Goal: Task Accomplishment & Management: Use online tool/utility

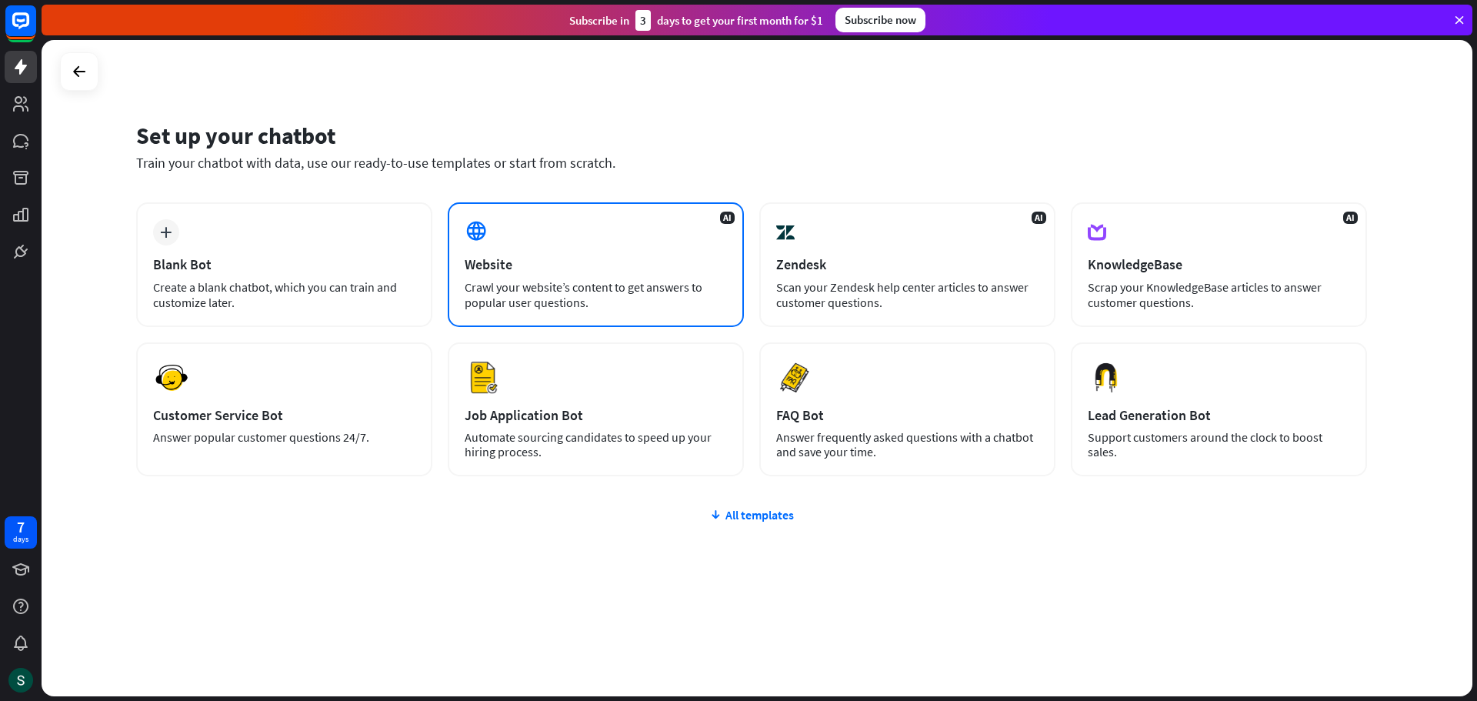
click at [552, 261] on div "Website" at bounding box center [596, 264] width 262 height 18
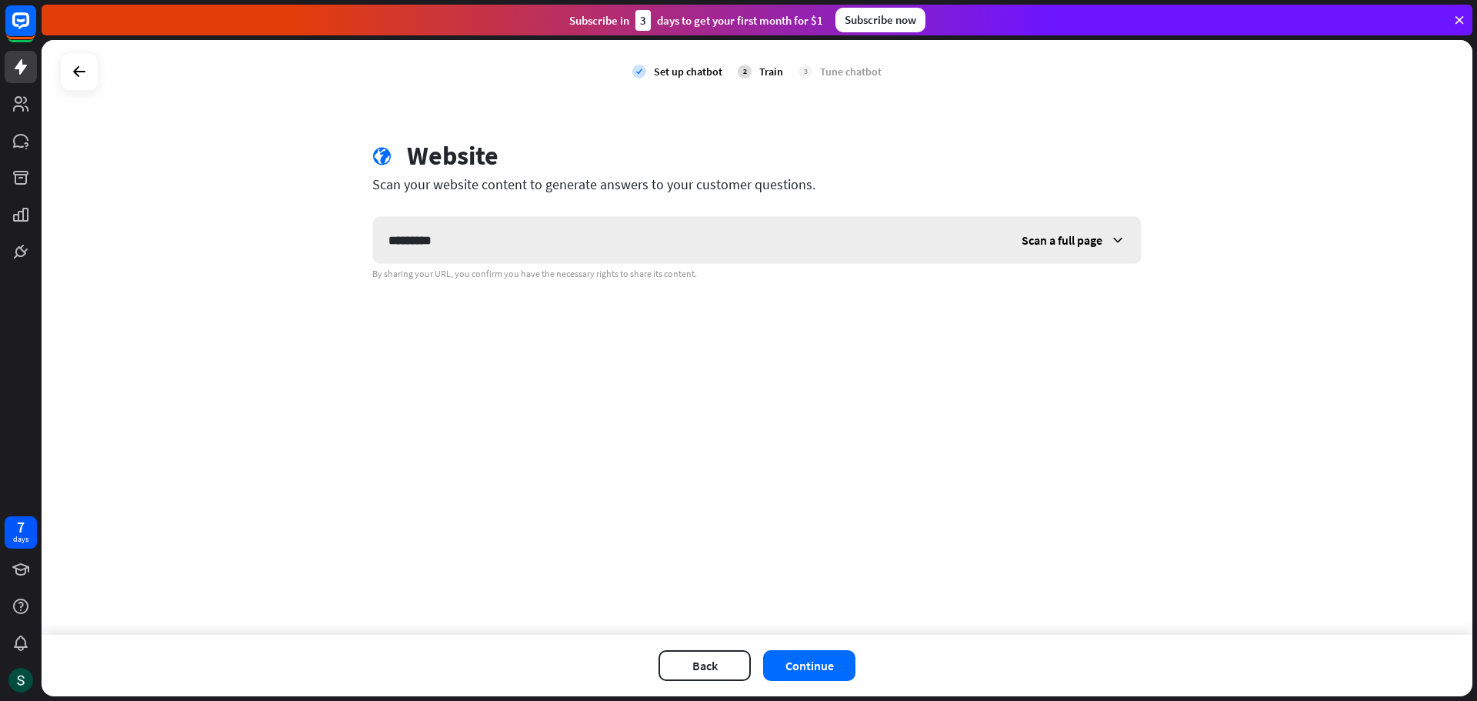
type input "*********"
click at [1041, 243] on span "Scan a full page" at bounding box center [1062, 239] width 81 height 15
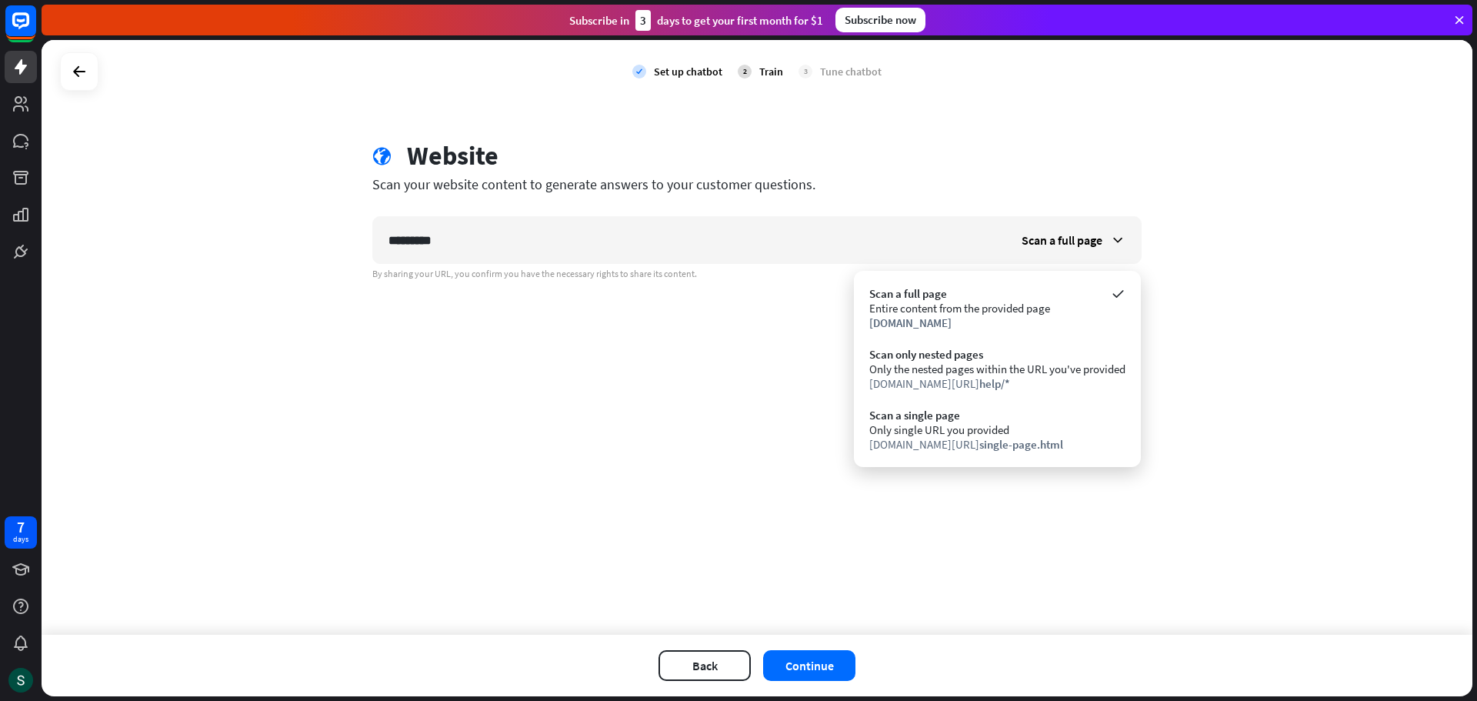
click at [1228, 302] on div "check Set up chatbot 2 Train 3 Tune chatbot globe Website Scan your website con…" at bounding box center [757, 337] width 1431 height 595
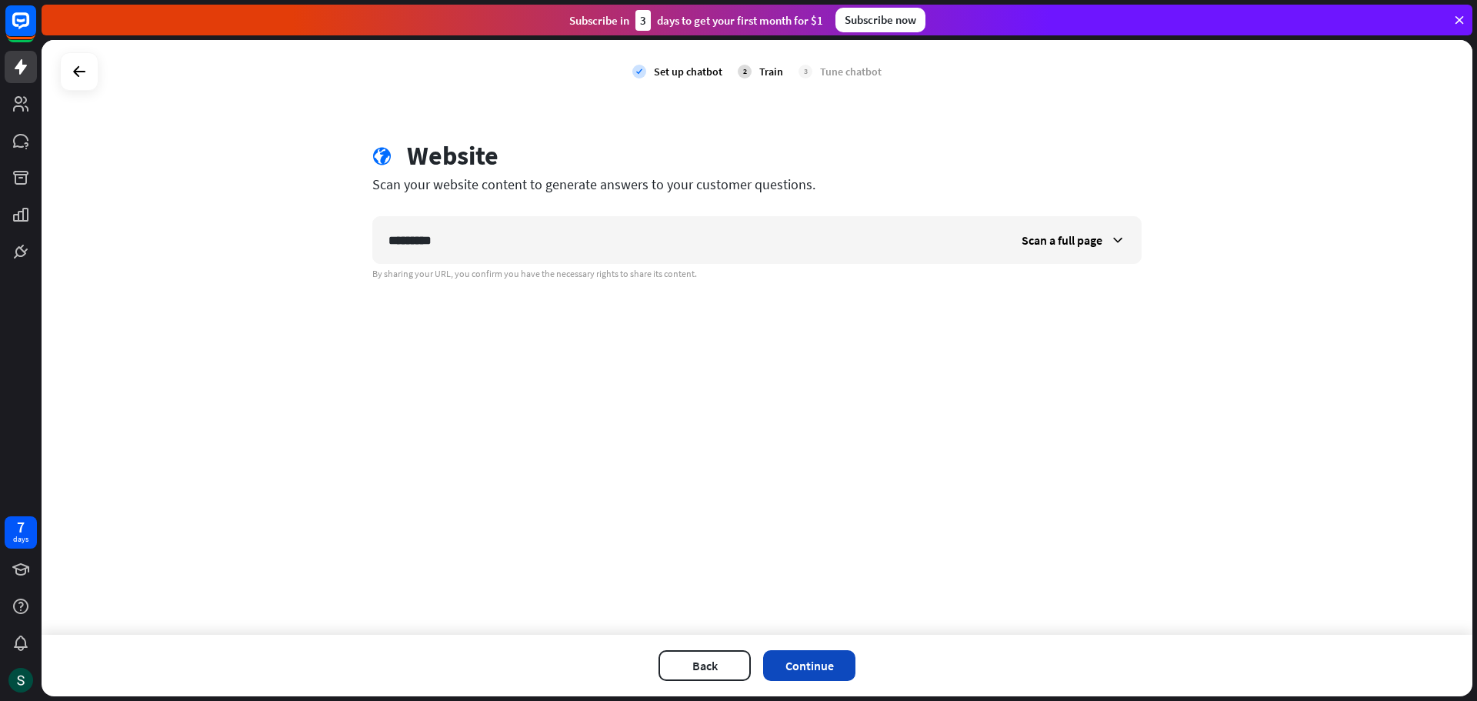
click at [841, 666] on button "Continue" at bounding box center [809, 665] width 92 height 31
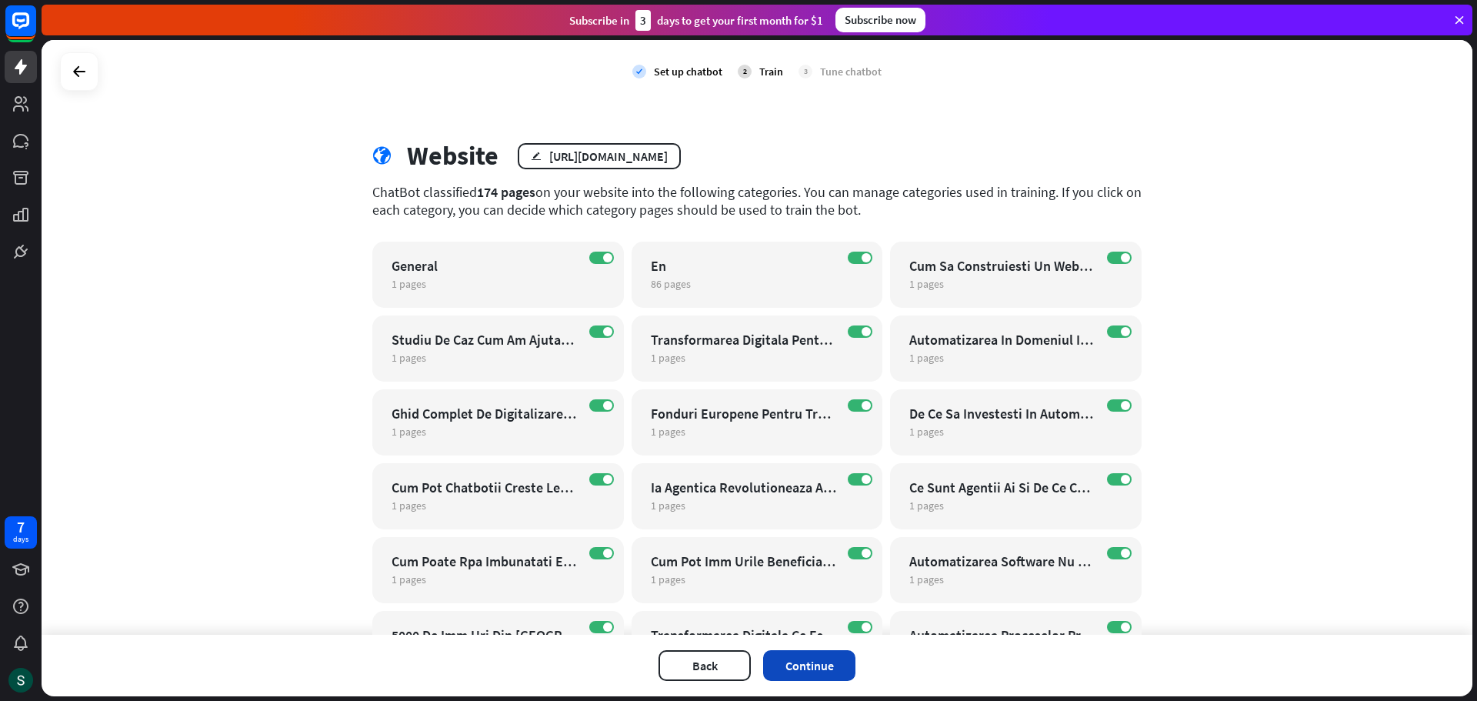
click at [825, 662] on button "Continue" at bounding box center [809, 665] width 92 height 31
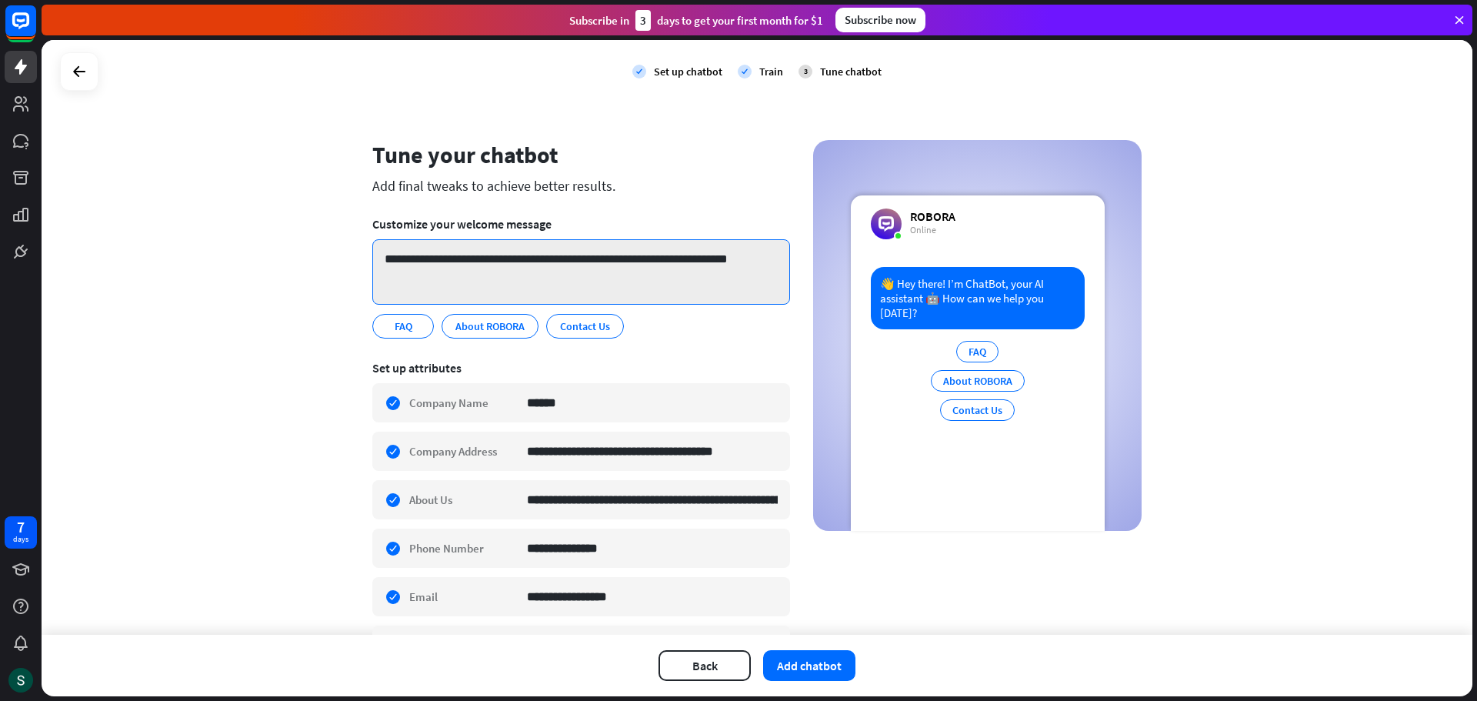
click at [505, 258] on textarea "**********" at bounding box center [581, 271] width 418 height 65
click at [512, 258] on textarea "**********" at bounding box center [581, 271] width 418 height 65
click at [476, 258] on textarea "**********" at bounding box center [581, 271] width 418 height 65
type textarea "**********"
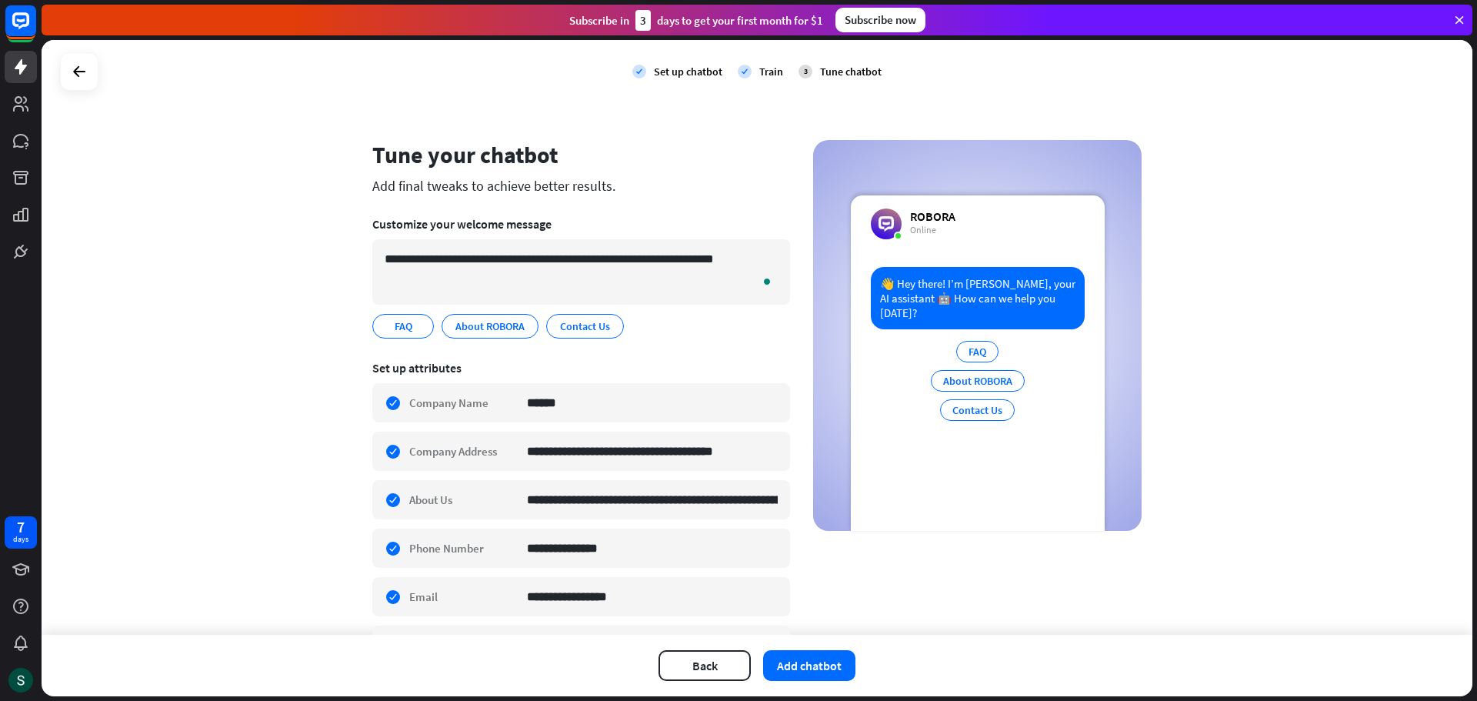
click at [1278, 339] on div "**********" at bounding box center [757, 337] width 1431 height 595
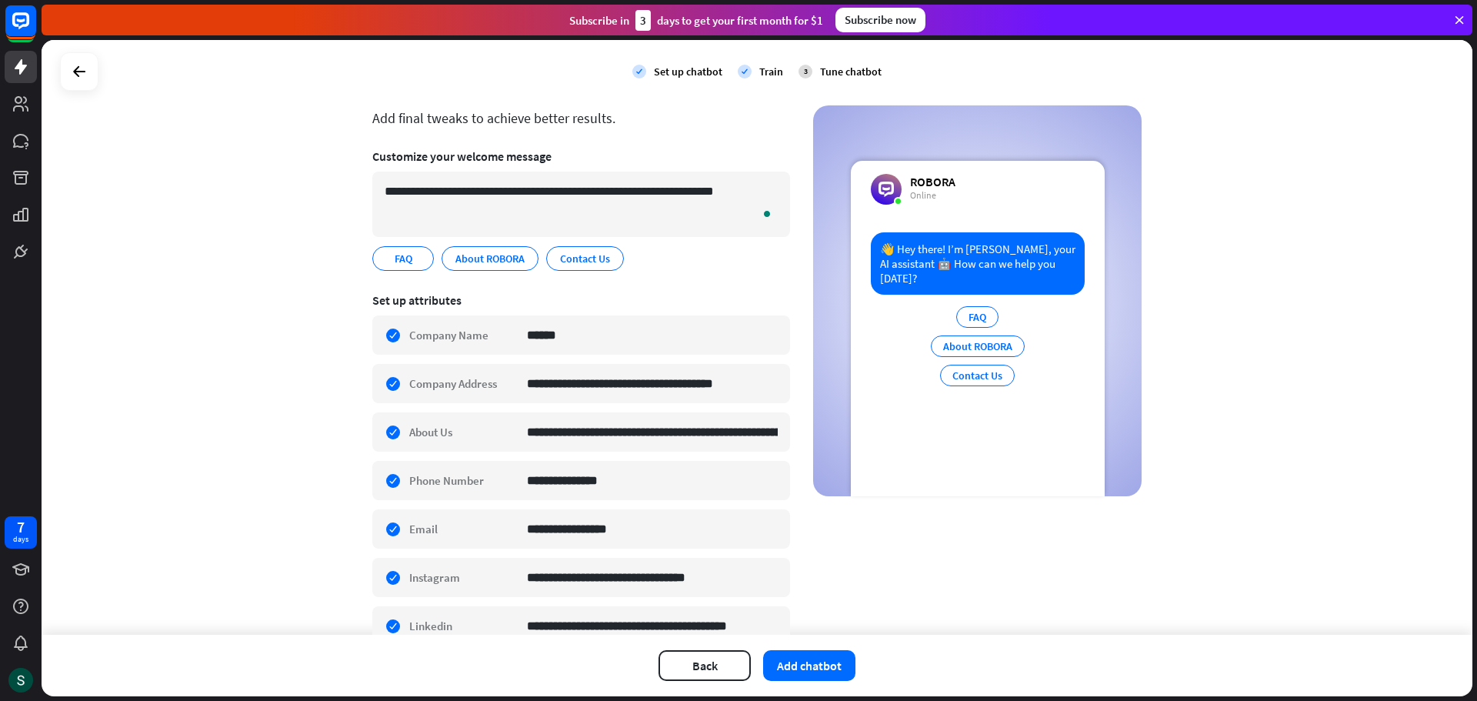
scroll to position [5, 0]
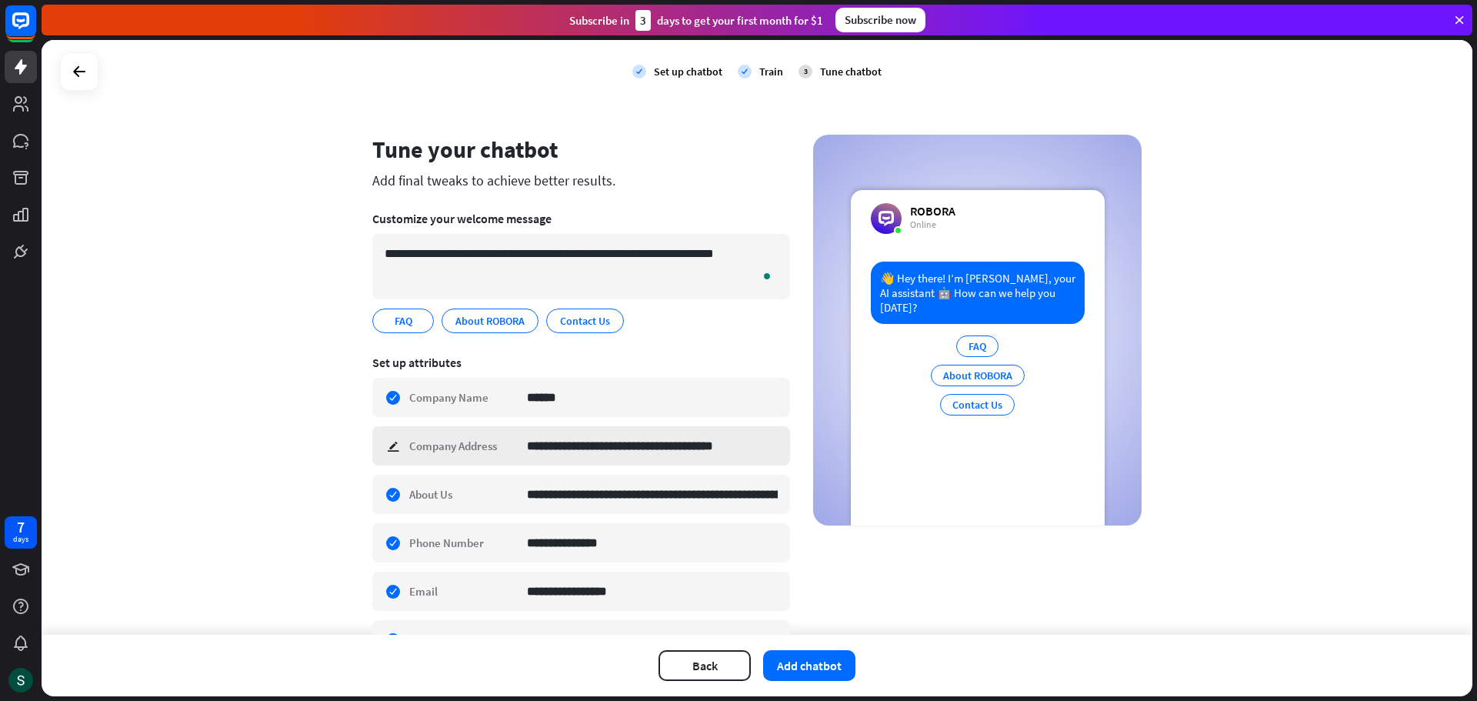
click at [520, 445] on div "**********" at bounding box center [581, 445] width 418 height 39
type input "**********"
click at [795, 404] on div "**********" at bounding box center [756, 552] width 769 height 835
click at [825, 581] on div "**********" at bounding box center [756, 552] width 769 height 835
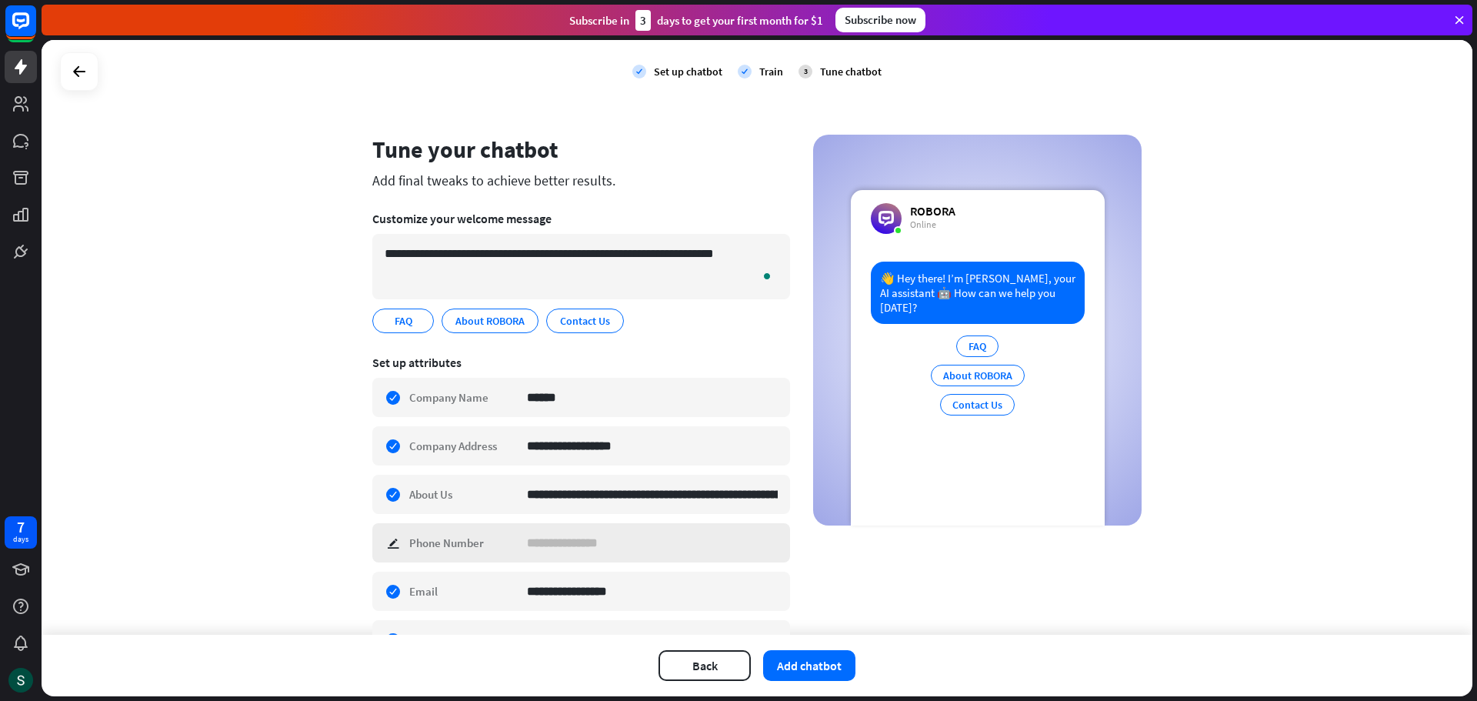
click at [385, 541] on div "check edit Phone Number" at bounding box center [581, 542] width 418 height 39
click at [838, 546] on div "**********" at bounding box center [756, 552] width 769 height 835
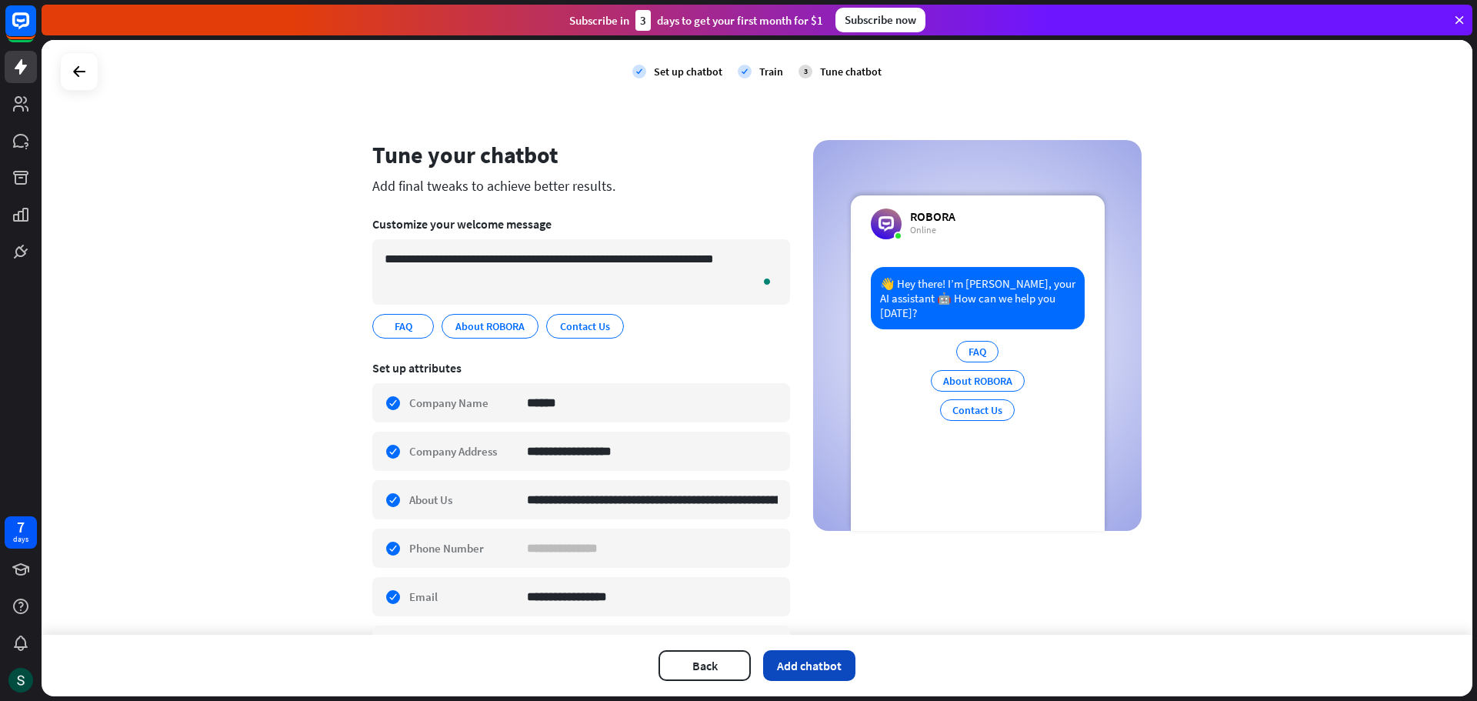
click at [818, 674] on button "Add chatbot" at bounding box center [809, 665] width 92 height 31
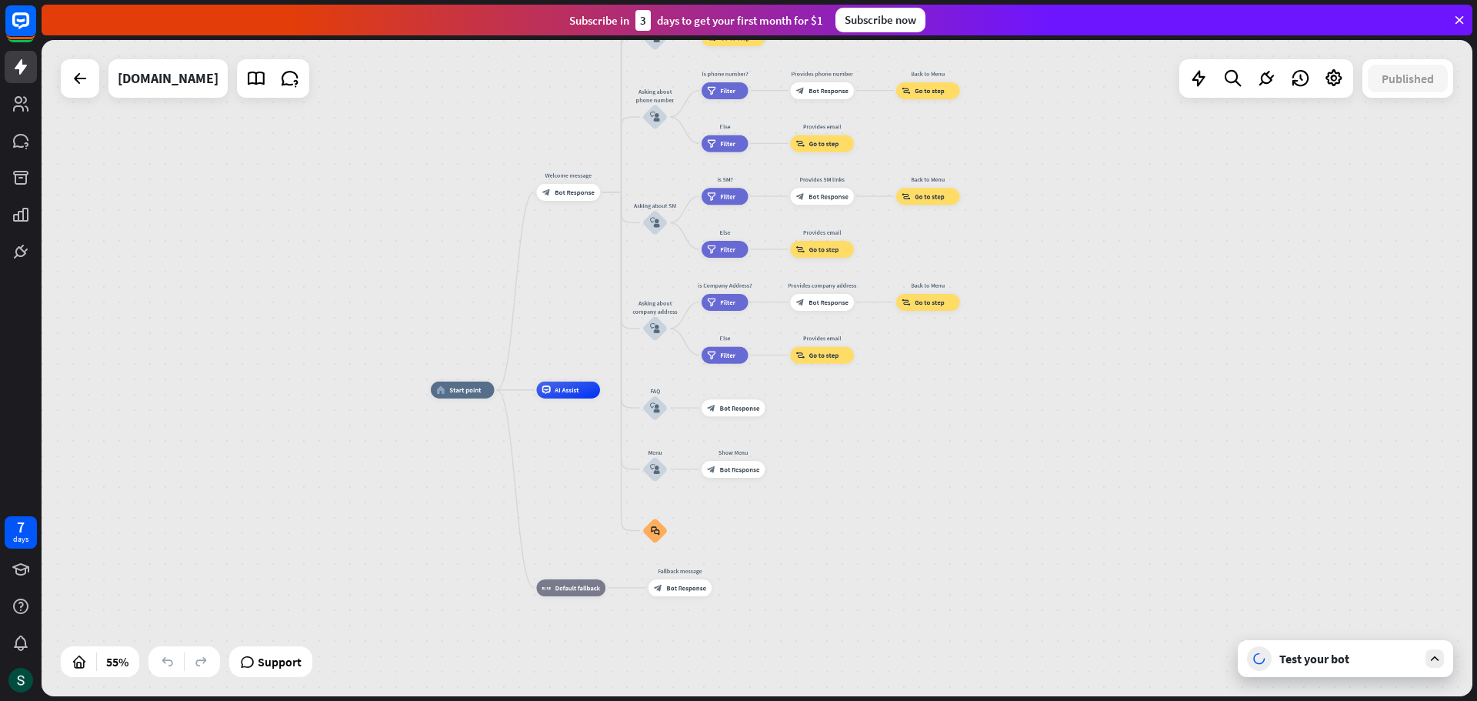
drag, startPoint x: 555, startPoint y: 238, endPoint x: 455, endPoint y: 262, distance: 102.8
click at [455, 262] on div "home_2 Start point Welcome message block_bot_response Bot Response About us blo…" at bounding box center [757, 368] width 1431 height 656
click at [1195, 75] on icon at bounding box center [1199, 78] width 20 height 20
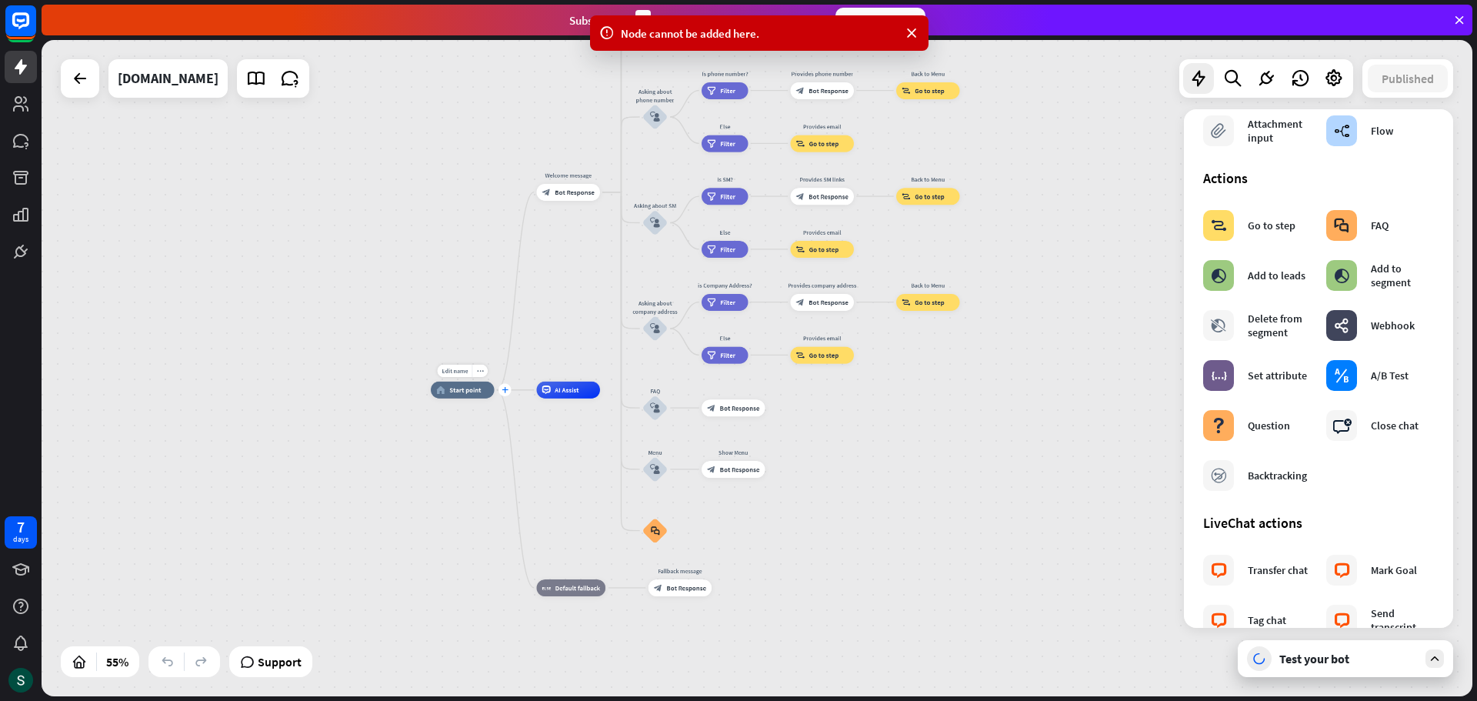
click at [506, 392] on icon "plus" at bounding box center [505, 390] width 6 height 6
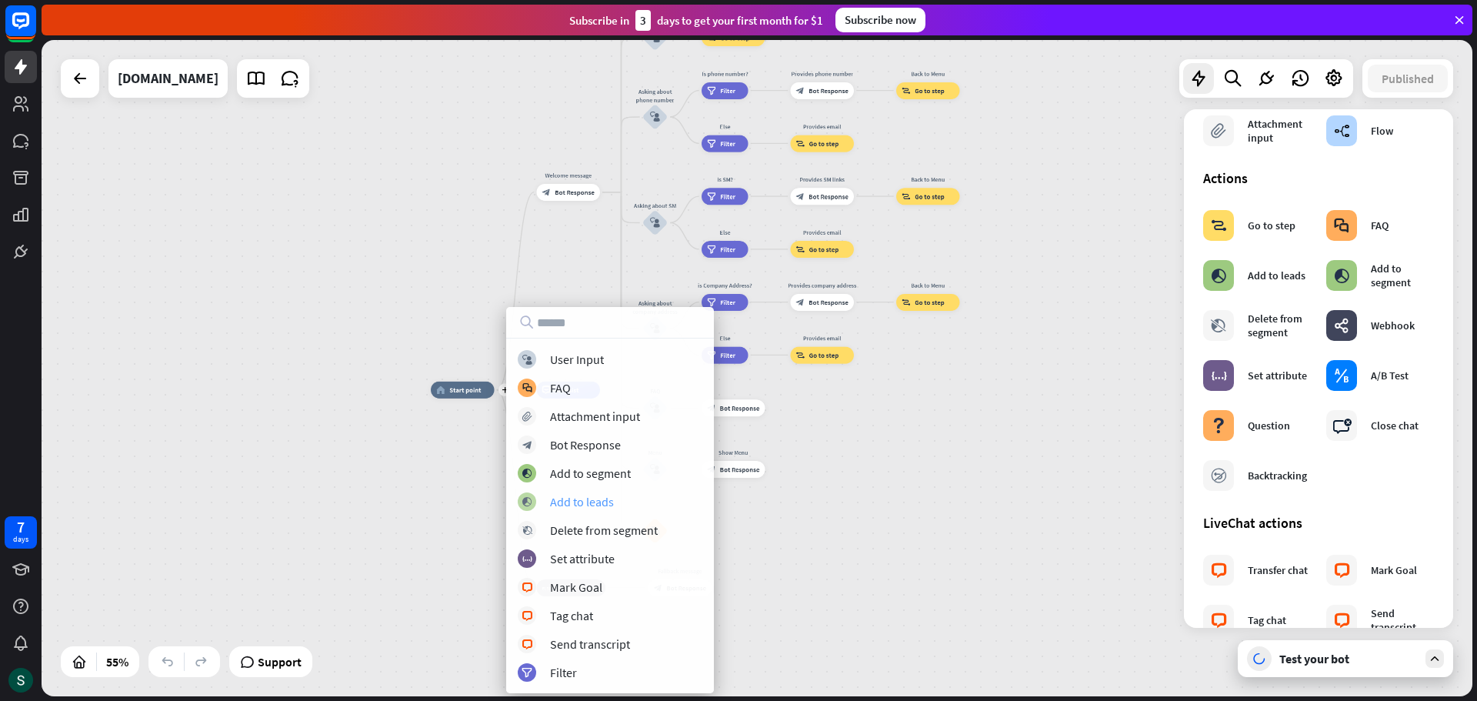
click at [601, 502] on div "Add to leads" at bounding box center [582, 501] width 64 height 15
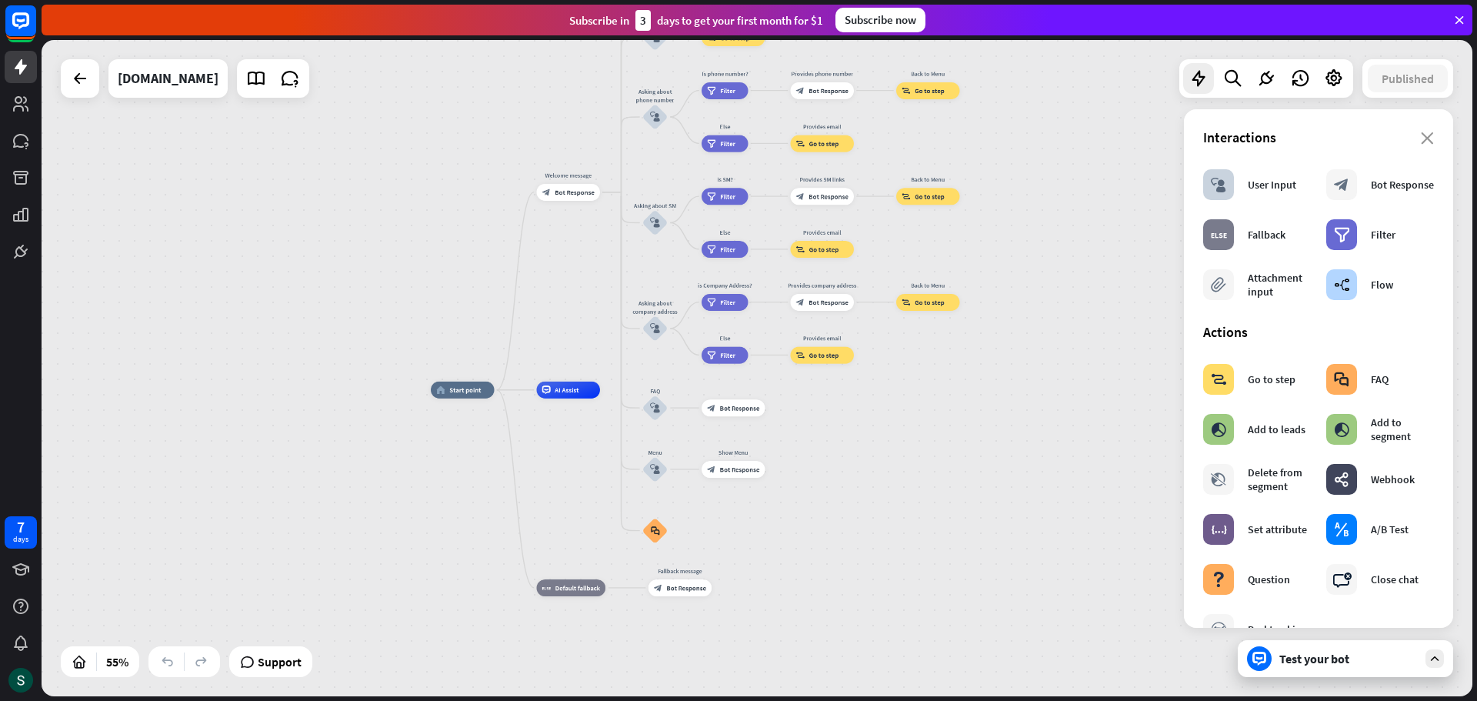
click at [1038, 439] on div "home_2 Start point Welcome message block_bot_response Bot Response About us blo…" at bounding box center [824, 570] width 787 height 361
click at [1329, 664] on div "Test your bot" at bounding box center [1348, 658] width 138 height 15
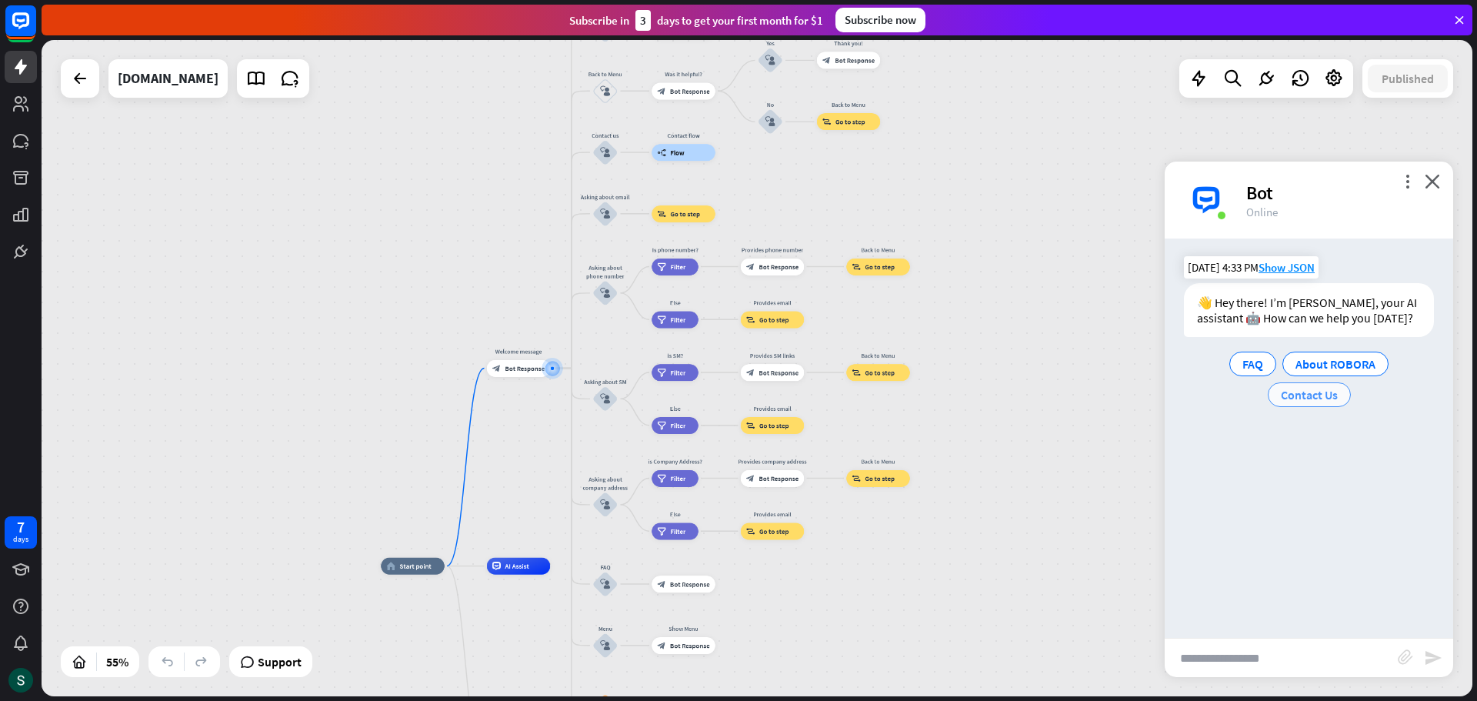
click at [1308, 398] on span "Contact Us" at bounding box center [1309, 394] width 57 height 15
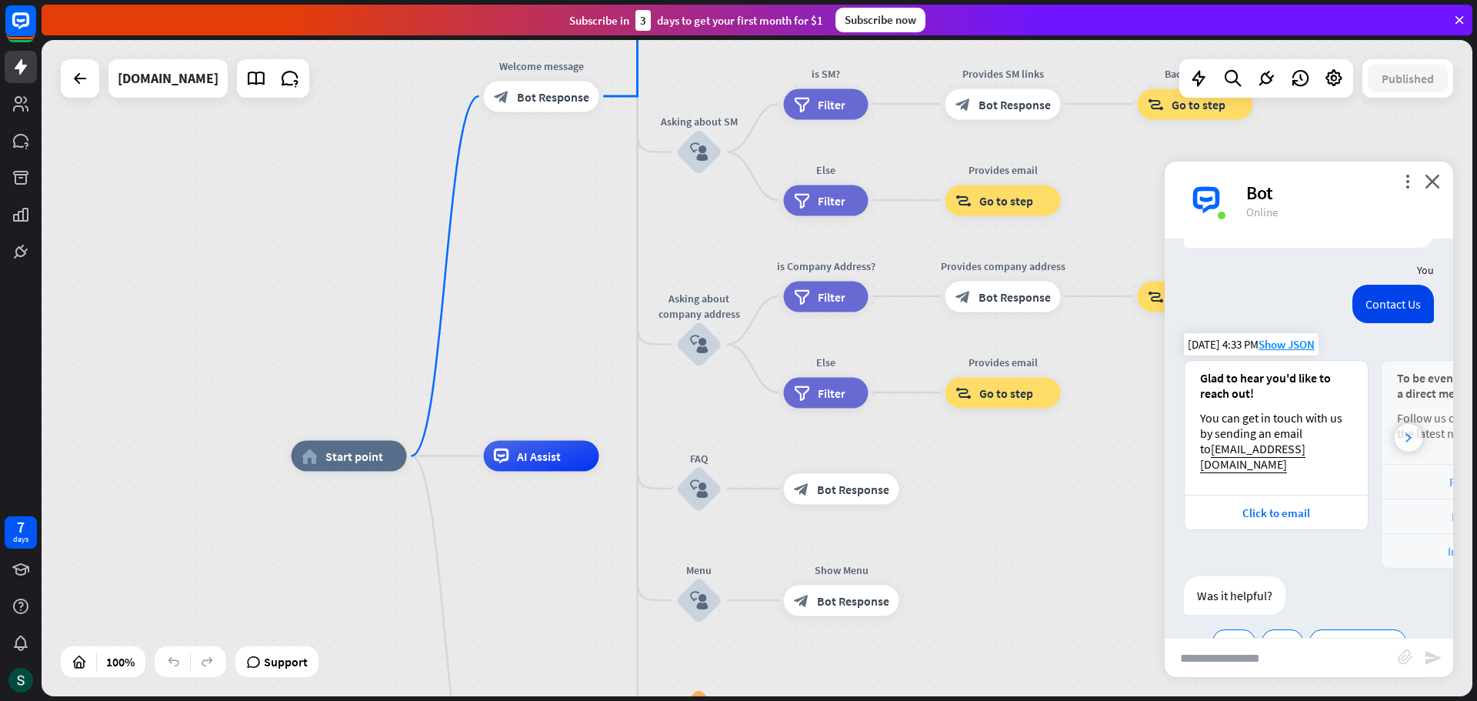
scroll to position [132, 0]
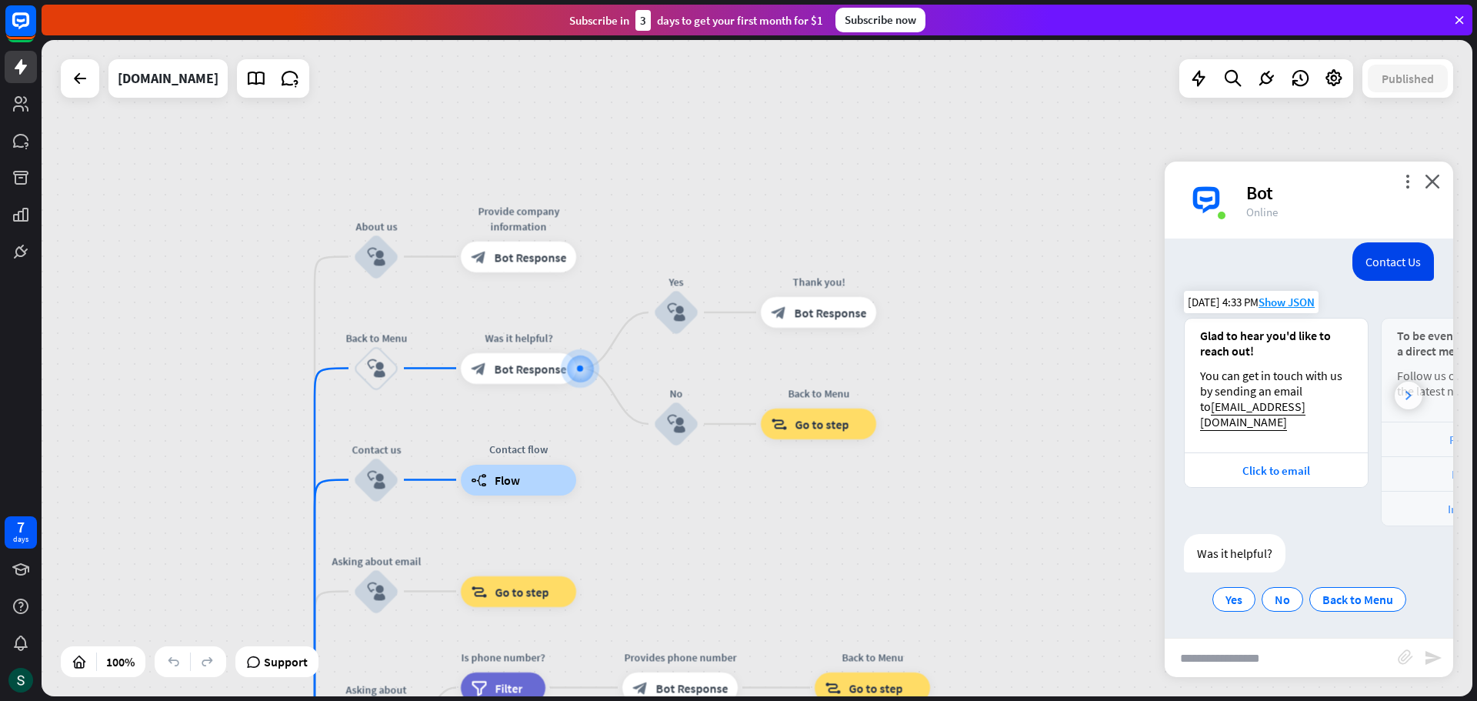
click at [1402, 393] on div at bounding box center [1409, 396] width 28 height 28
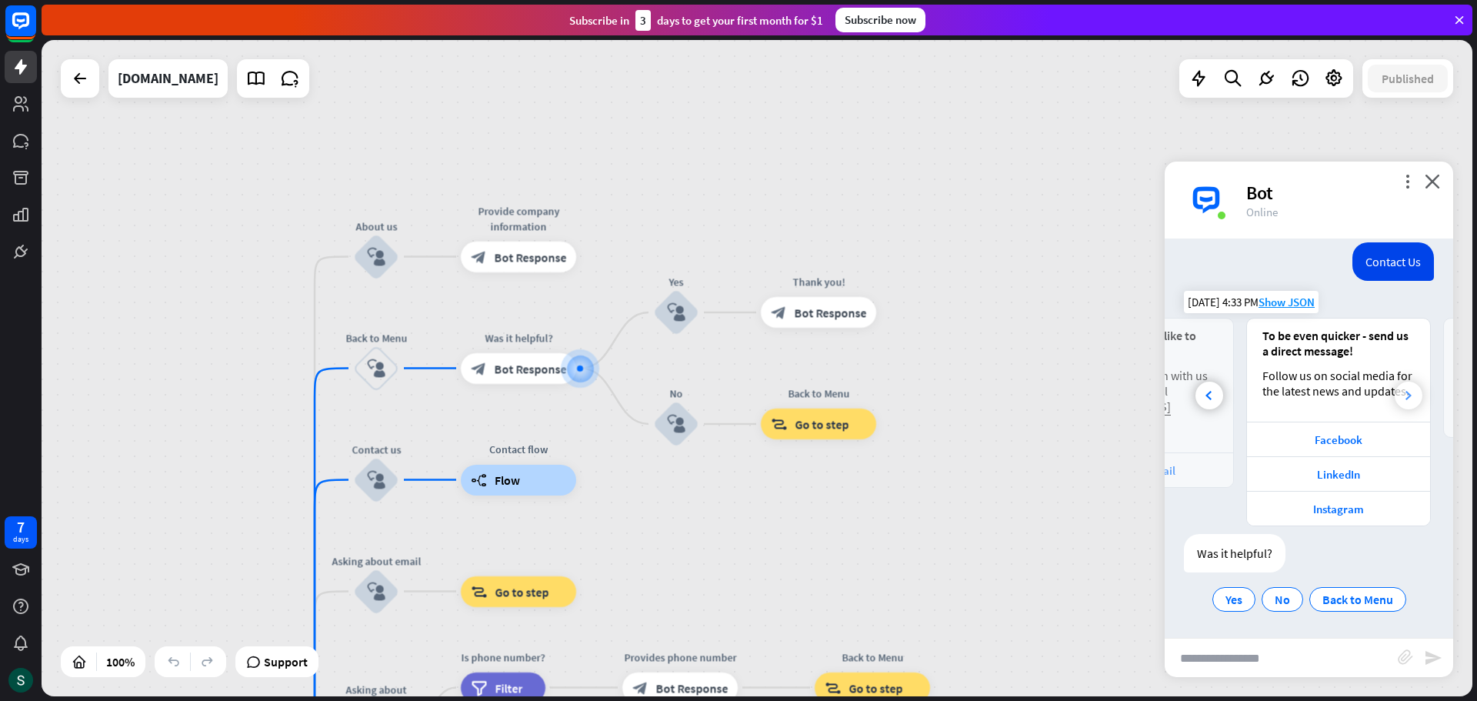
scroll to position [0, 170]
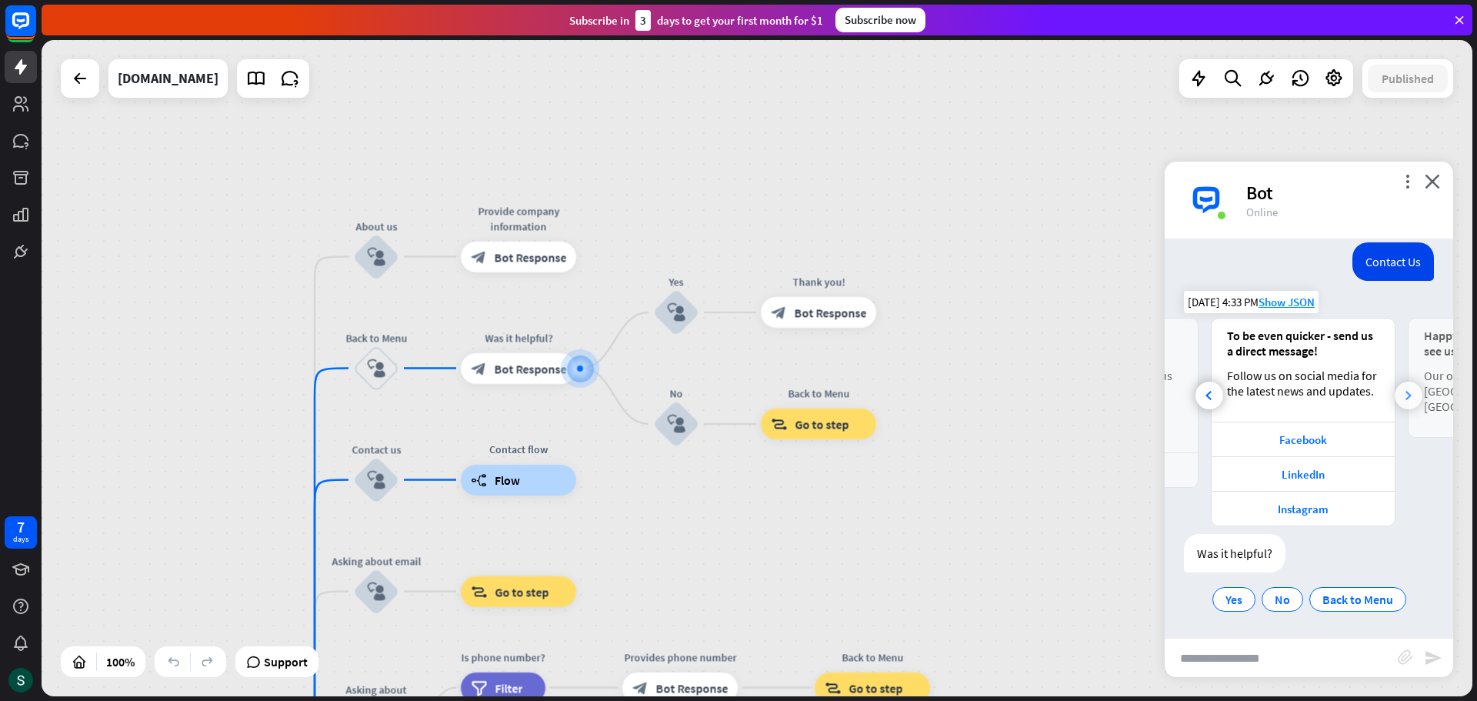
click at [1402, 393] on div at bounding box center [1409, 396] width 28 height 28
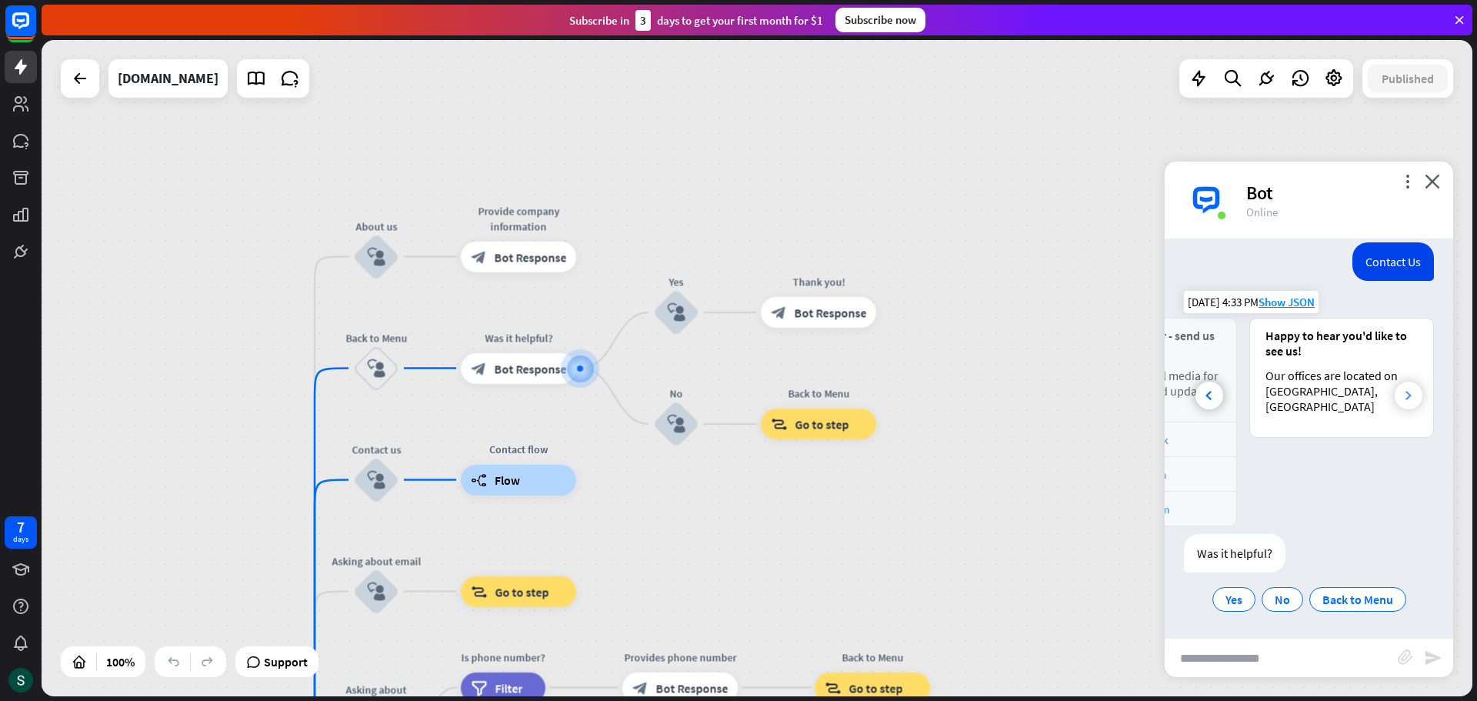
scroll to position [0, 340]
click at [1199, 390] on div at bounding box center [1209, 396] width 28 height 28
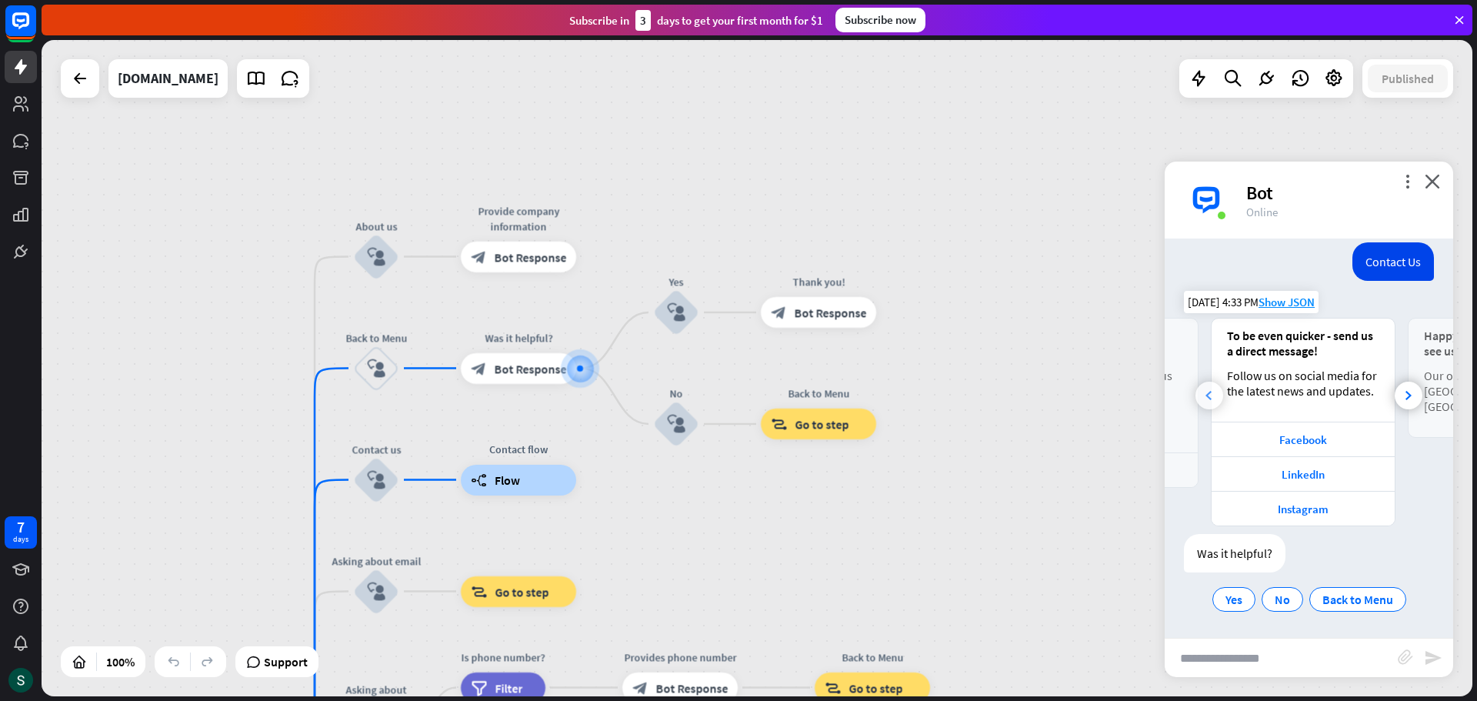
click at [1199, 390] on div at bounding box center [1209, 396] width 28 height 28
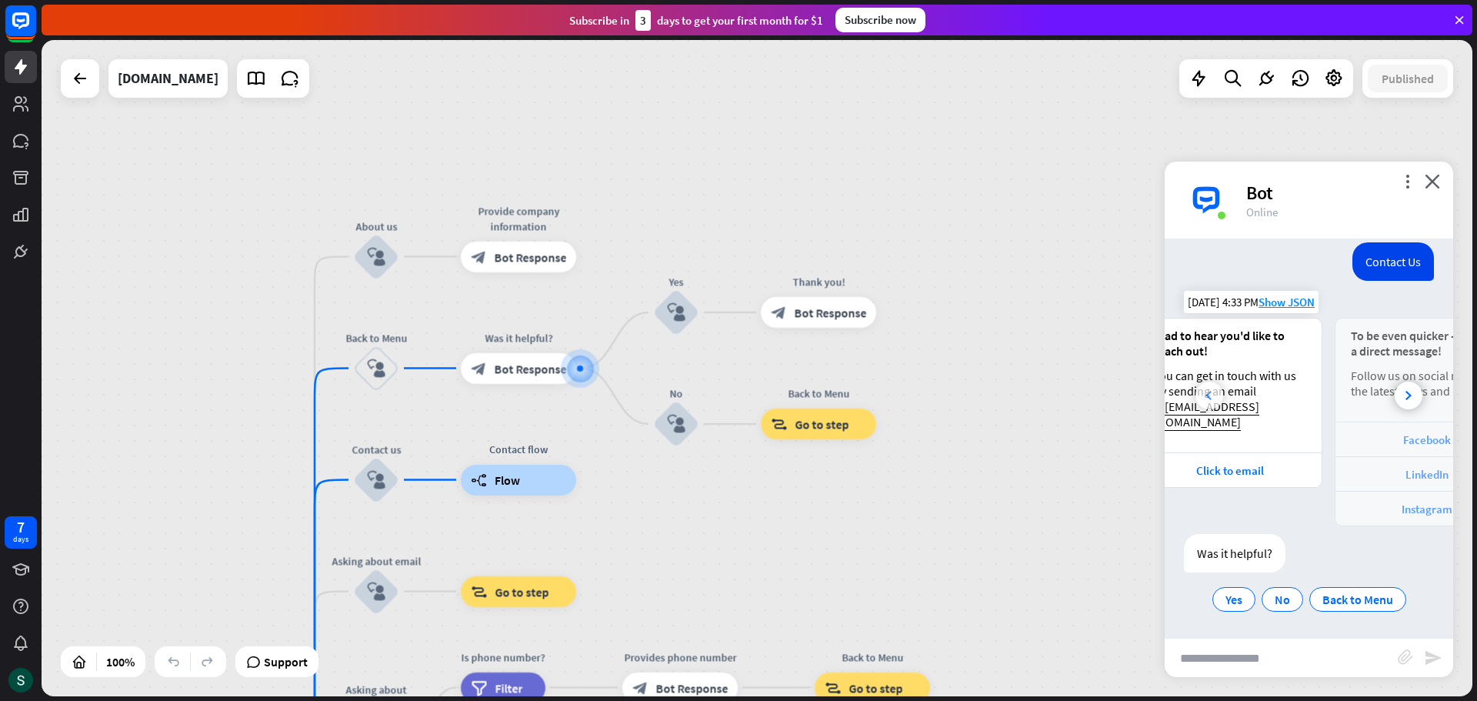
scroll to position [0, 0]
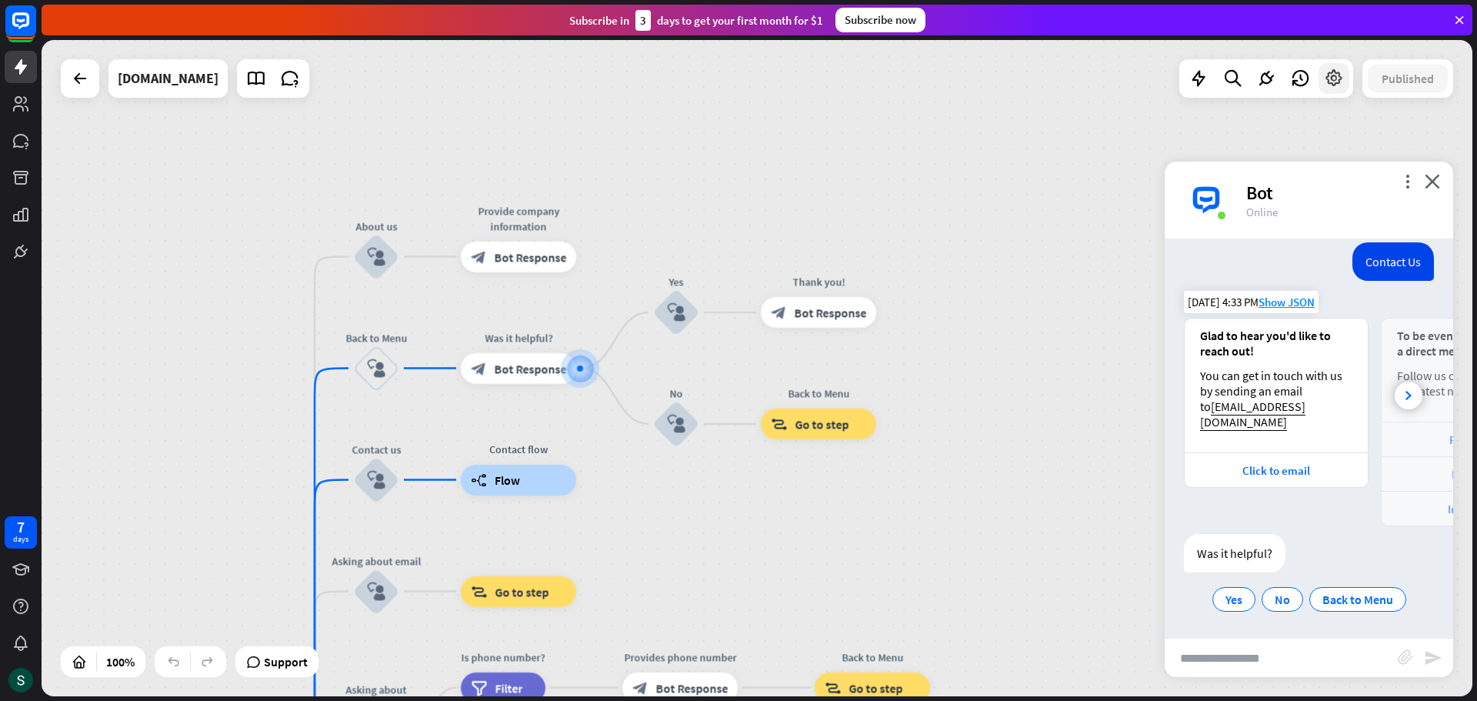
click at [1335, 84] on icon at bounding box center [1334, 78] width 20 height 20
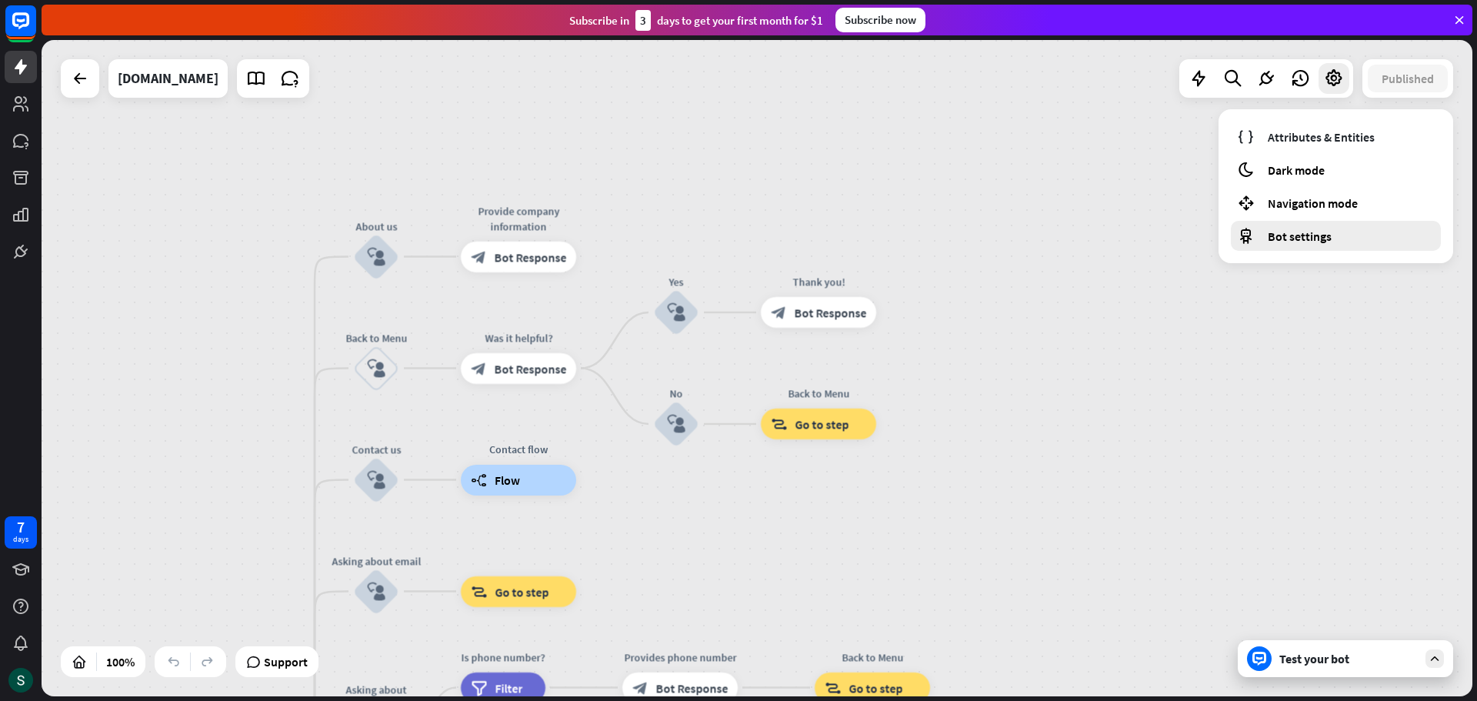
click at [1309, 235] on span "Bot settings" at bounding box center [1300, 235] width 64 height 15
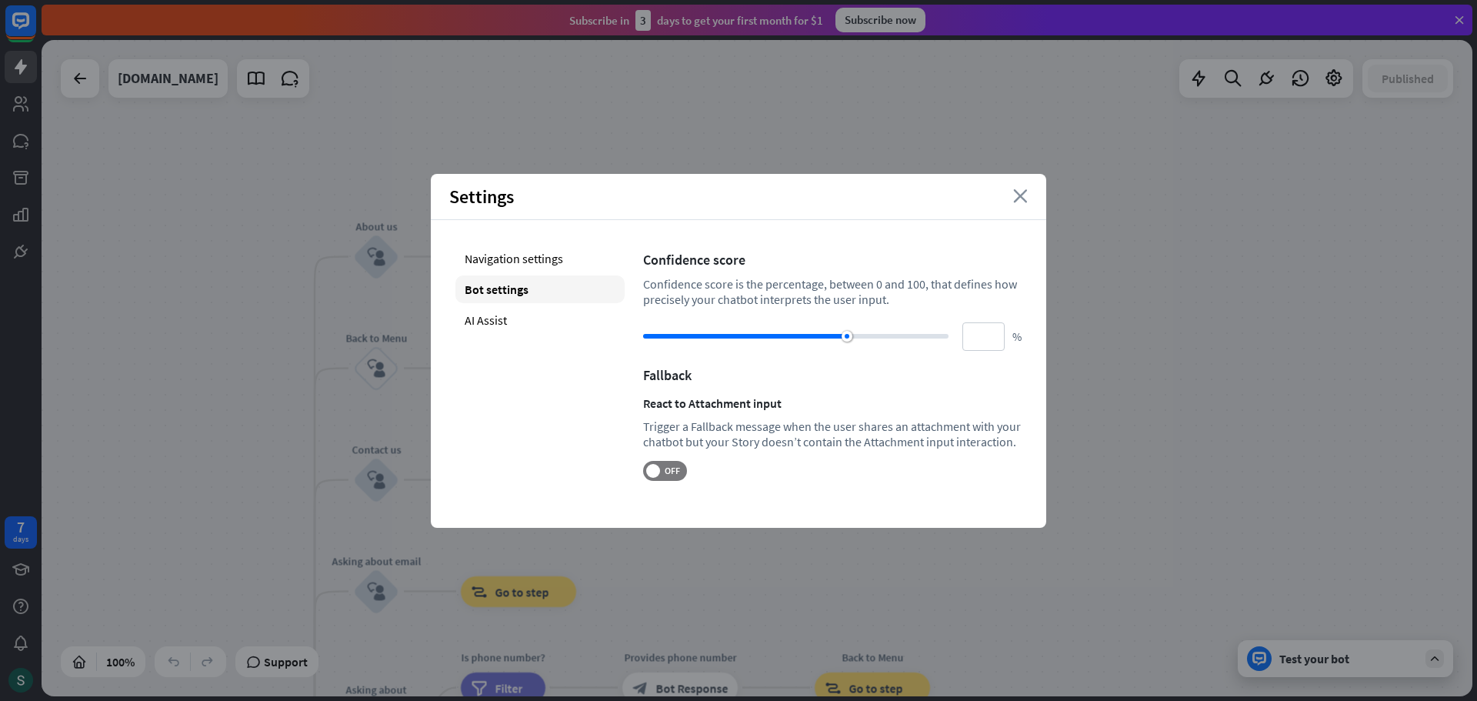
click at [1027, 202] on icon "close" at bounding box center [1020, 196] width 15 height 14
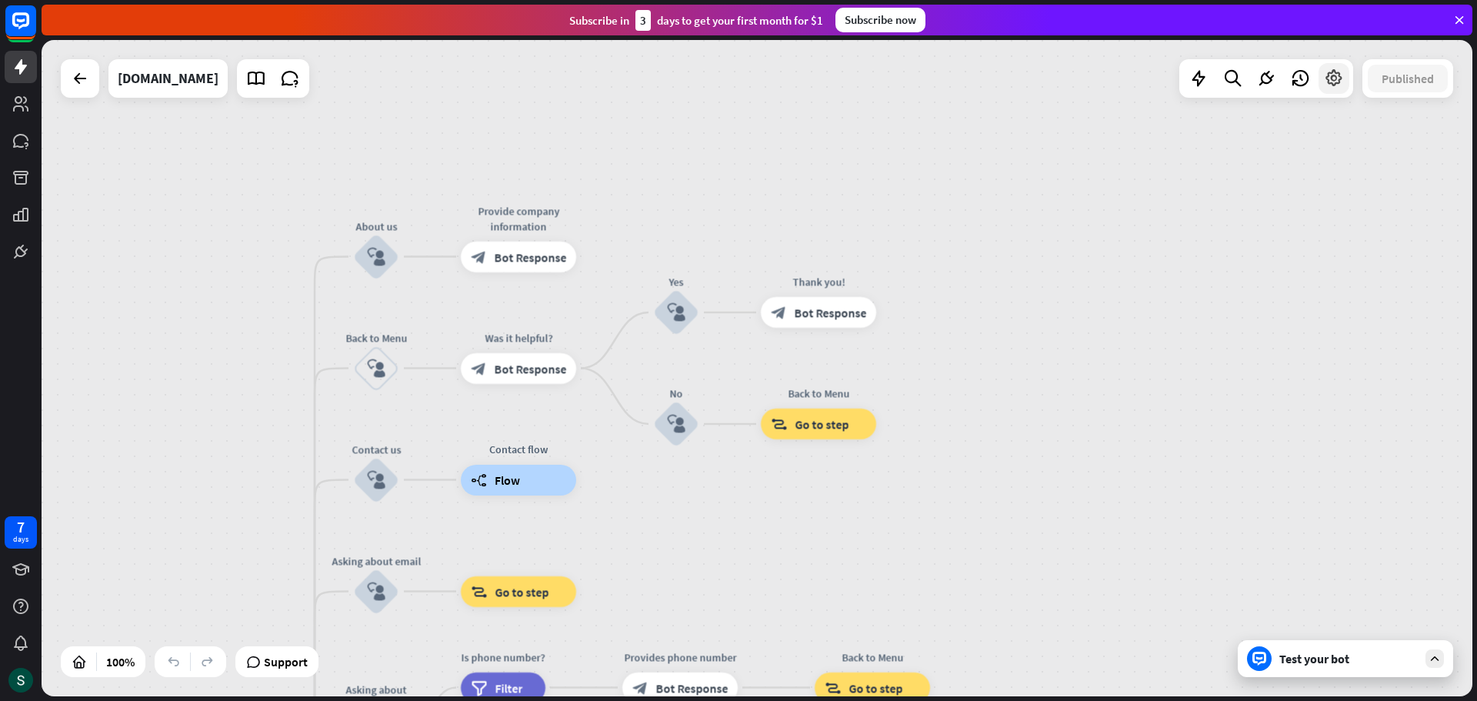
click at [1333, 88] on div at bounding box center [1334, 78] width 31 height 31
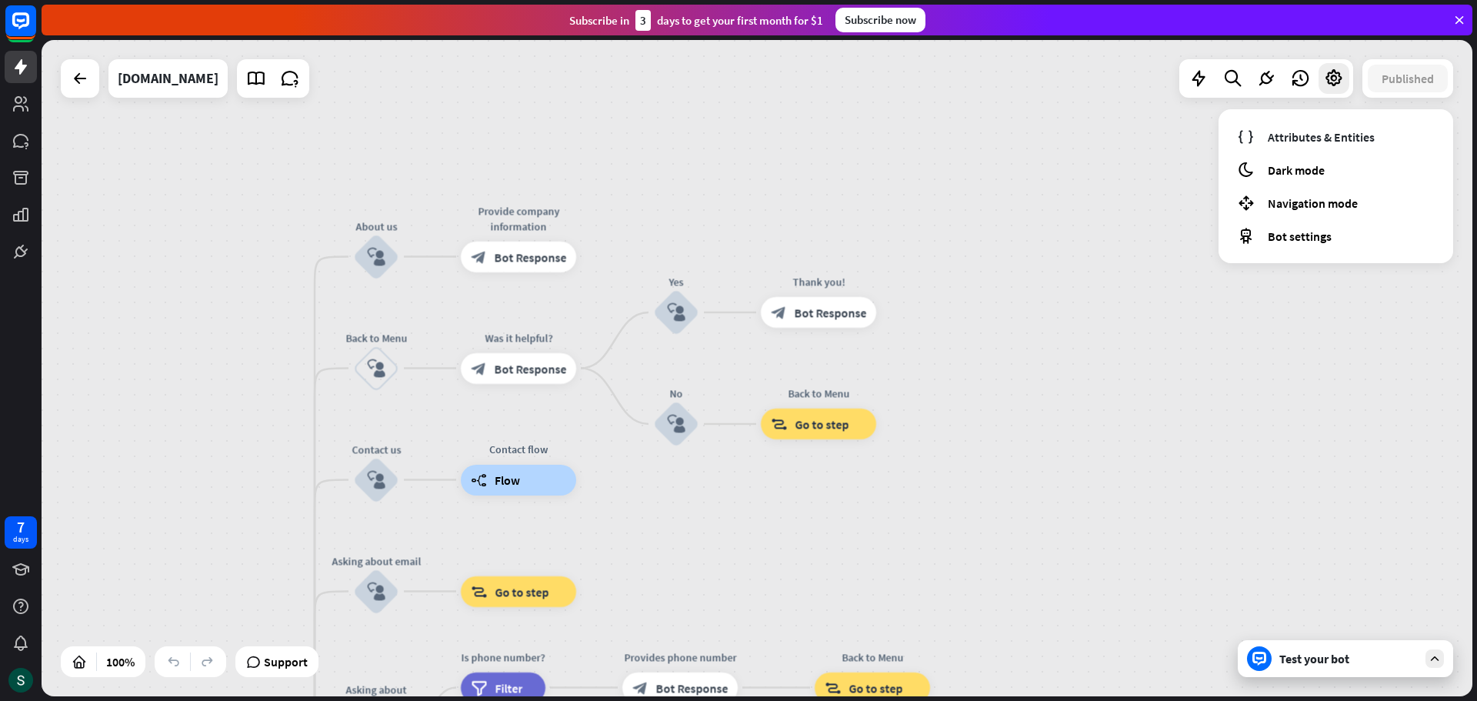
click at [1115, 164] on div "home_2 Start point Welcome message block_bot_response Bot Response About us blo…" at bounding box center [757, 368] width 1431 height 656
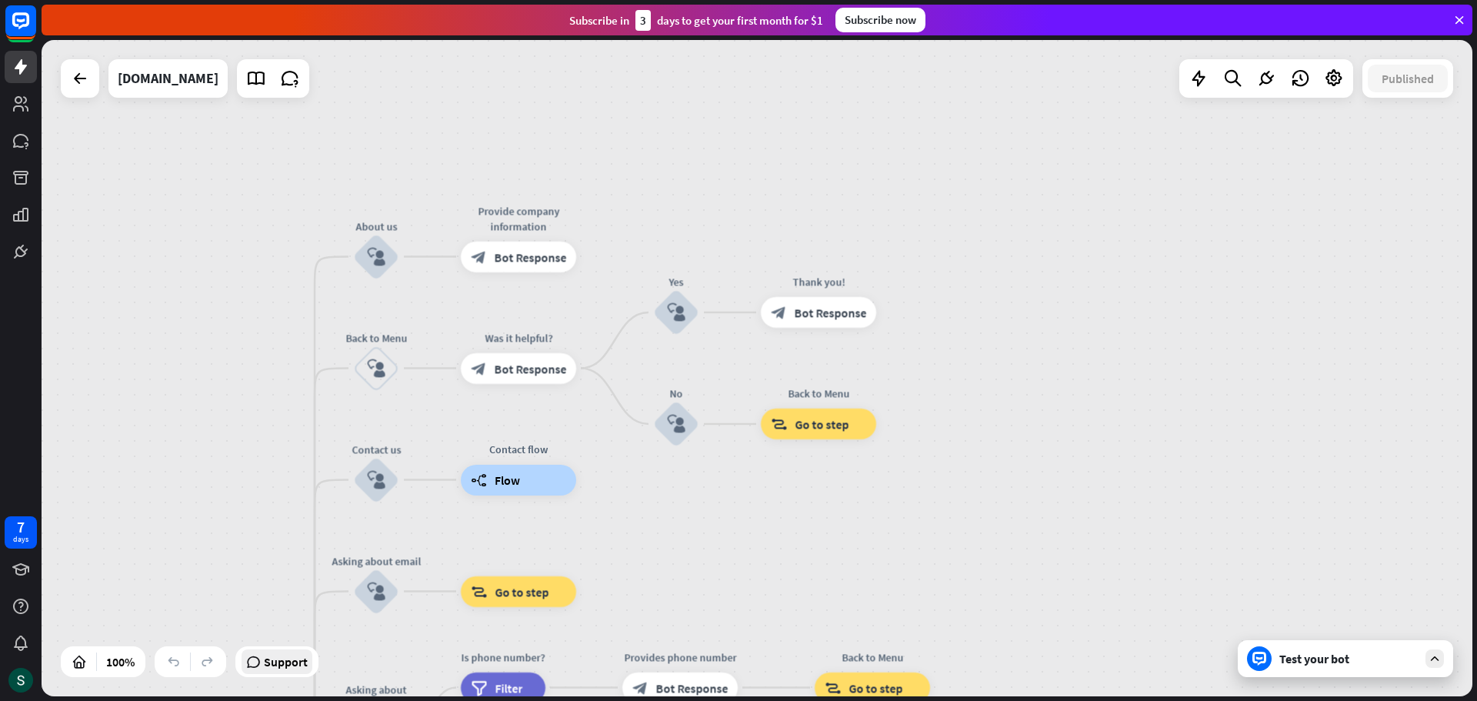
click at [297, 656] on span "Support" at bounding box center [286, 661] width 44 height 25
click at [29, 255] on icon at bounding box center [21, 251] width 18 height 18
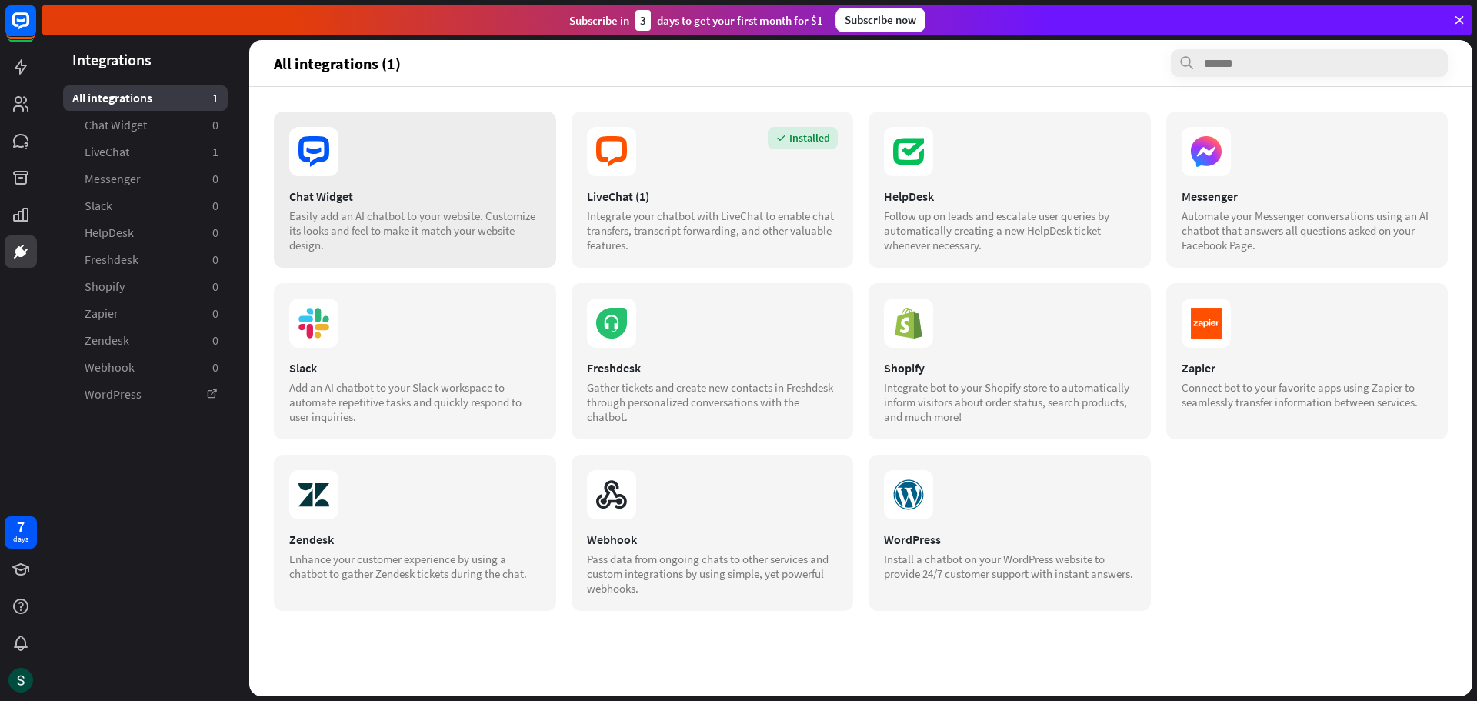
click at [312, 150] on icon at bounding box center [313, 151] width 15 height 6
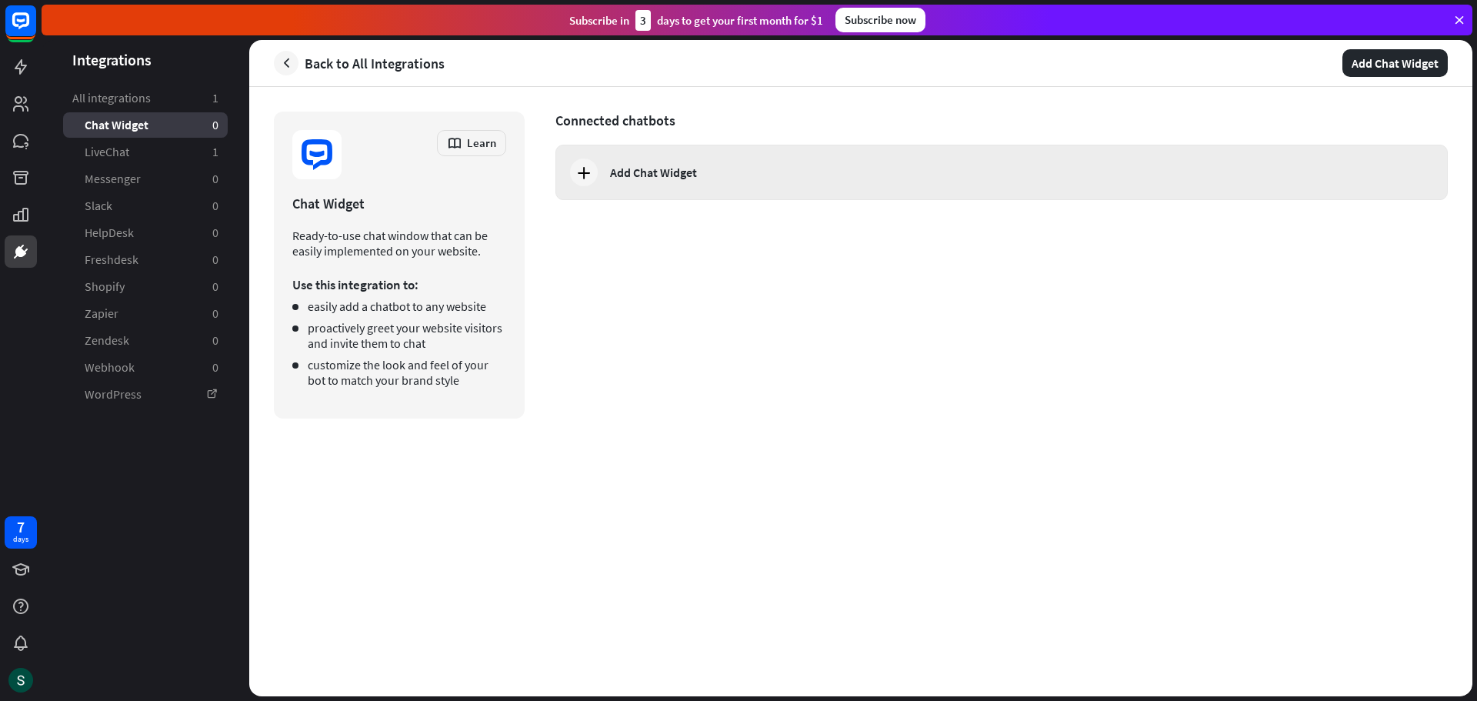
click at [596, 175] on div at bounding box center [584, 172] width 28 height 28
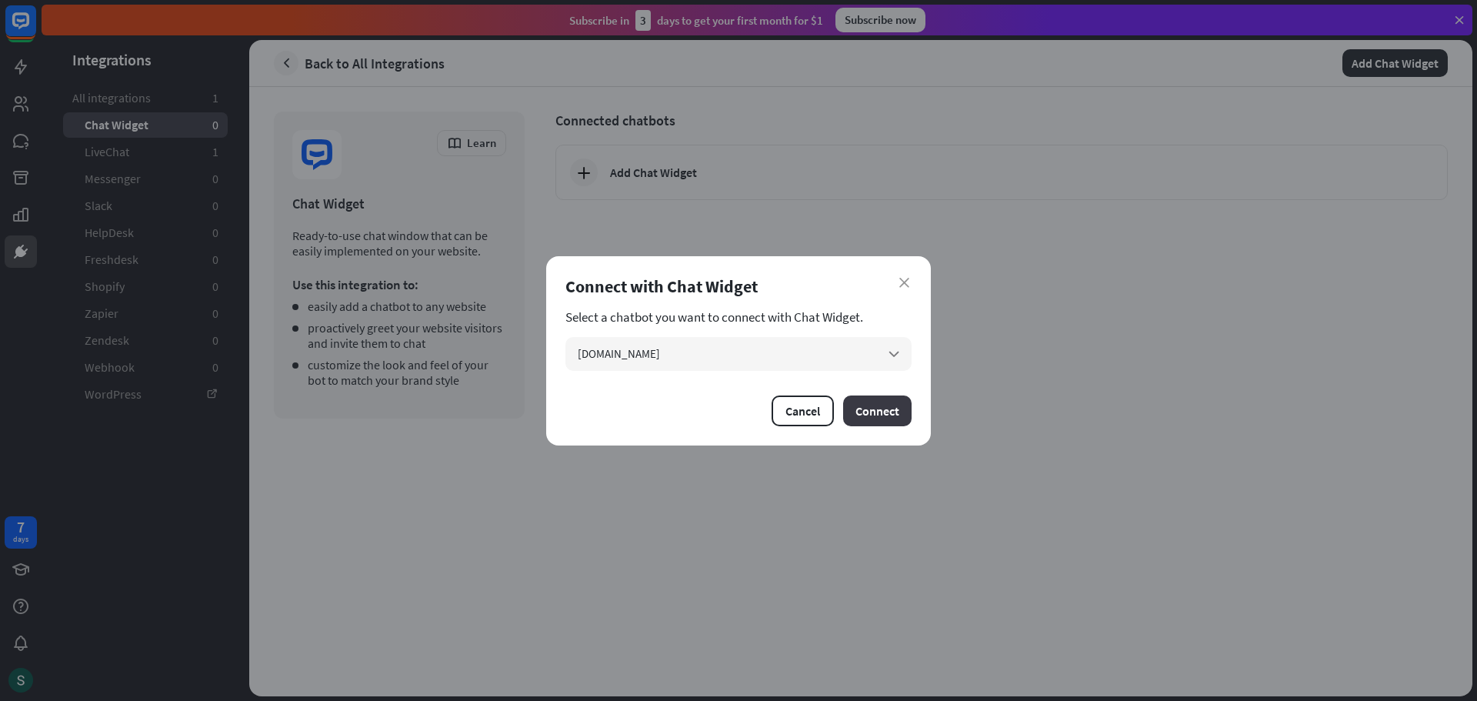
click at [883, 409] on button "Connect" at bounding box center [877, 410] width 68 height 31
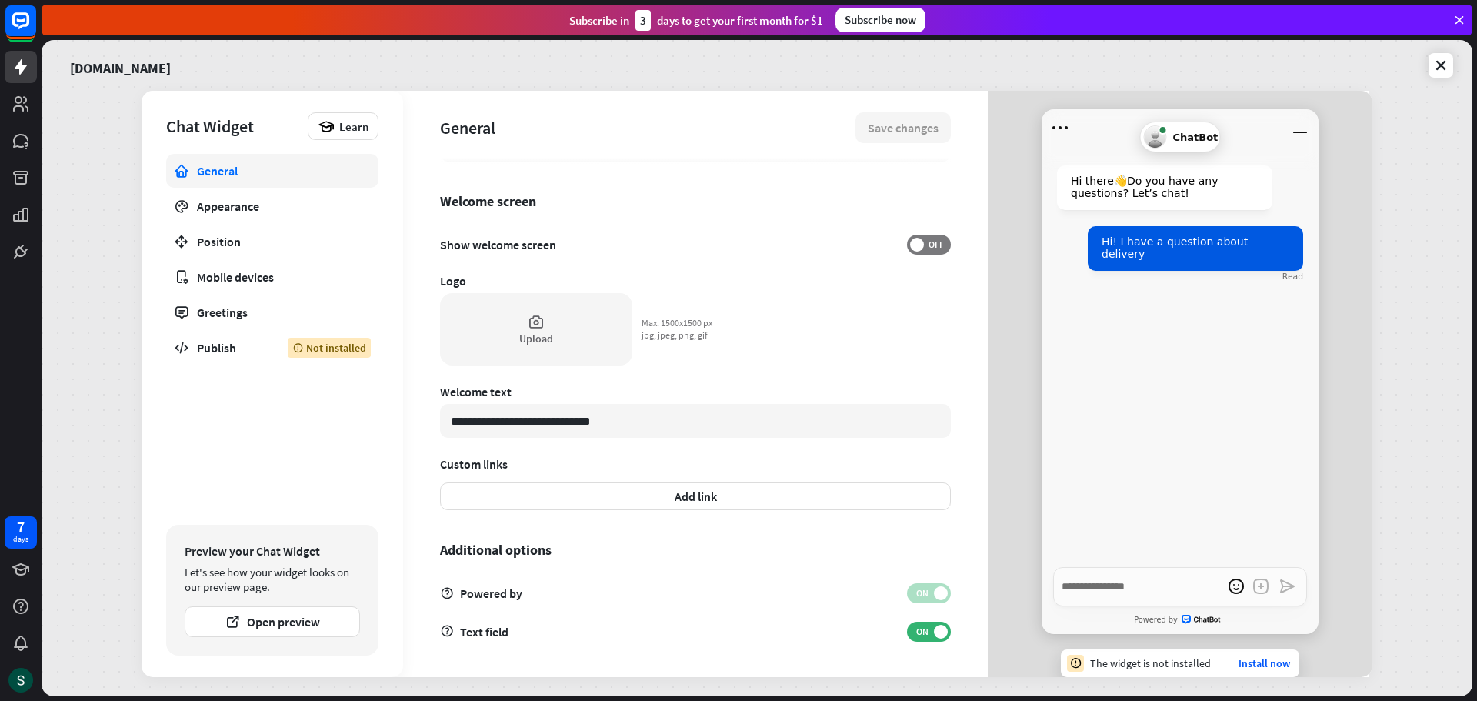
scroll to position [5, 0]
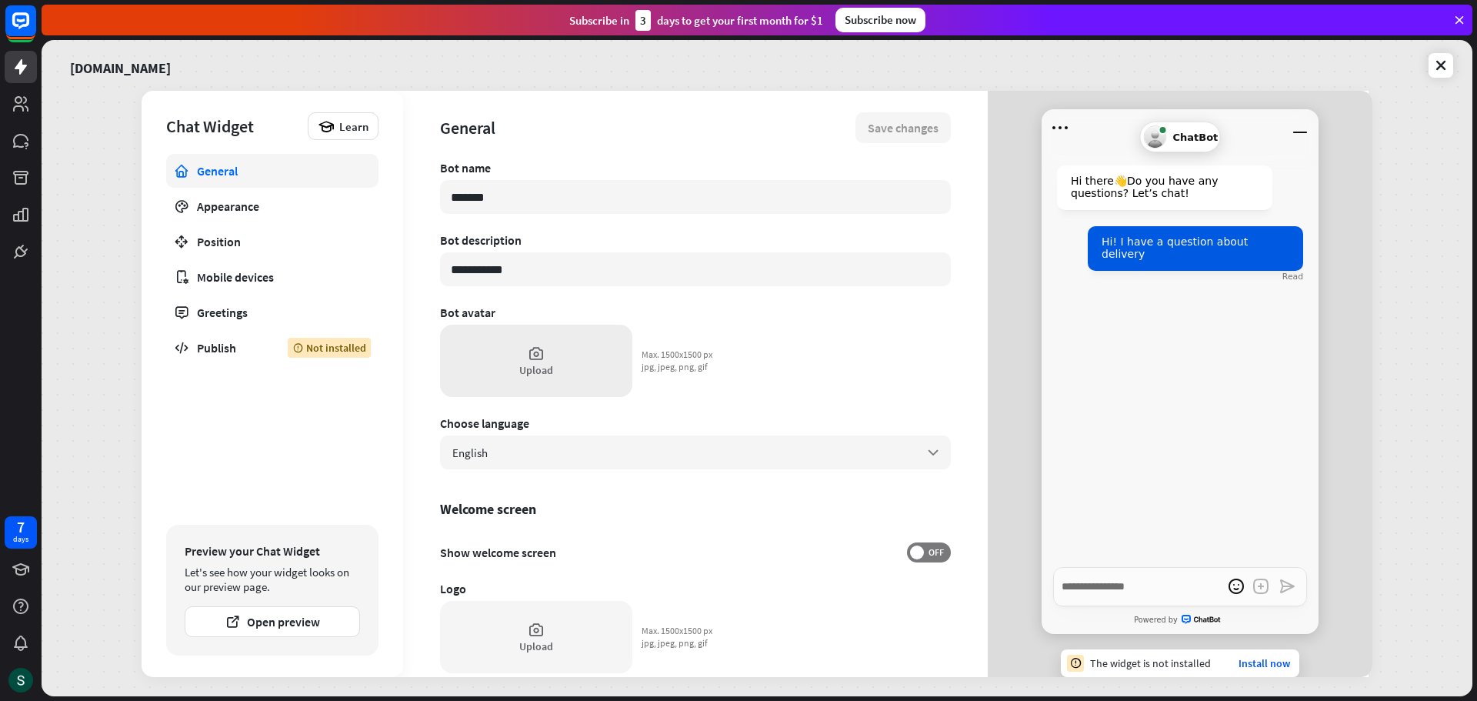
click at [538, 352] on icon at bounding box center [536, 353] width 17 height 17
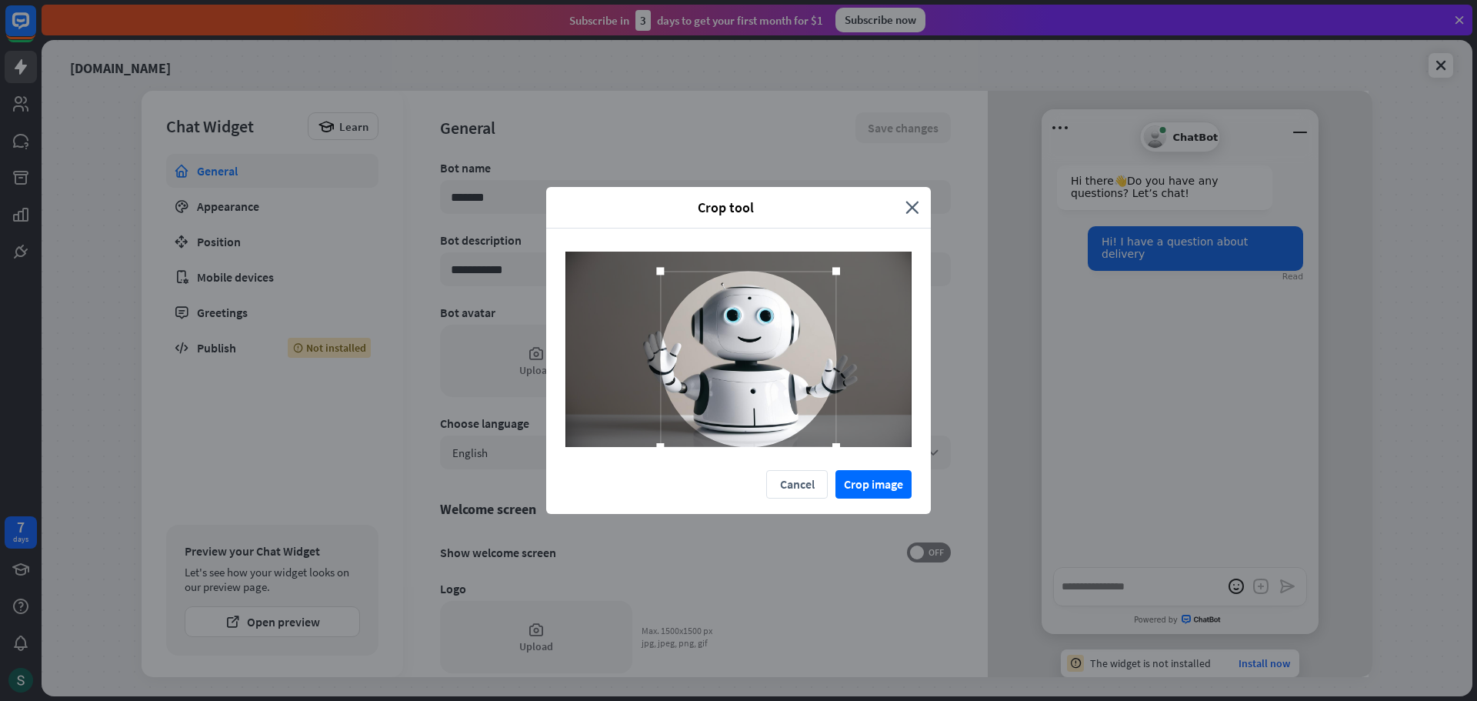
drag, startPoint x: 819, startPoint y: 432, endPoint x: 889, endPoint y: 449, distance: 71.5
click at [889, 449] on div at bounding box center [738, 349] width 385 height 242
drag, startPoint x: 735, startPoint y: 360, endPoint x: 736, endPoint y: 352, distance: 8.6
click at [736, 352] on div at bounding box center [750, 350] width 176 height 176
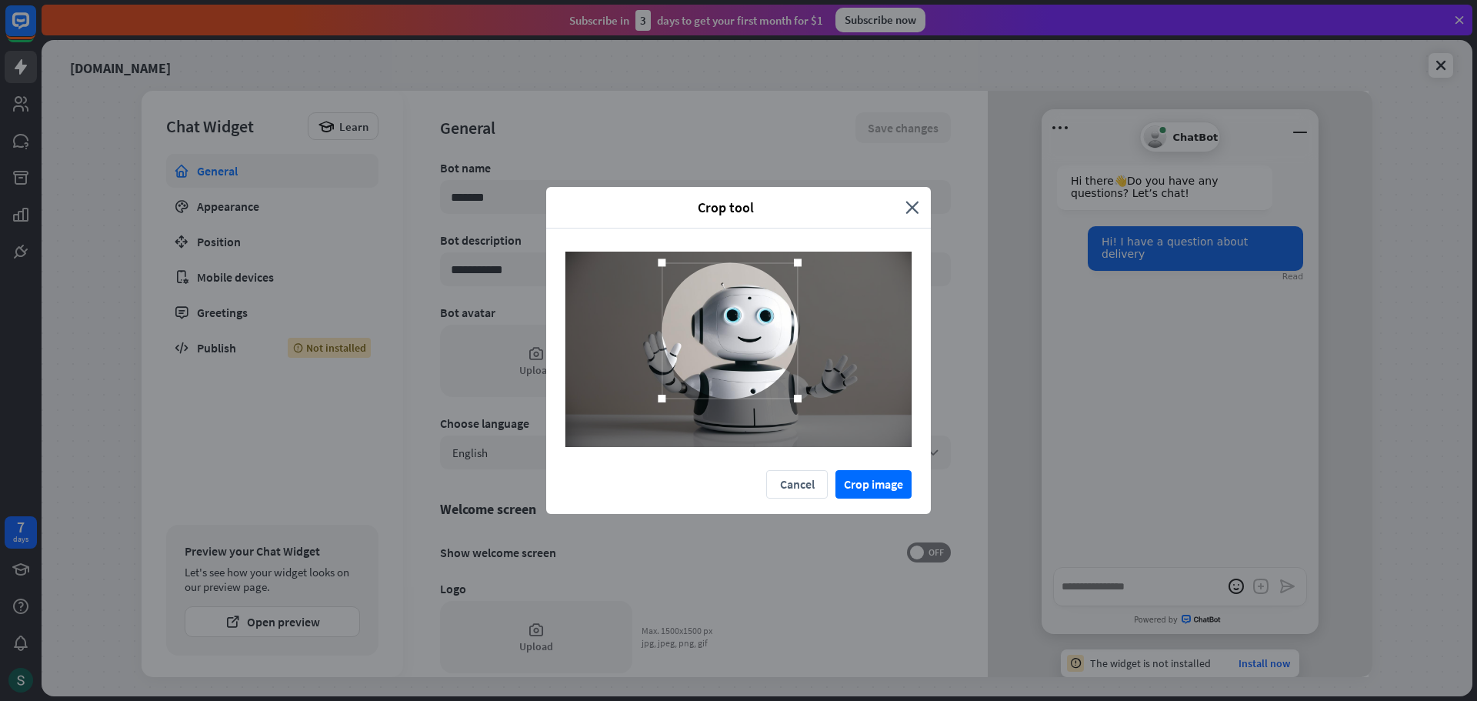
drag, startPoint x: 841, startPoint y: 439, endPoint x: 801, endPoint y: 353, distance: 95.0
click at [798, 353] on div at bounding box center [730, 330] width 136 height 136
drag, startPoint x: 753, startPoint y: 343, endPoint x: 772, endPoint y: 342, distance: 18.5
click at [772, 342] on div at bounding box center [748, 330] width 136 height 136
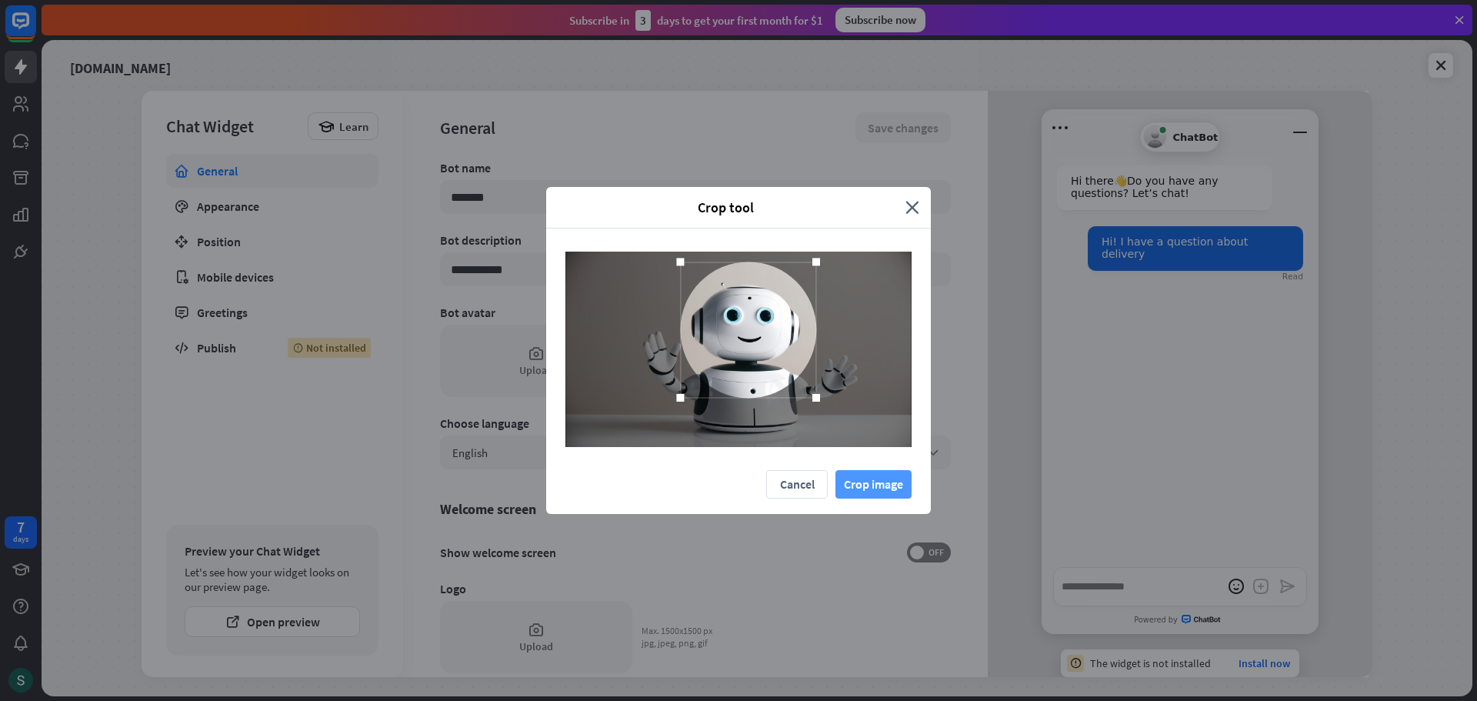
click at [895, 493] on button "Crop image" at bounding box center [873, 484] width 76 height 28
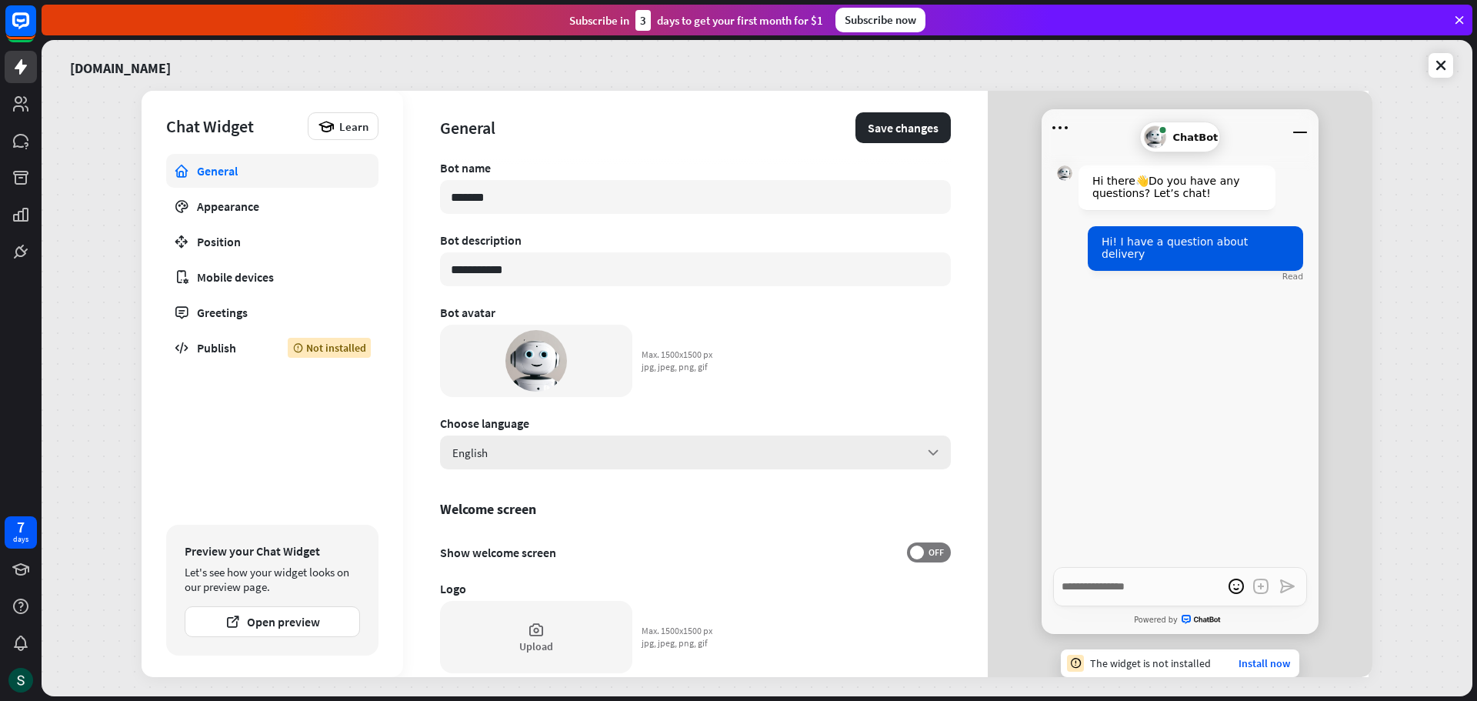
click at [569, 447] on div "English arrow_down" at bounding box center [695, 452] width 511 height 34
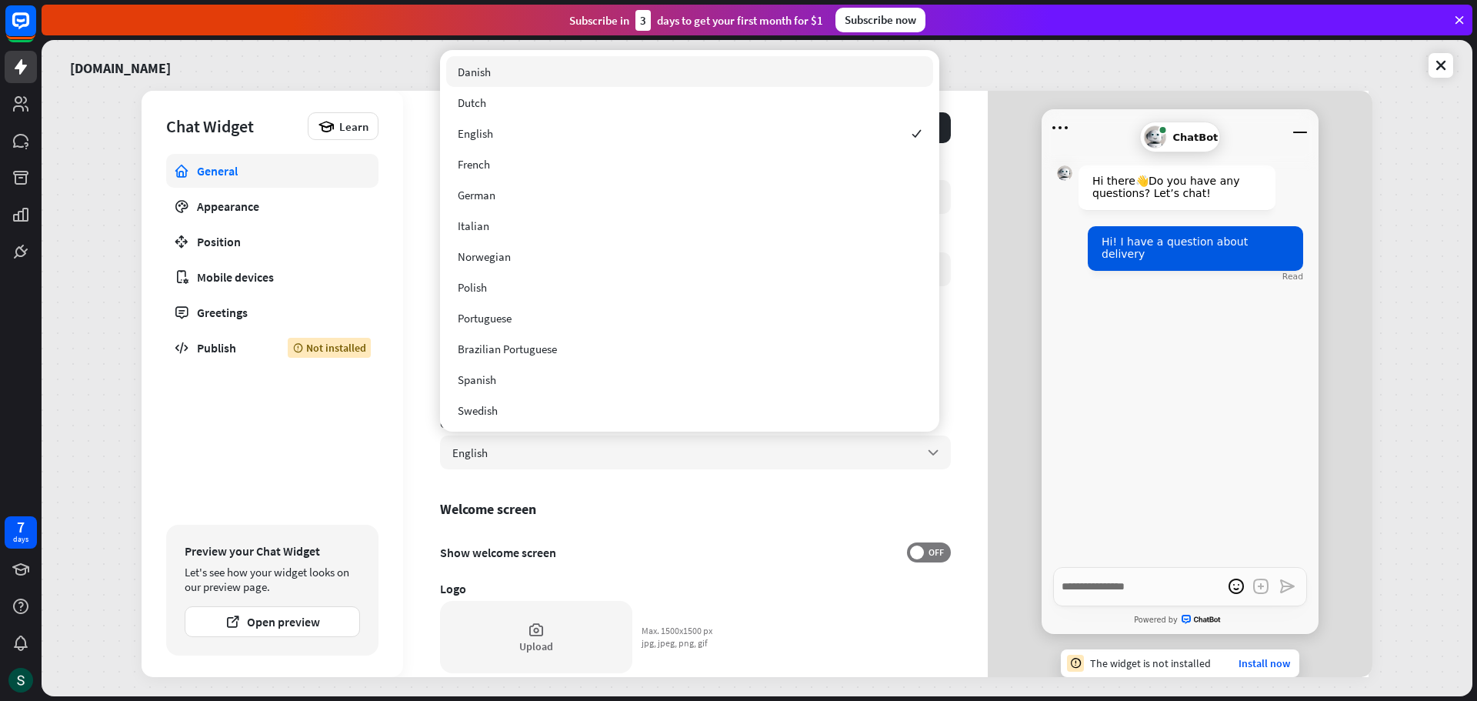
click at [622, 478] on div "**********" at bounding box center [695, 416] width 511 height 512
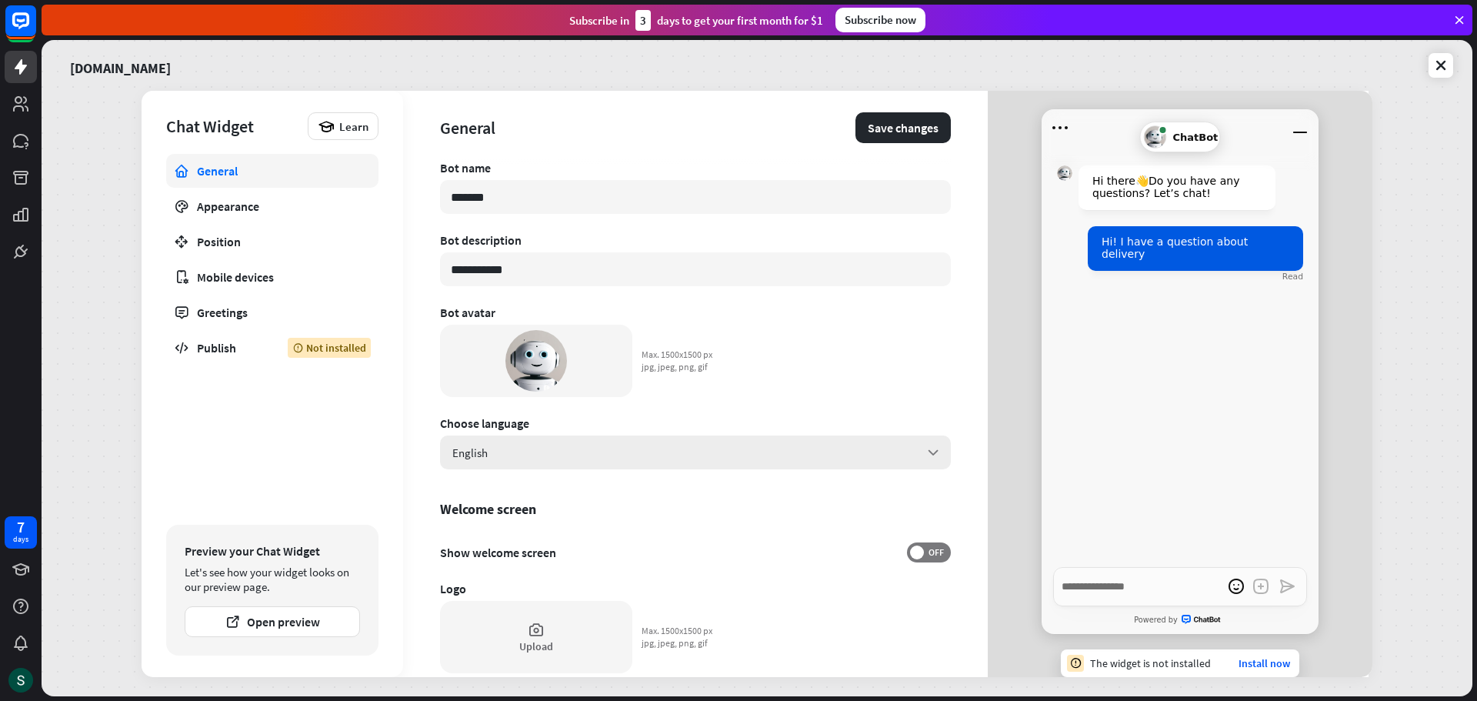
click at [607, 446] on div "English arrow_down" at bounding box center [695, 452] width 511 height 34
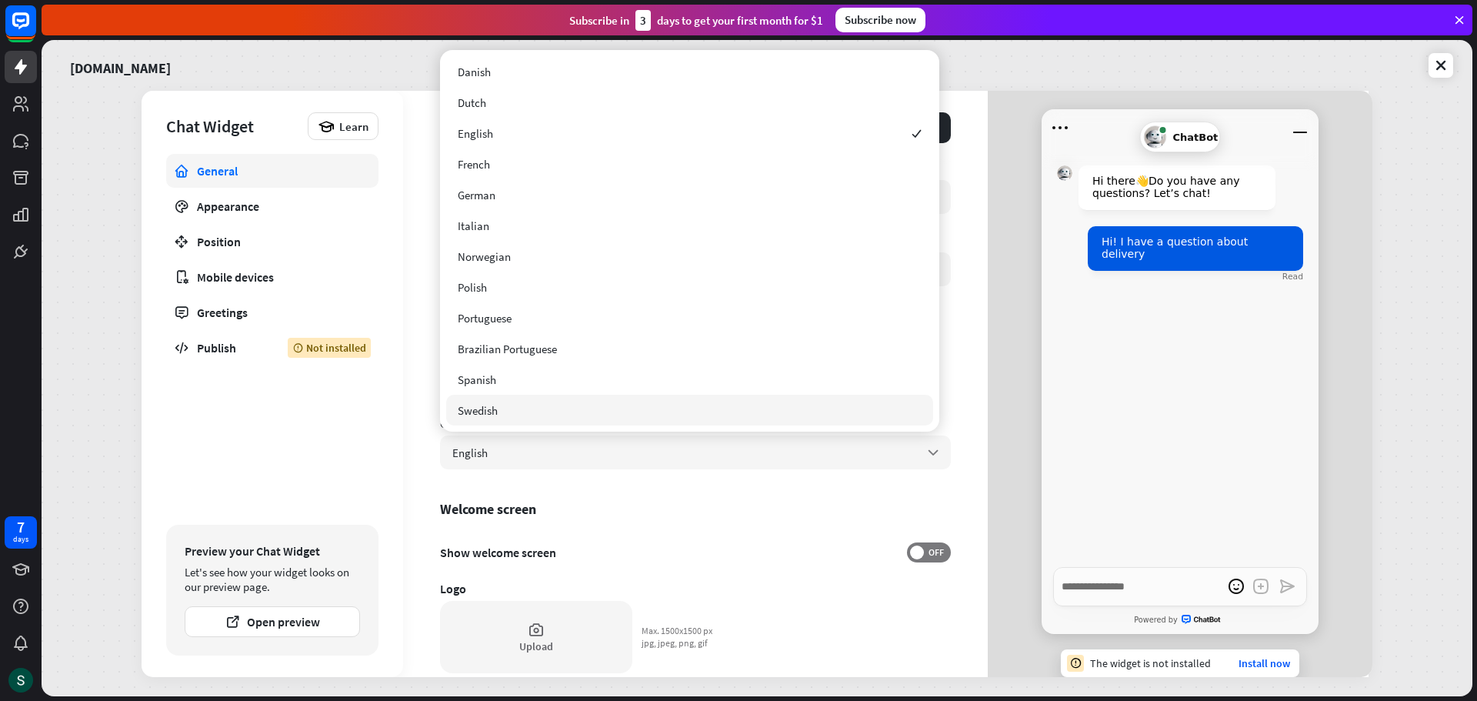
click at [654, 496] on div "**********" at bounding box center [695, 416] width 511 height 512
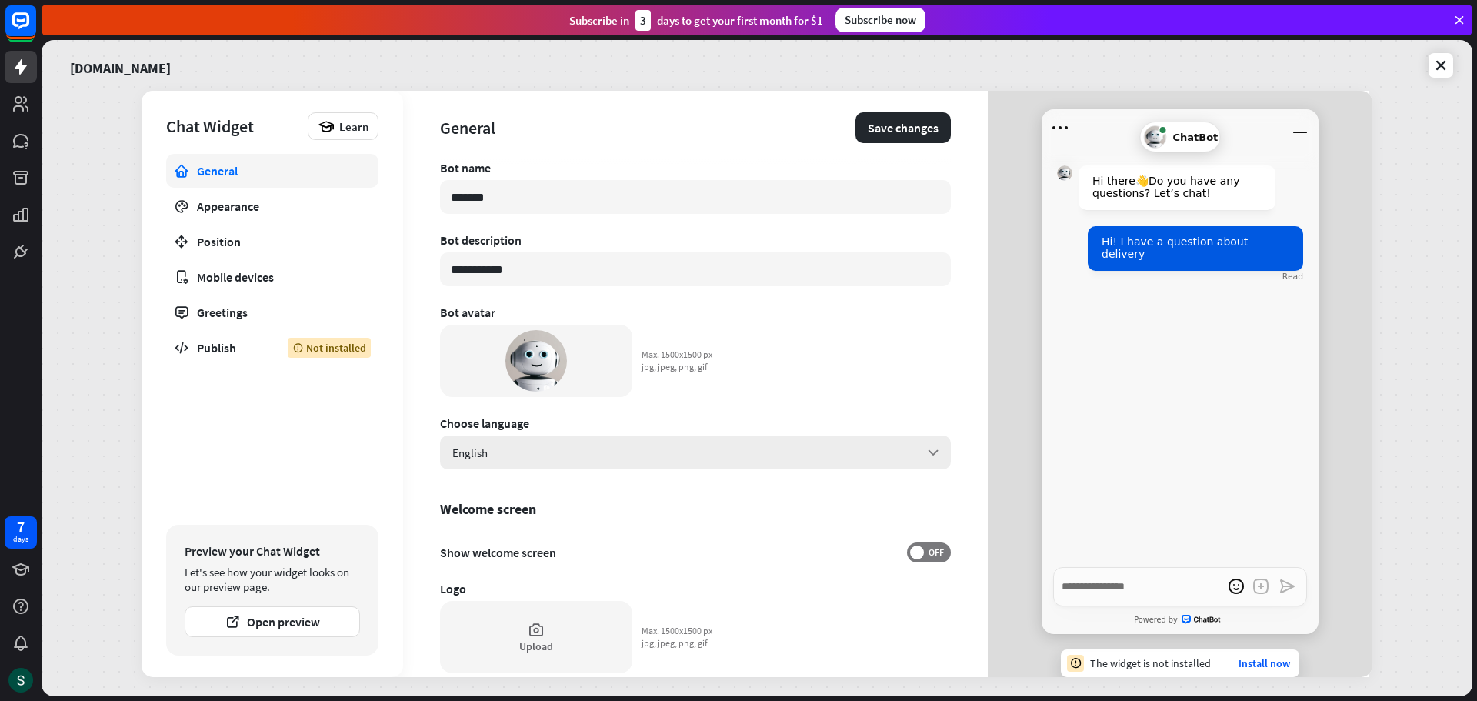
click at [626, 455] on div "English arrow_down" at bounding box center [695, 452] width 511 height 34
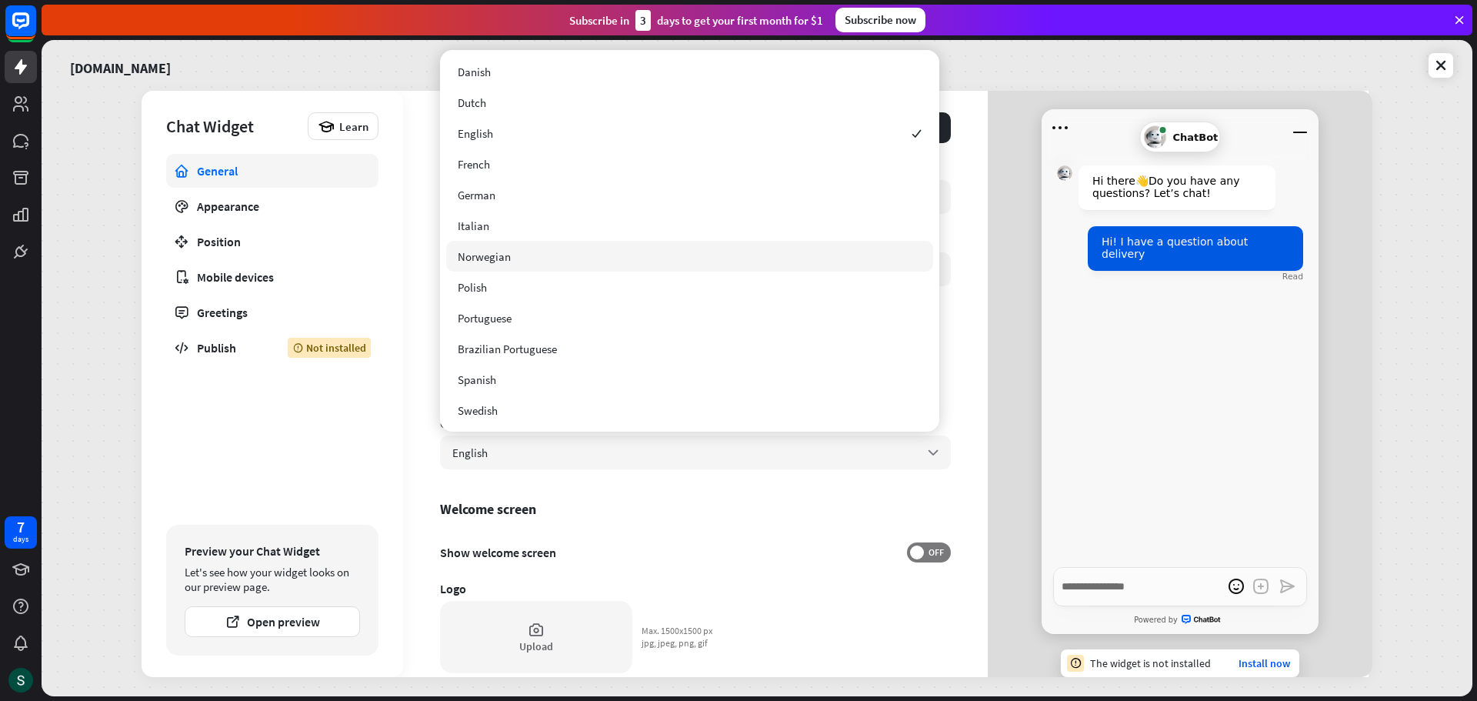
click at [964, 238] on div "**********" at bounding box center [695, 384] width 585 height 586
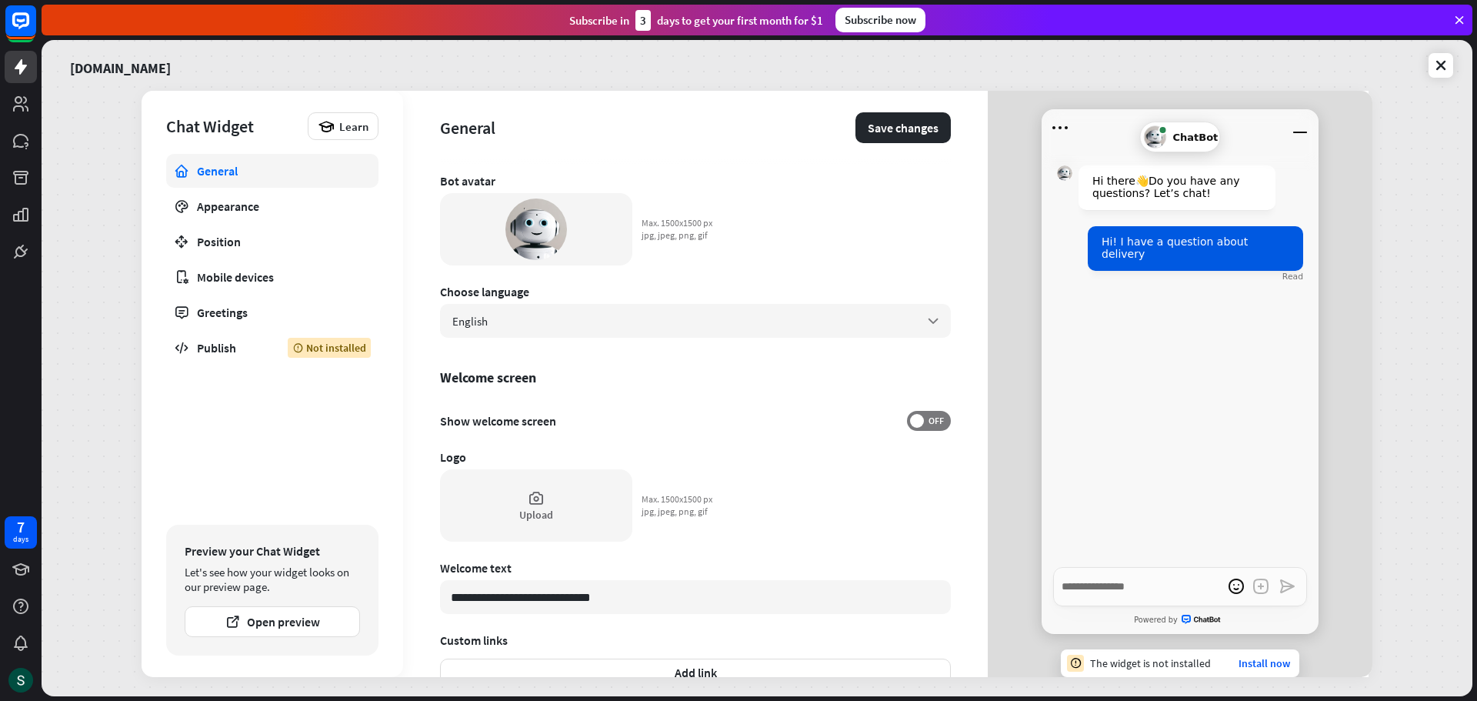
scroll to position [158, 0]
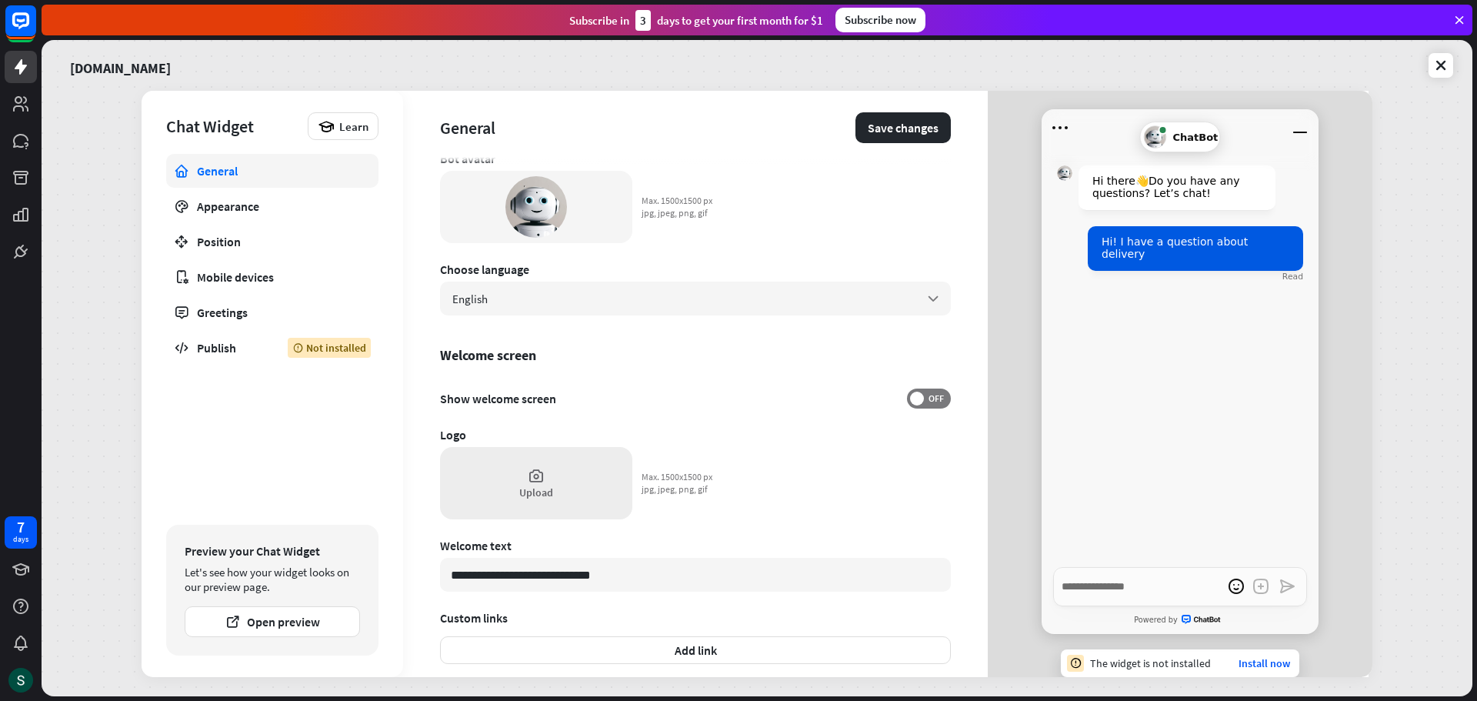
click at [518, 480] on div "Upload" at bounding box center [536, 483] width 192 height 72
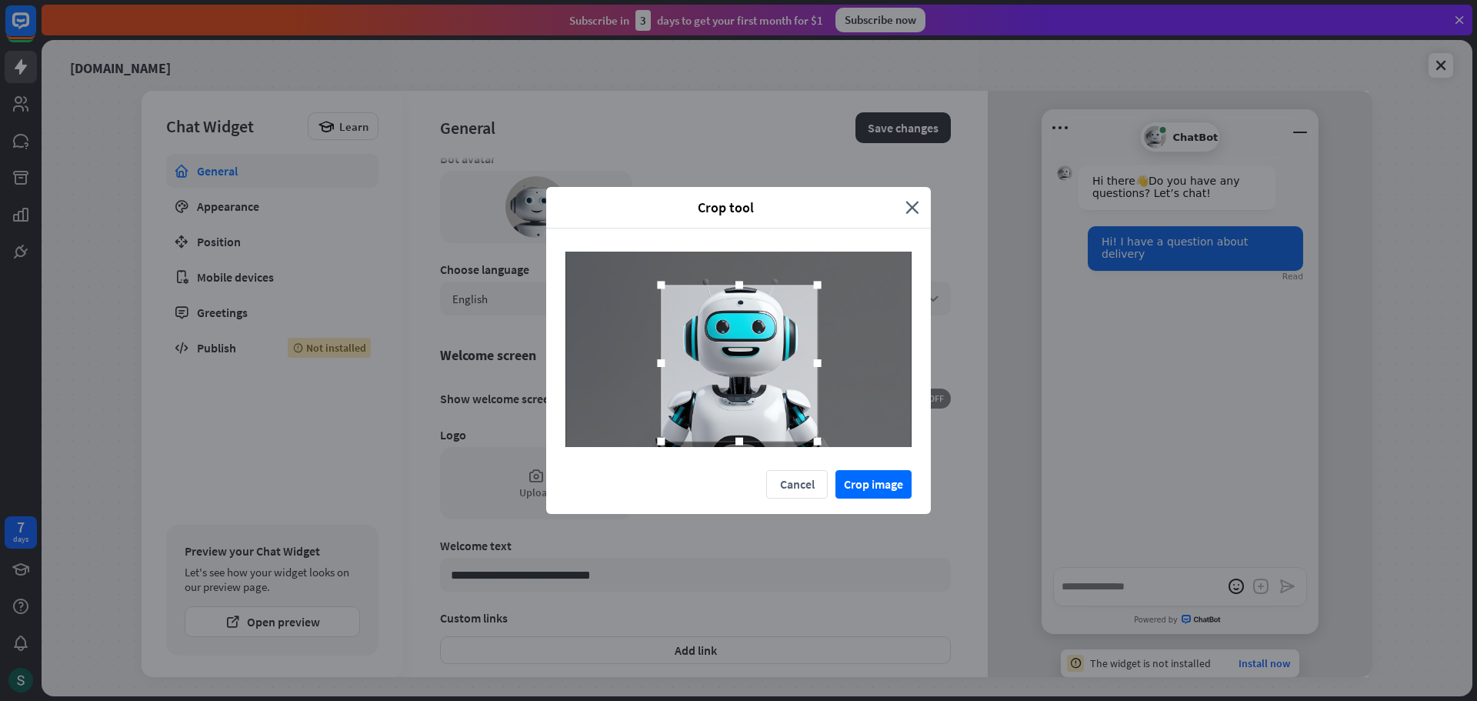
drag, startPoint x: 779, startPoint y: 388, endPoint x: 780, endPoint y: 418, distance: 30.0
click at [780, 418] on div at bounding box center [739, 363] width 156 height 156
drag, startPoint x: 815, startPoint y: 286, endPoint x: 829, endPoint y: 269, distance: 21.9
click at [829, 269] on div at bounding box center [832, 271] width 8 height 8
drag, startPoint x: 787, startPoint y: 326, endPoint x: 776, endPoint y: 328, distance: 11.0
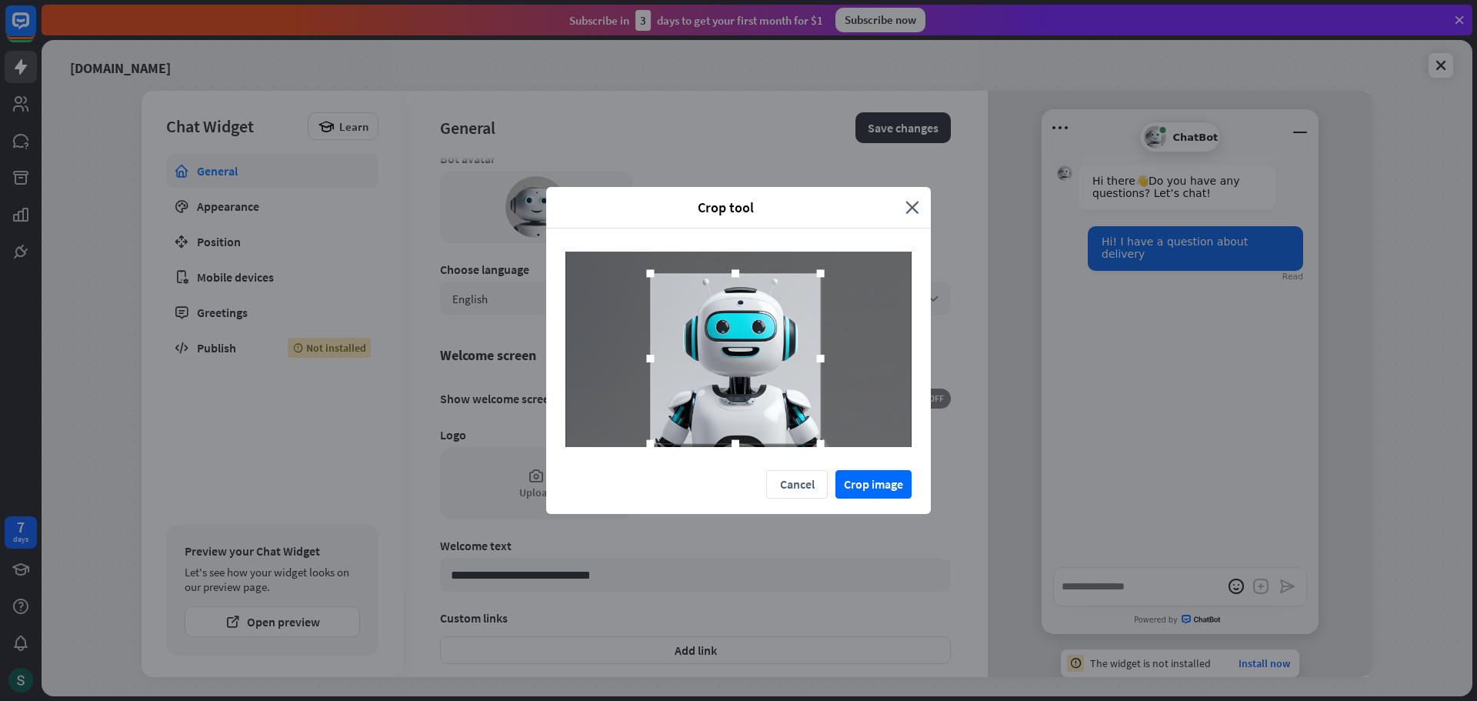
click at [776, 328] on div at bounding box center [735, 358] width 170 height 170
drag, startPoint x: 821, startPoint y: 445, endPoint x: 851, endPoint y: 452, distance: 30.8
click at [851, 452] on div at bounding box center [738, 349] width 385 height 242
click at [759, 396] on div at bounding box center [740, 360] width 174 height 174
click at [859, 472] on button "Crop image" at bounding box center [873, 484] width 76 height 28
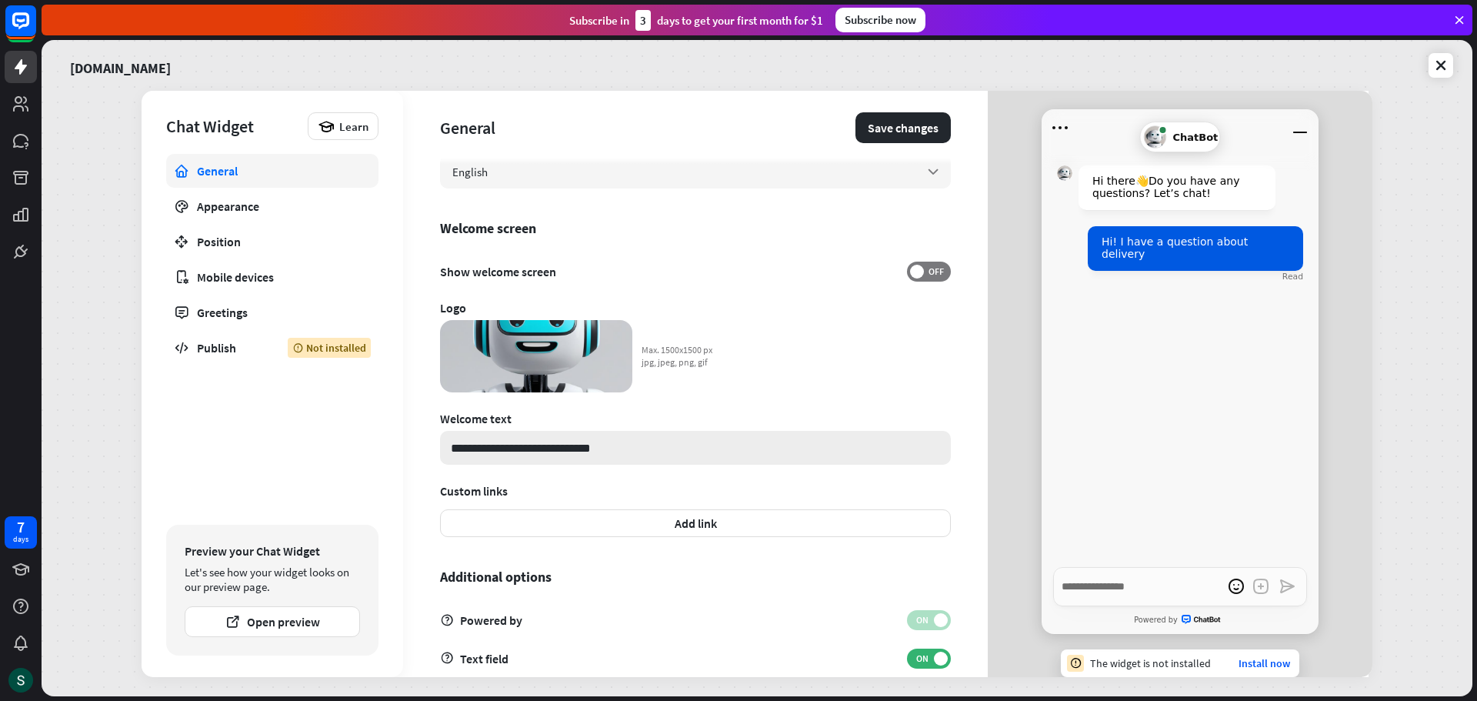
scroll to position [312, 0]
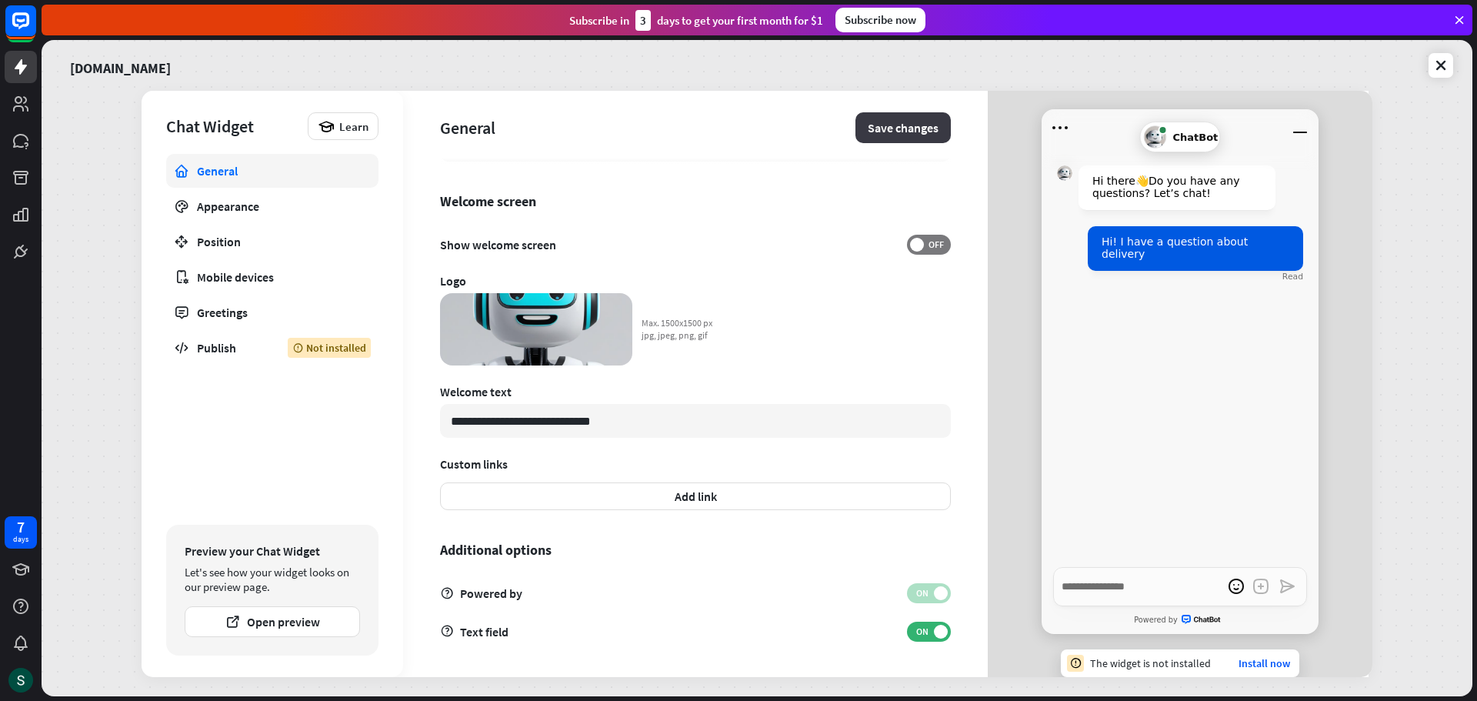
click at [888, 125] on button "Save changes" at bounding box center [902, 127] width 95 height 31
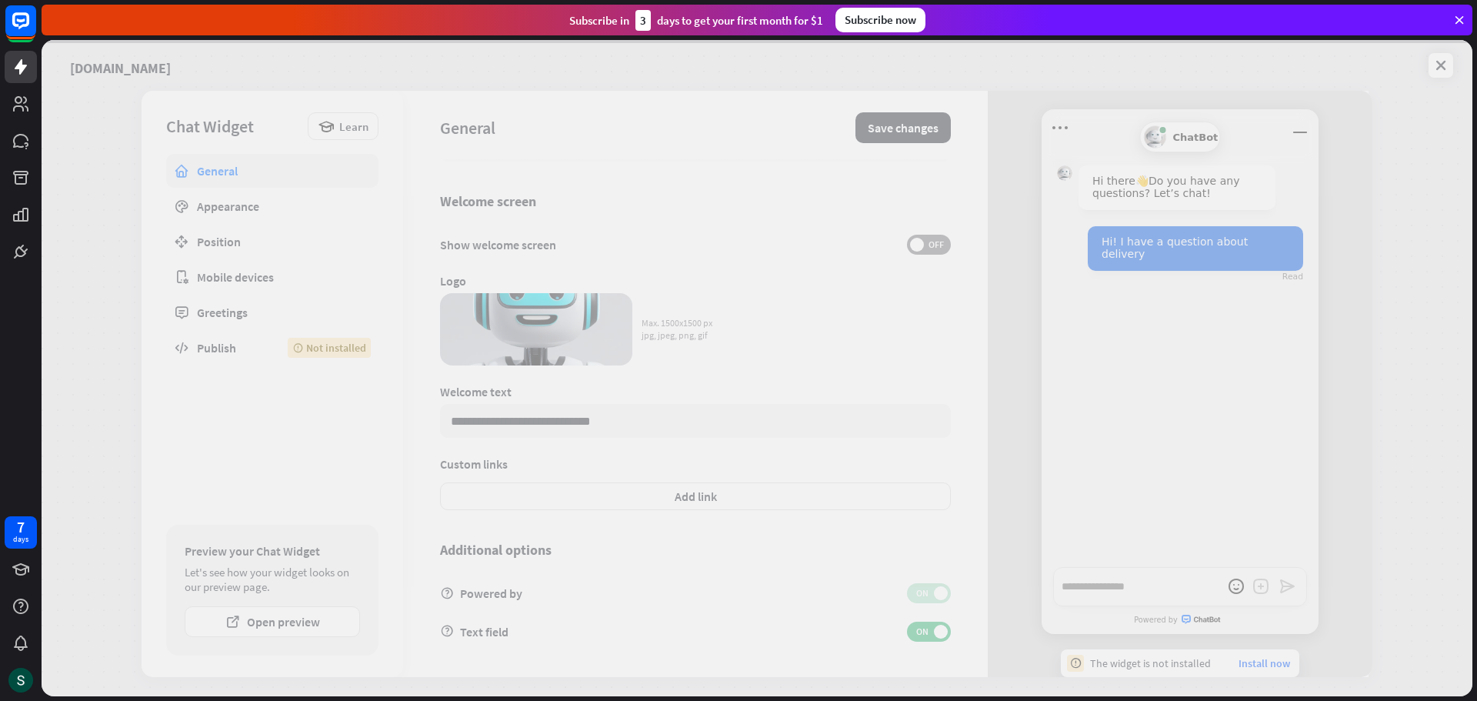
type textarea "*"
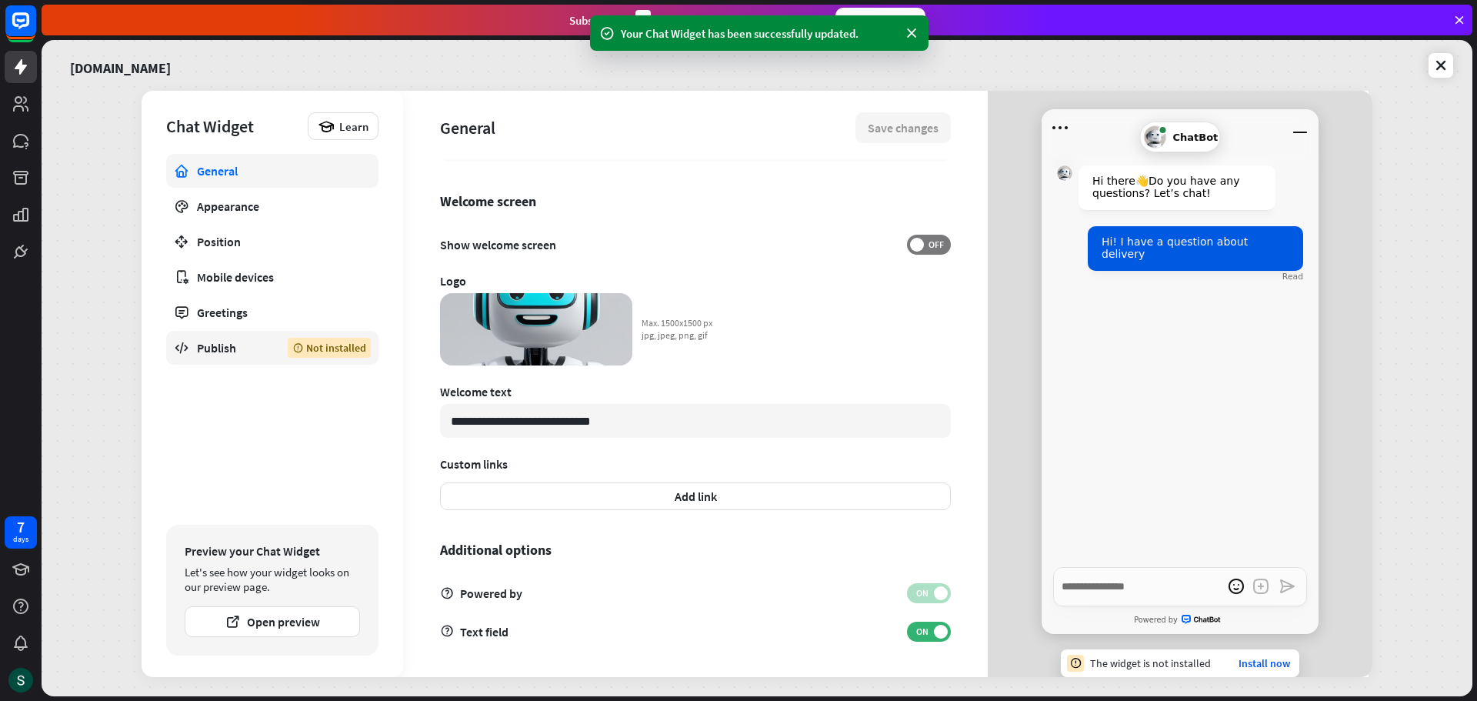
click at [225, 353] on div "Publish" at bounding box center [231, 347] width 68 height 15
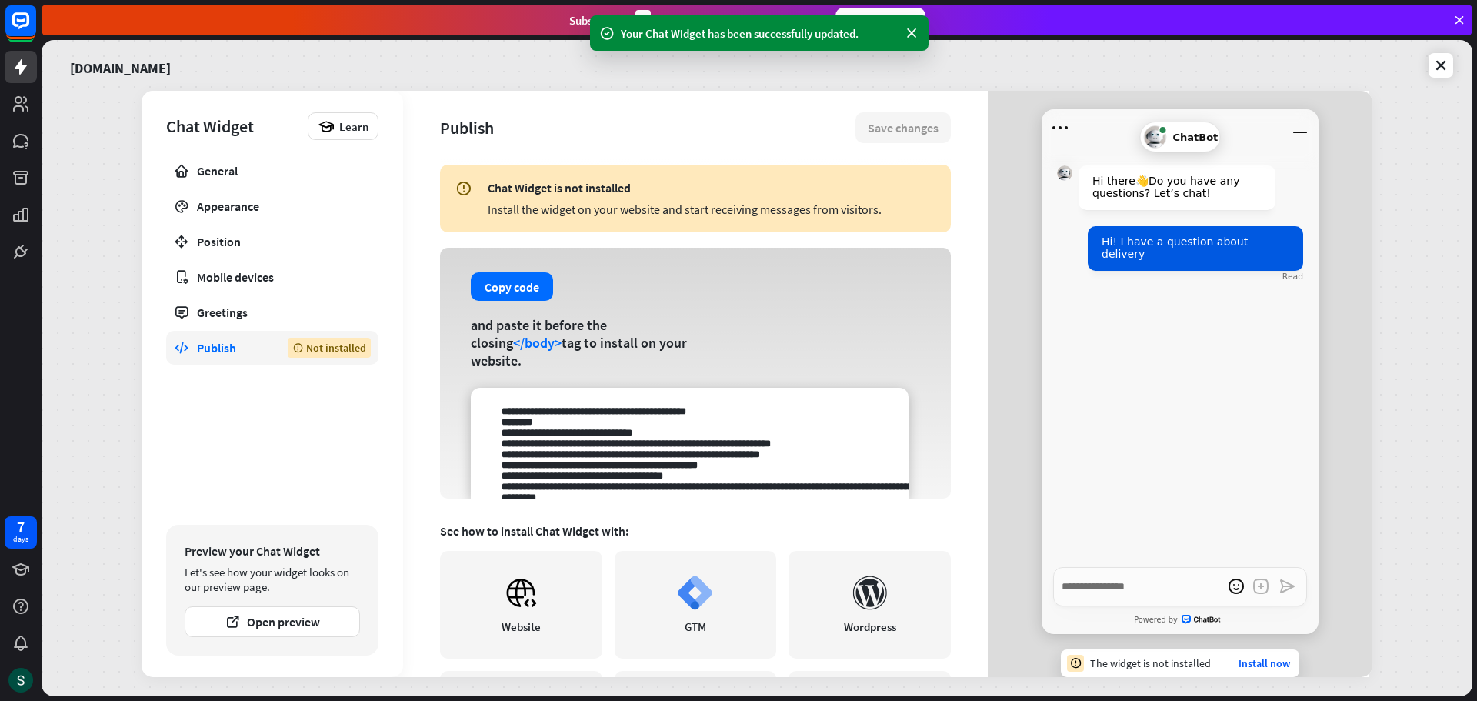
drag, startPoint x: 504, startPoint y: 214, endPoint x: 871, endPoint y: 209, distance: 367.0
click at [871, 209] on div "Install the widget on your website and start receiving messages from visitors." at bounding box center [712, 209] width 448 height 15
click at [502, 295] on button "Copy code" at bounding box center [512, 286] width 82 height 28
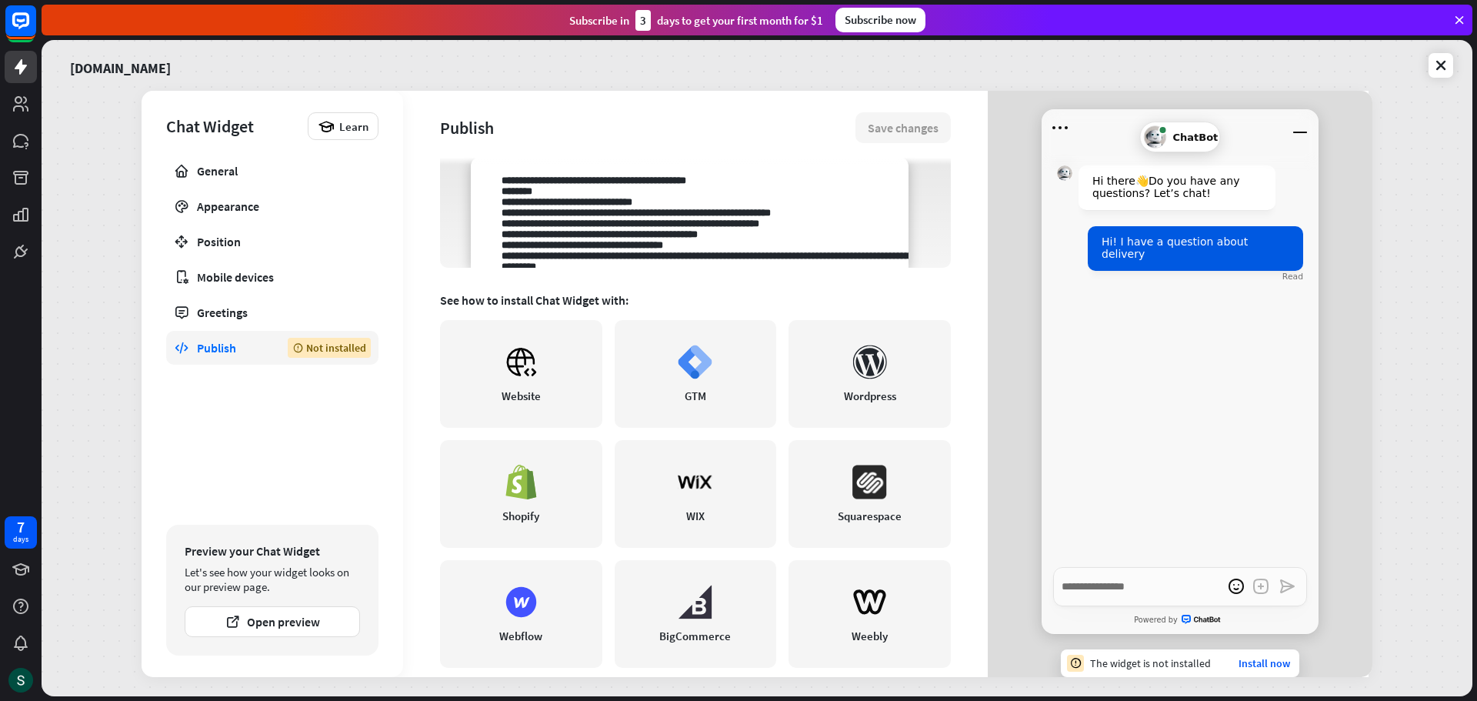
scroll to position [252, 0]
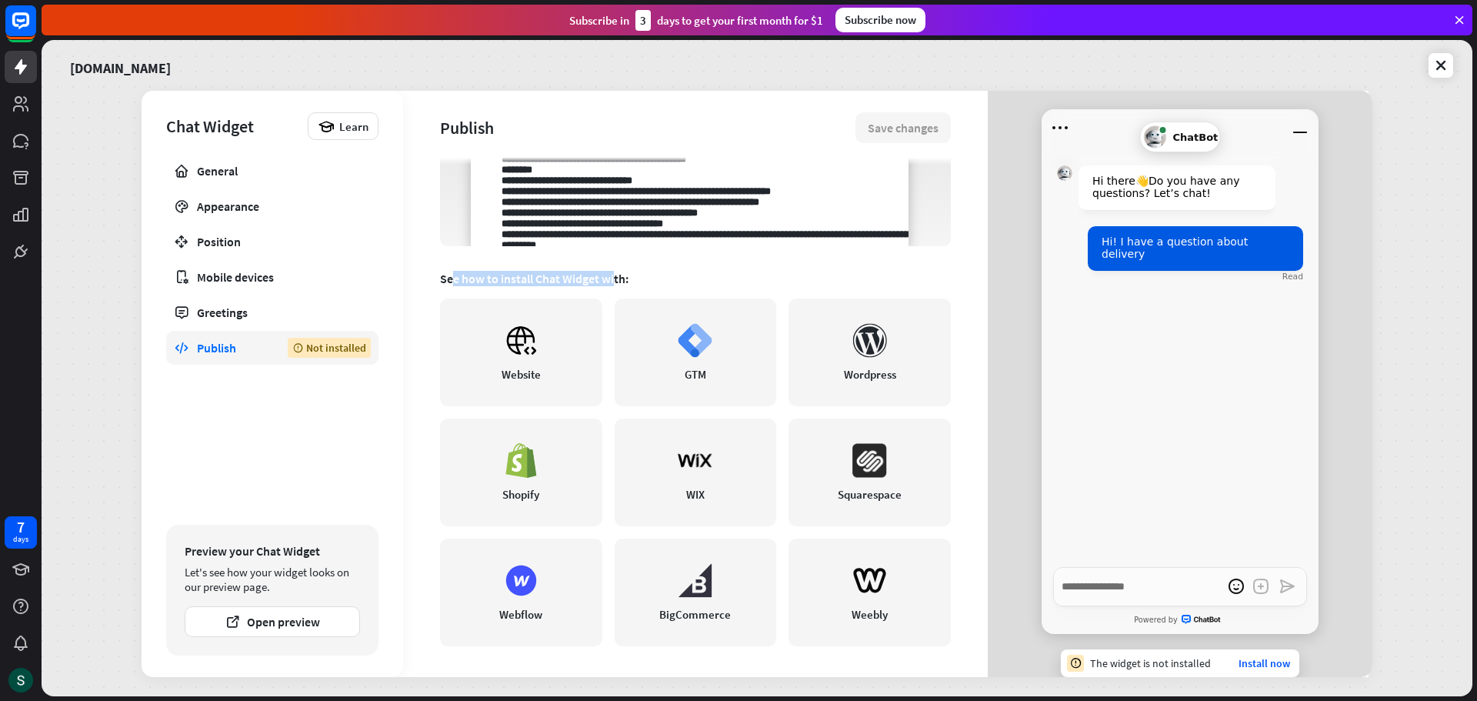
drag, startPoint x: 460, startPoint y: 276, endPoint x: 613, endPoint y: 276, distance: 153.1
click at [613, 276] on div "See how to install Chat Widget with:" at bounding box center [695, 278] width 511 height 15
click at [1432, 68] on link at bounding box center [1441, 65] width 25 height 25
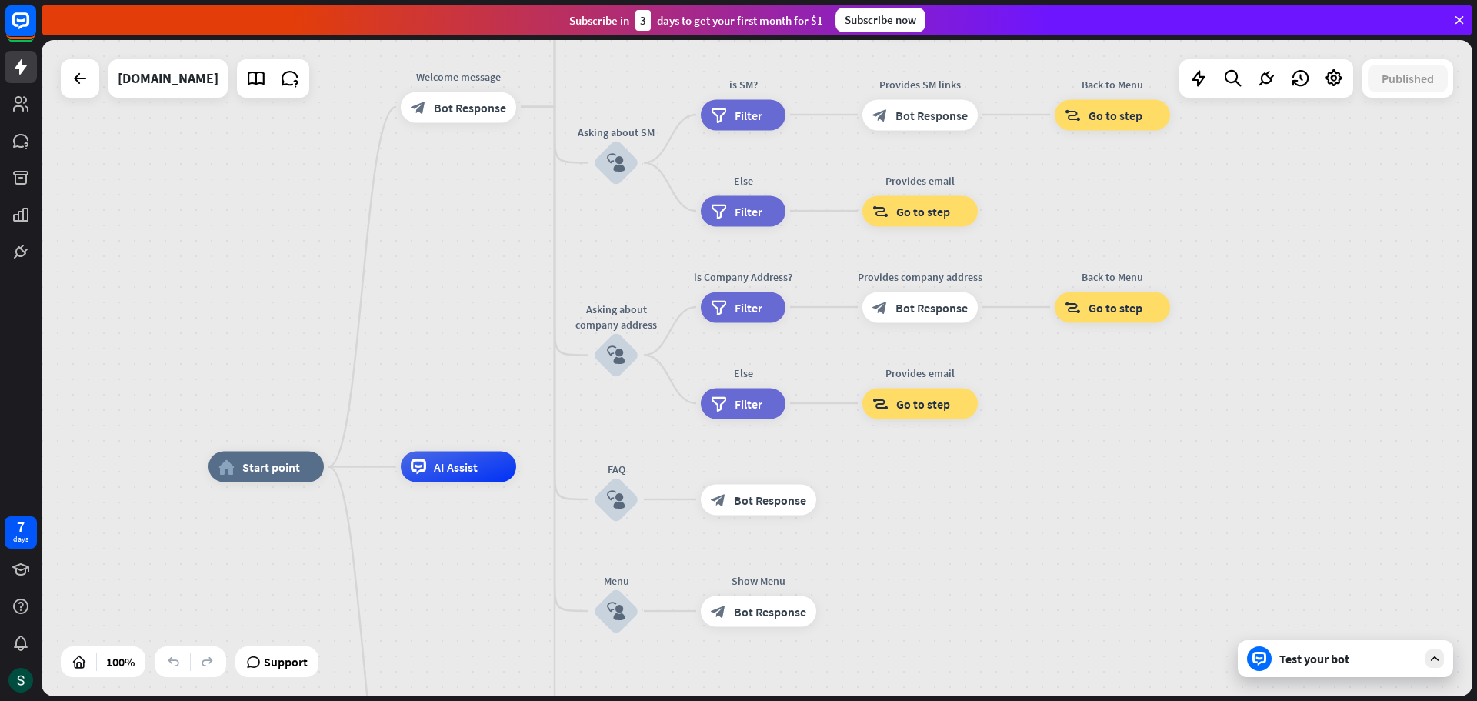
drag, startPoint x: 531, startPoint y: 201, endPoint x: 415, endPoint y: 299, distance: 151.7
click at [413, 299] on div "home_2 Start point Welcome message block_bot_response Bot Response About us blo…" at bounding box center [757, 368] width 1431 height 656
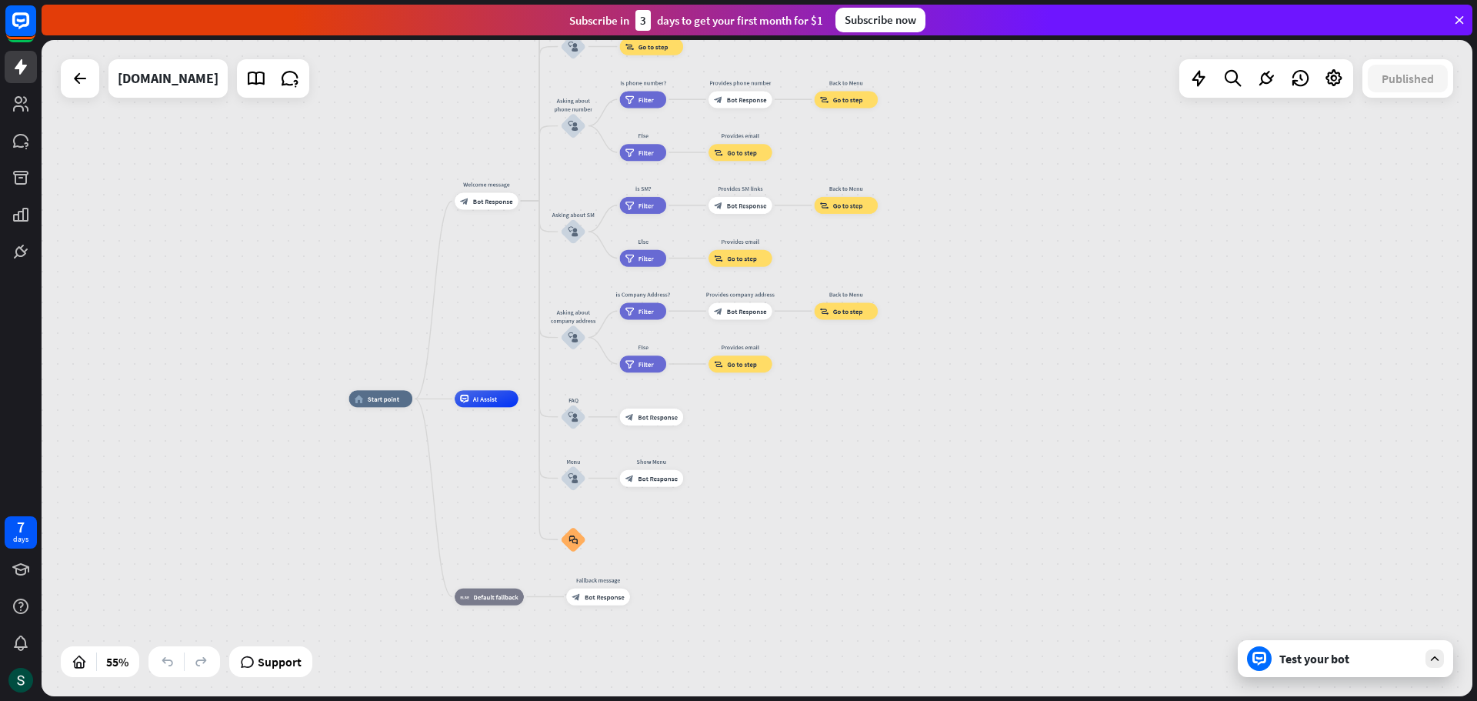
drag, startPoint x: 474, startPoint y: 236, endPoint x: 518, endPoint y: 255, distance: 47.9
click at [517, 255] on div "home_2 Start point Welcome message block_bot_response Bot Response About us blo…" at bounding box center [757, 368] width 1431 height 656
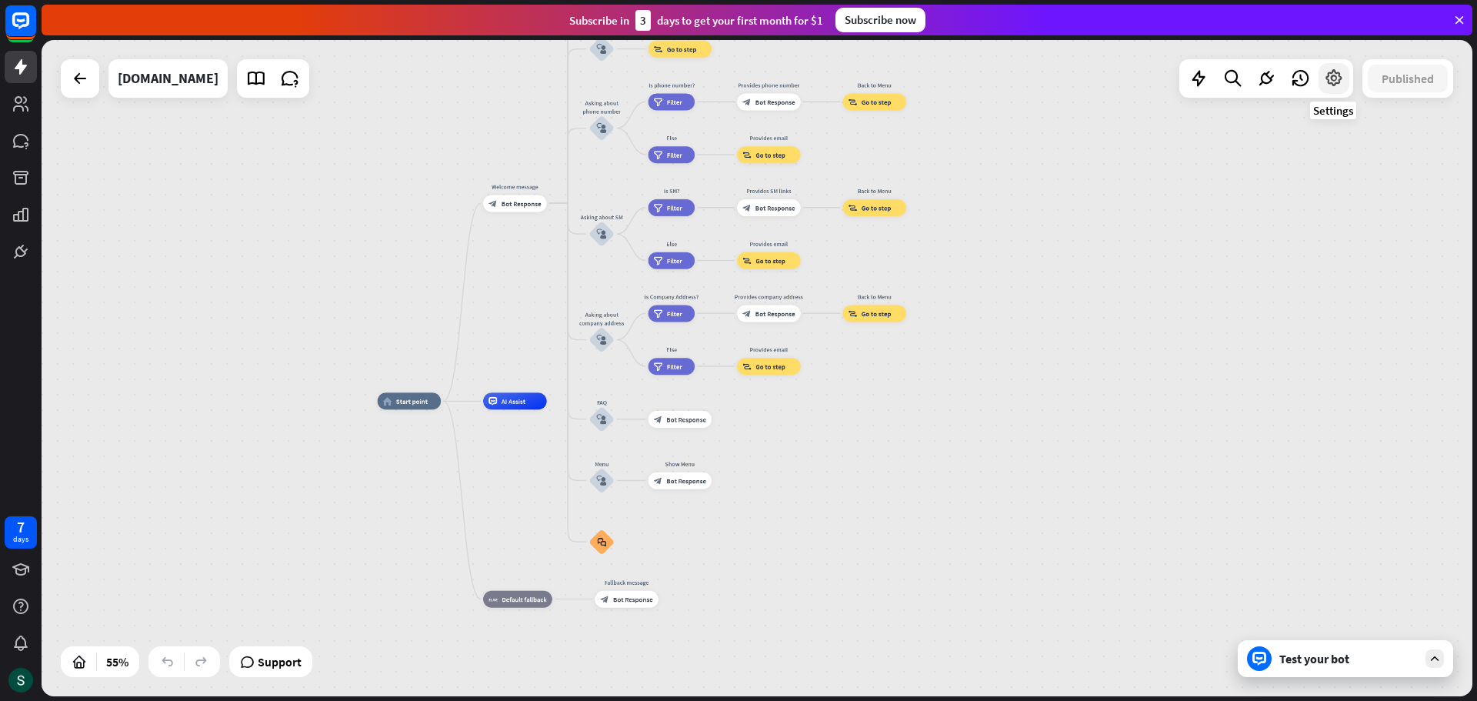
click at [1330, 74] on icon at bounding box center [1334, 78] width 20 height 20
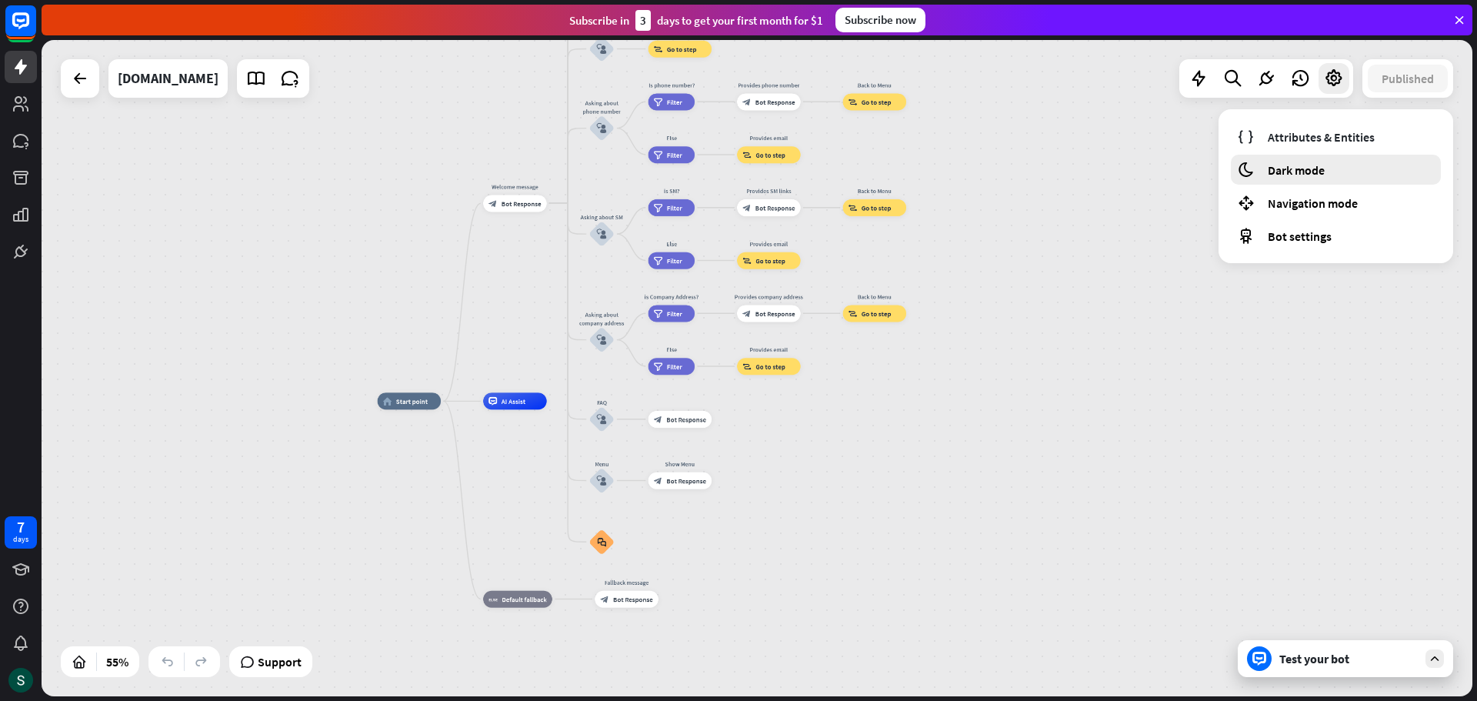
click at [1308, 166] on span "Dark mode" at bounding box center [1296, 169] width 57 height 15
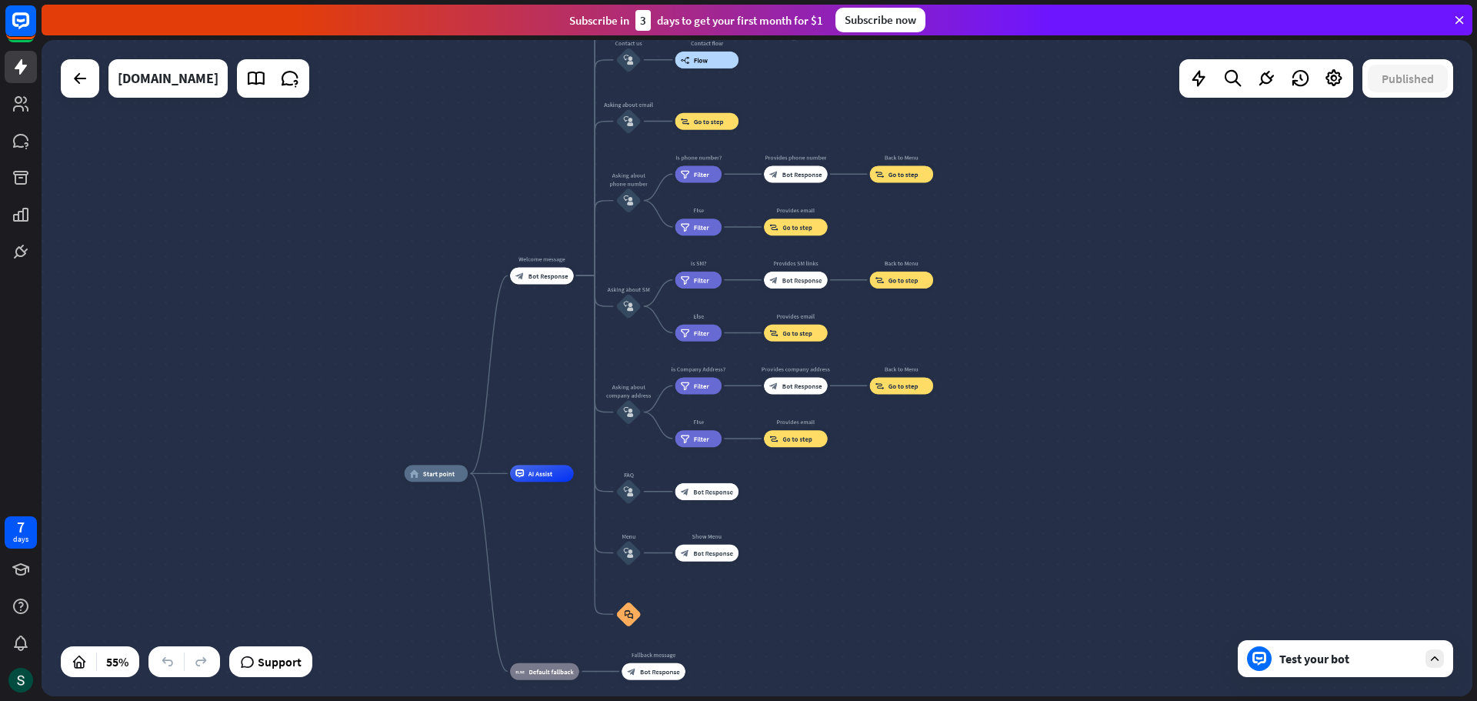
drag, startPoint x: 342, startPoint y: 265, endPoint x: 360, endPoint y: 307, distance: 45.9
click at [360, 307] on div "home_2 Start point Welcome message block_bot_response Bot Response About us blo…" at bounding box center [757, 368] width 1431 height 656
click at [1260, 76] on icon at bounding box center [1266, 78] width 20 height 20
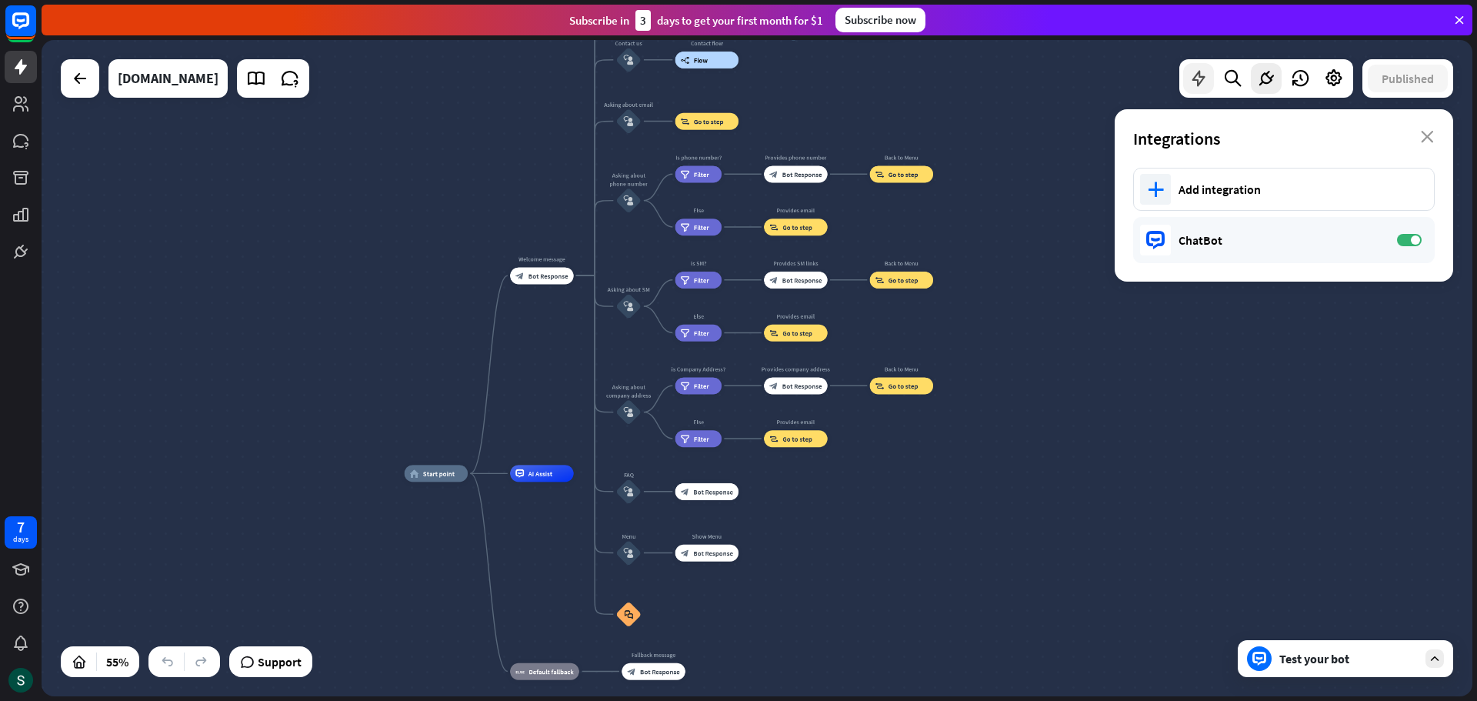
click at [1198, 78] on icon at bounding box center [1199, 78] width 20 height 20
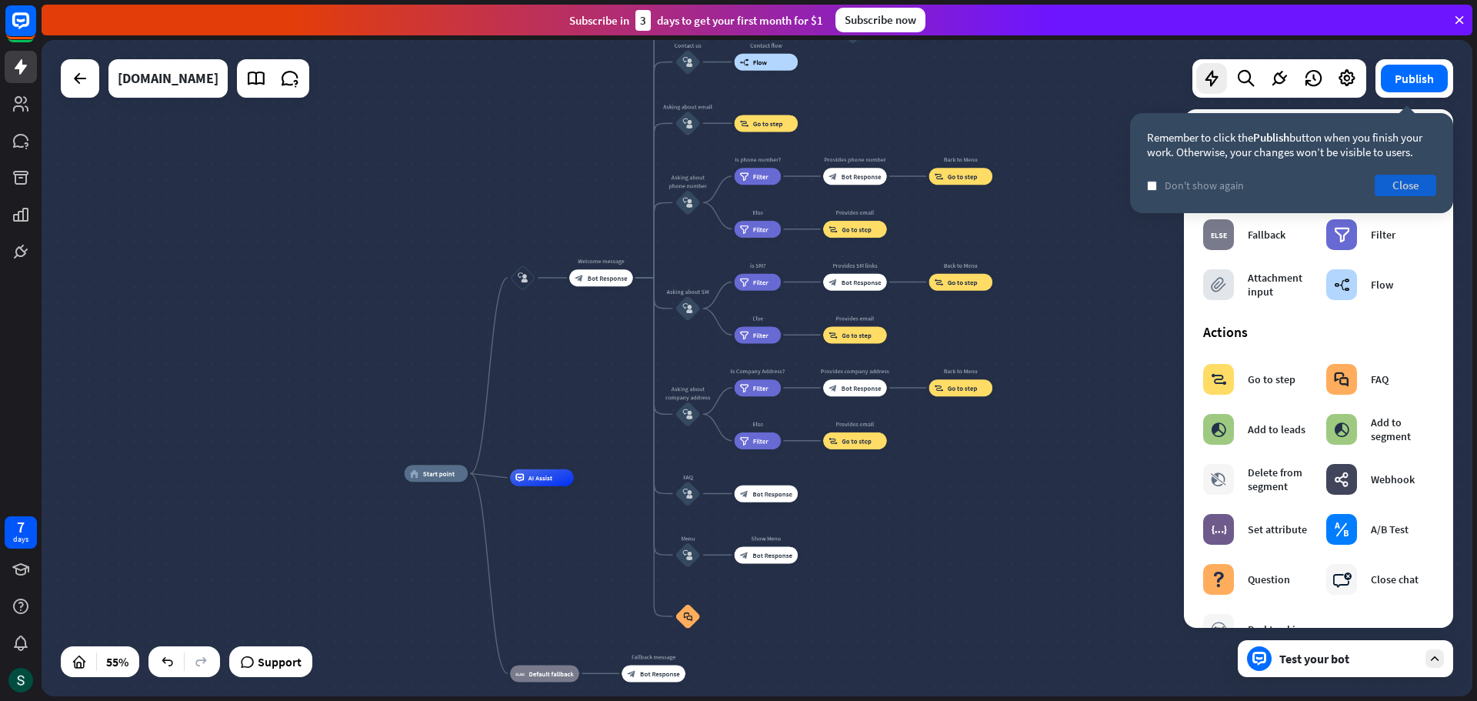
click at [1403, 187] on button "Close" at bounding box center [1406, 186] width 62 height 22
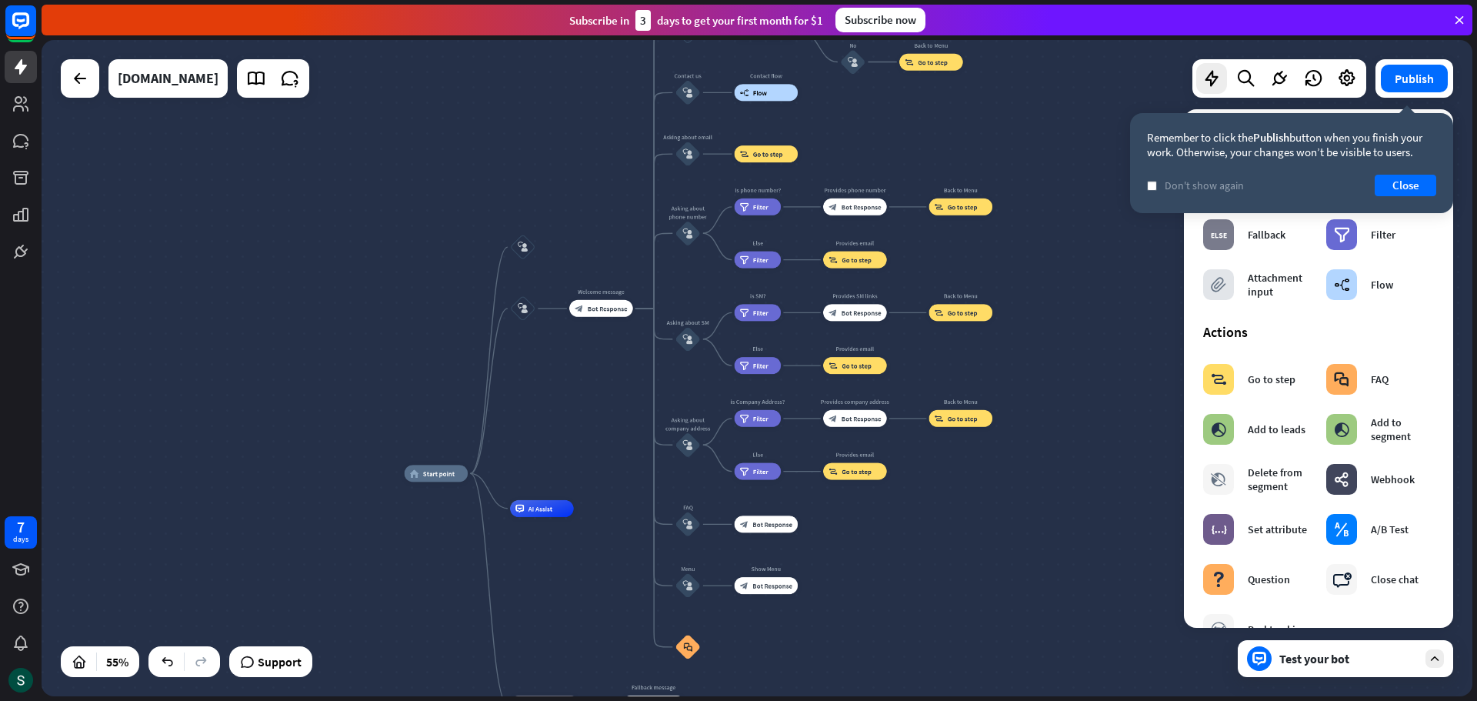
drag, startPoint x: 416, startPoint y: 473, endPoint x: 274, endPoint y: 457, distance: 143.2
click at [274, 457] on div "home_2 Start point block_user_input block_user_input Welcome message block_bot_…" at bounding box center [757, 368] width 1431 height 656
click at [522, 238] on div "block_user_input" at bounding box center [522, 247] width 25 height 25
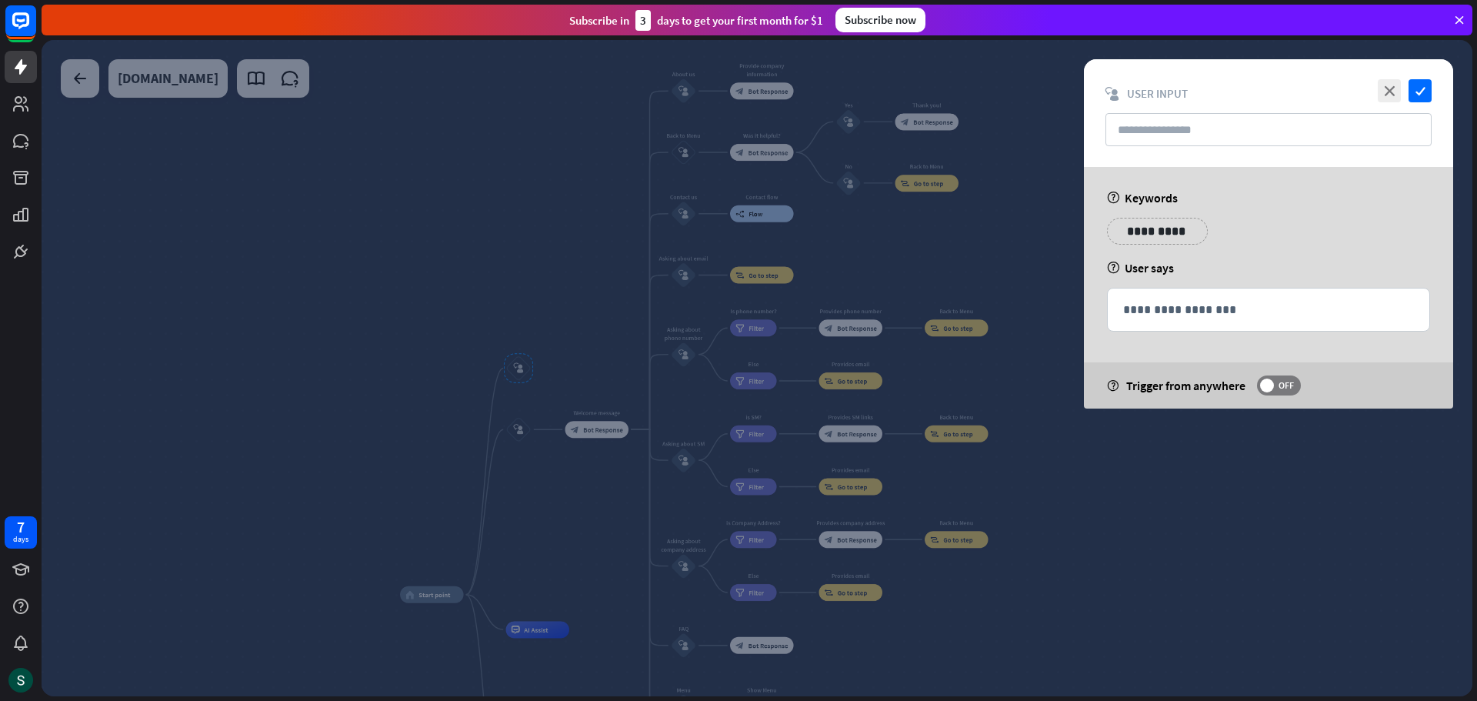
click at [547, 494] on div at bounding box center [757, 368] width 1431 height 656
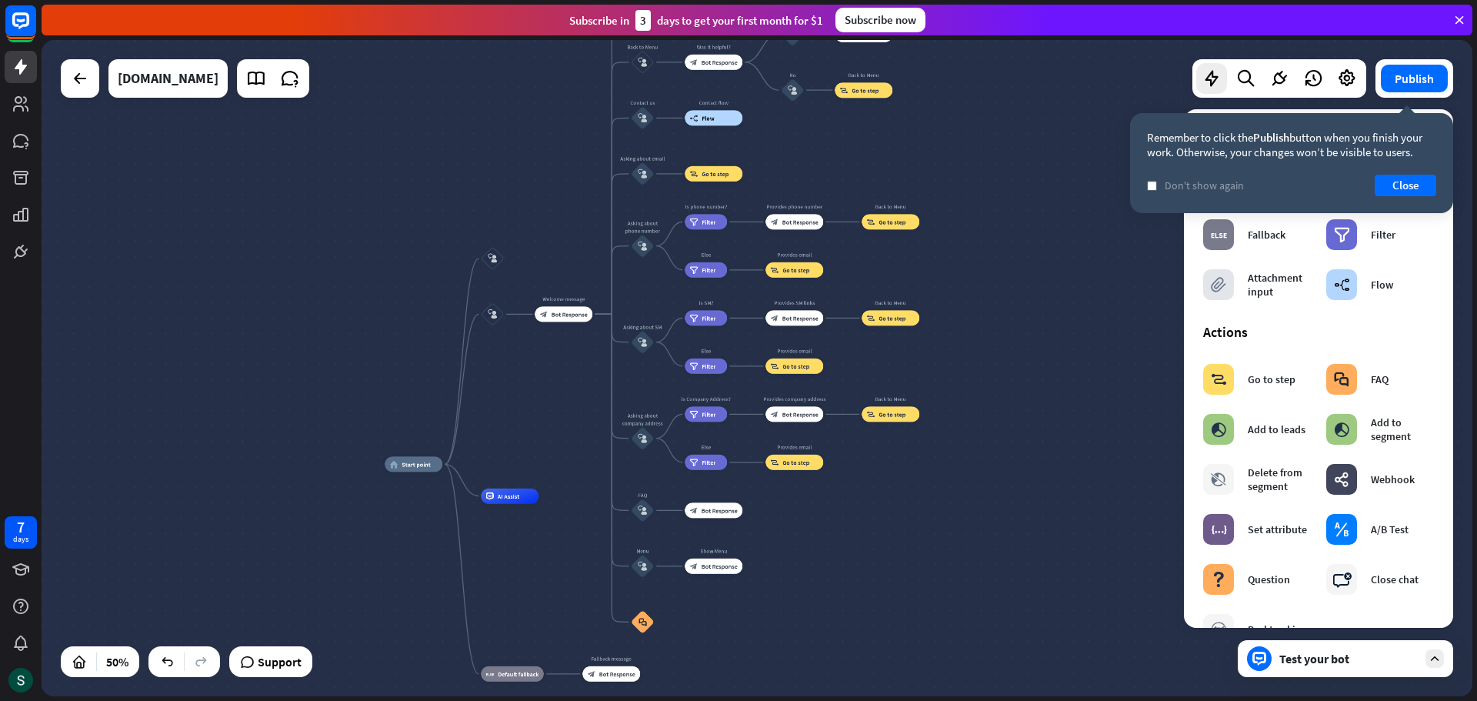
drag, startPoint x: 539, startPoint y: 478, endPoint x: 509, endPoint y: 362, distance: 120.0
click at [509, 362] on div "home_2 Start point block_user_input block_user_input Welcome message block_bot_…" at bounding box center [757, 368] width 1431 height 656
click at [1395, 180] on button "Close" at bounding box center [1406, 186] width 62 height 22
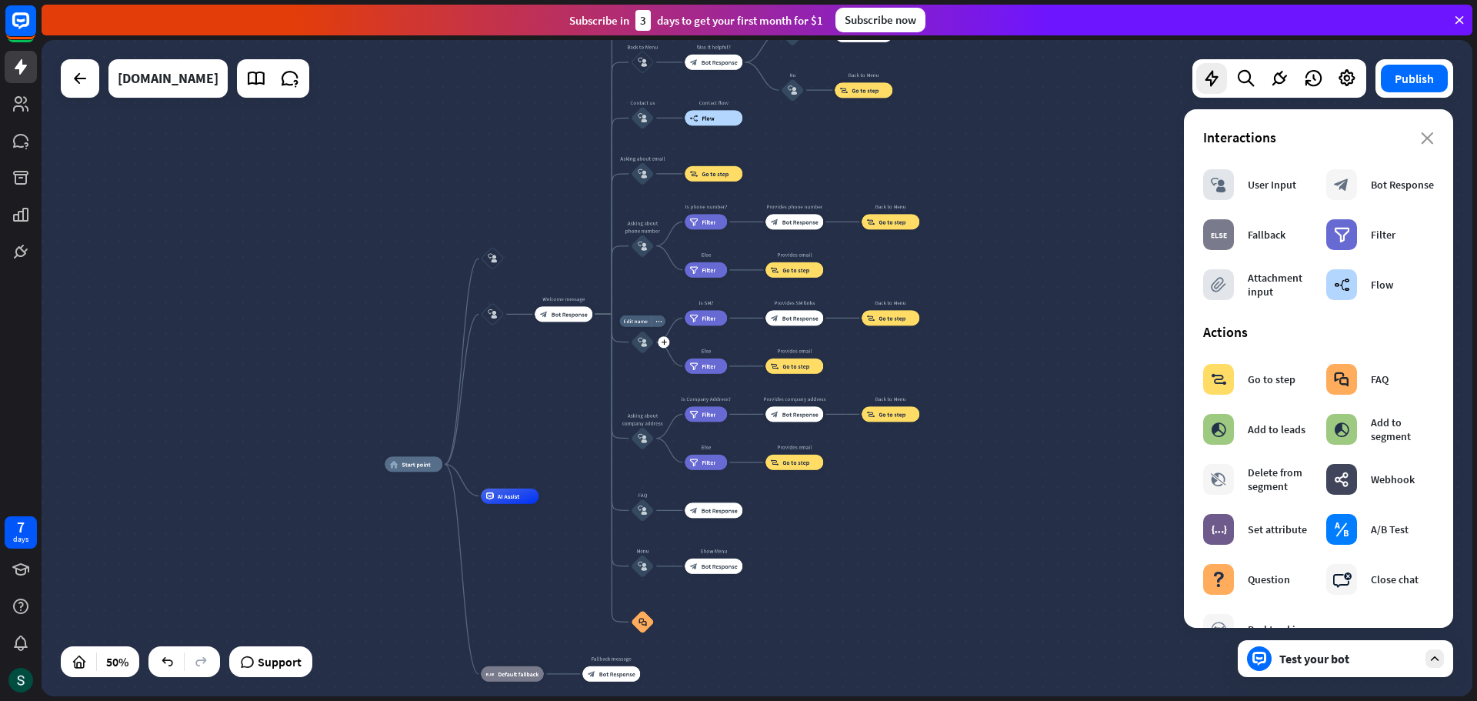
click at [638, 345] on icon "block_user_input" at bounding box center [642, 342] width 9 height 9
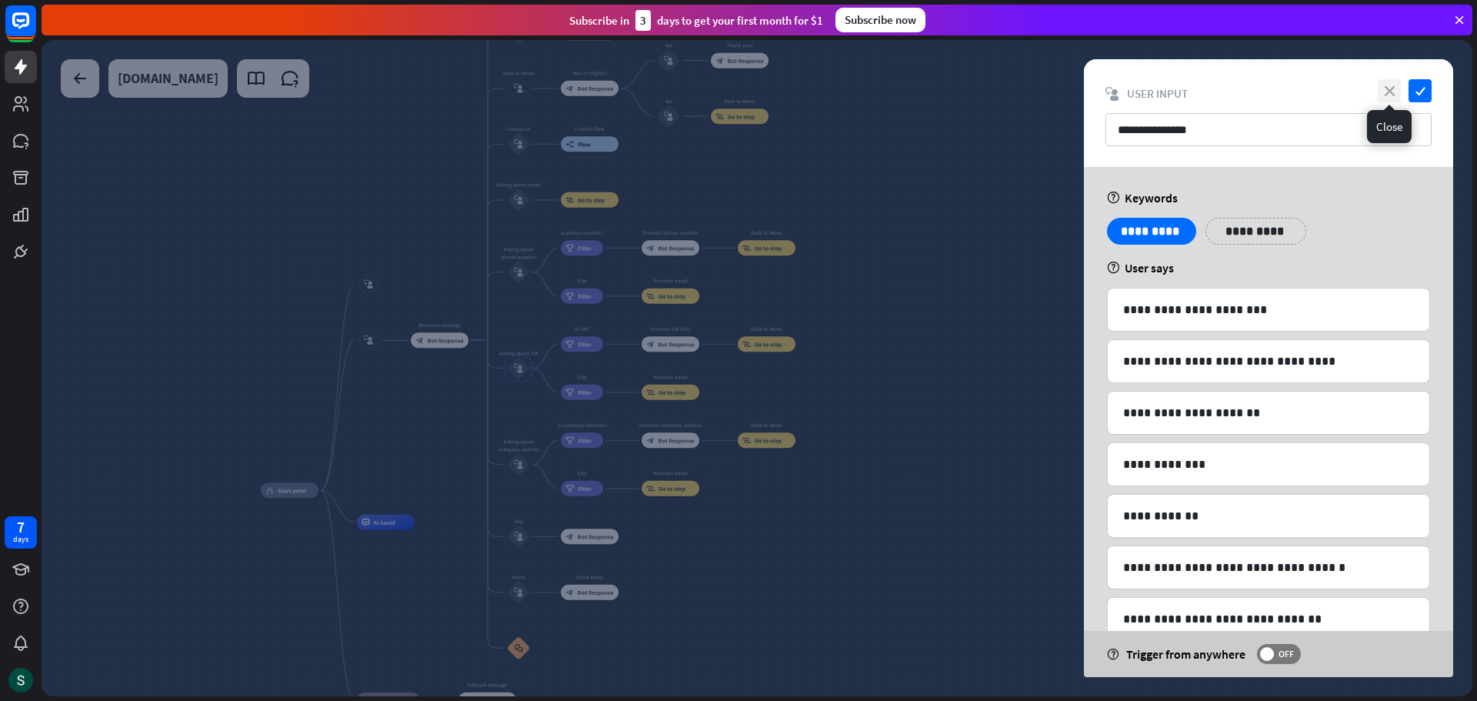
click at [1387, 88] on icon "close" at bounding box center [1389, 90] width 23 height 23
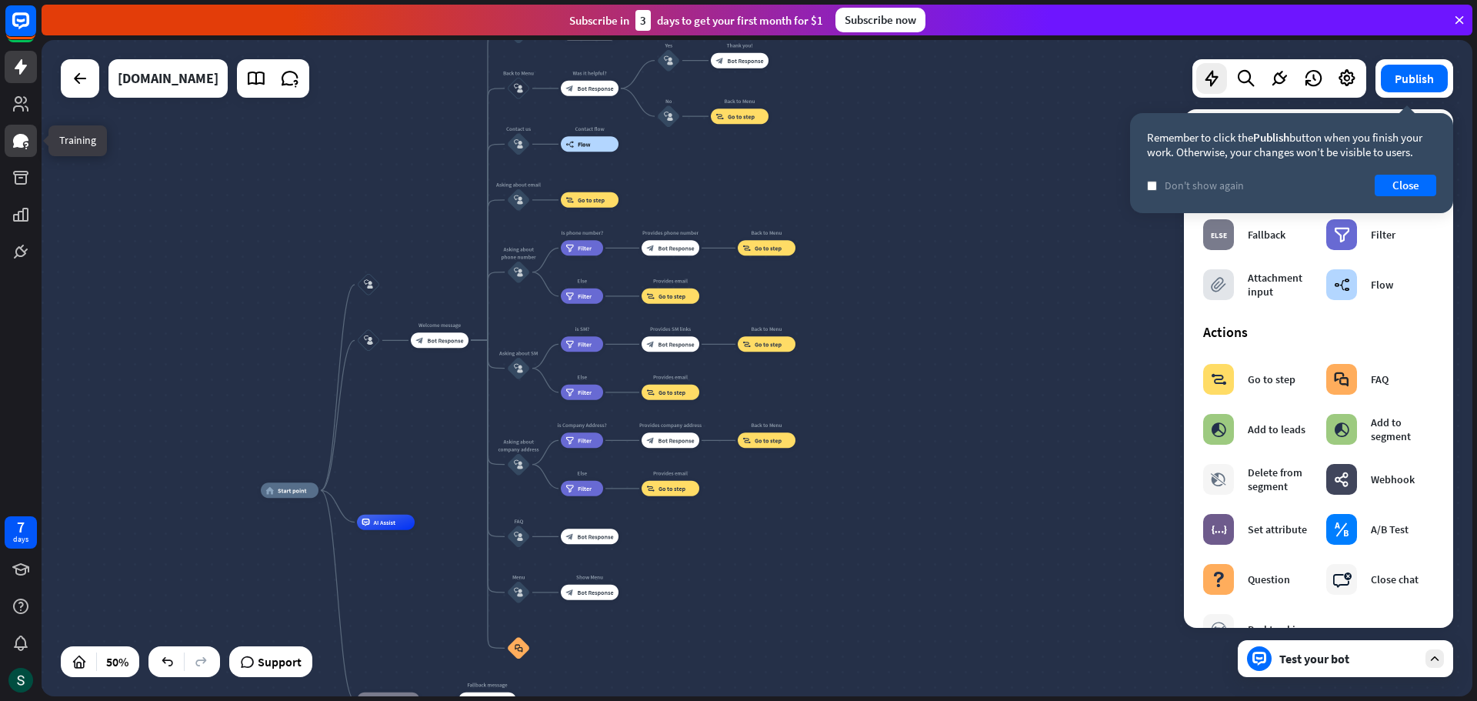
click at [9, 148] on link at bounding box center [21, 141] width 32 height 32
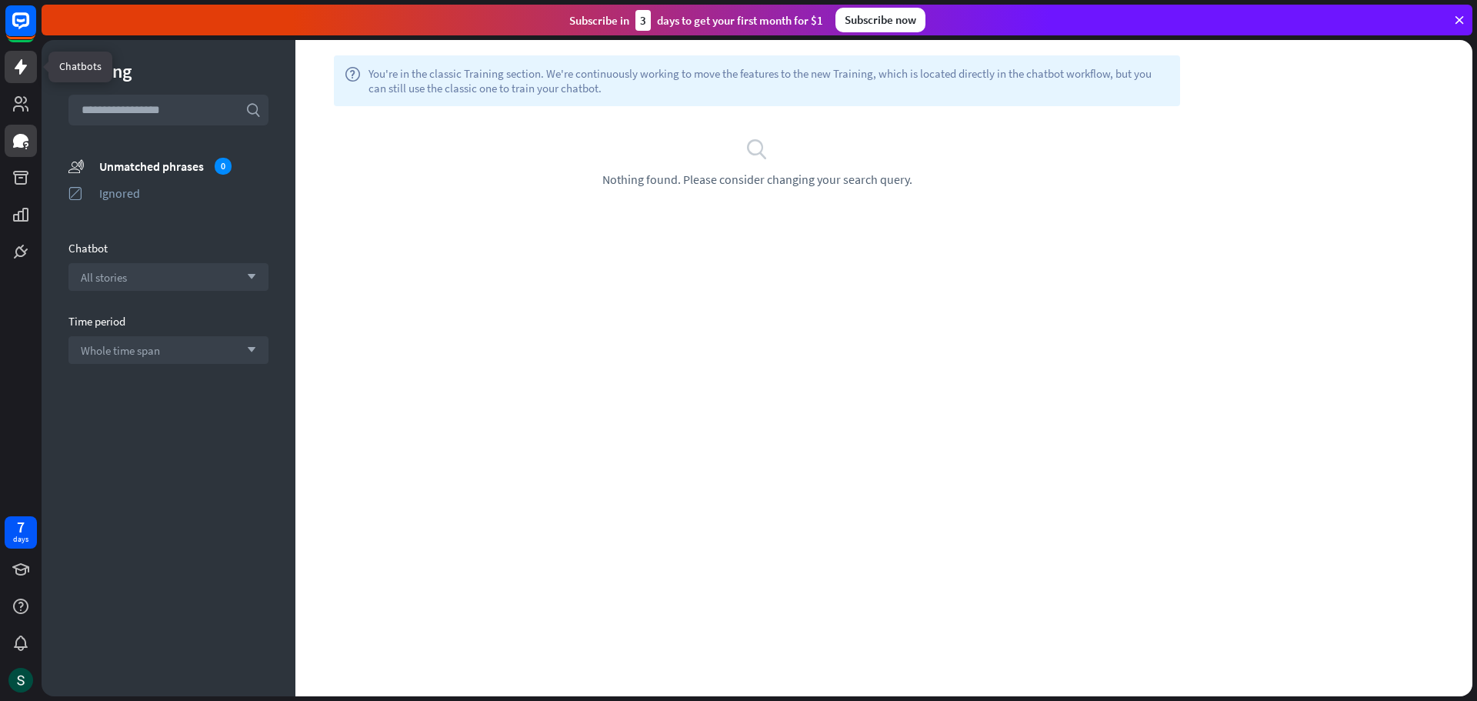
click at [24, 72] on icon at bounding box center [21, 67] width 18 height 18
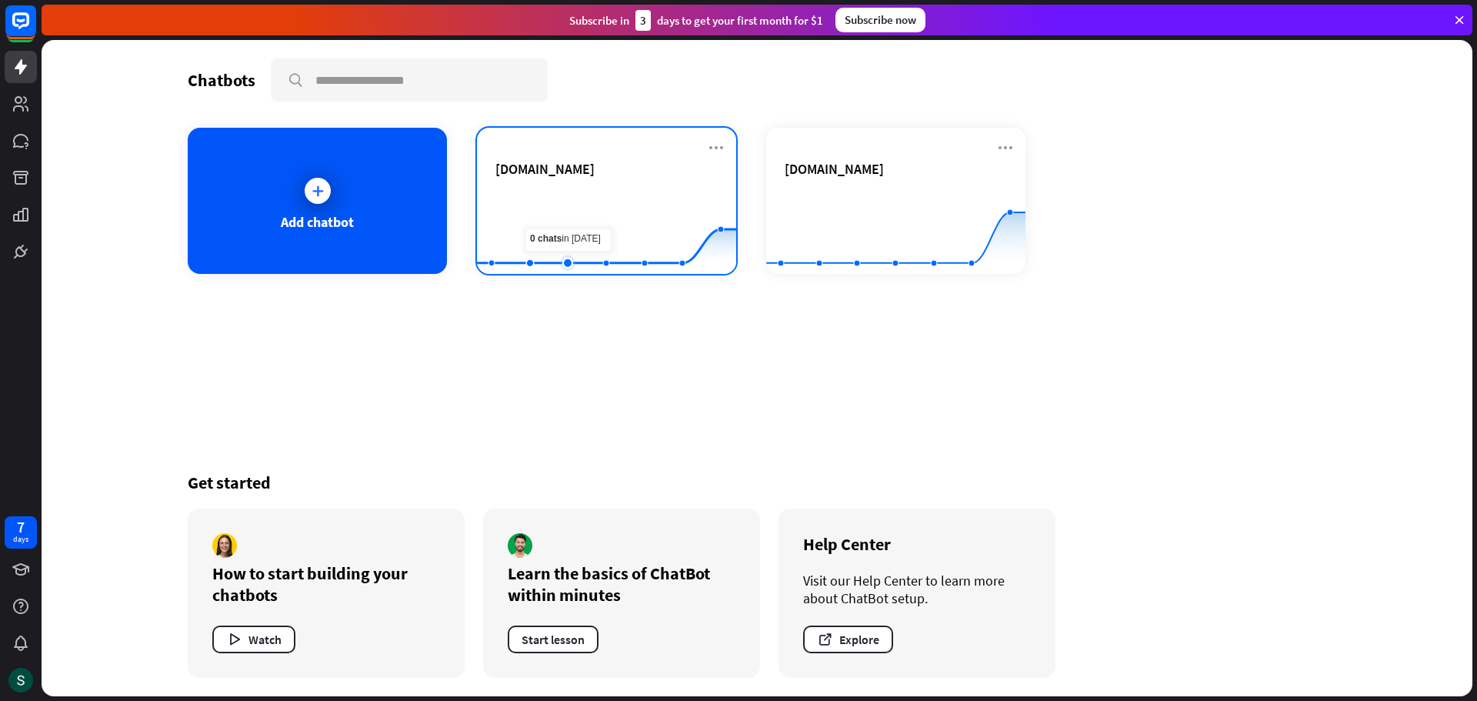
click at [572, 226] on rect at bounding box center [606, 236] width 259 height 96
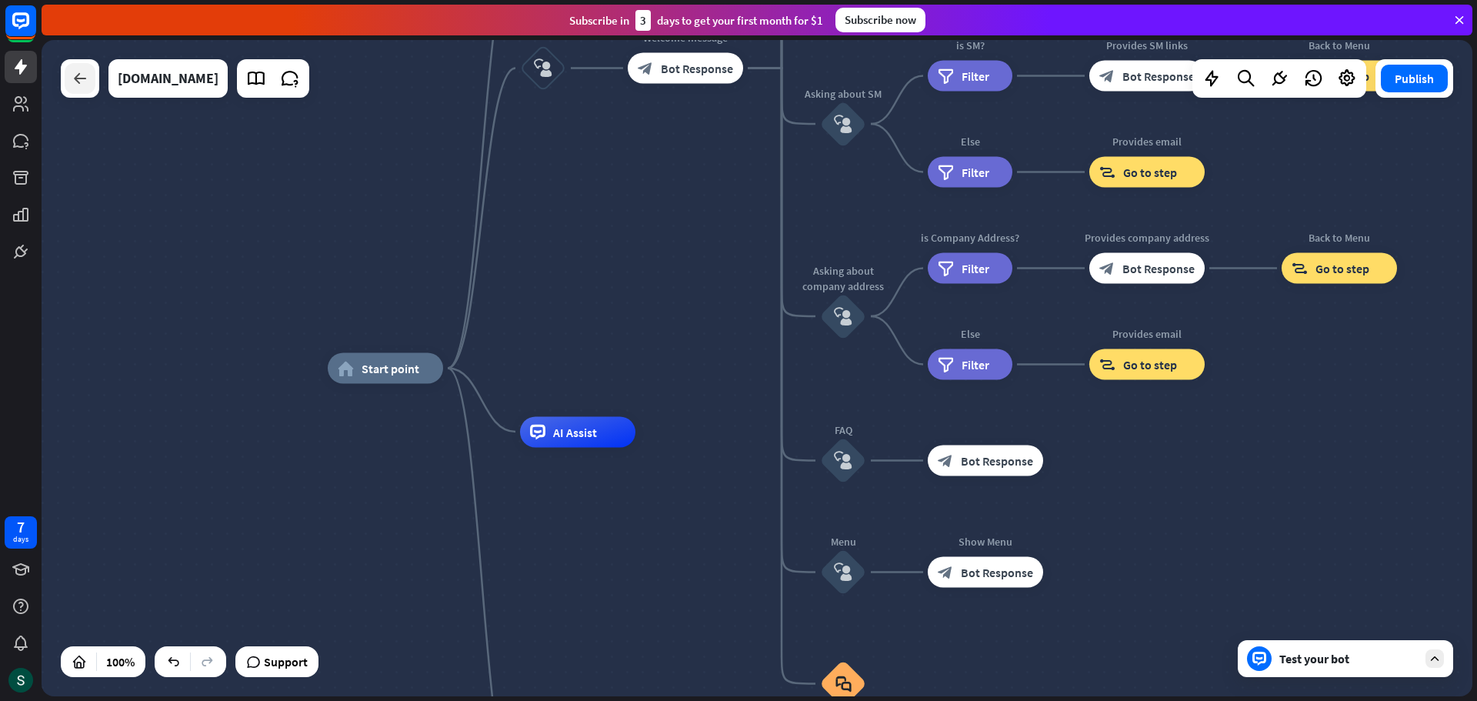
click at [80, 79] on icon at bounding box center [80, 78] width 18 height 18
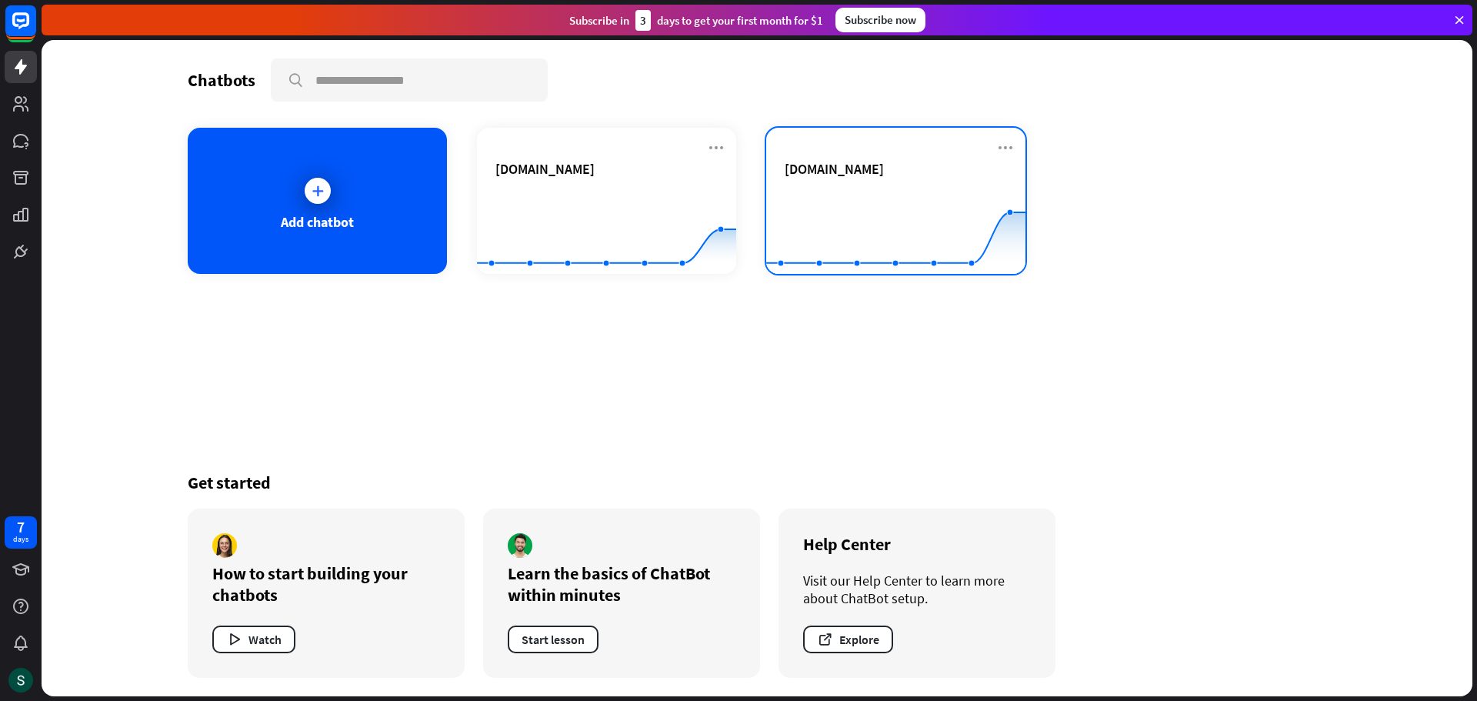
click at [874, 152] on div "[DOMAIN_NAME] Created with Highcharts 10.1.0 0 2 4" at bounding box center [895, 201] width 259 height 146
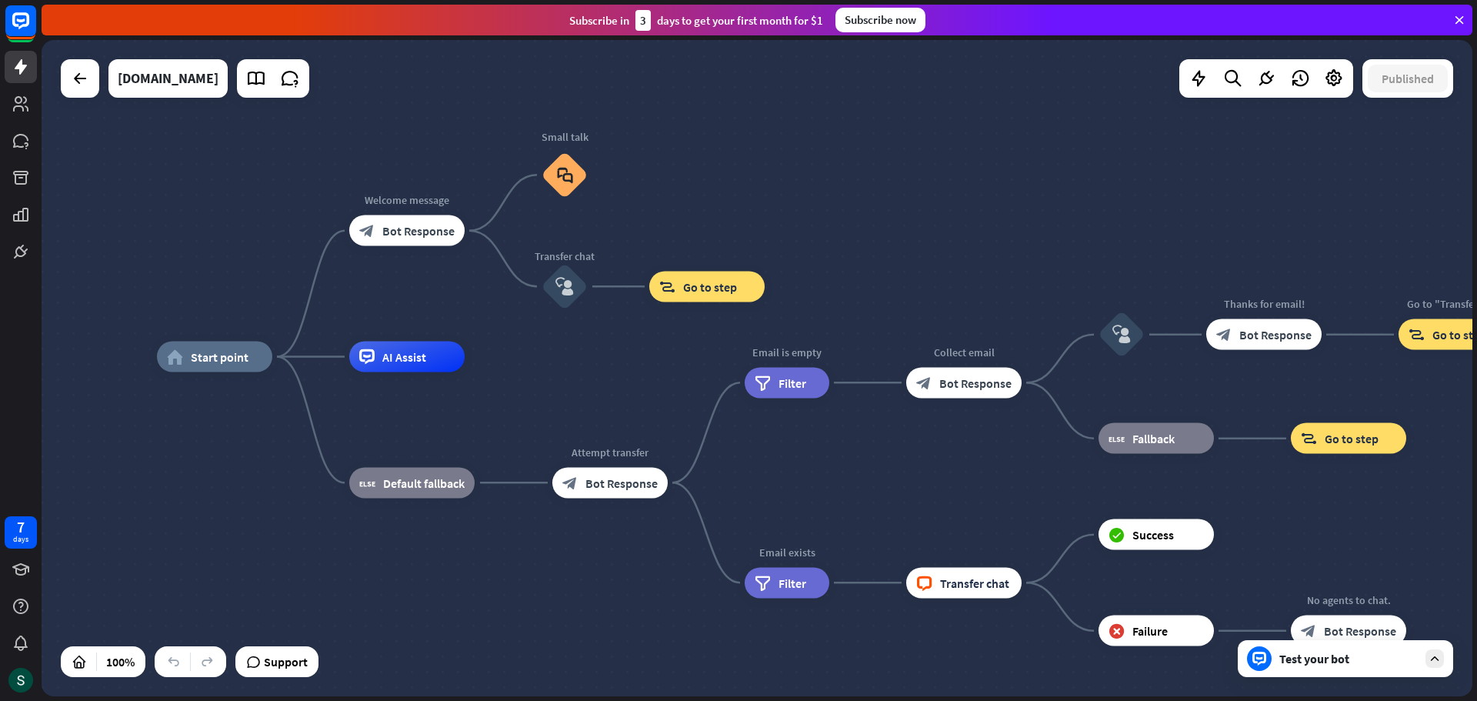
drag, startPoint x: 725, startPoint y: 444, endPoint x: 555, endPoint y: 433, distance: 170.4
click at [555, 433] on div "home_2 Start point Welcome message block_bot_response Bot Response Small talk b…" at bounding box center [872, 685] width 1431 height 656
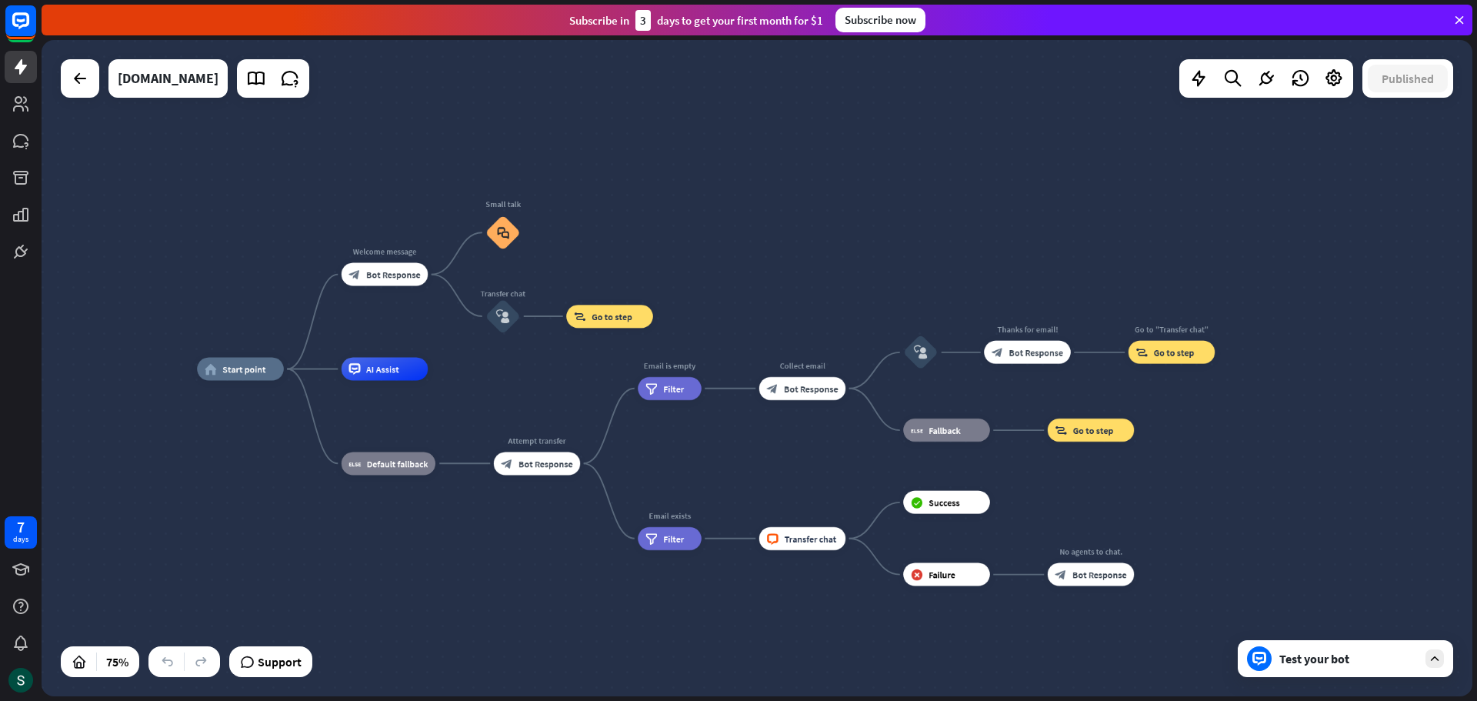
drag, startPoint x: 582, startPoint y: 421, endPoint x: 517, endPoint y: 415, distance: 64.8
click at [517, 415] on div "home_2 Start point Welcome message block_bot_response Bot Response Small talk b…" at bounding box center [733, 614] width 1073 height 492
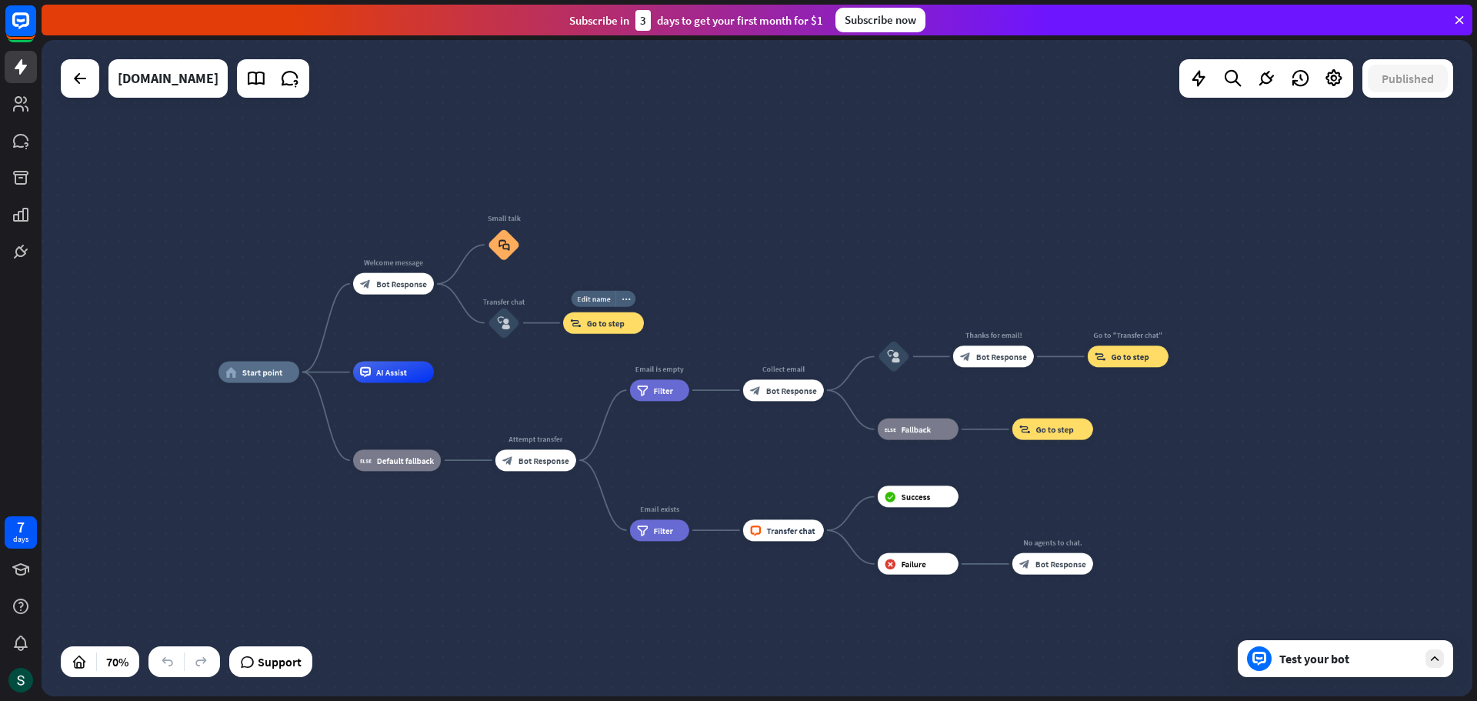
click at [604, 327] on span "Go to step" at bounding box center [606, 323] width 38 height 11
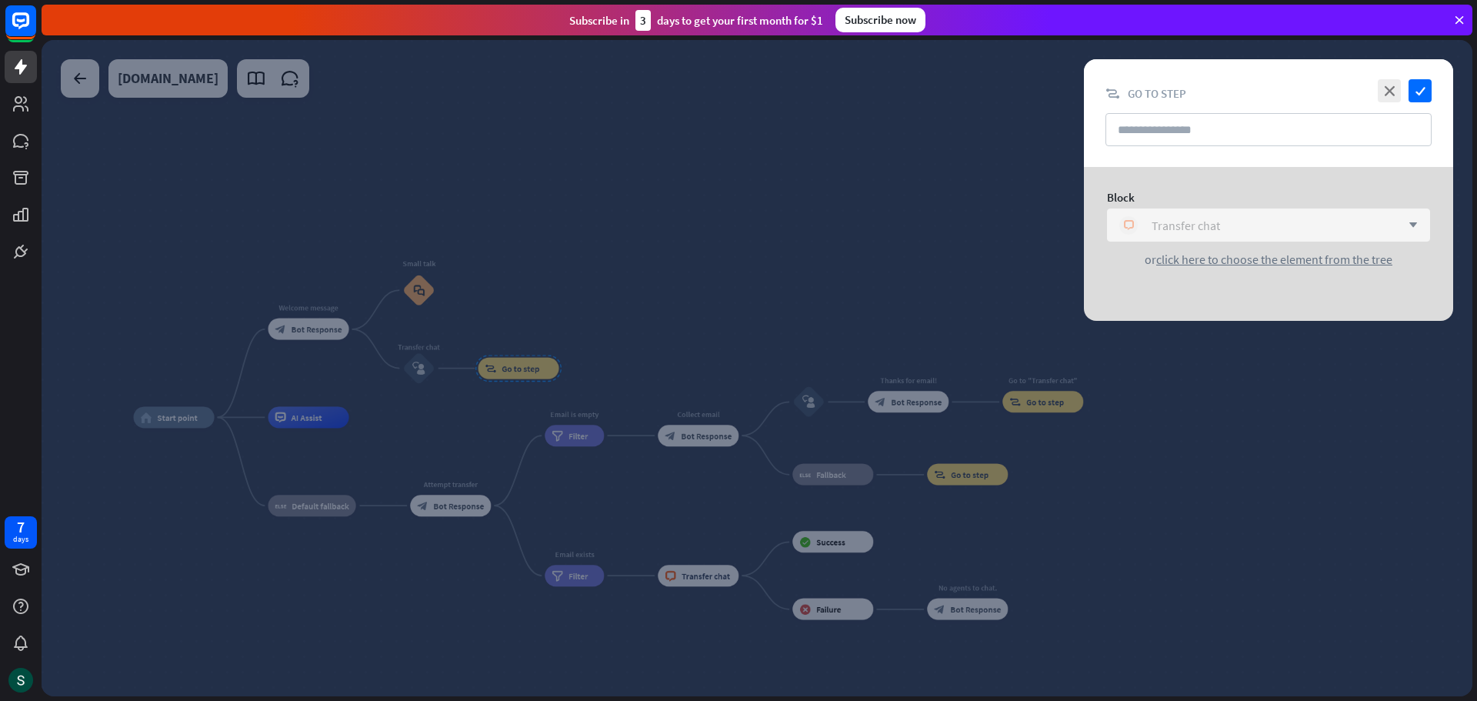
click at [1201, 226] on div "Transfer chat" at bounding box center [1186, 225] width 68 height 15
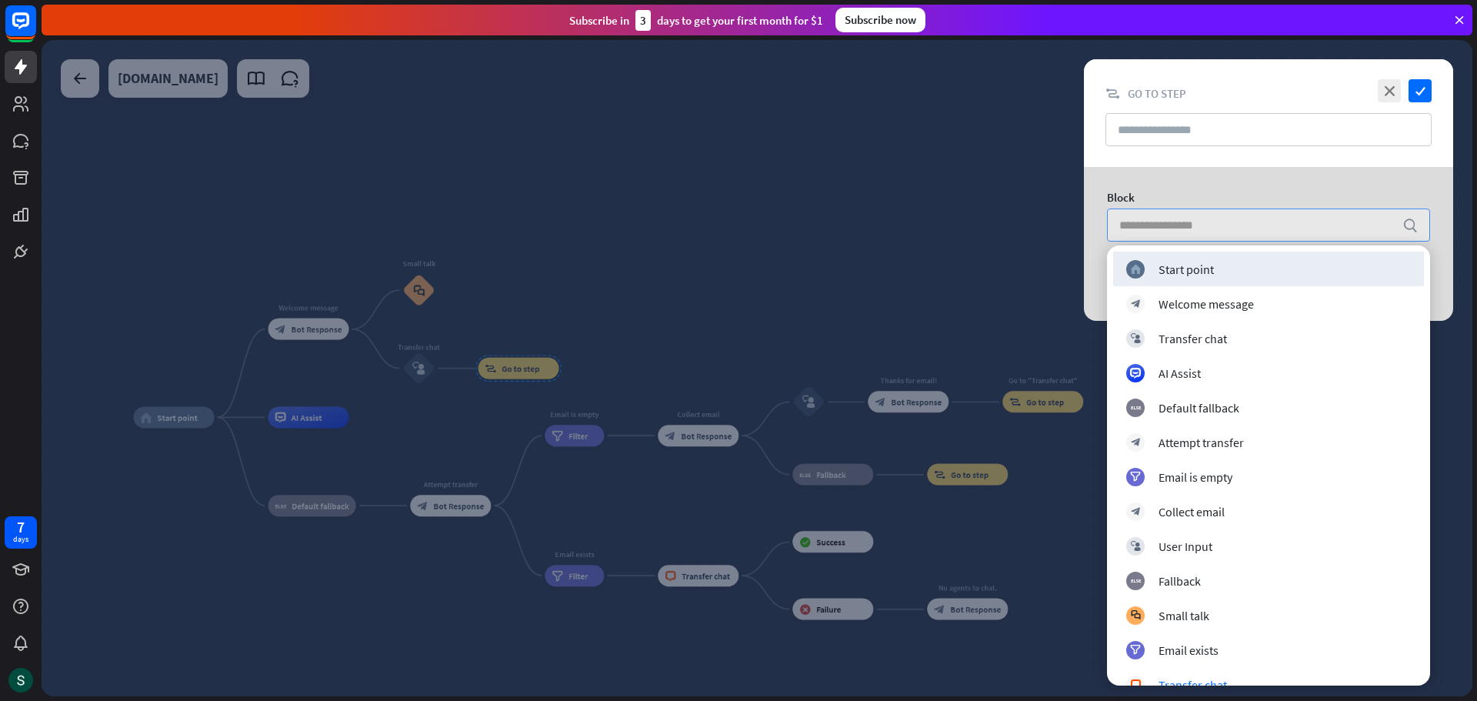
click at [1214, 194] on div "Block" at bounding box center [1268, 197] width 323 height 15
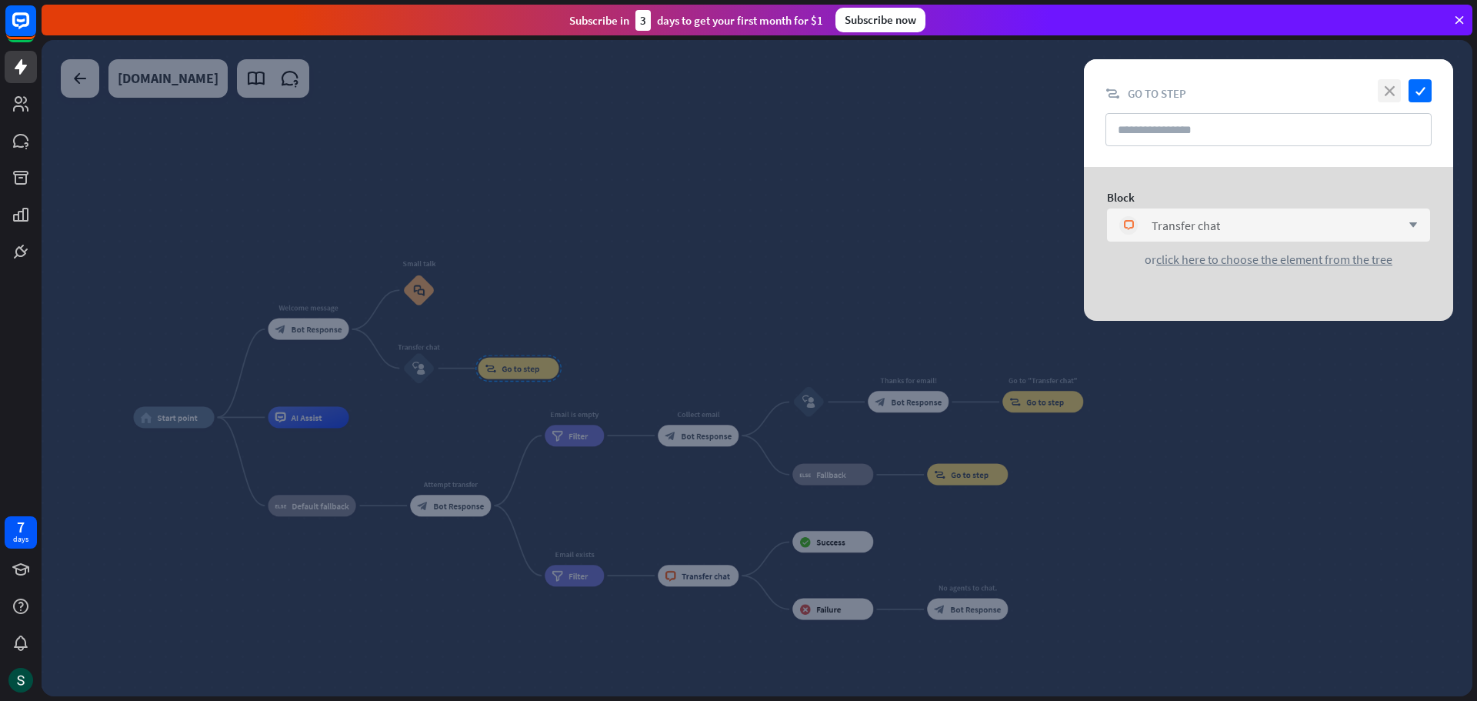
click at [1389, 89] on icon "close" at bounding box center [1389, 90] width 23 height 23
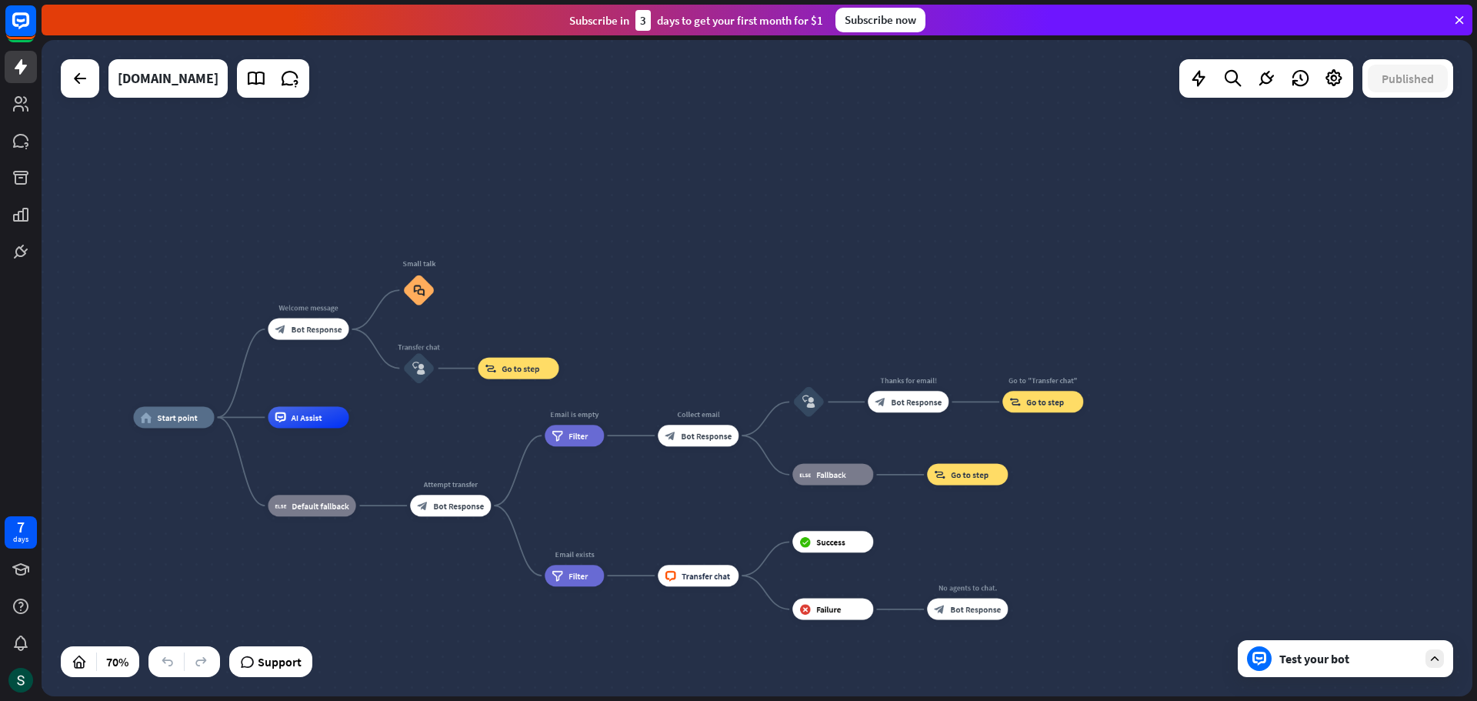
click at [1324, 664] on div "Test your bot" at bounding box center [1348, 658] width 138 height 15
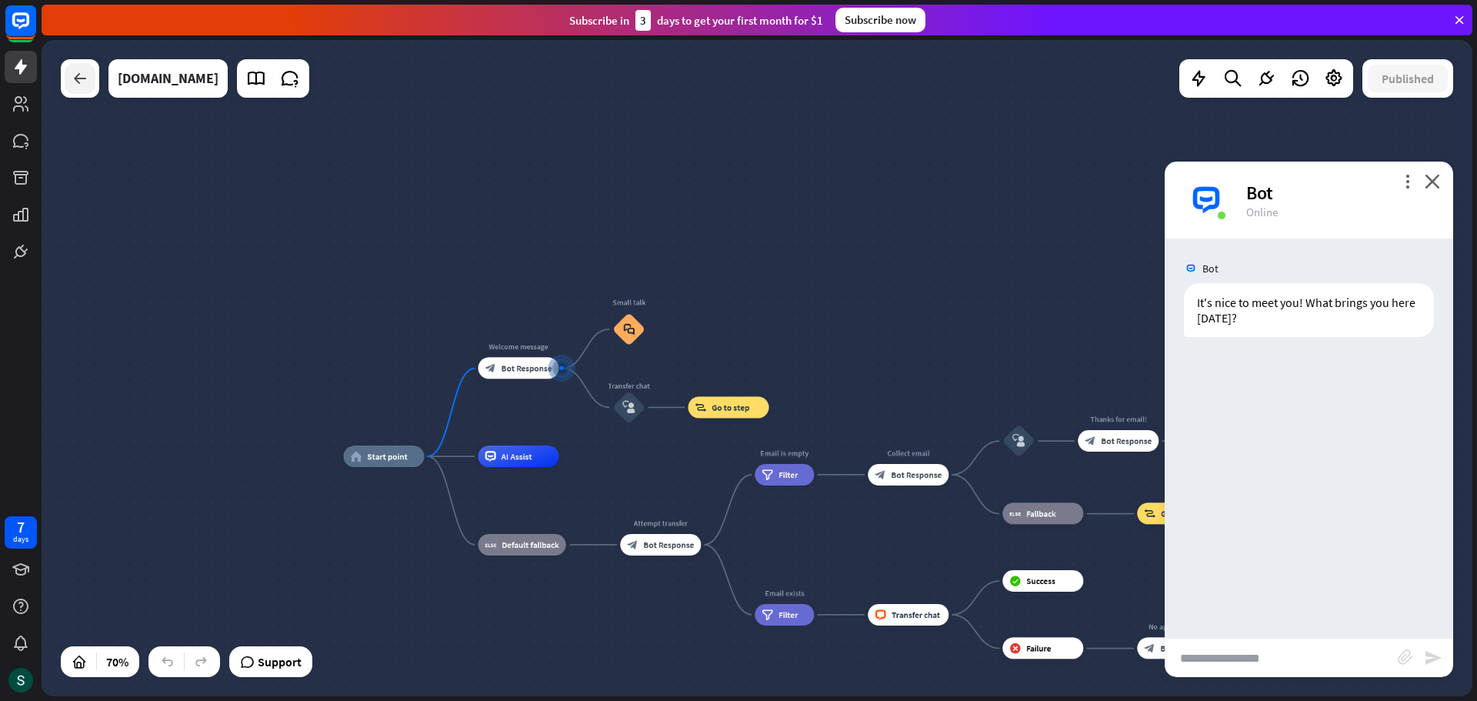
click at [86, 88] on div at bounding box center [80, 78] width 31 height 31
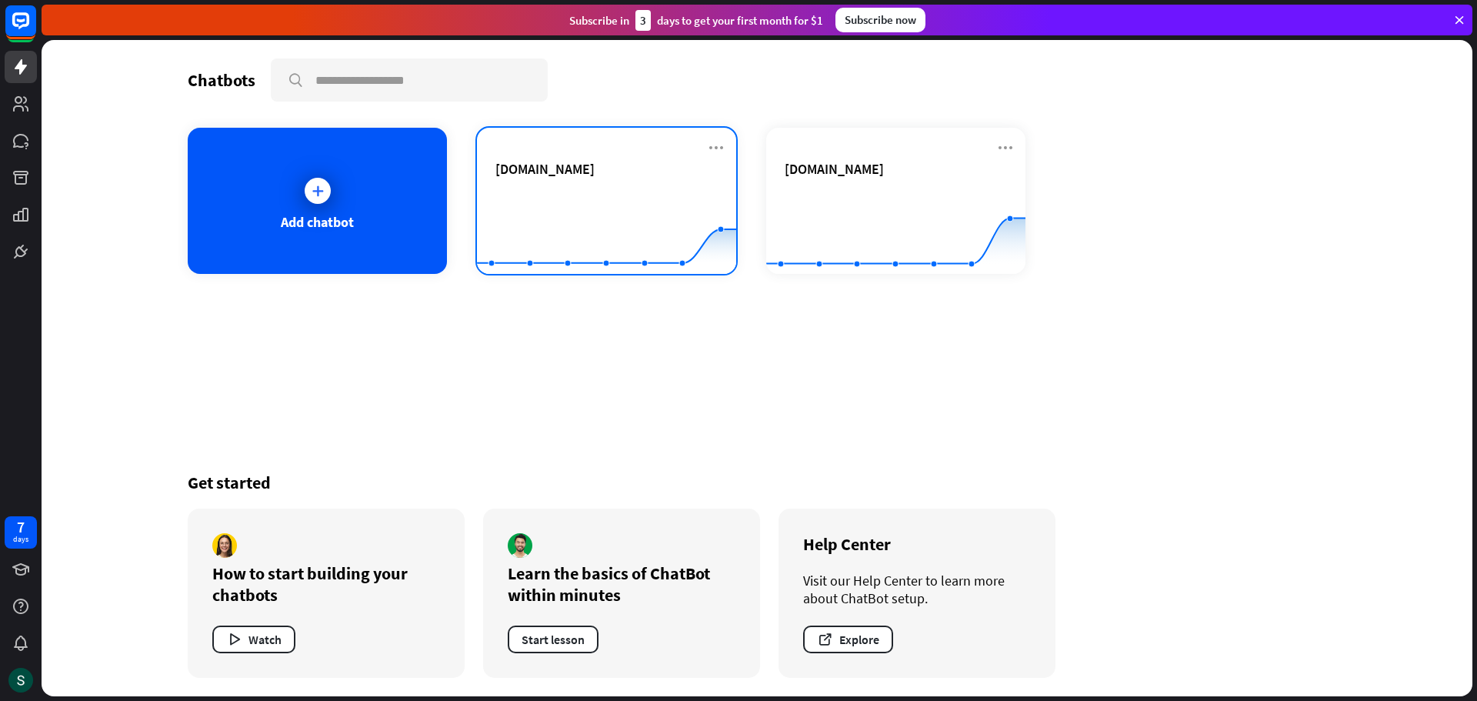
click at [550, 161] on span "[DOMAIN_NAME]" at bounding box center [544, 169] width 99 height 18
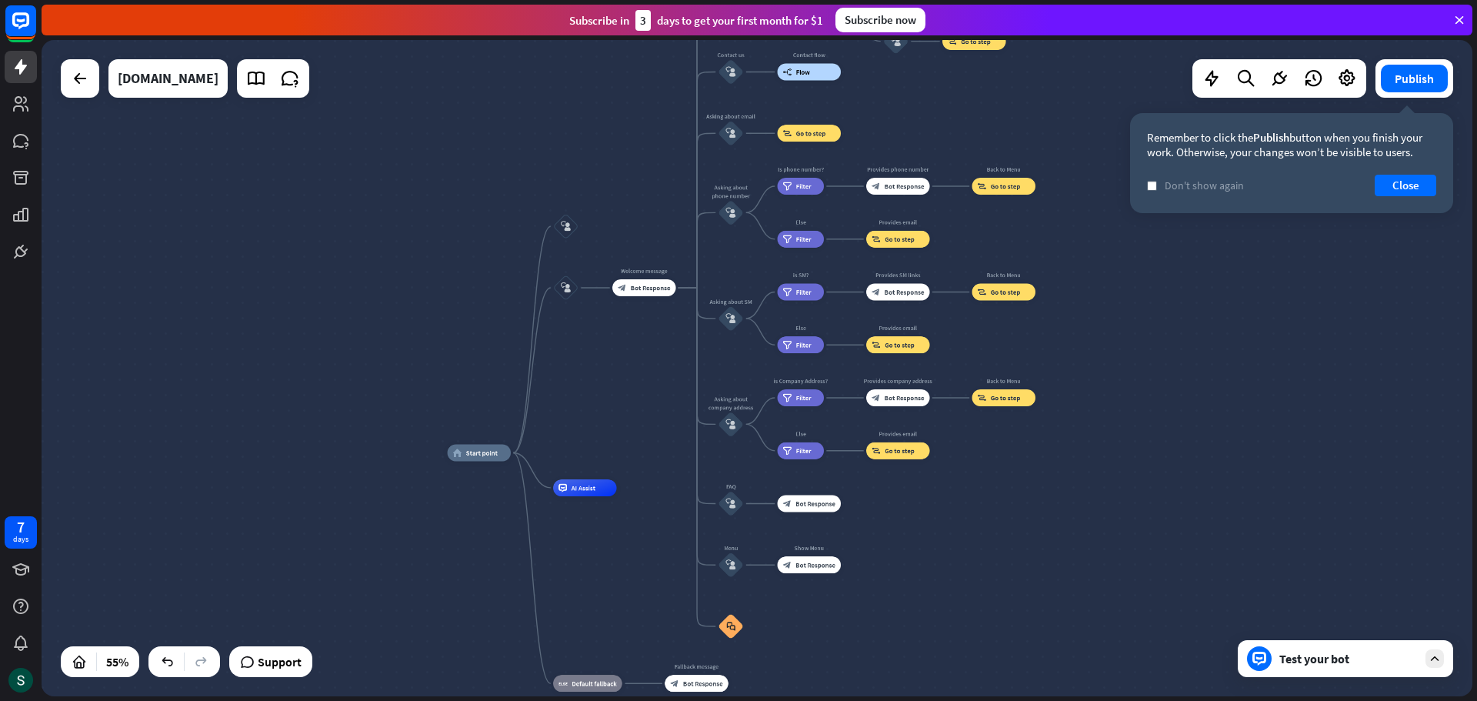
drag, startPoint x: 1056, startPoint y: 455, endPoint x: 959, endPoint y: 515, distance: 114.0
click at [959, 515] on div "home_2 Start point block_user_input block_user_input Welcome message block_bot_…" at bounding box center [841, 632] width 787 height 361
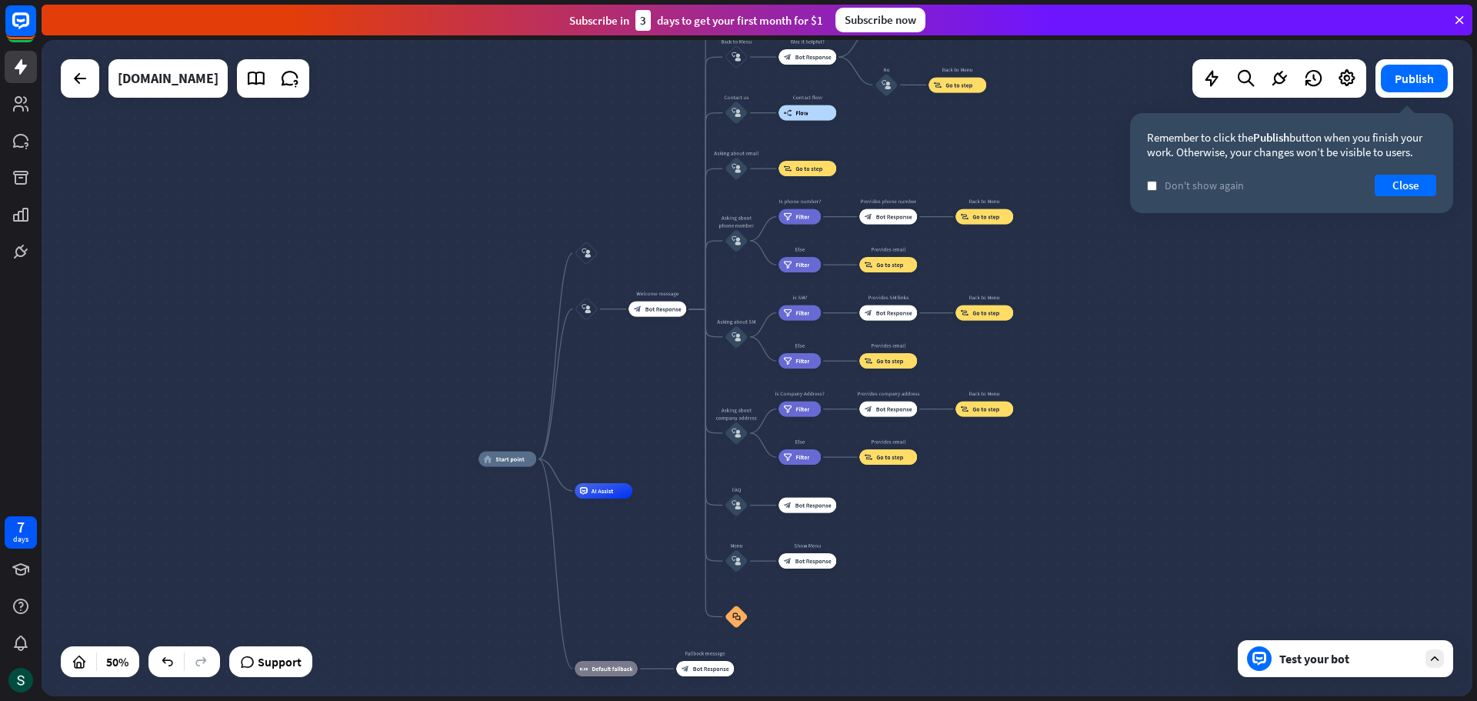
click at [1357, 669] on div "Test your bot" at bounding box center [1345, 658] width 215 height 37
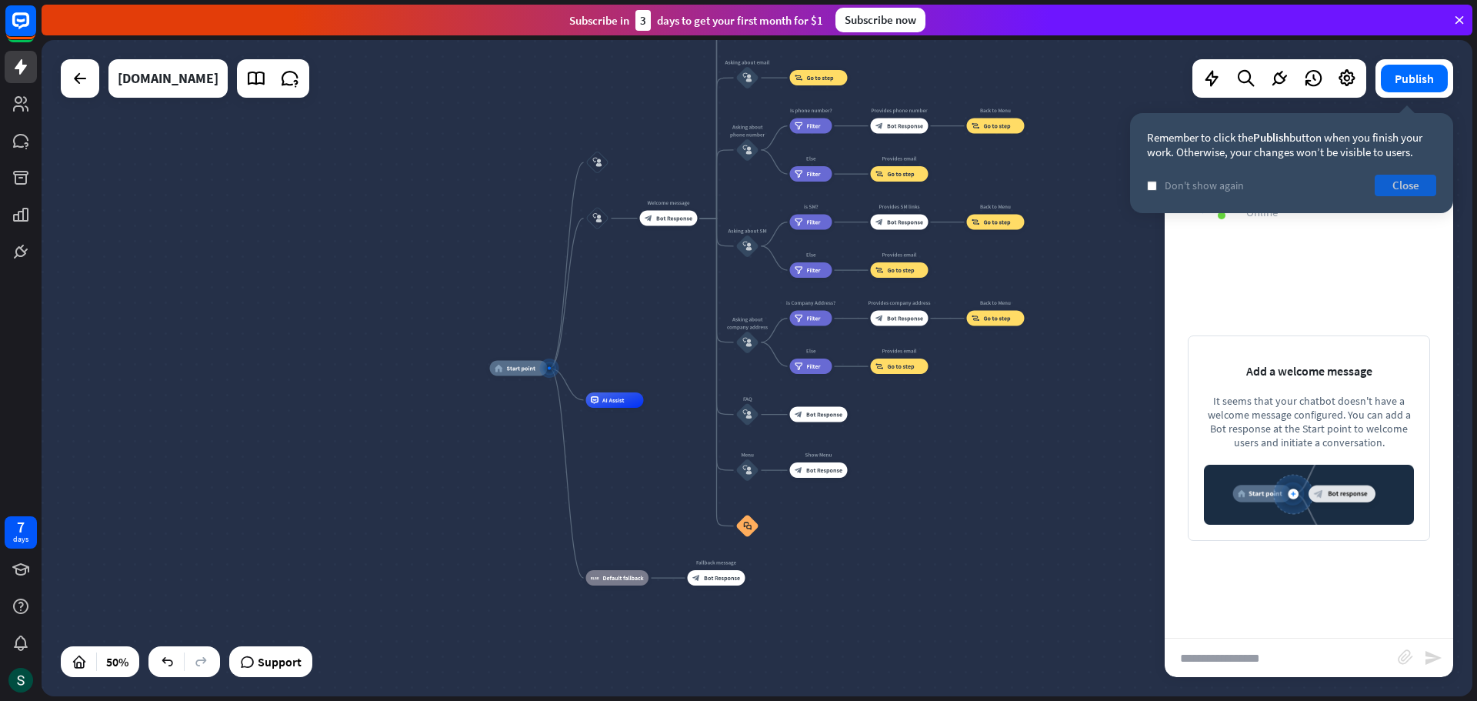
click at [1394, 182] on button "Close" at bounding box center [1406, 186] width 62 height 22
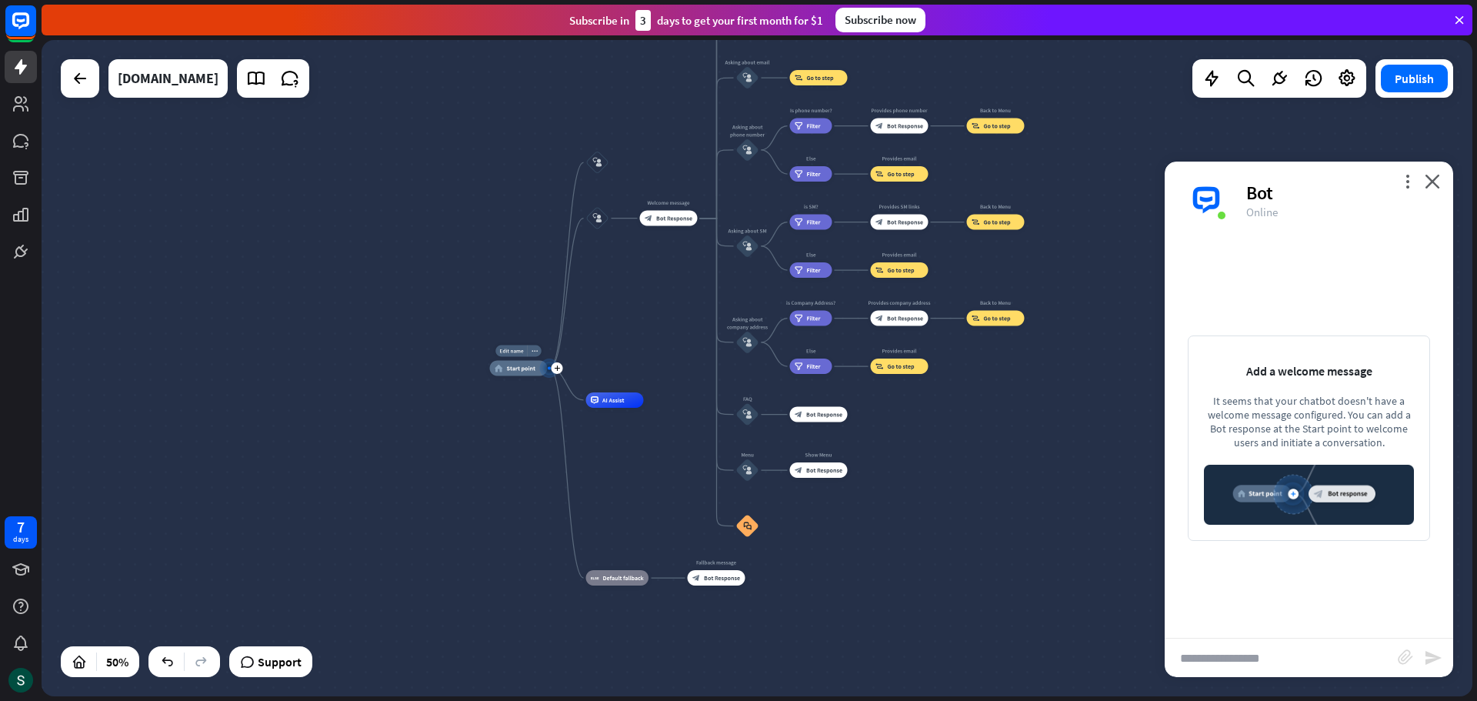
click at [511, 371] on span "Start point" at bounding box center [521, 369] width 29 height 8
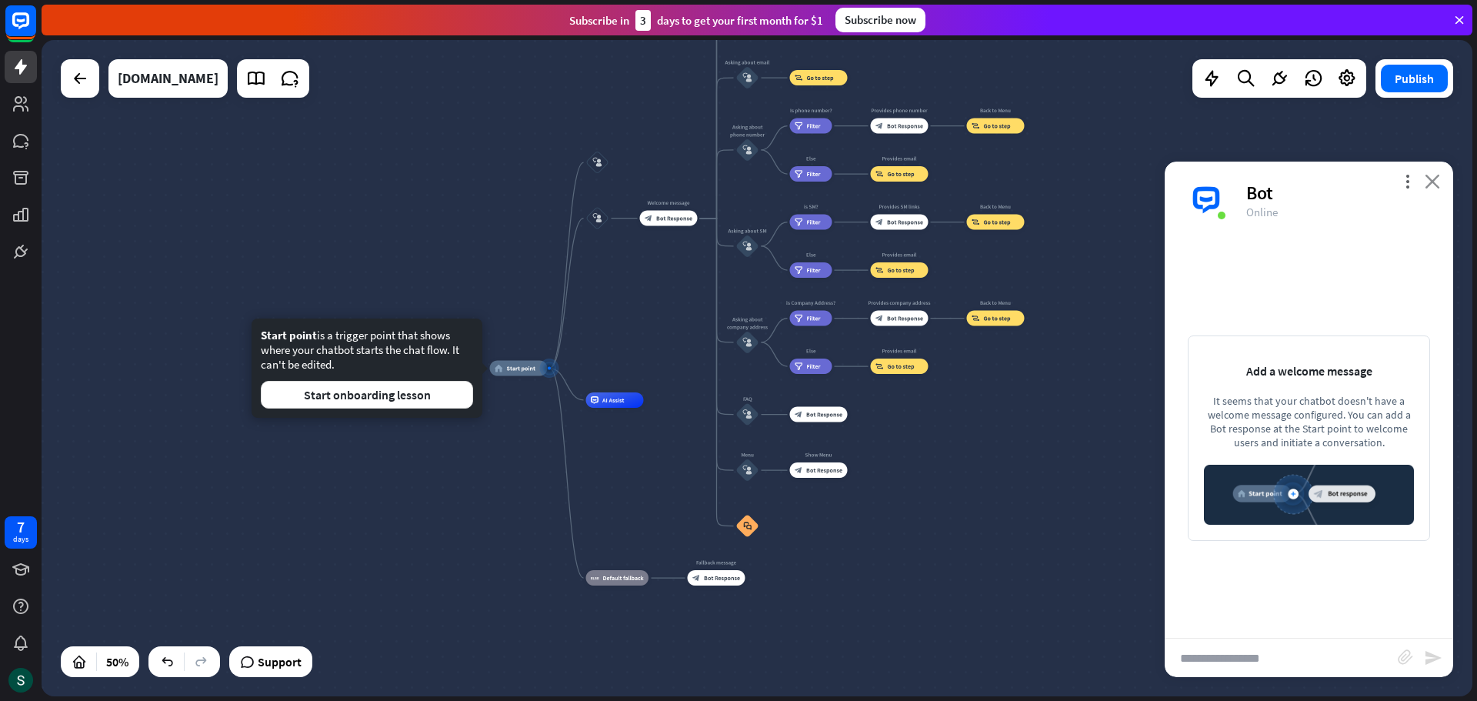
click at [1434, 187] on icon "close" at bounding box center [1432, 181] width 15 height 15
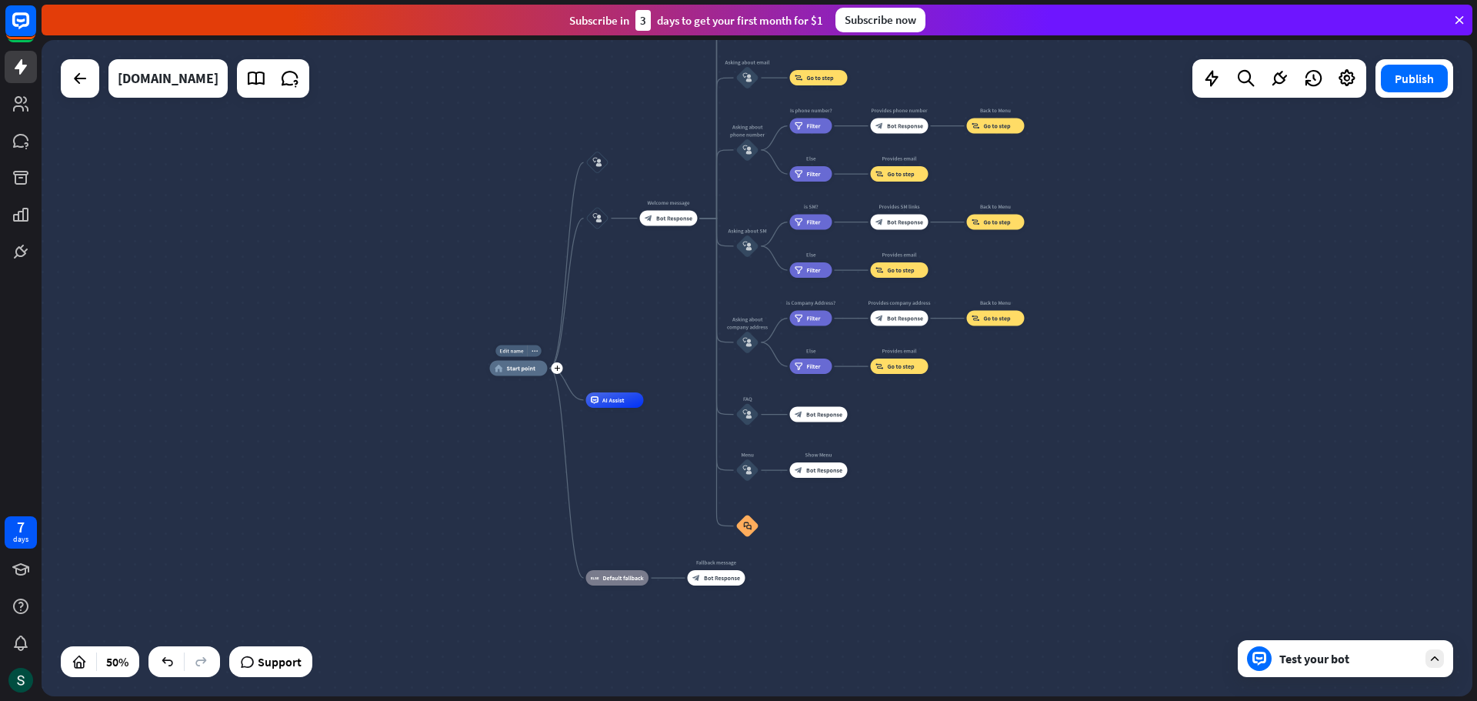
click at [499, 372] on div "home_2 Start point" at bounding box center [519, 368] width 58 height 15
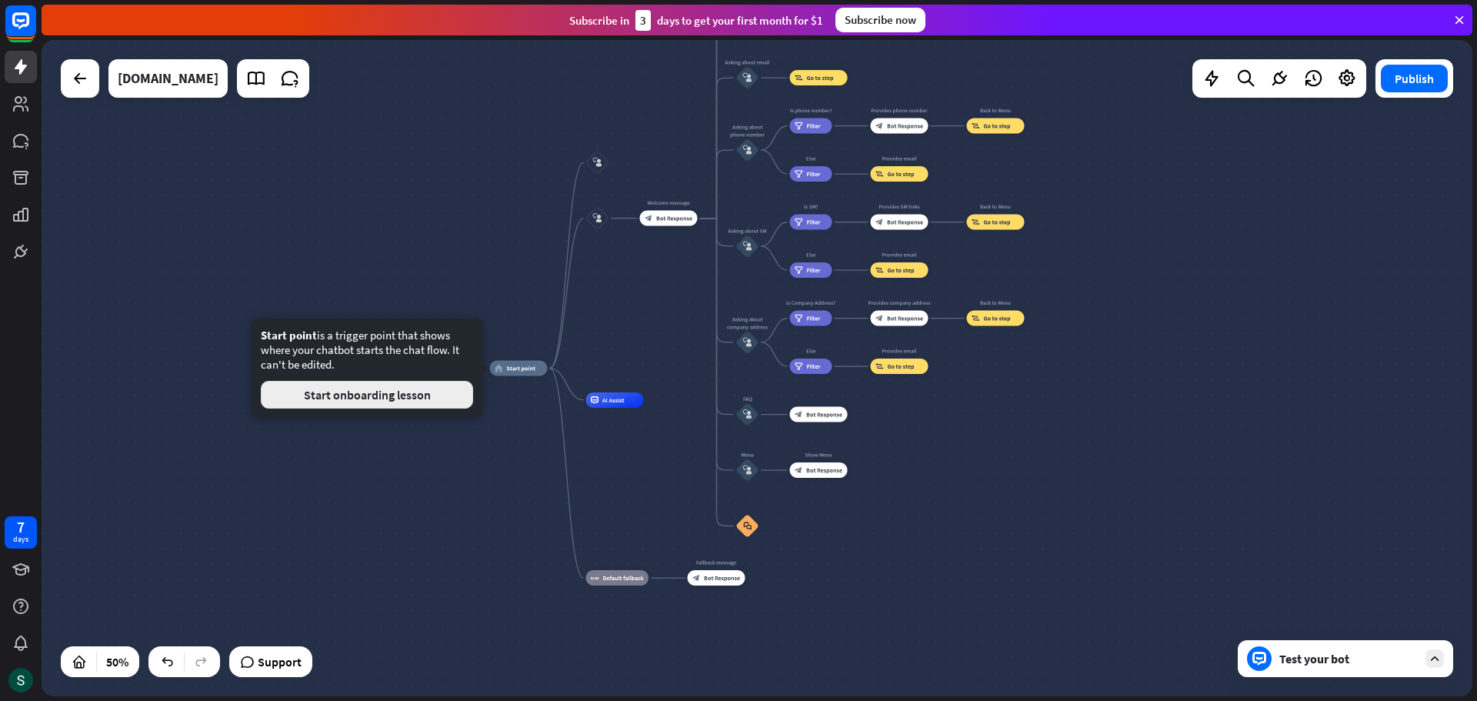
click at [462, 390] on button "Start onboarding lesson" at bounding box center [367, 395] width 212 height 28
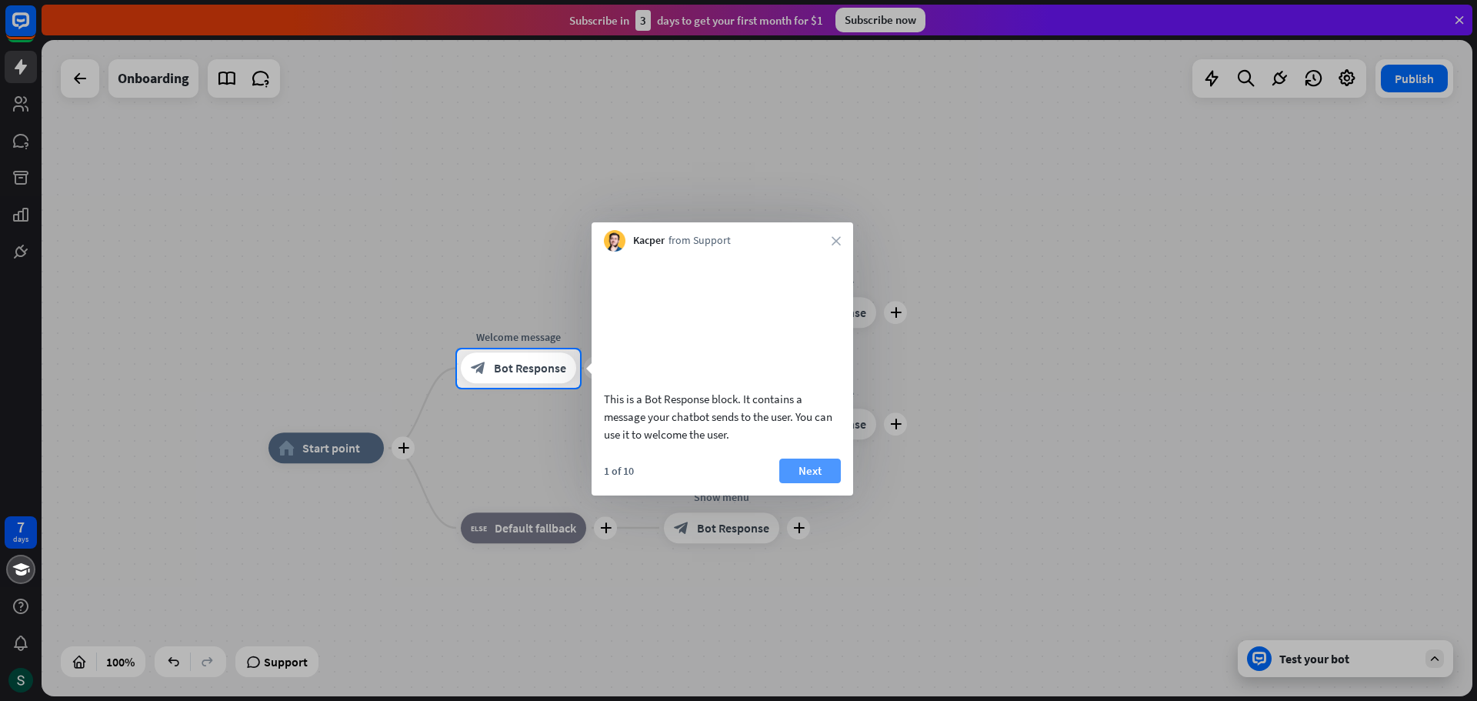
click at [834, 483] on button "Next" at bounding box center [810, 470] width 62 height 25
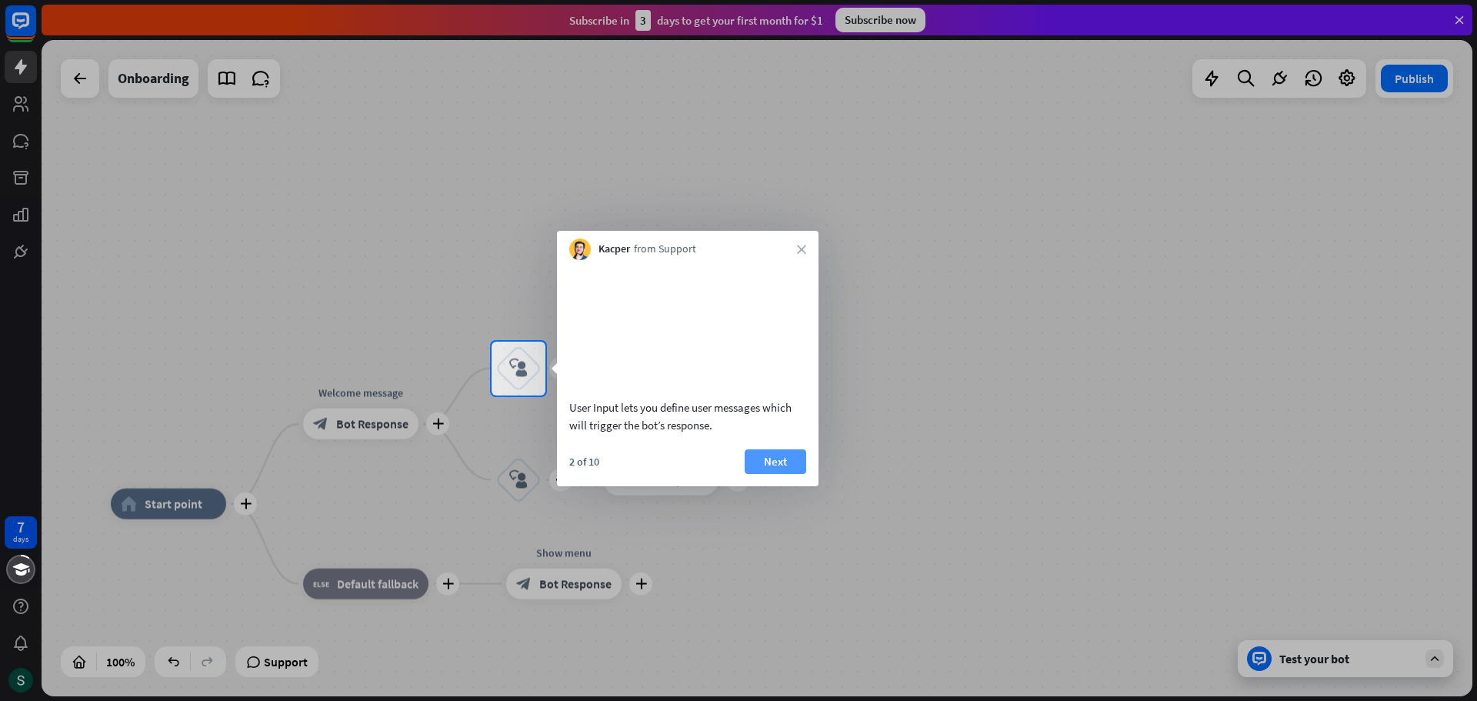
click at [772, 474] on button "Next" at bounding box center [776, 461] width 62 height 25
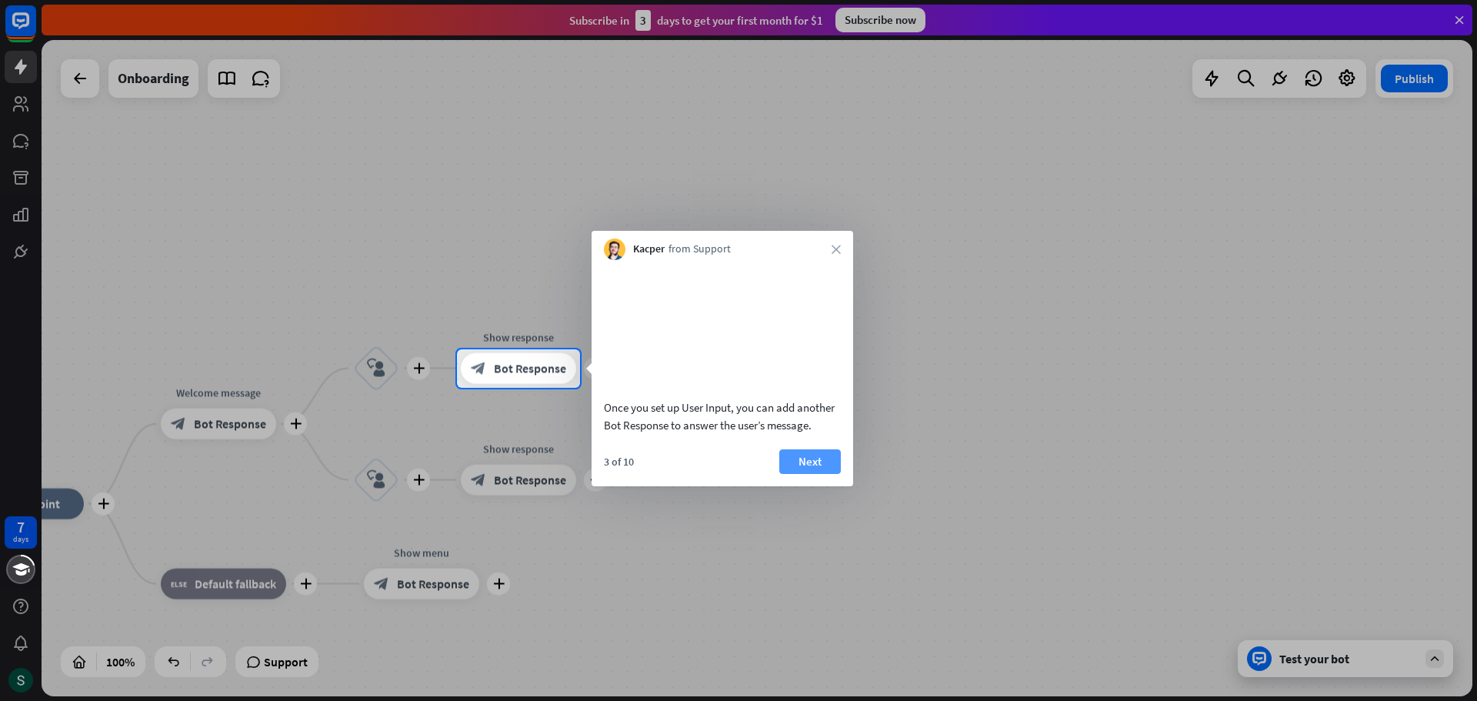
click at [810, 474] on button "Next" at bounding box center [810, 461] width 62 height 25
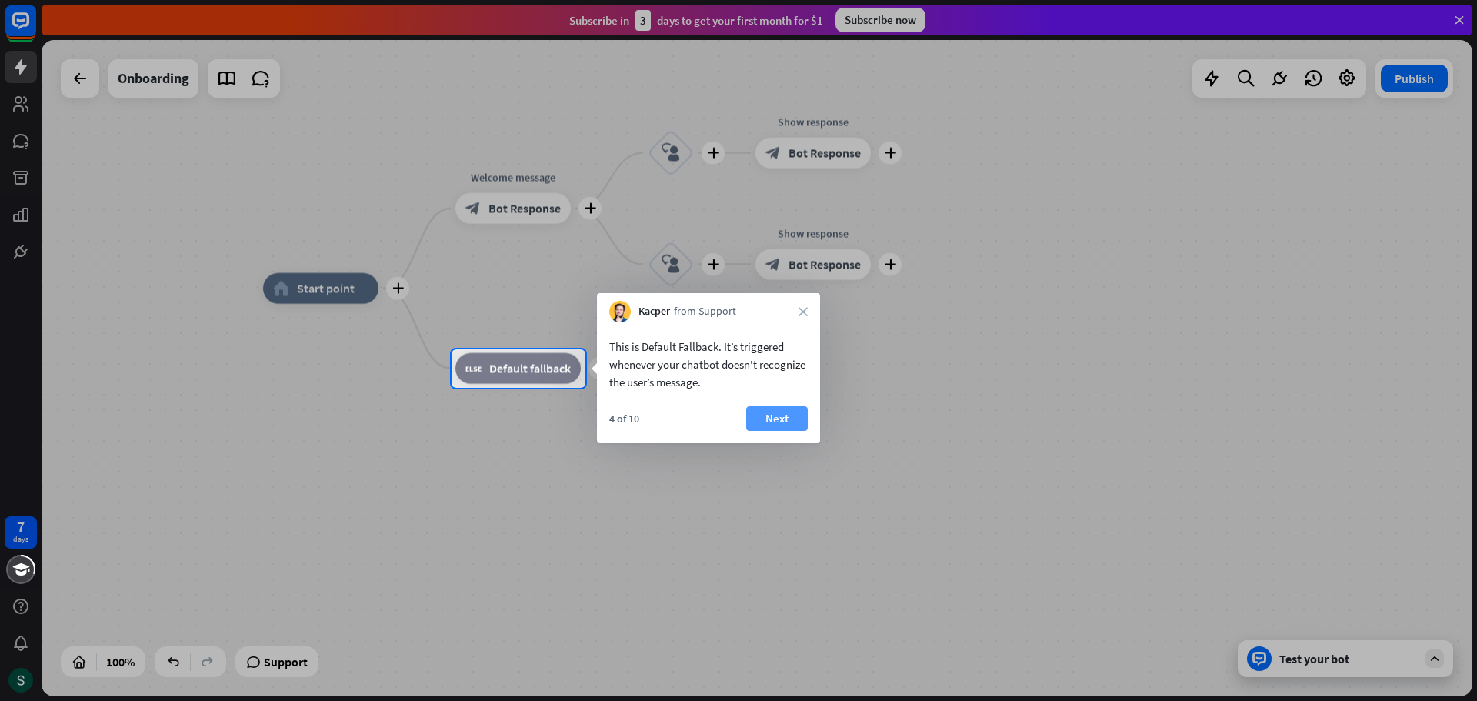
click at [785, 412] on button "Next" at bounding box center [777, 418] width 62 height 25
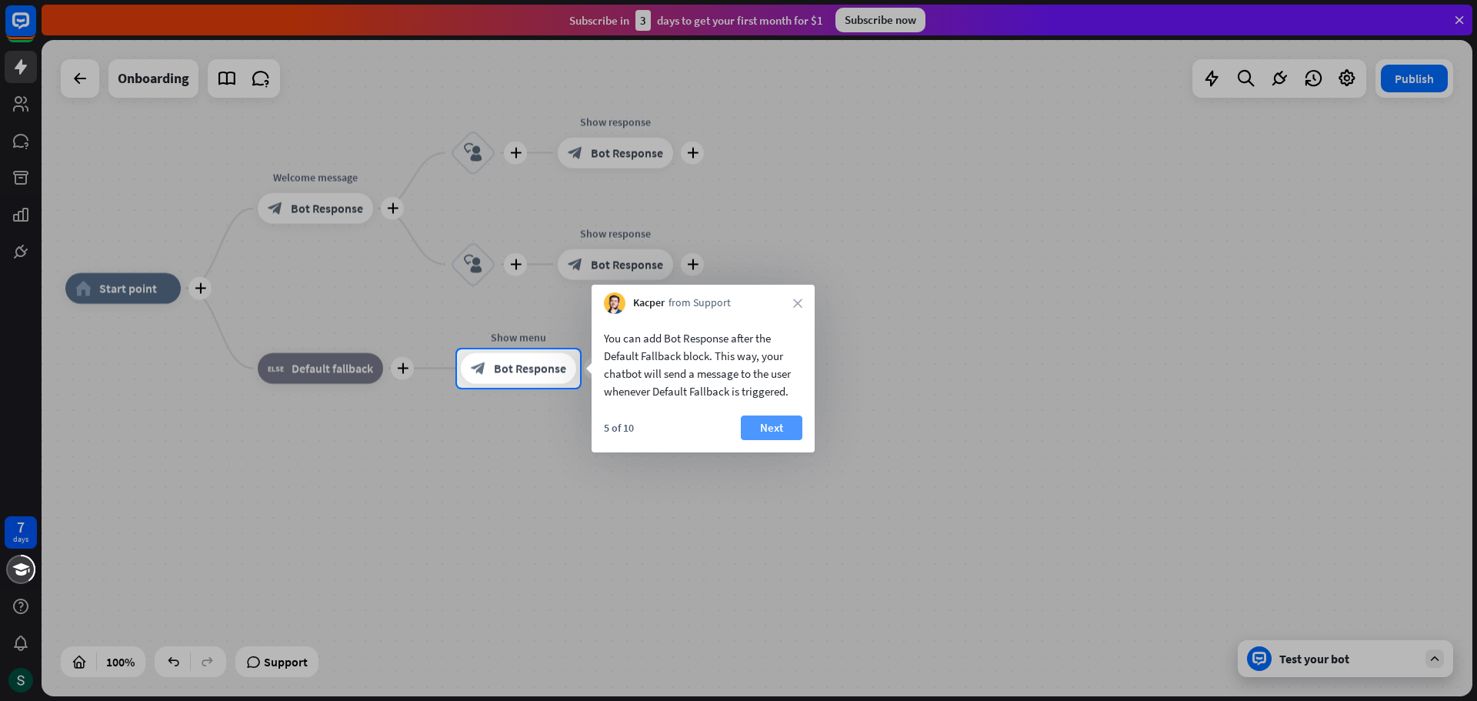
click at [769, 423] on button "Next" at bounding box center [772, 427] width 62 height 25
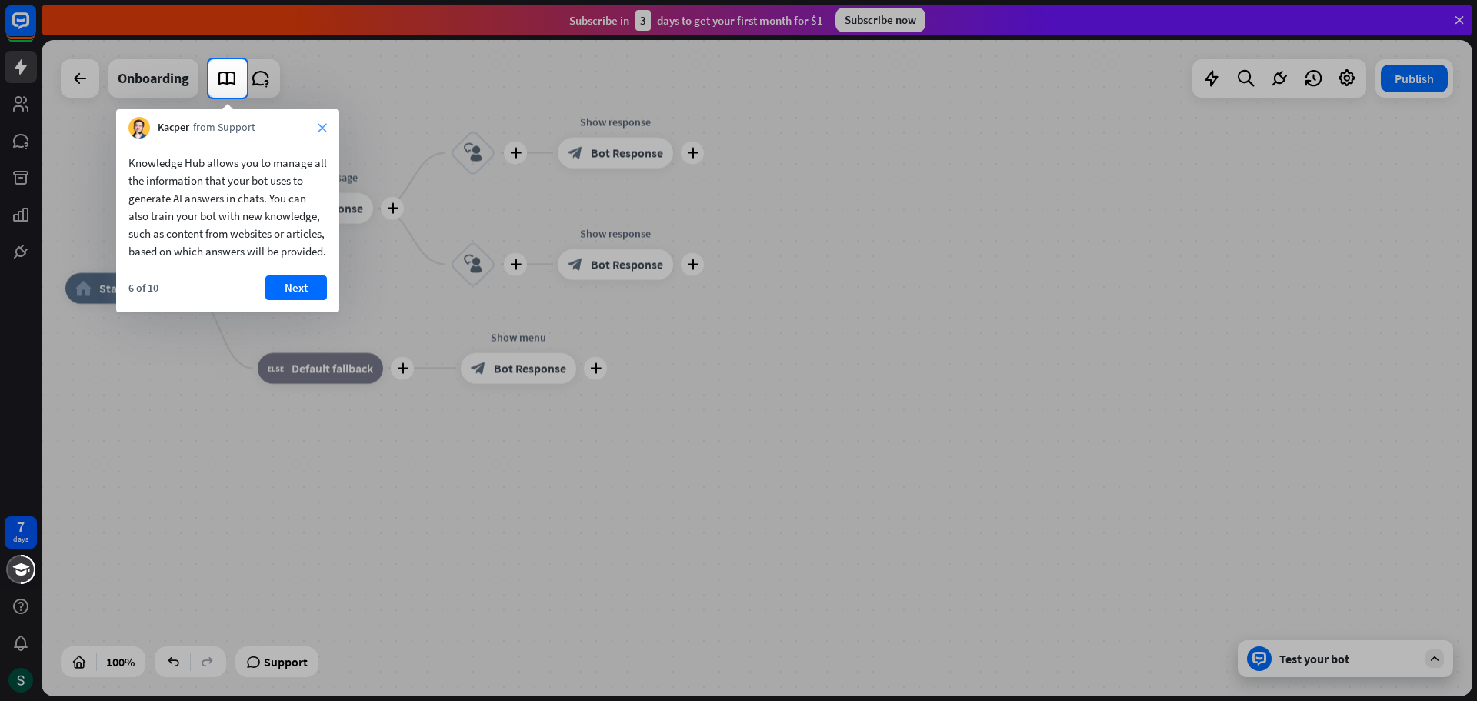
click at [325, 123] on icon "close" at bounding box center [322, 127] width 9 height 9
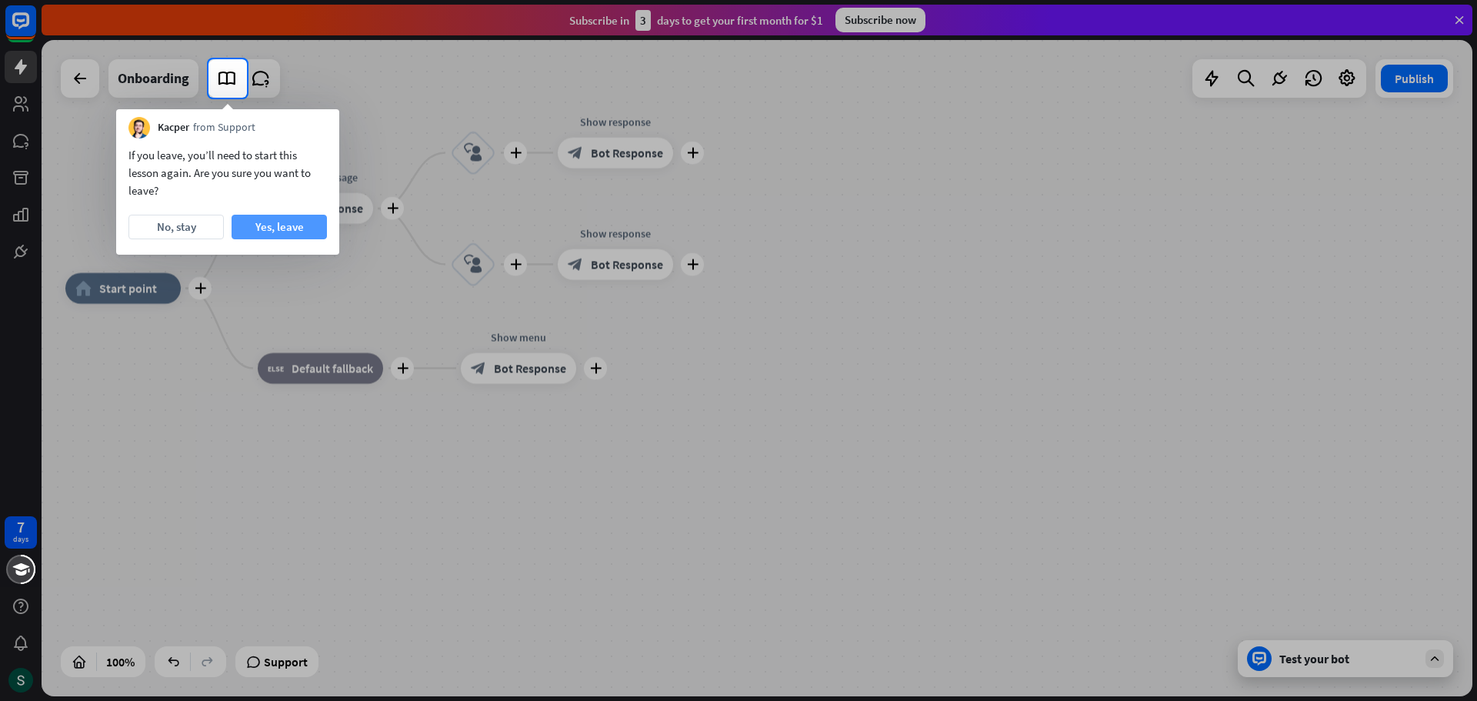
click at [243, 227] on button "Yes, leave" at bounding box center [279, 227] width 95 height 25
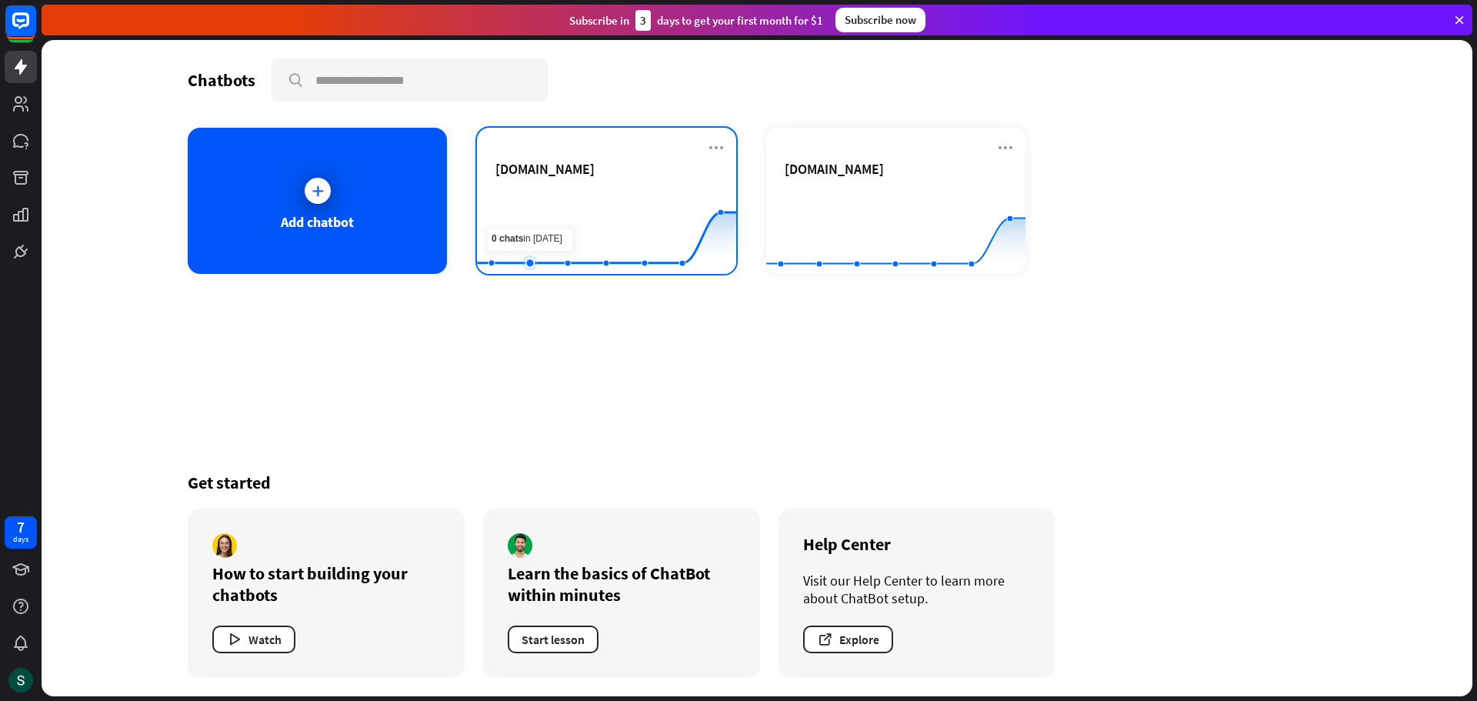
click at [532, 199] on rect at bounding box center [606, 236] width 259 height 96
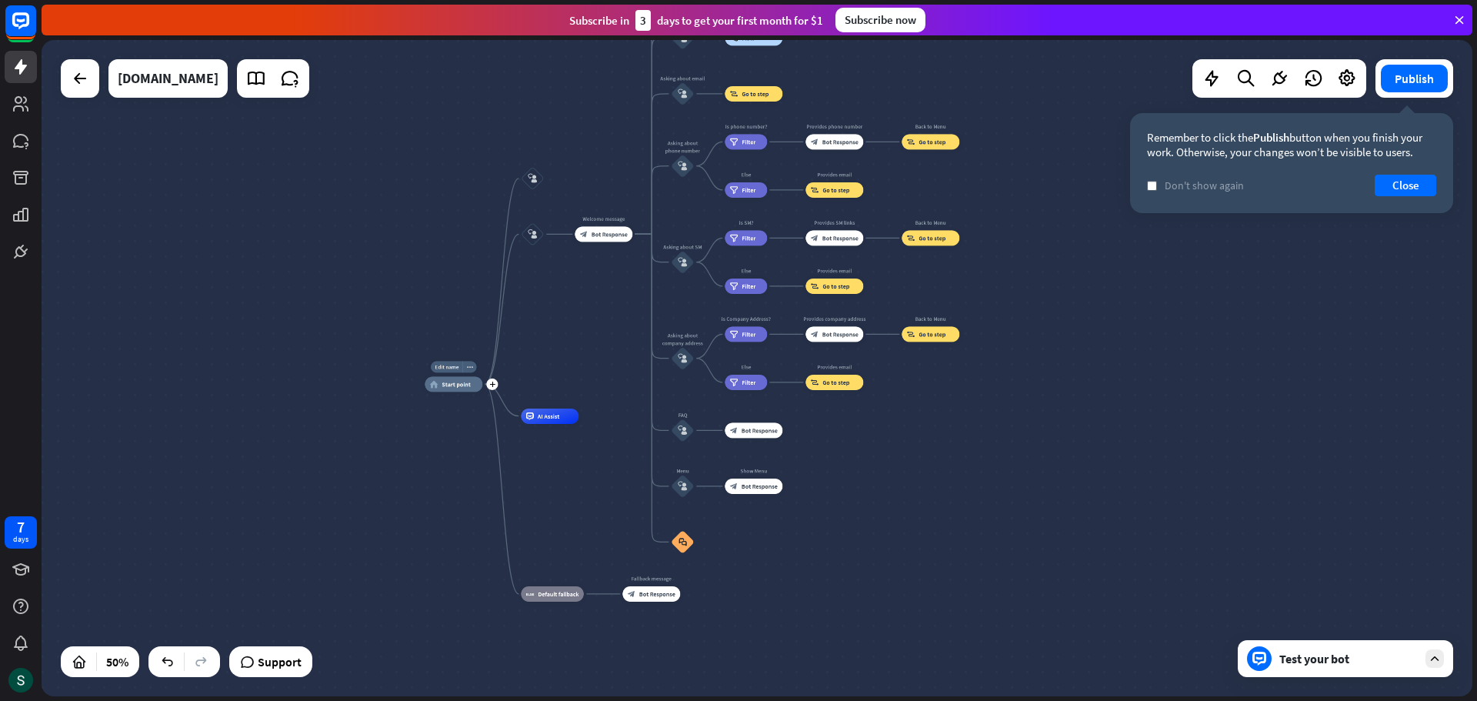
click at [431, 388] on div "home_2 Start point" at bounding box center [454, 383] width 58 height 15
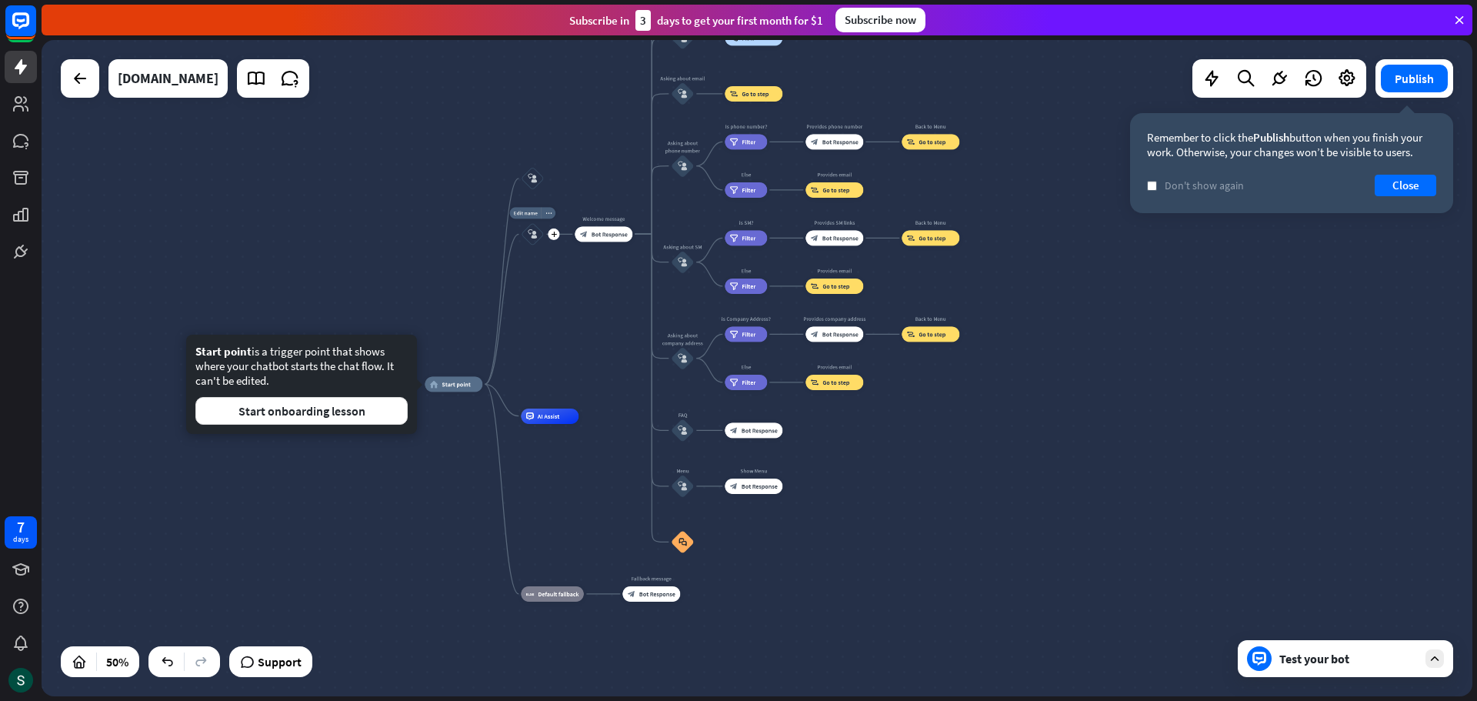
click at [525, 236] on div "block_user_input" at bounding box center [532, 233] width 23 height 23
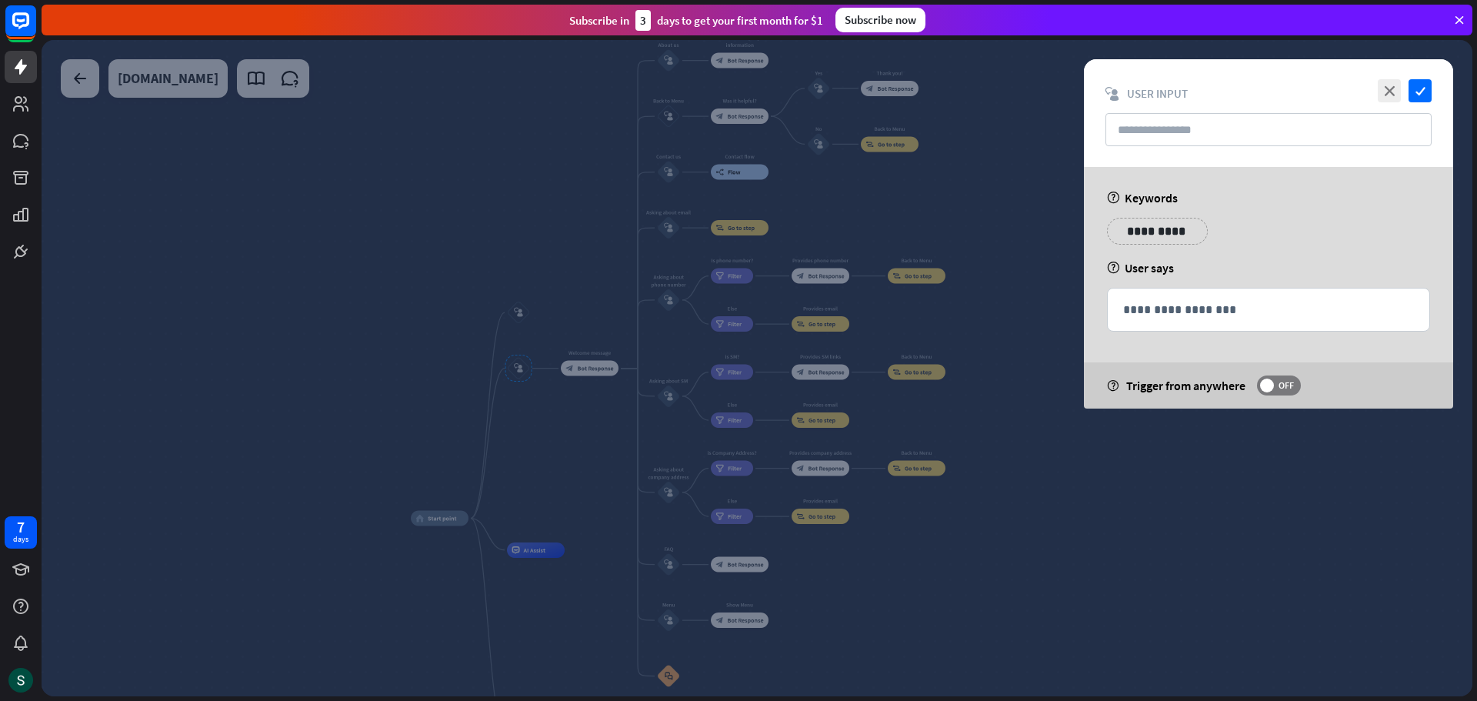
click at [554, 486] on div at bounding box center [757, 368] width 1431 height 656
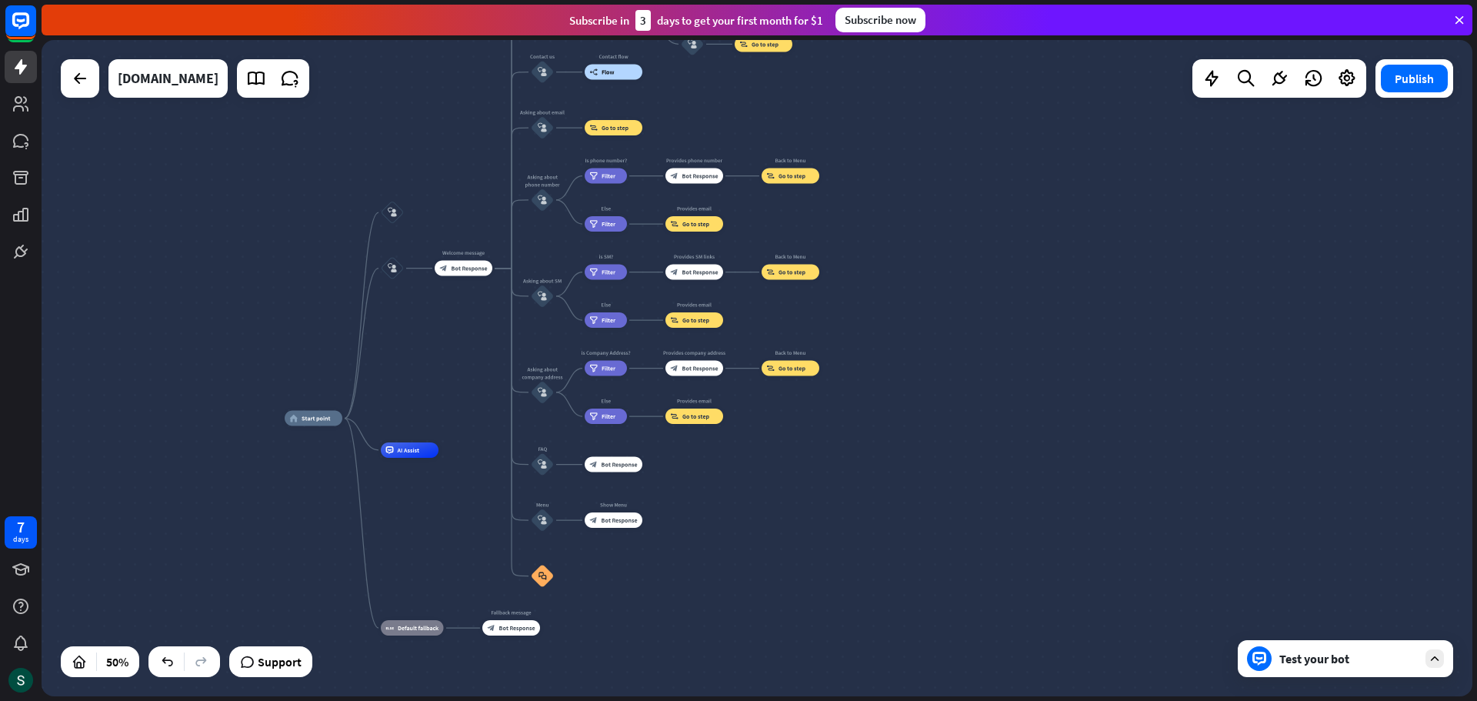
drag, startPoint x: 367, startPoint y: 447, endPoint x: 280, endPoint y: 378, distance: 111.1
click at [280, 378] on div "home_2 Start point block_user_input block_user_input Welcome message block_bot_…" at bounding box center [757, 368] width 1431 height 656
click at [305, 421] on span "Start point" at bounding box center [316, 419] width 29 height 8
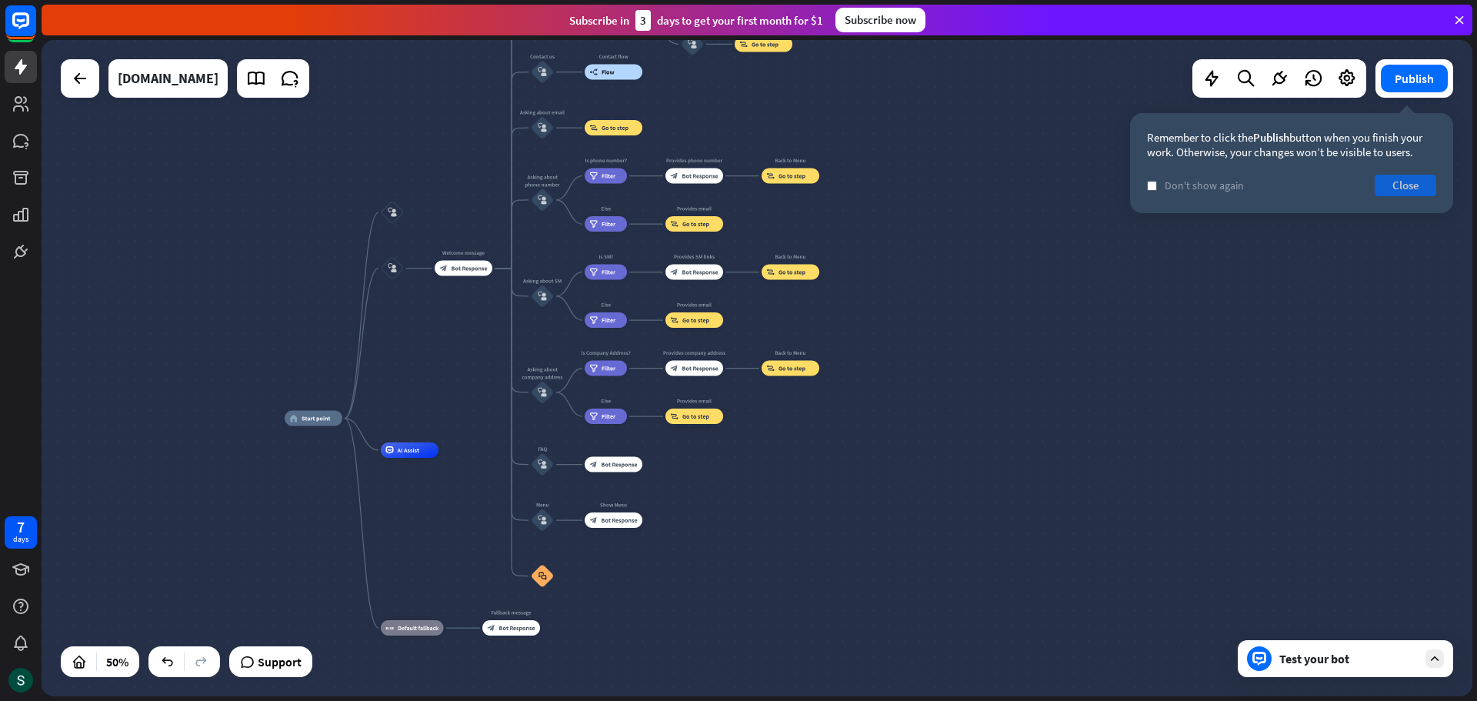
click at [1385, 182] on button "Close" at bounding box center [1406, 186] width 62 height 22
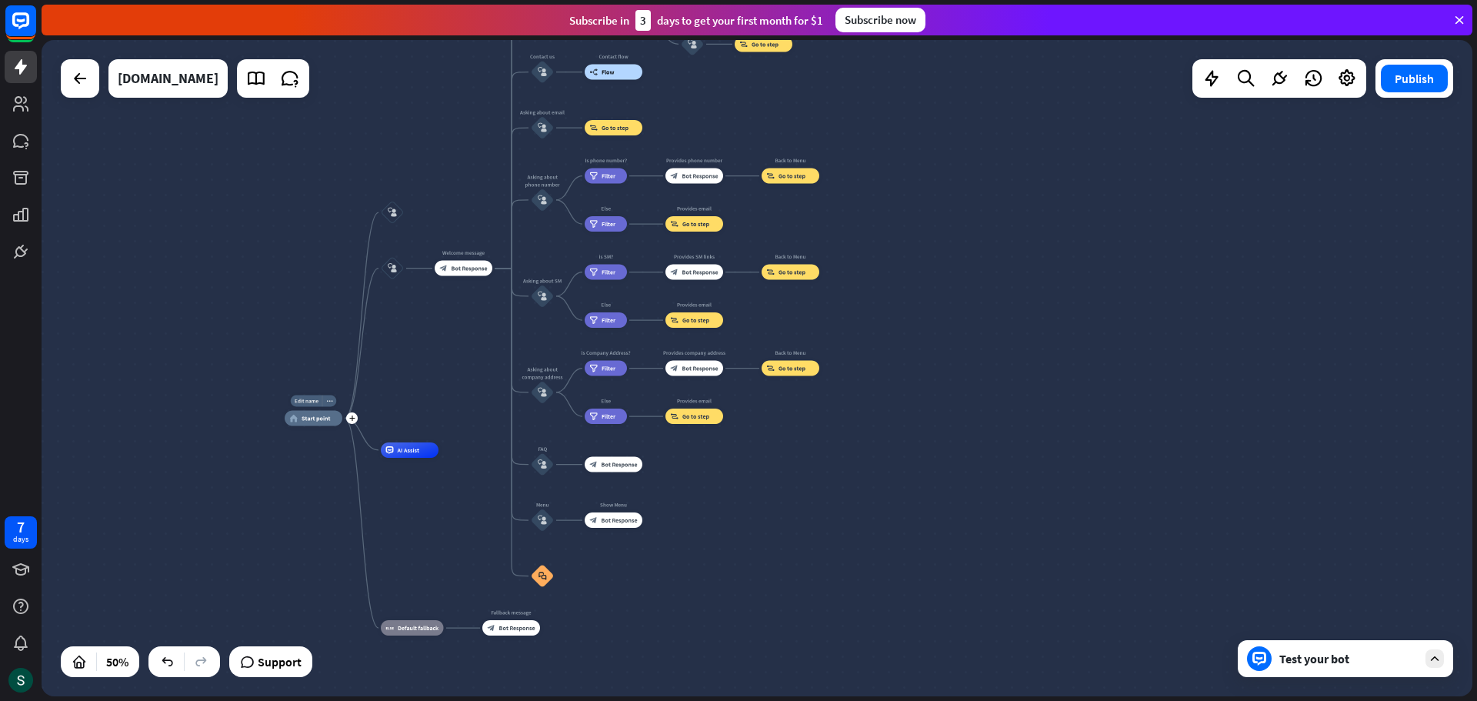
click at [305, 426] on div "Edit name more_horiz plus home_2 Start point" at bounding box center [314, 418] width 58 height 15
click at [308, 422] on div "home_2 Start point" at bounding box center [314, 418] width 58 height 15
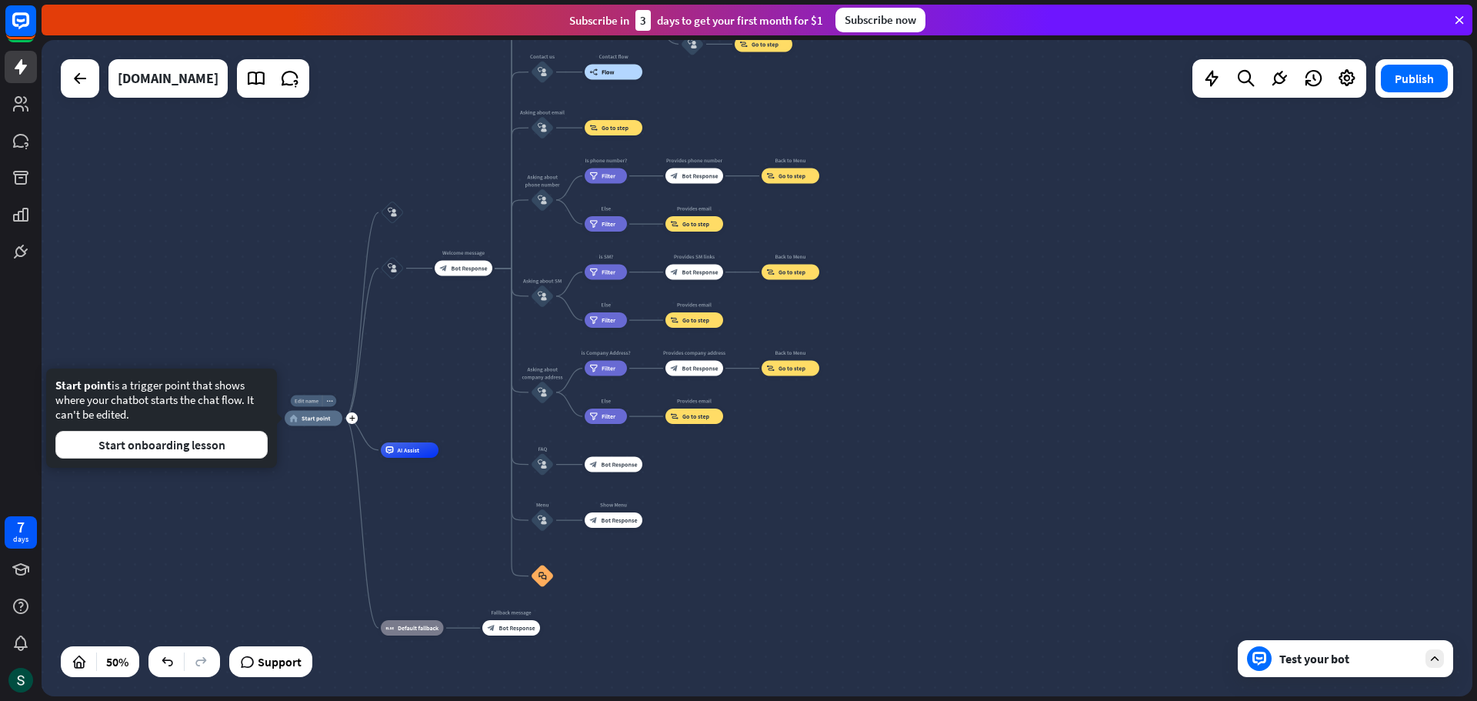
click at [308, 405] on div "Edit name" at bounding box center [307, 401] width 32 height 12
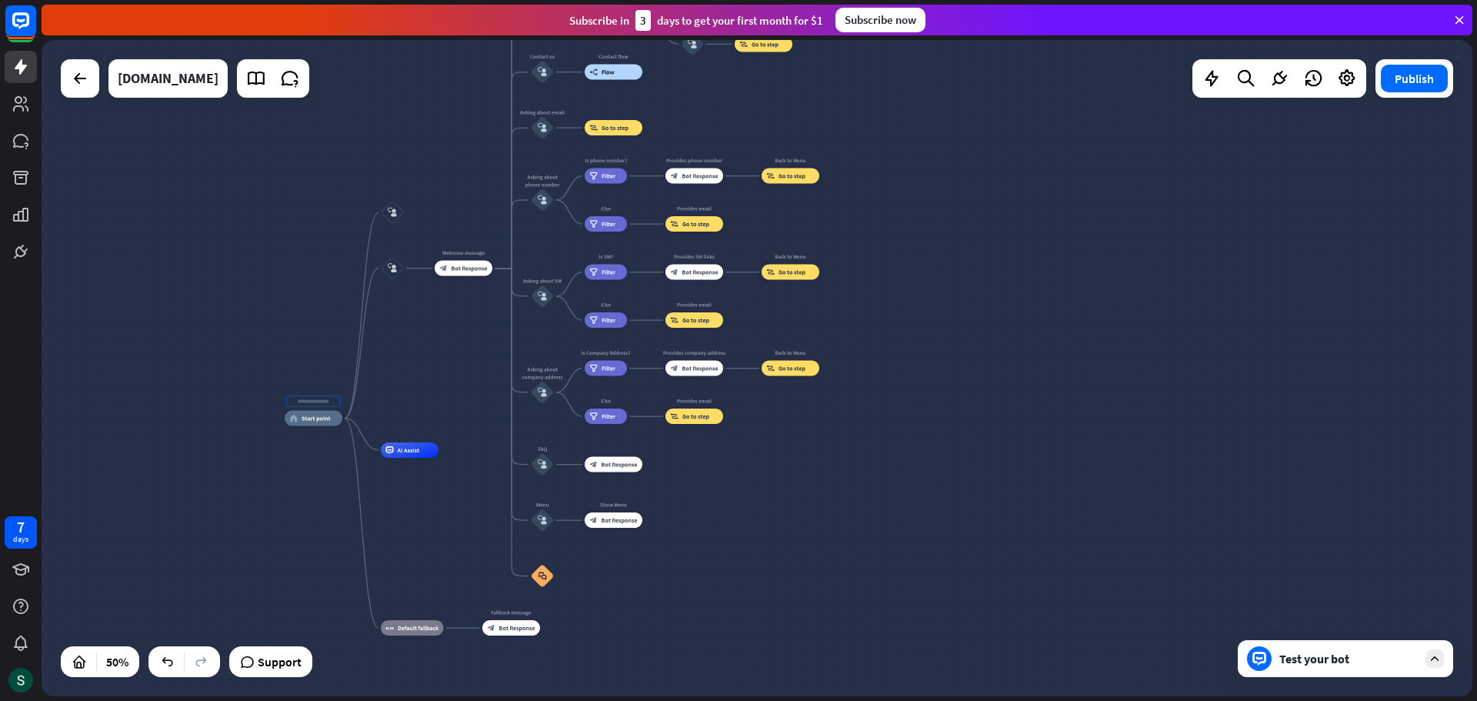
click at [319, 310] on div "home_2 Start point block_user_input block_user_input Welcome message block_bot_…" at bounding box center [757, 368] width 1431 height 656
click at [330, 400] on icon "more_horiz" at bounding box center [329, 401] width 6 height 6
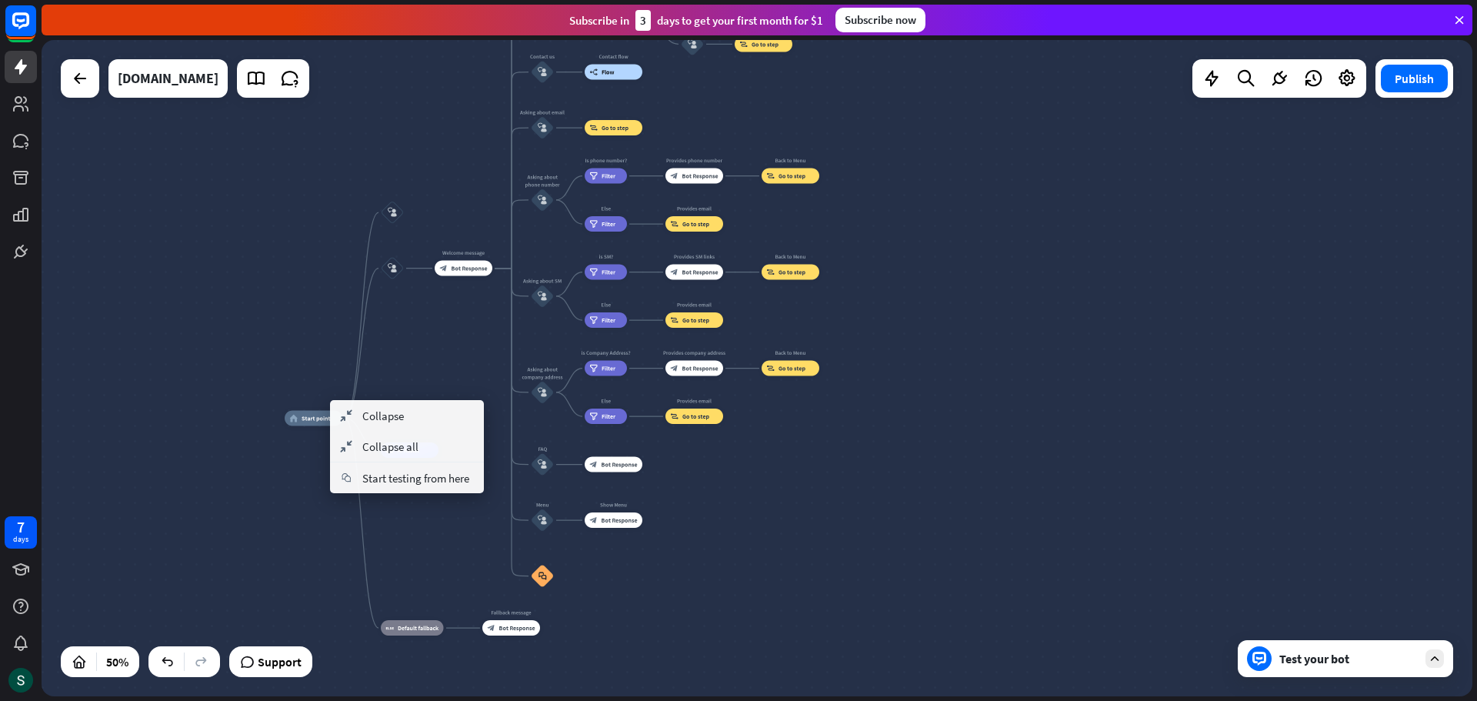
click at [276, 348] on div "home_2 Start point block_user_input block_user_input Welcome message block_bot_…" at bounding box center [757, 368] width 1431 height 656
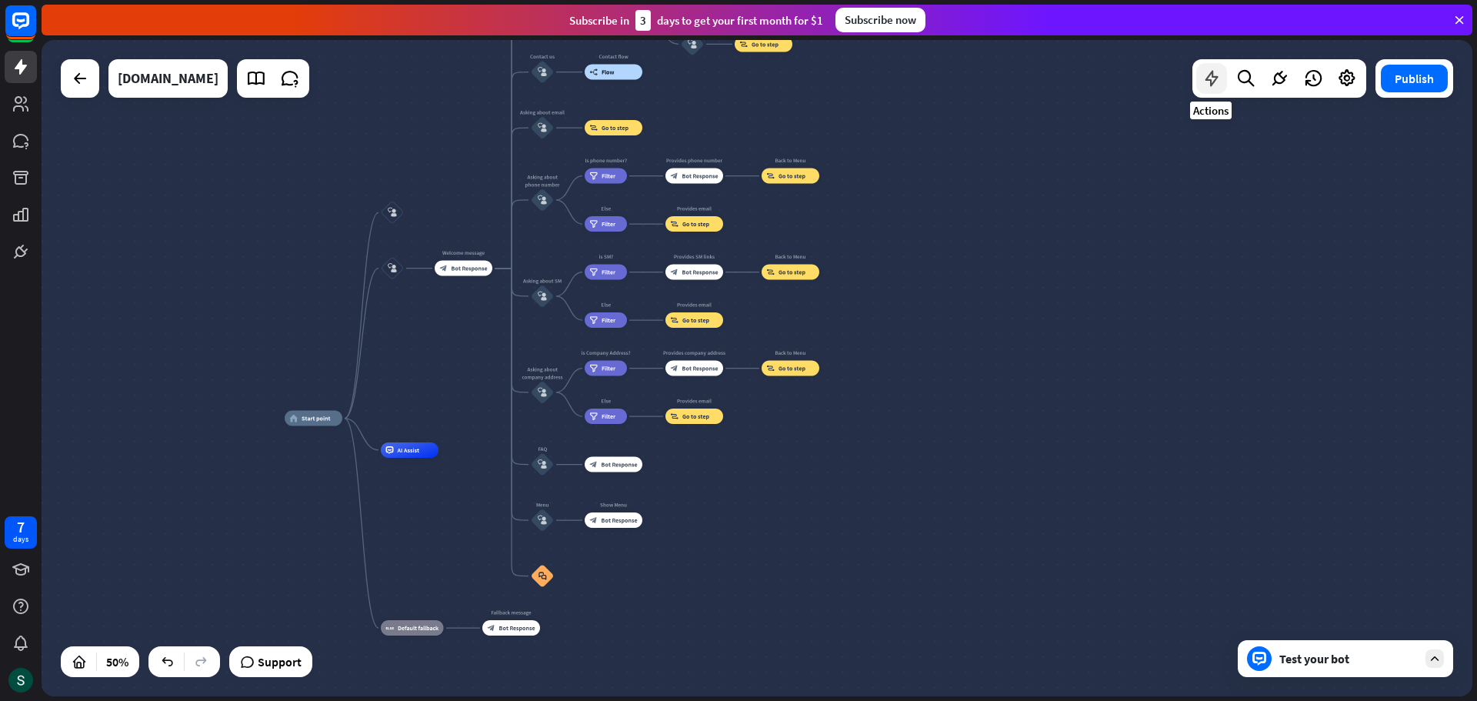
click at [1212, 78] on icon at bounding box center [1212, 78] width 20 height 20
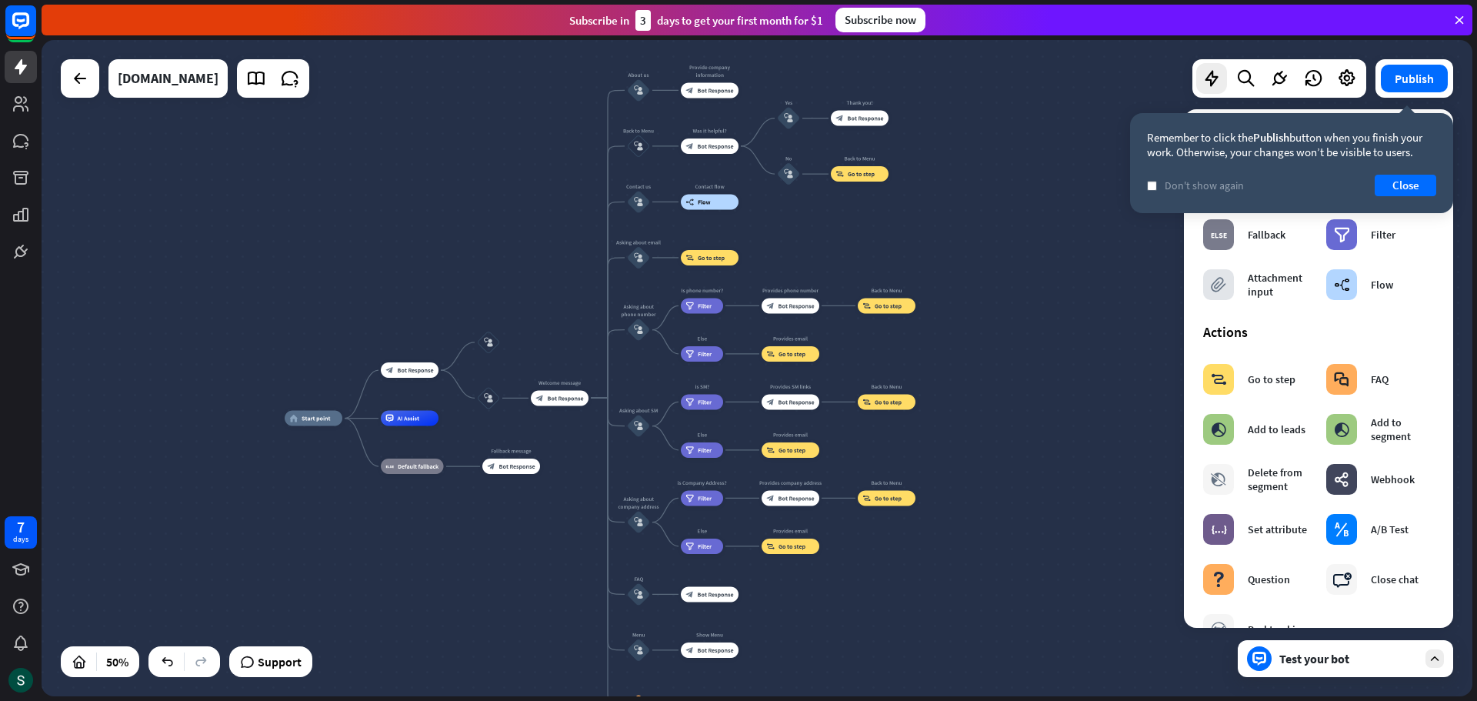
click at [437, 262] on div "home_2 Start point block_bot_response Bot Response block_user_input block_user_…" at bounding box center [757, 368] width 1431 height 656
drag, startPoint x: 406, startPoint y: 367, endPoint x: 345, endPoint y: 420, distance: 81.3
click at [345, 420] on div "Edit name more_horiz plus home_2 Start point block_bot_response Bot Response bl…" at bounding box center [642, 582] width 715 height 328
drag, startPoint x: 408, startPoint y: 368, endPoint x: 338, endPoint y: 431, distance: 94.2
click at [338, 431] on div "Edit name more_horiz plus home_2 Start point block_bot_response Bot Response bl…" at bounding box center [642, 582] width 715 height 328
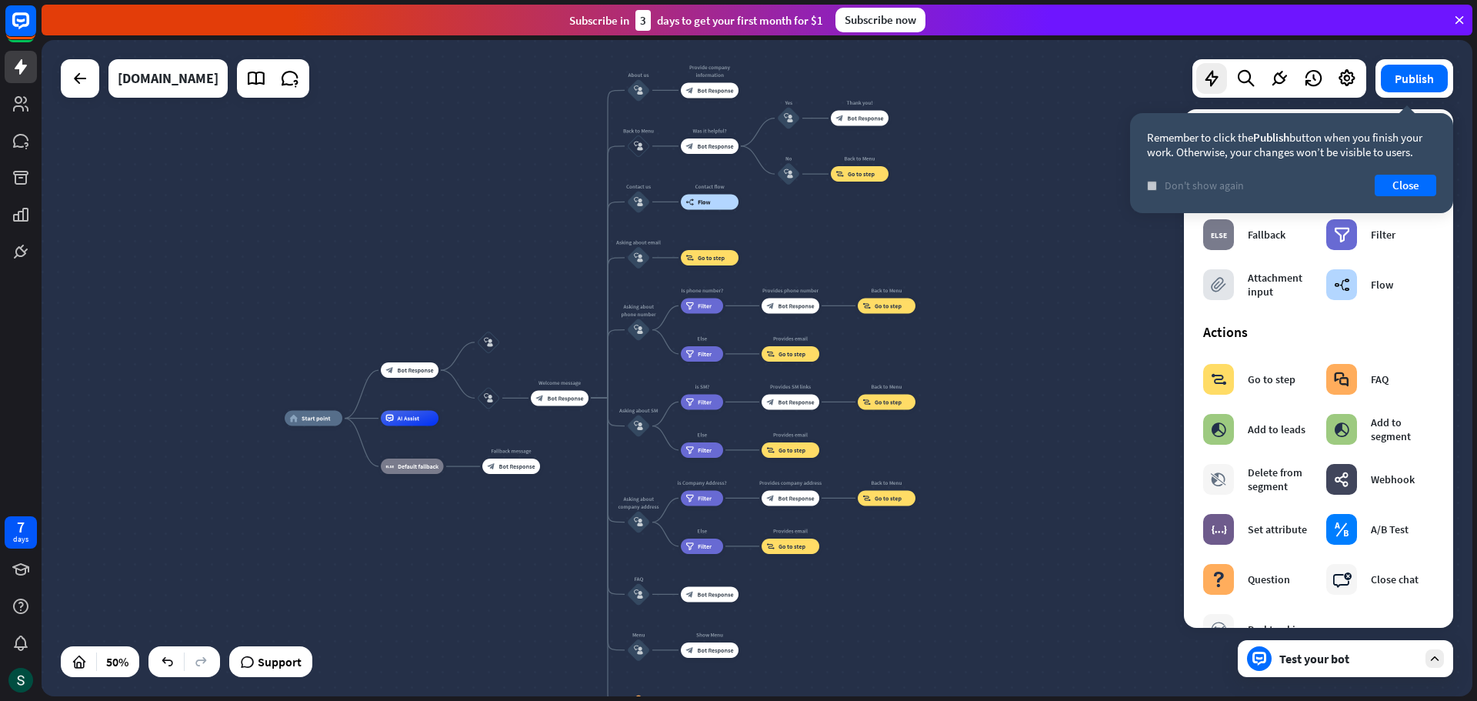
click at [1178, 185] on span "Don't show again" at bounding box center [1204, 185] width 79 height 14
click at [1422, 183] on button "Close" at bounding box center [1406, 186] width 62 height 22
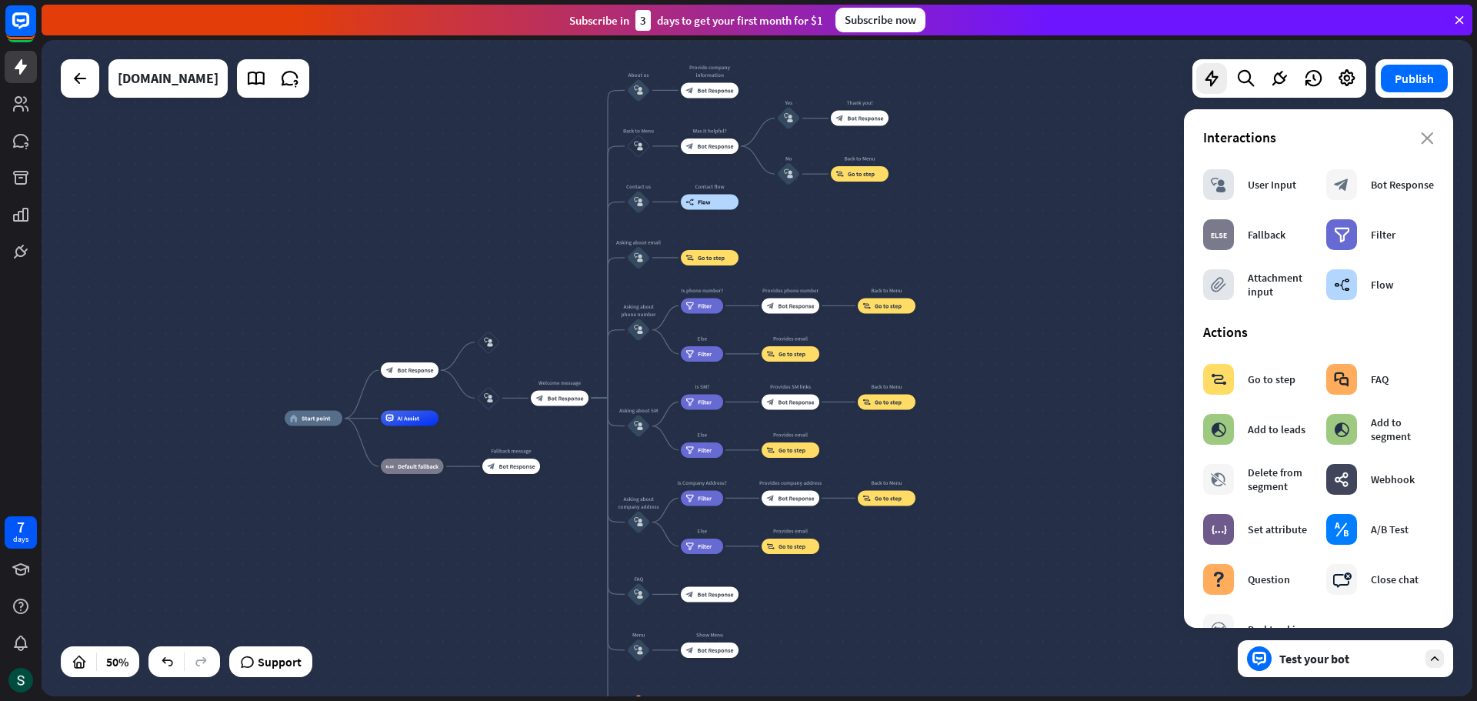
click at [1425, 135] on div "close Interactions block_user_input User Input block_bot_response Bot Response …" at bounding box center [1318, 368] width 269 height 518
click at [1421, 139] on icon "close" at bounding box center [1427, 138] width 13 height 12
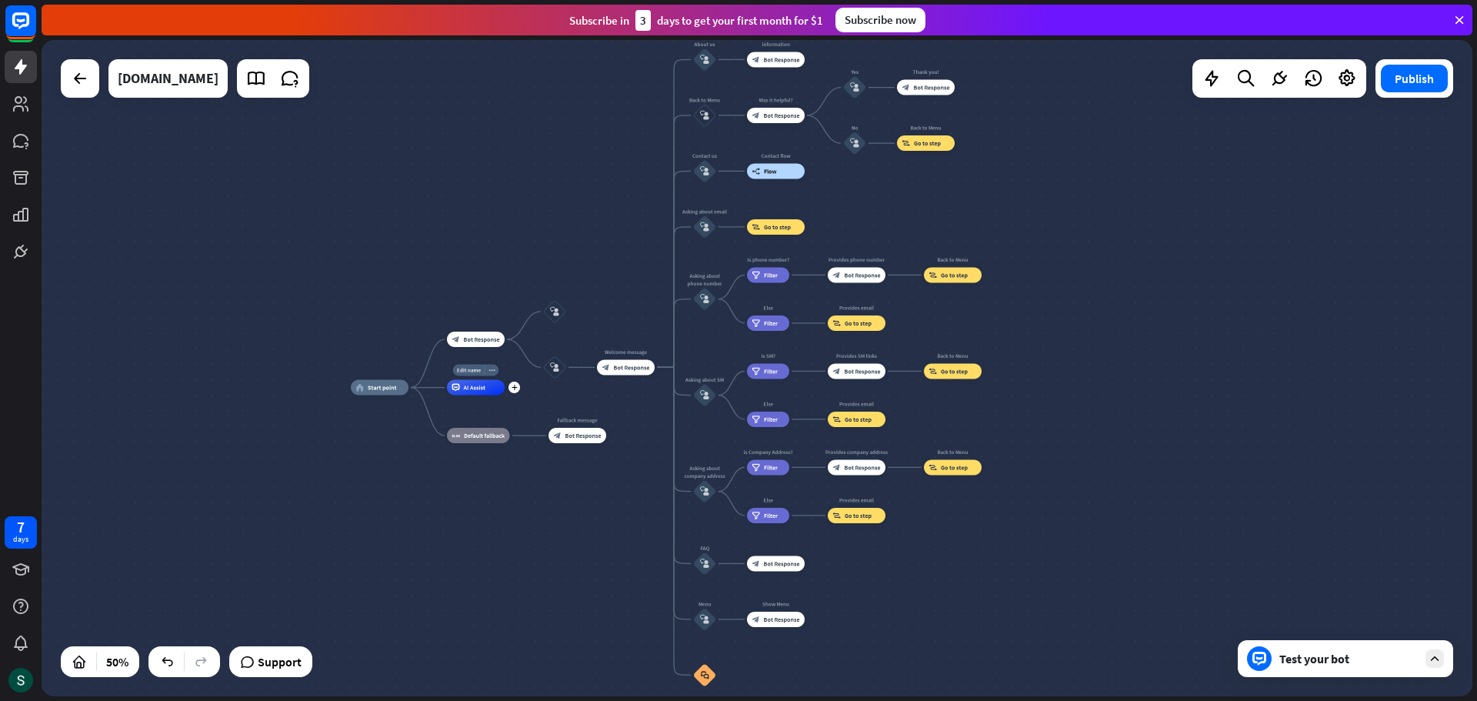
drag, startPoint x: 388, startPoint y: 427, endPoint x: 455, endPoint y: 396, distance: 73.0
click at [455, 395] on div "Edit name more_horiz plus AI Assist" at bounding box center [476, 387] width 58 height 15
drag, startPoint x: 476, startPoint y: 392, endPoint x: 522, endPoint y: 328, distance: 79.4
click at [522, 328] on div "home_2 Start point block_bot_response Bot Response block_user_input block_user_…" at bounding box center [757, 368] width 1431 height 656
drag, startPoint x: 422, startPoint y: 385, endPoint x: 526, endPoint y: 348, distance: 110.2
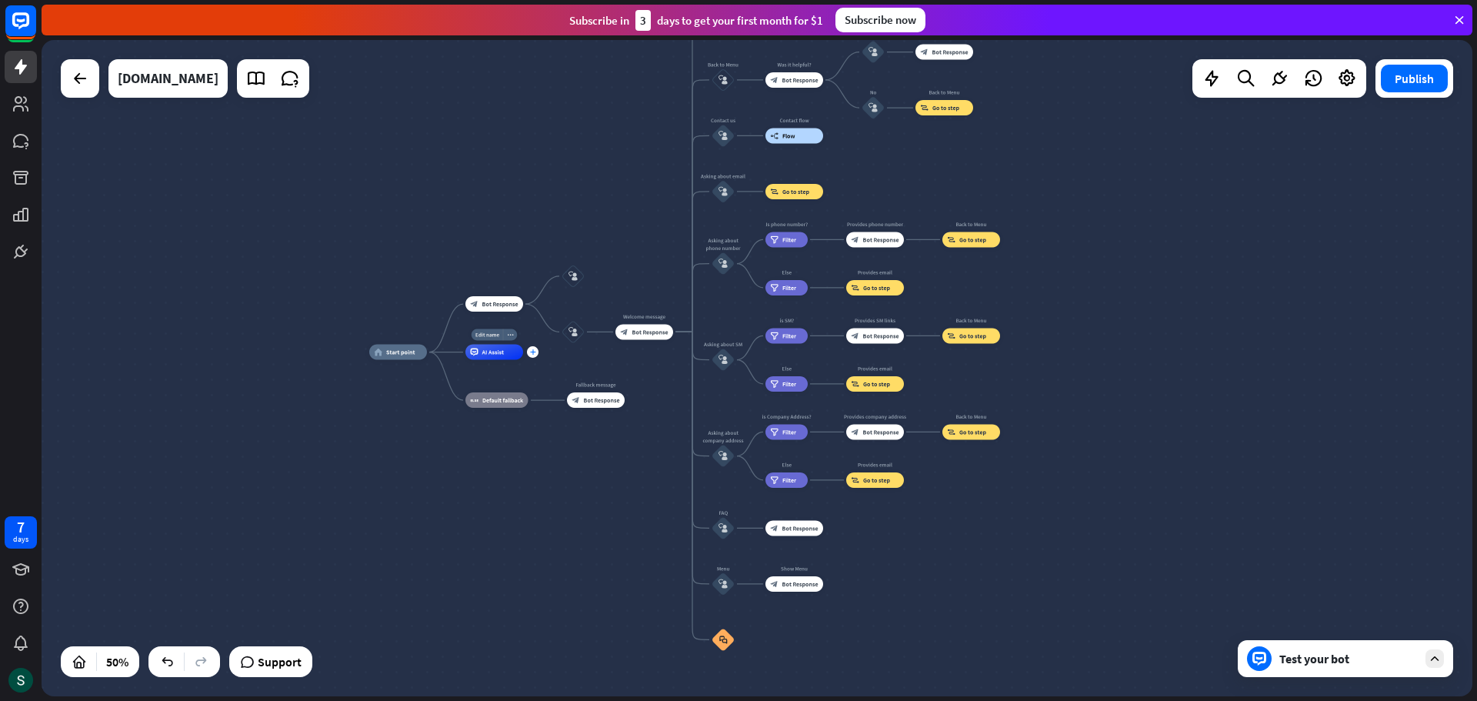
drag, startPoint x: 512, startPoint y: 394, endPoint x: 530, endPoint y: 358, distance: 39.9
click at [523, 358] on div "Edit name more_horiz plus AI Assist" at bounding box center [494, 352] width 58 height 15
drag, startPoint x: 510, startPoint y: 347, endPoint x: 510, endPoint y: 367, distance: 20.0
click at [510, 360] on div "Edit name more_horiz plus AI Assist" at bounding box center [494, 352] width 58 height 15
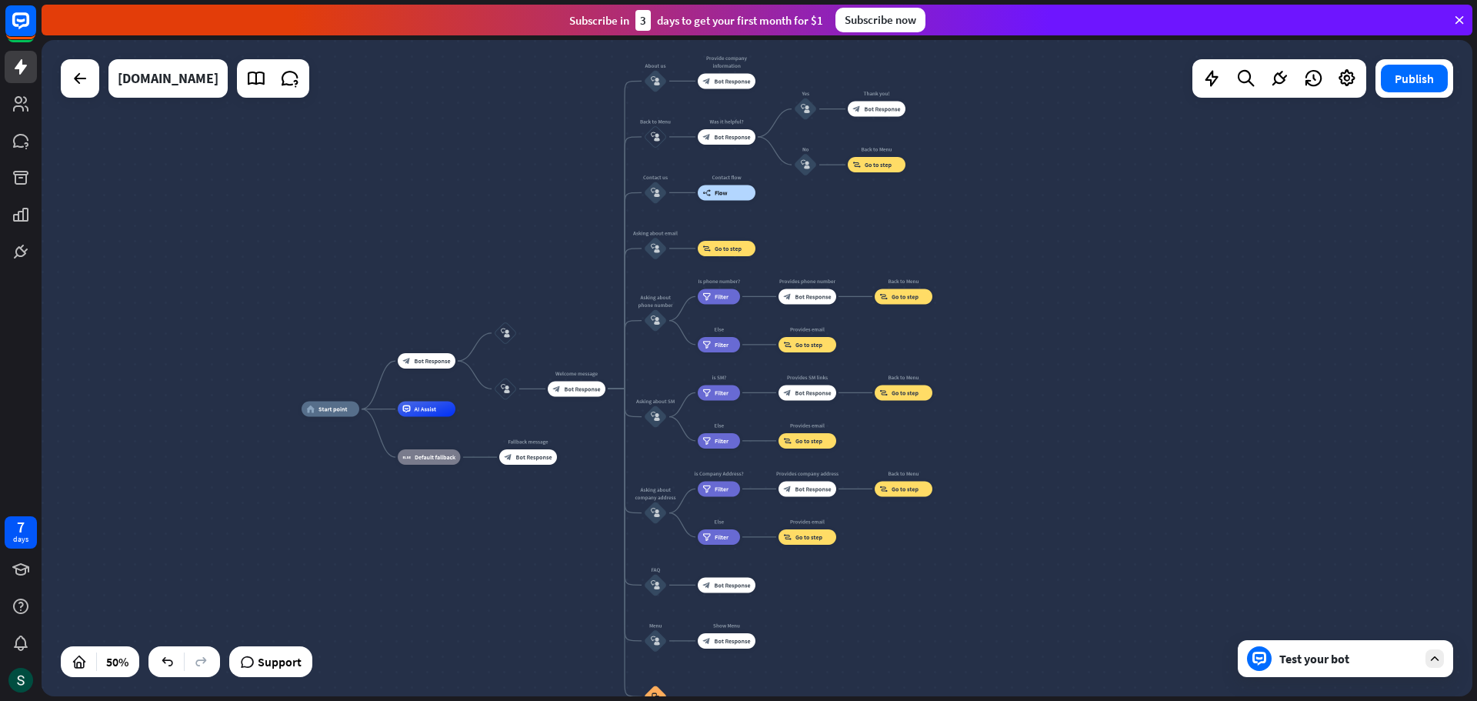
drag, startPoint x: 451, startPoint y: 357, endPoint x: 351, endPoint y: 428, distance: 122.5
click at [398, 417] on div "Edit name more_horiz plus AI Assist" at bounding box center [427, 409] width 58 height 15
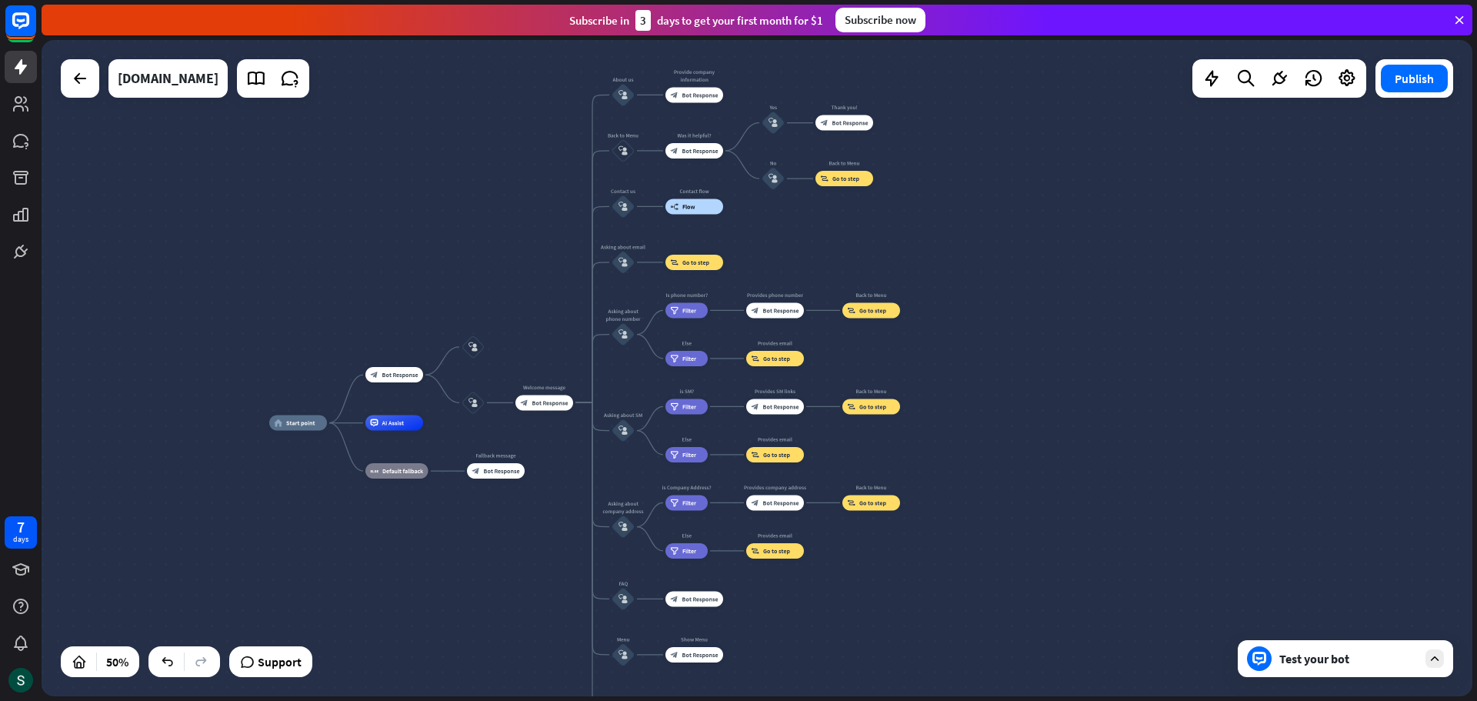
drag, startPoint x: 393, startPoint y: 474, endPoint x: 418, endPoint y: 505, distance: 39.4
click at [418, 505] on div "home_2 Start point block_bot_response Bot Response block_user_input block_user_…" at bounding box center [626, 587] width 715 height 328
click at [405, 422] on div "AI Assist" at bounding box center [394, 422] width 58 height 15
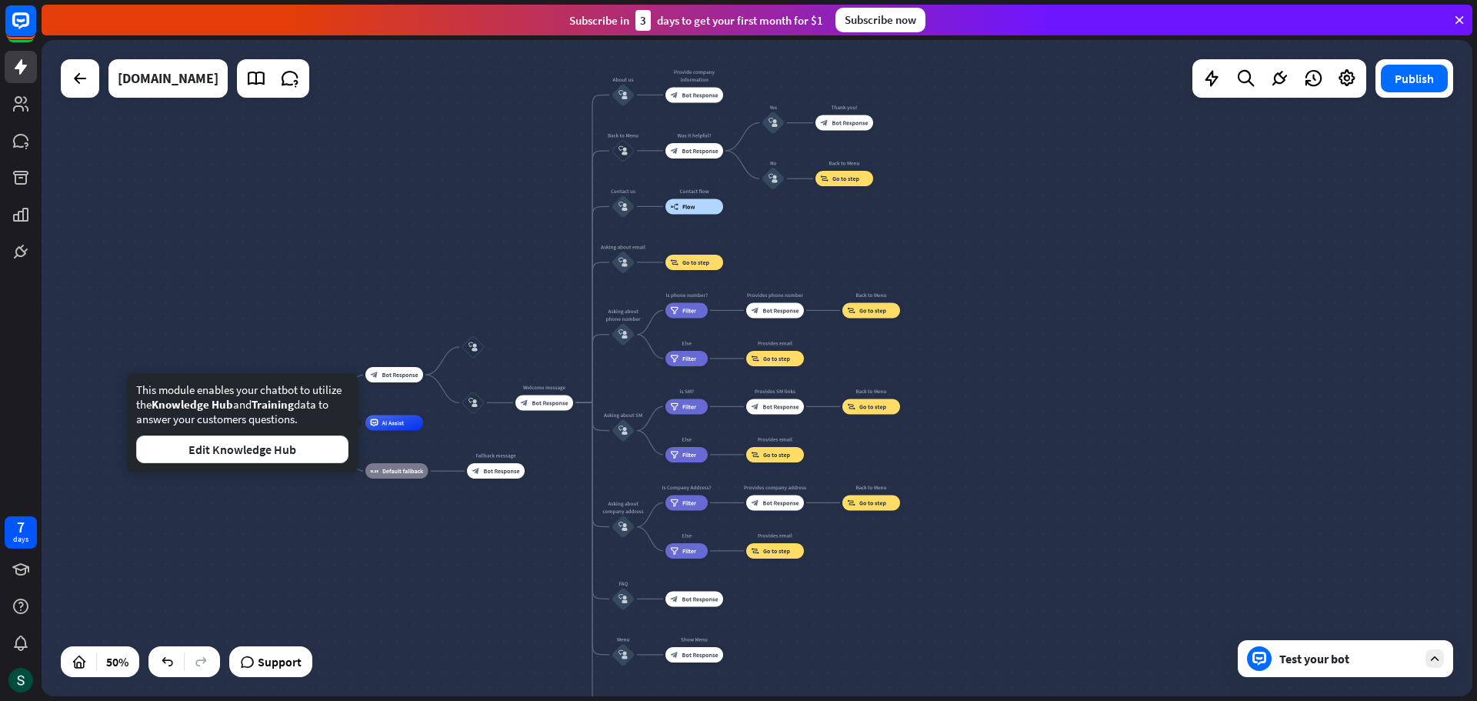
drag, startPoint x: 230, startPoint y: 388, endPoint x: 321, endPoint y: 418, distance: 95.6
click at [321, 418] on div "This module enables your chatbot to utilize the Knowledge Hub and Training data…" at bounding box center [242, 422] width 212 height 81
click at [314, 447] on button "Edit Knowledge Hub" at bounding box center [242, 449] width 212 height 28
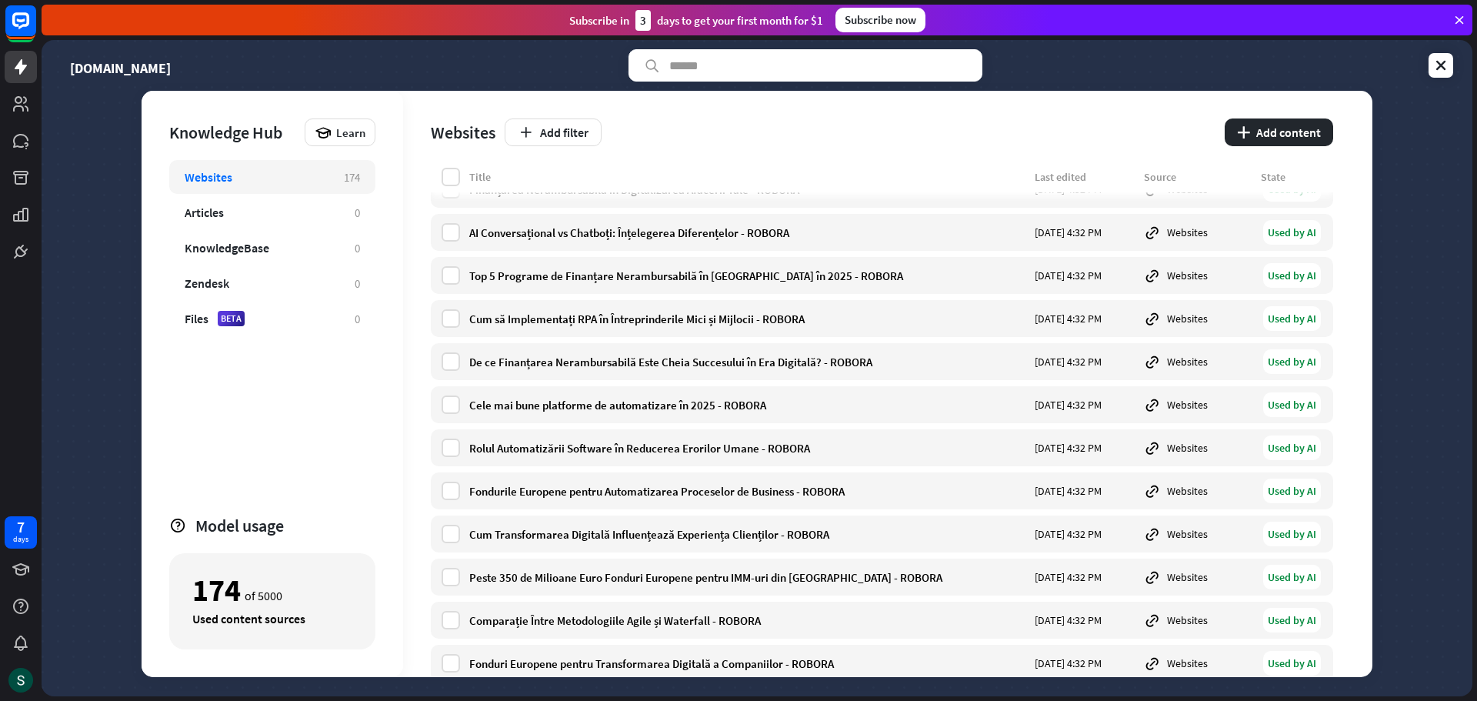
scroll to position [2385, 0]
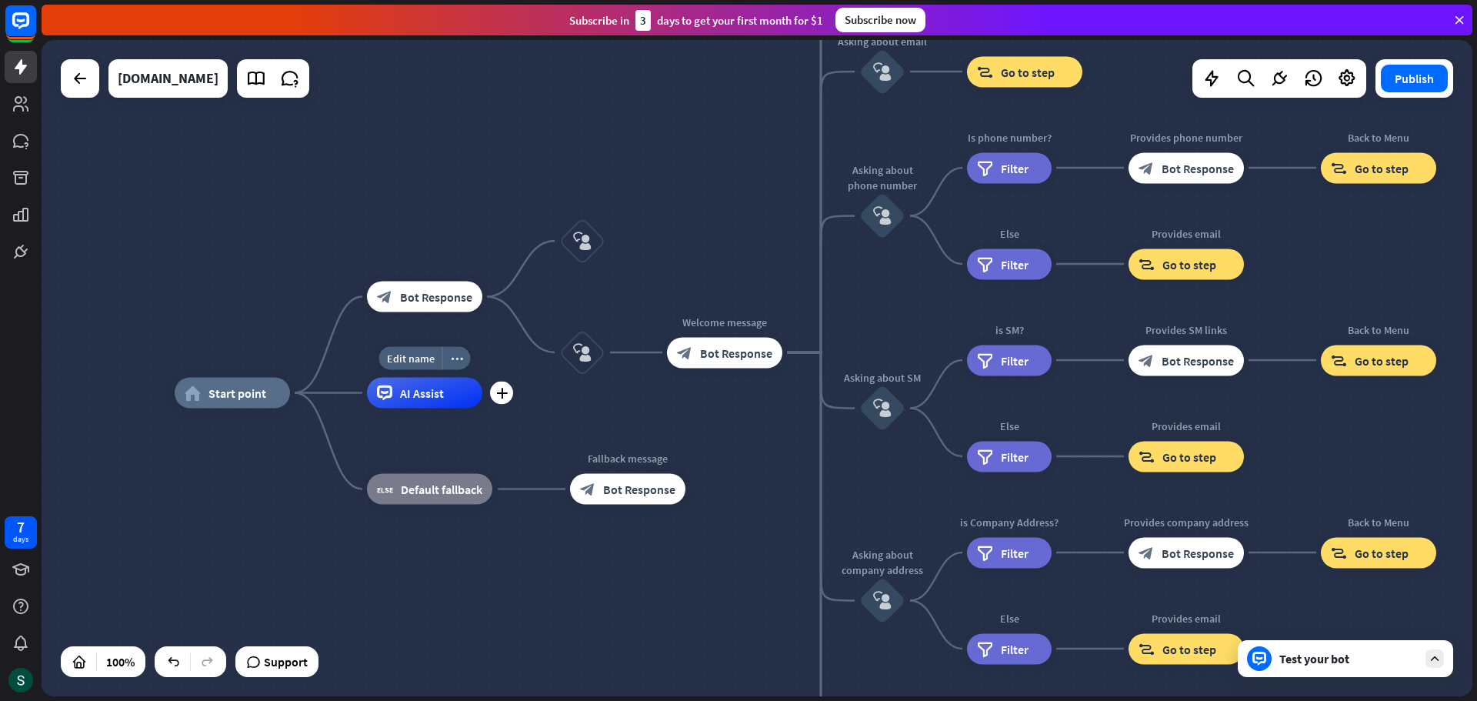
drag, startPoint x: 510, startPoint y: 333, endPoint x: 429, endPoint y: 370, distance: 88.8
click at [367, 378] on div "Edit name more_horiz plus AI Assist" at bounding box center [424, 393] width 115 height 31
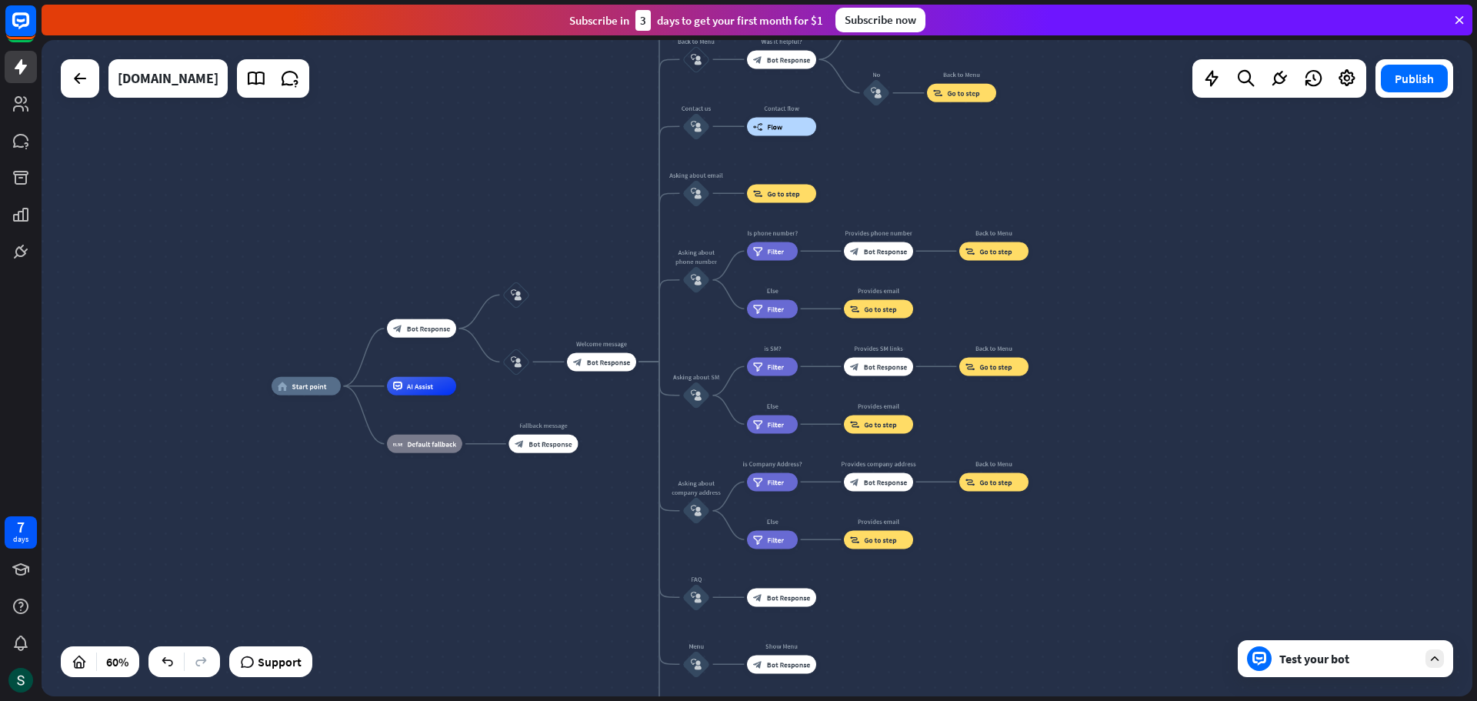
drag, startPoint x: 440, startPoint y: 285, endPoint x: 355, endPoint y: 285, distance: 84.6
click at [355, 285] on div "home_2 Start point block_bot_response Bot Response block_user_input block_user_…" at bounding box center [757, 368] width 1431 height 656
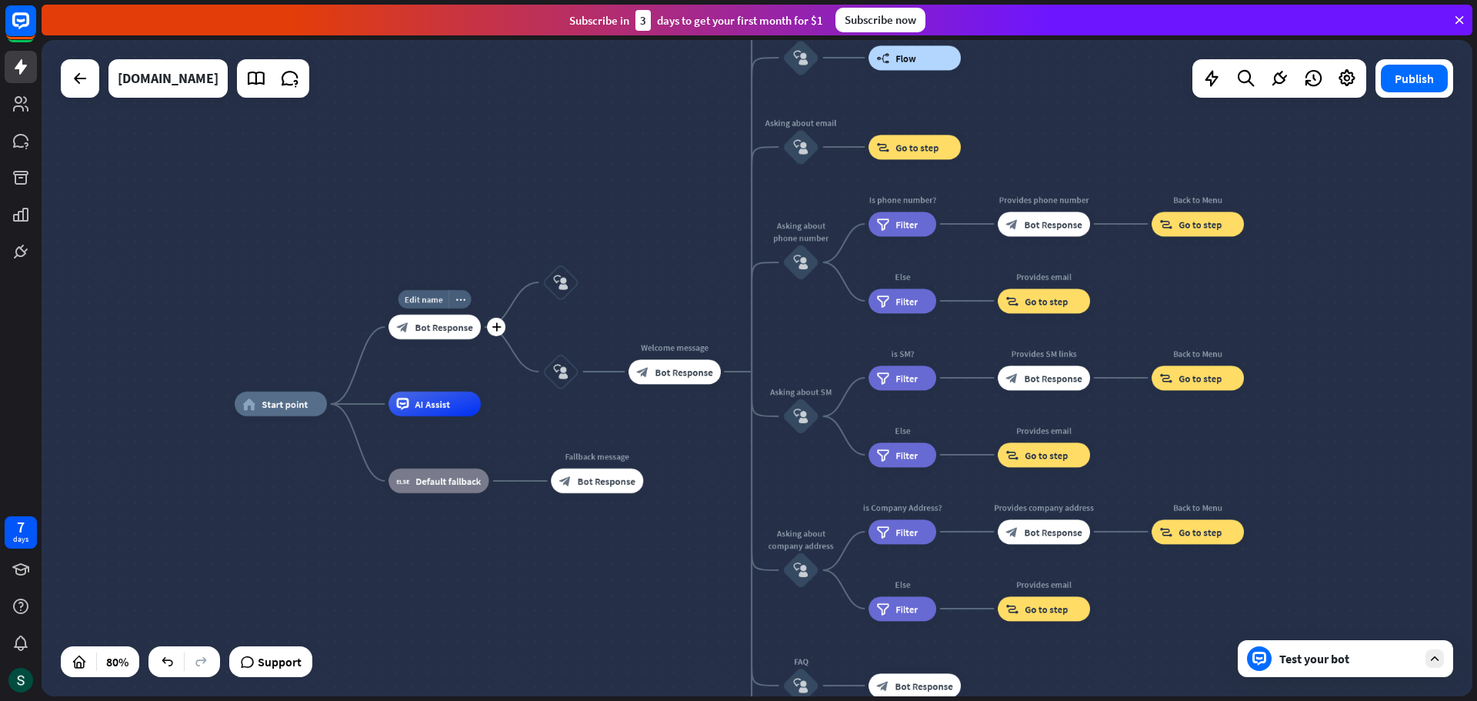
click at [463, 339] on div "Edit name more_horiz plus block_bot_response Bot Response" at bounding box center [434, 327] width 92 height 25
click at [458, 328] on span "Bot Response" at bounding box center [444, 327] width 58 height 12
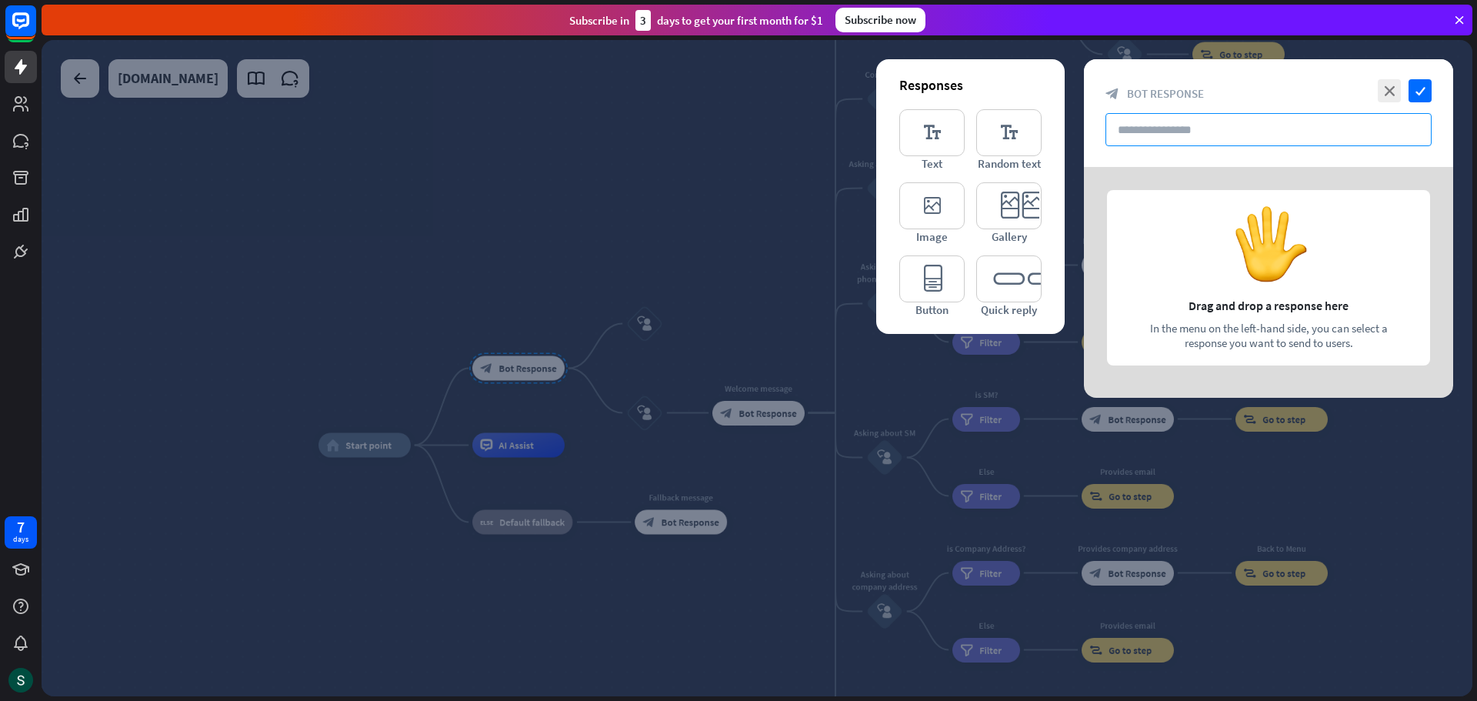
click at [1182, 134] on input "text" at bounding box center [1268, 129] width 326 height 33
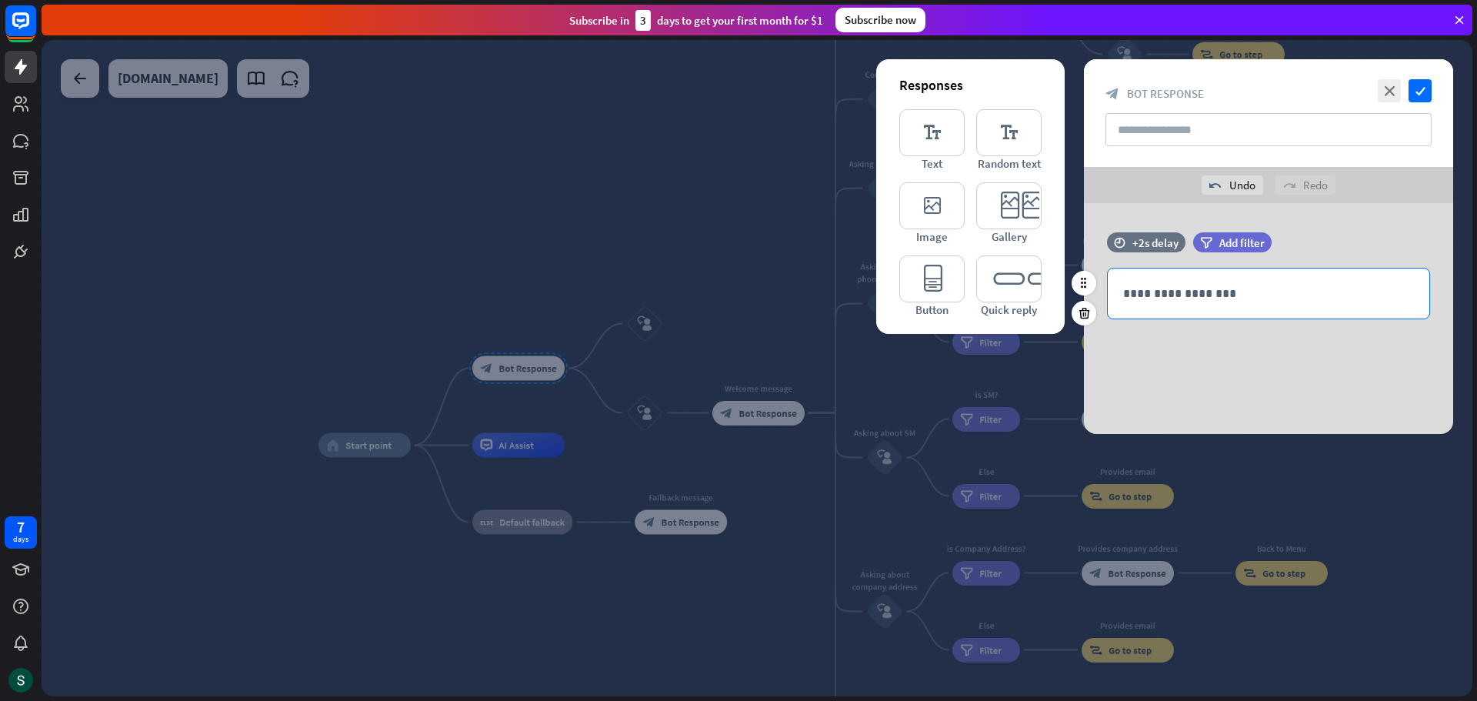
click at [1219, 288] on p "**********" at bounding box center [1268, 293] width 291 height 19
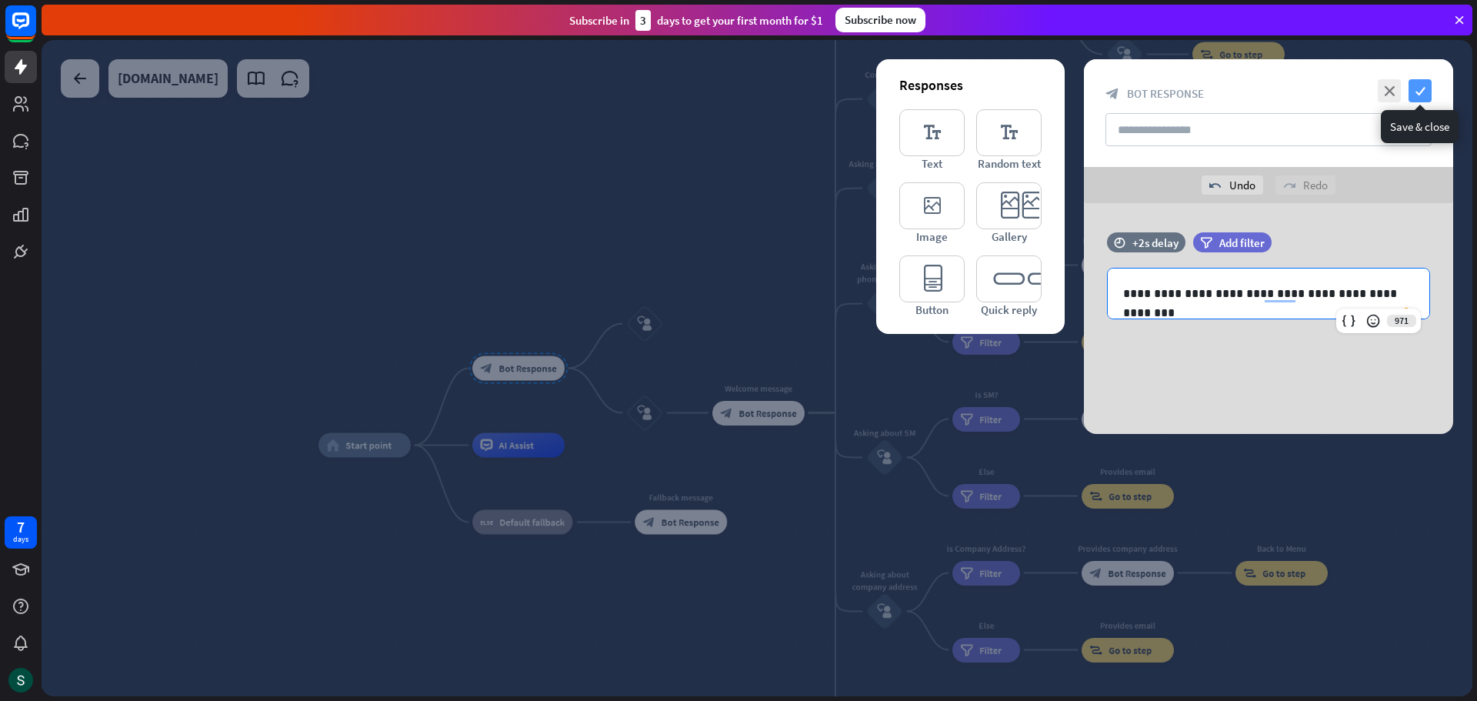
click at [1422, 92] on icon "check" at bounding box center [1420, 90] width 23 height 23
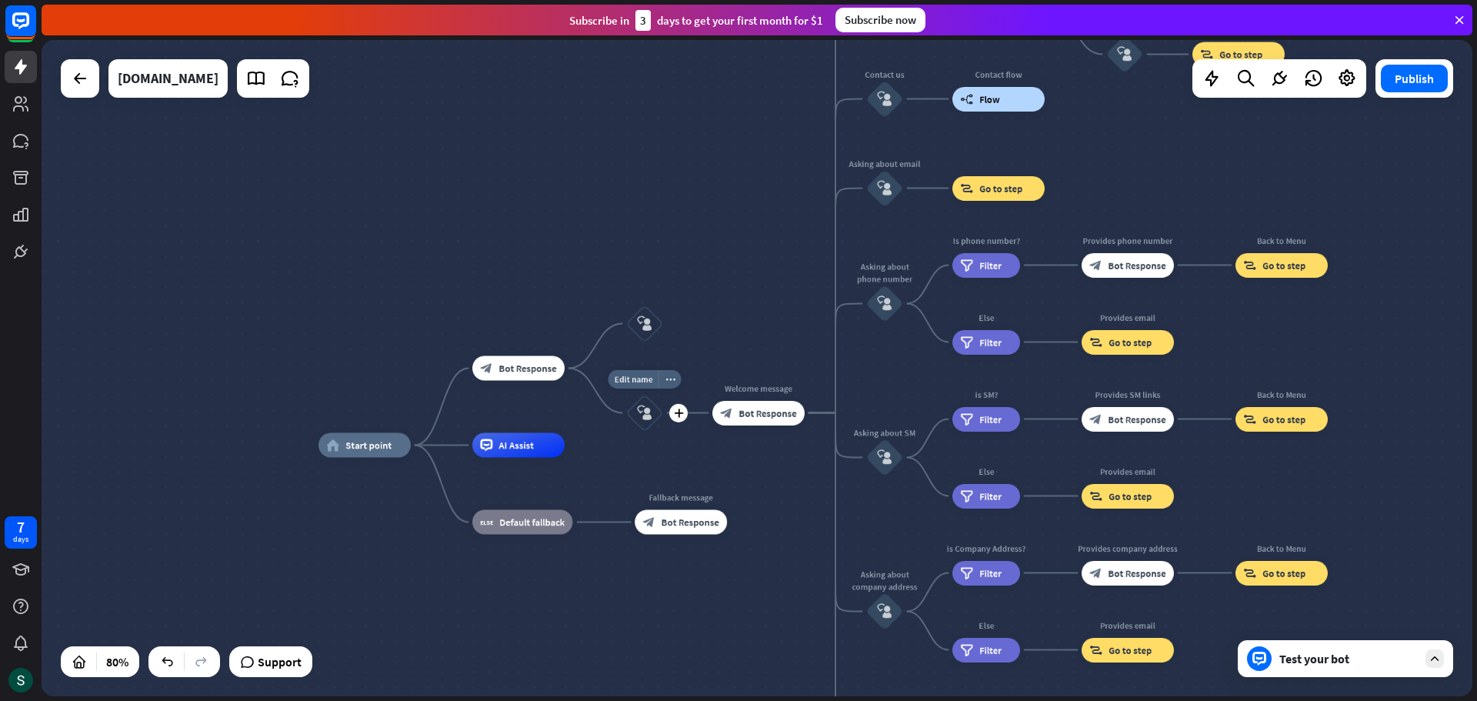
click at [641, 408] on icon "block_user_input" at bounding box center [644, 412] width 15 height 15
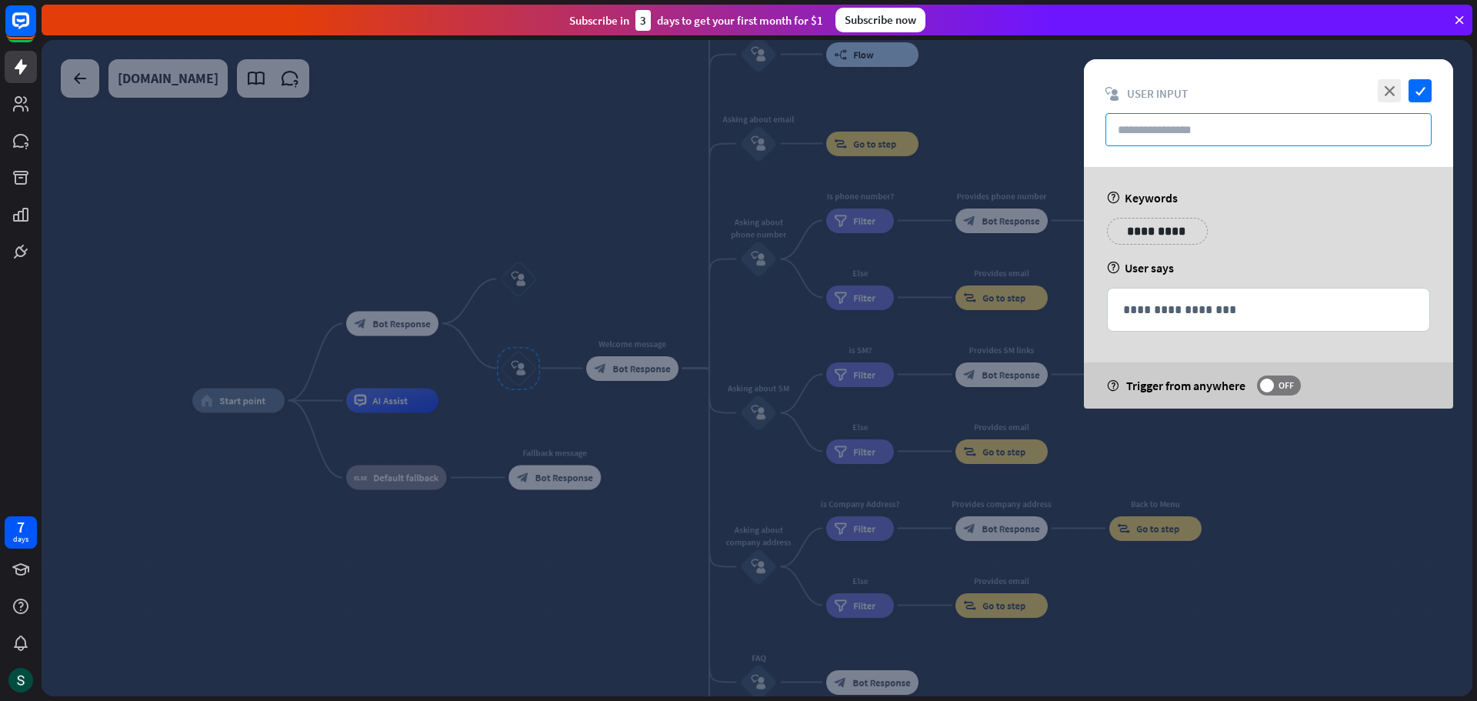
click at [1147, 135] on input "text" at bounding box center [1268, 129] width 326 height 33
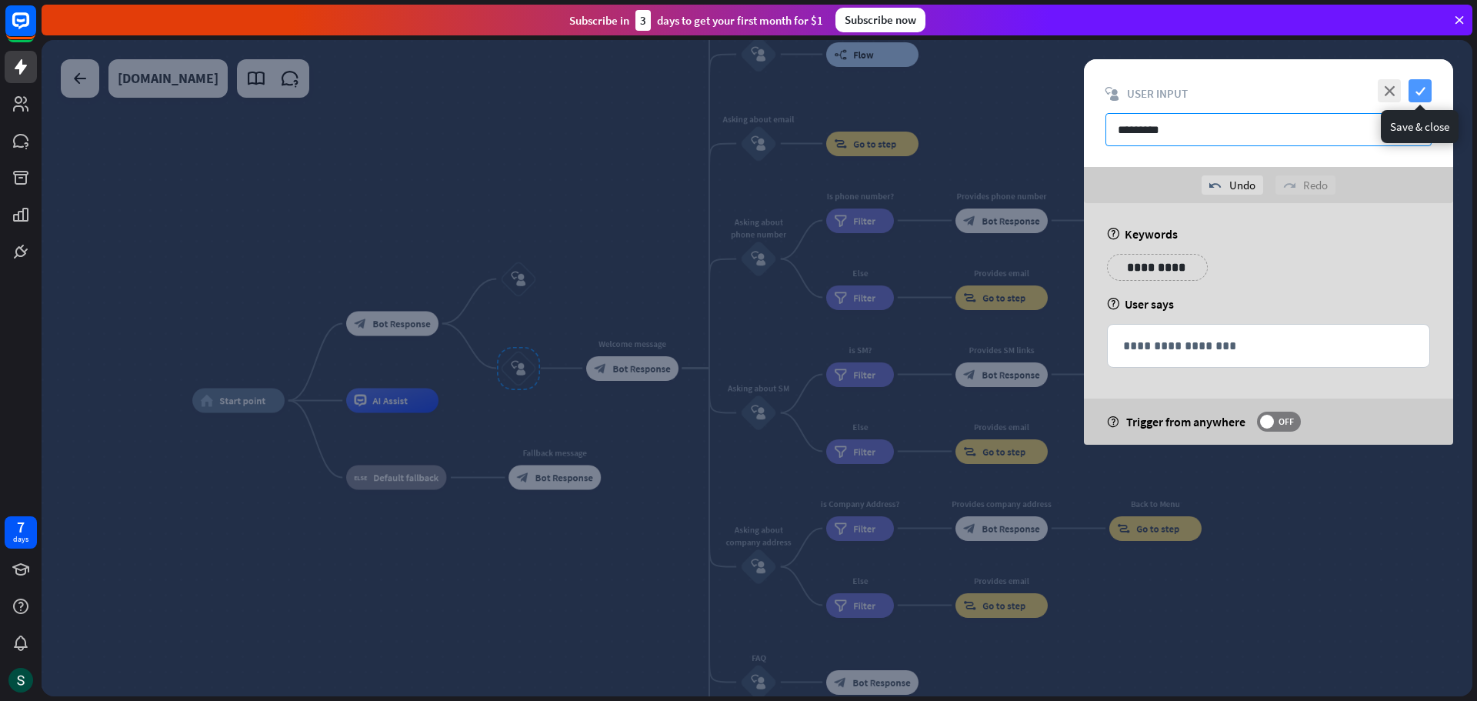
type input "*********"
click at [1417, 84] on icon "check" at bounding box center [1420, 90] width 23 height 23
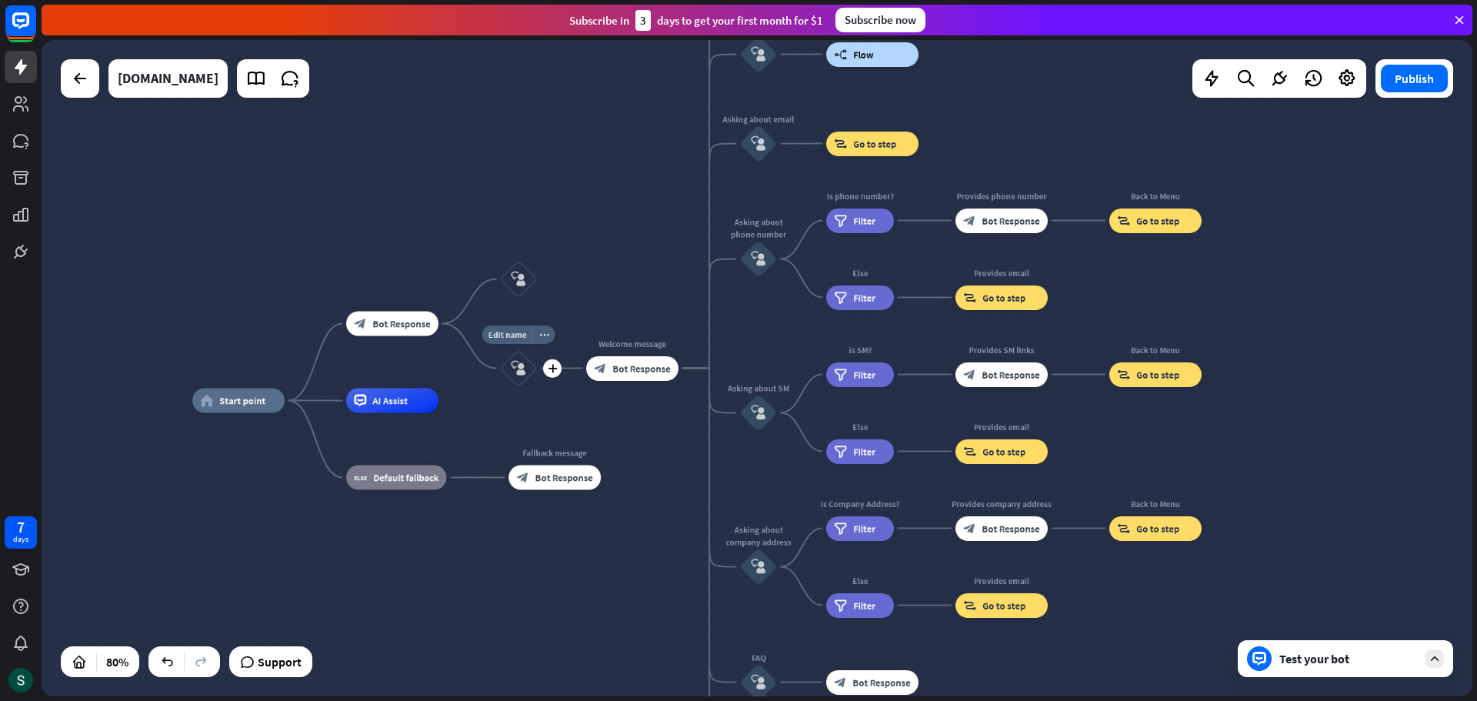
click at [519, 370] on icon "block_user_input" at bounding box center [518, 368] width 15 height 15
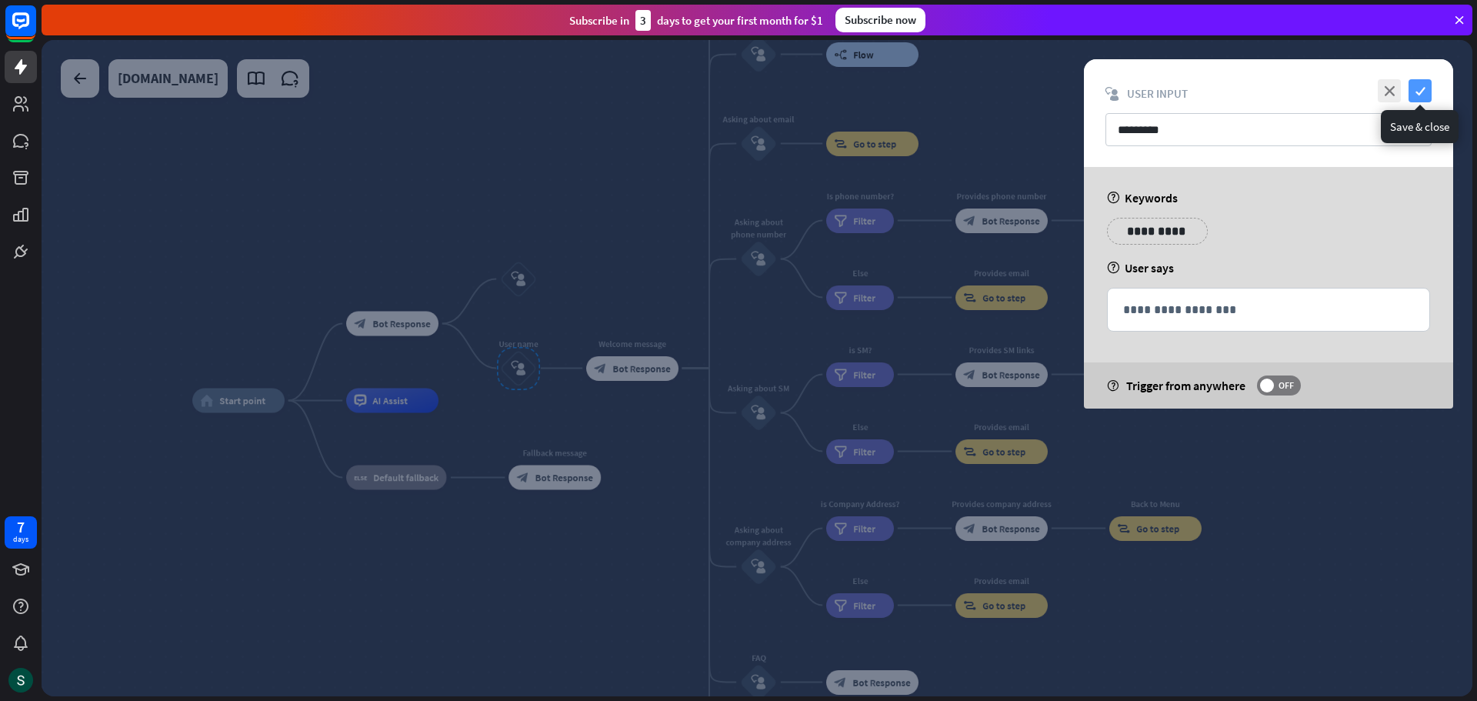
click at [1429, 95] on icon "check" at bounding box center [1420, 90] width 23 height 23
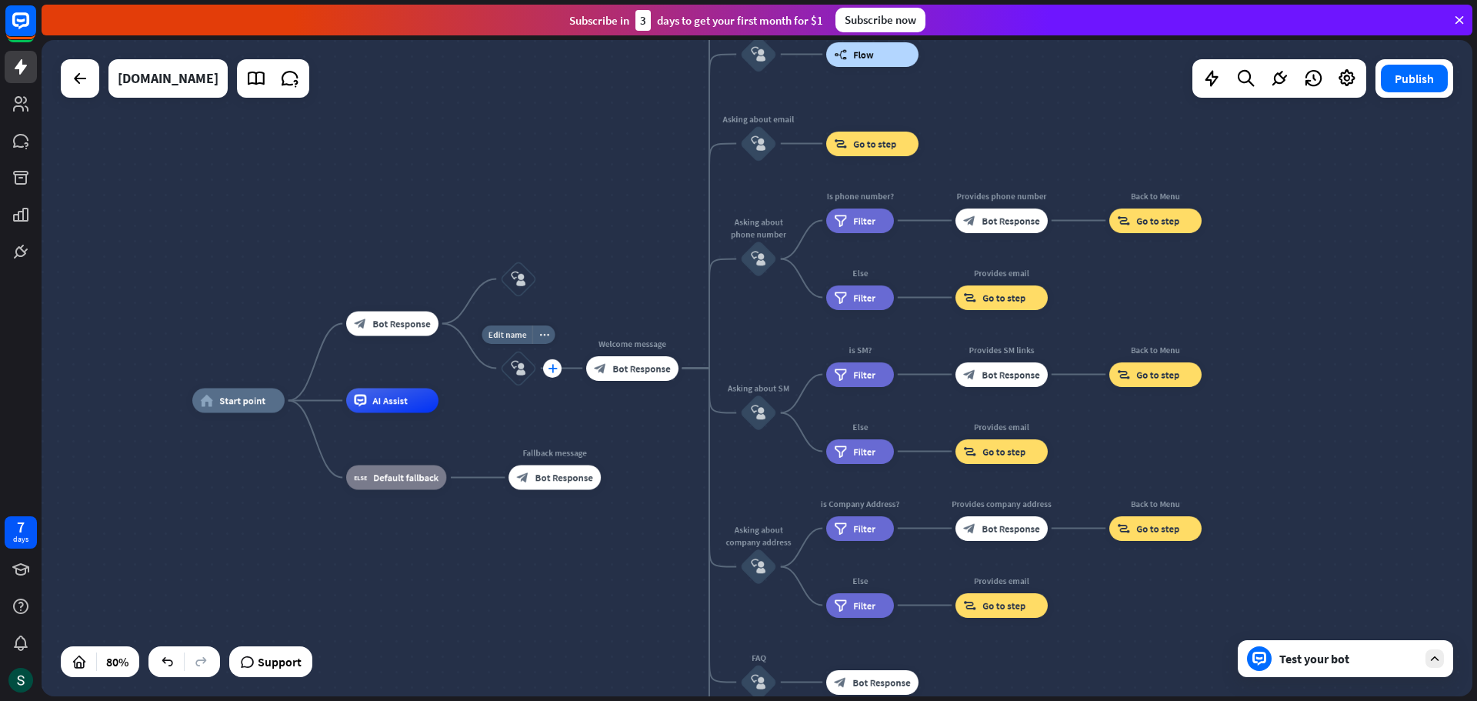
click at [548, 372] on icon "plus" at bounding box center [552, 368] width 9 height 8
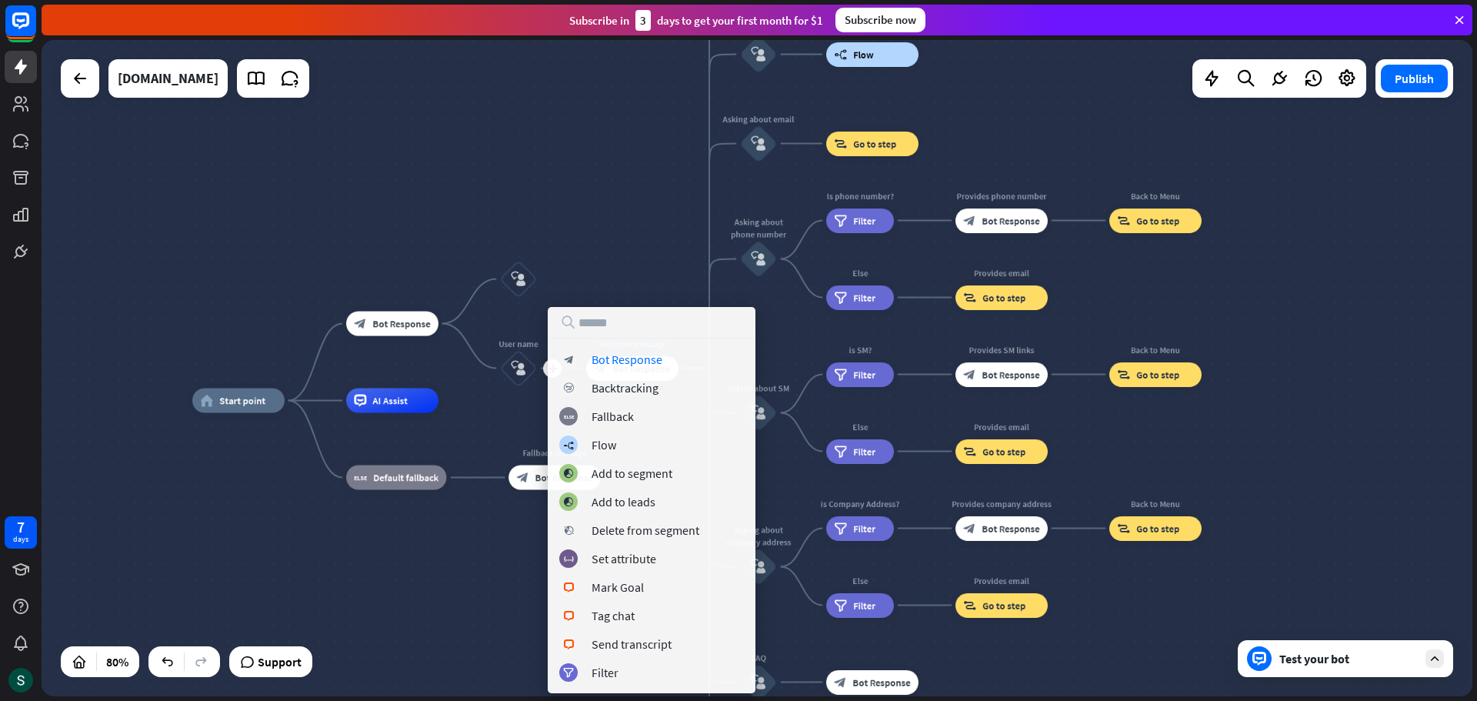
click at [599, 205] on div "home_2 Start point block_bot_response Bot Response block_user_input plus User n…" at bounding box center [757, 368] width 1431 height 656
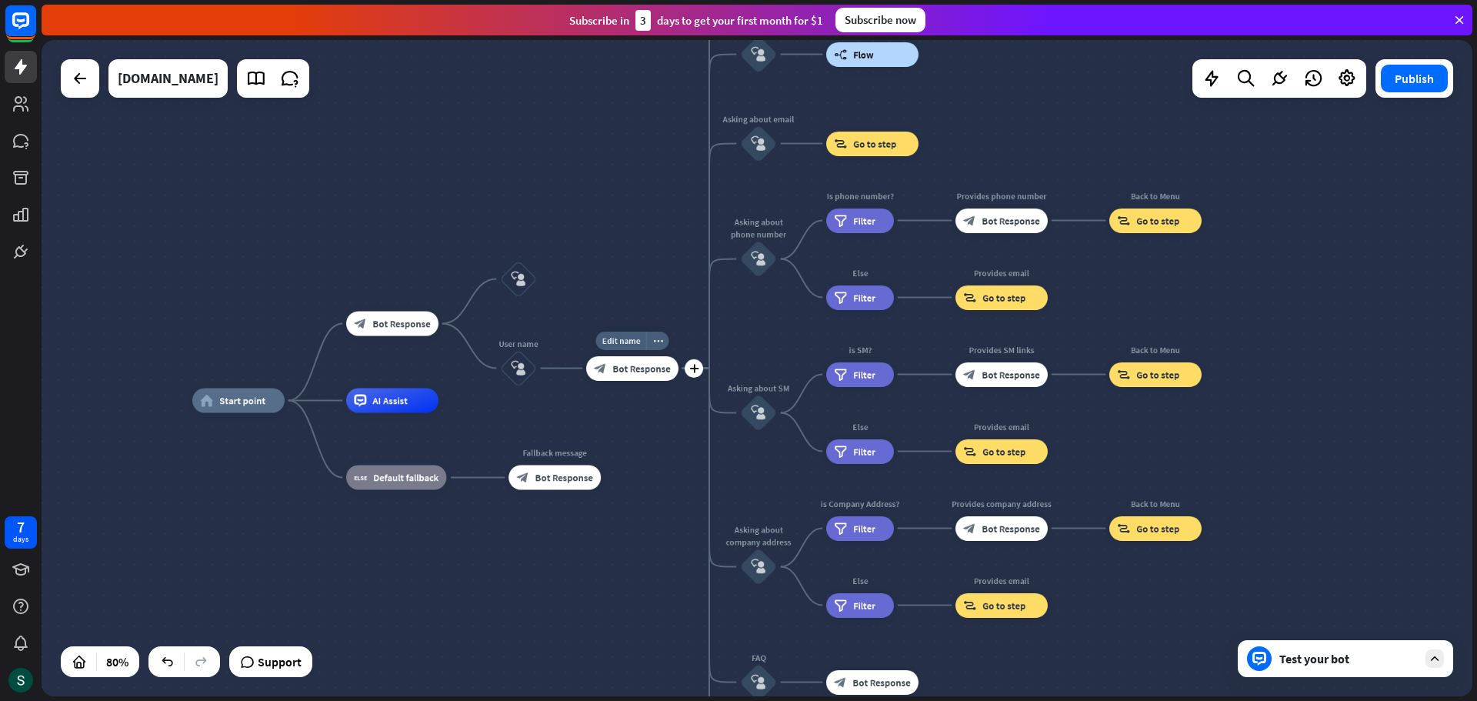
click at [638, 372] on span "Bot Response" at bounding box center [641, 368] width 58 height 12
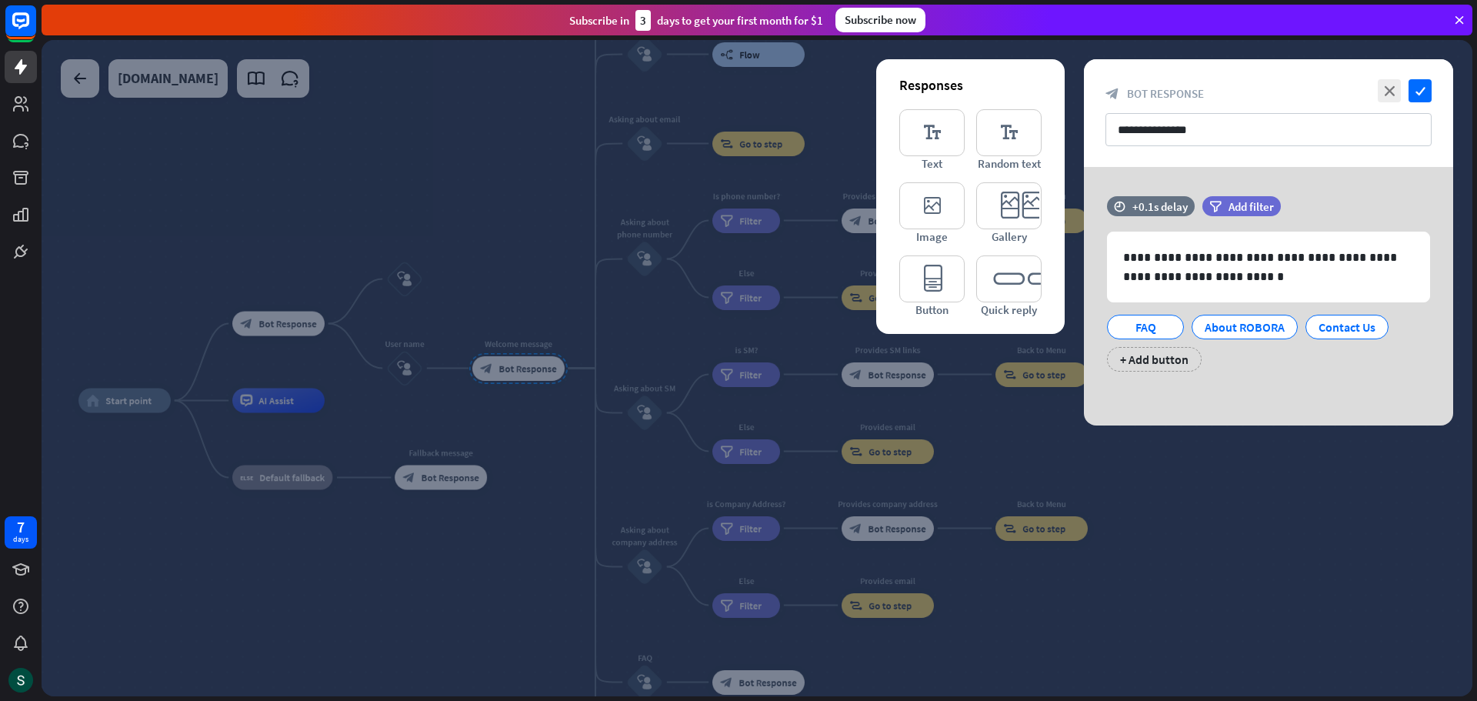
click at [396, 365] on div at bounding box center [757, 368] width 1431 height 656
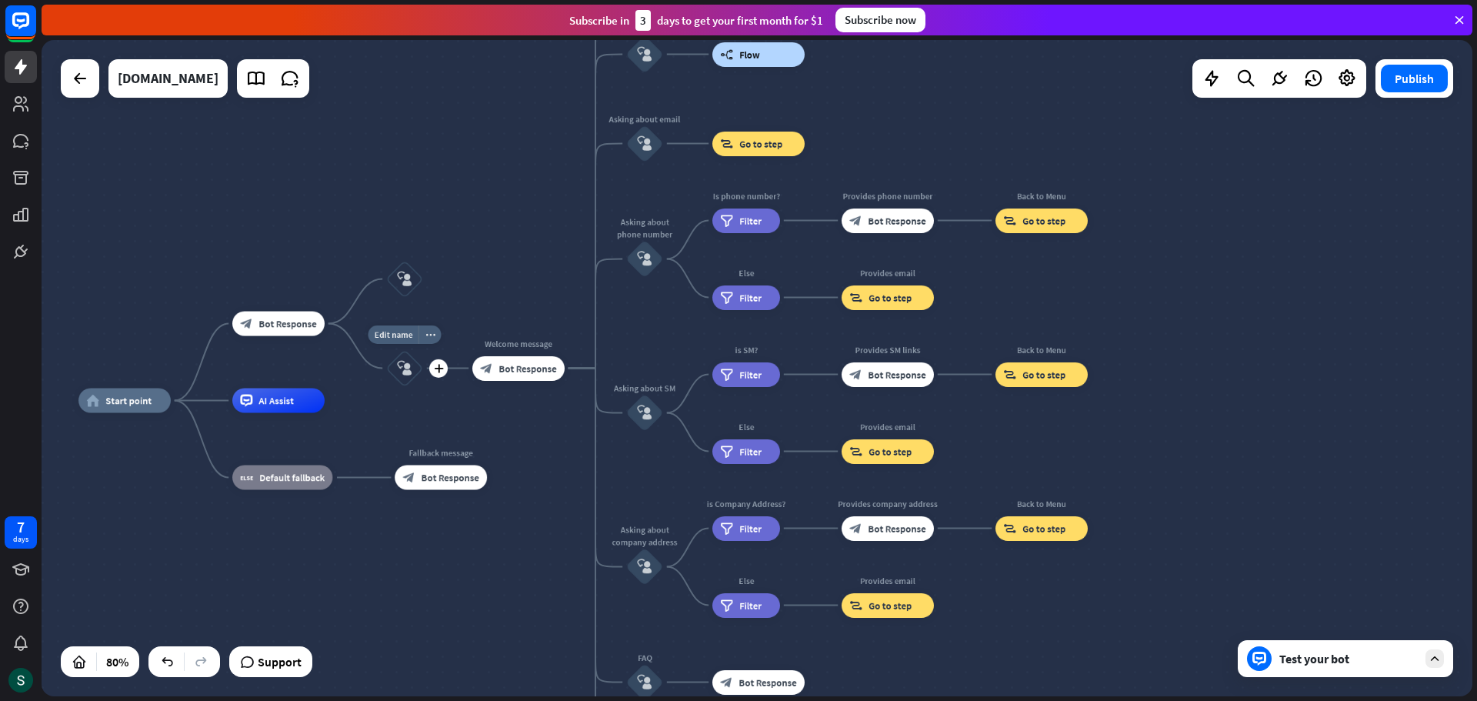
click at [408, 368] on icon "block_user_input" at bounding box center [404, 368] width 15 height 15
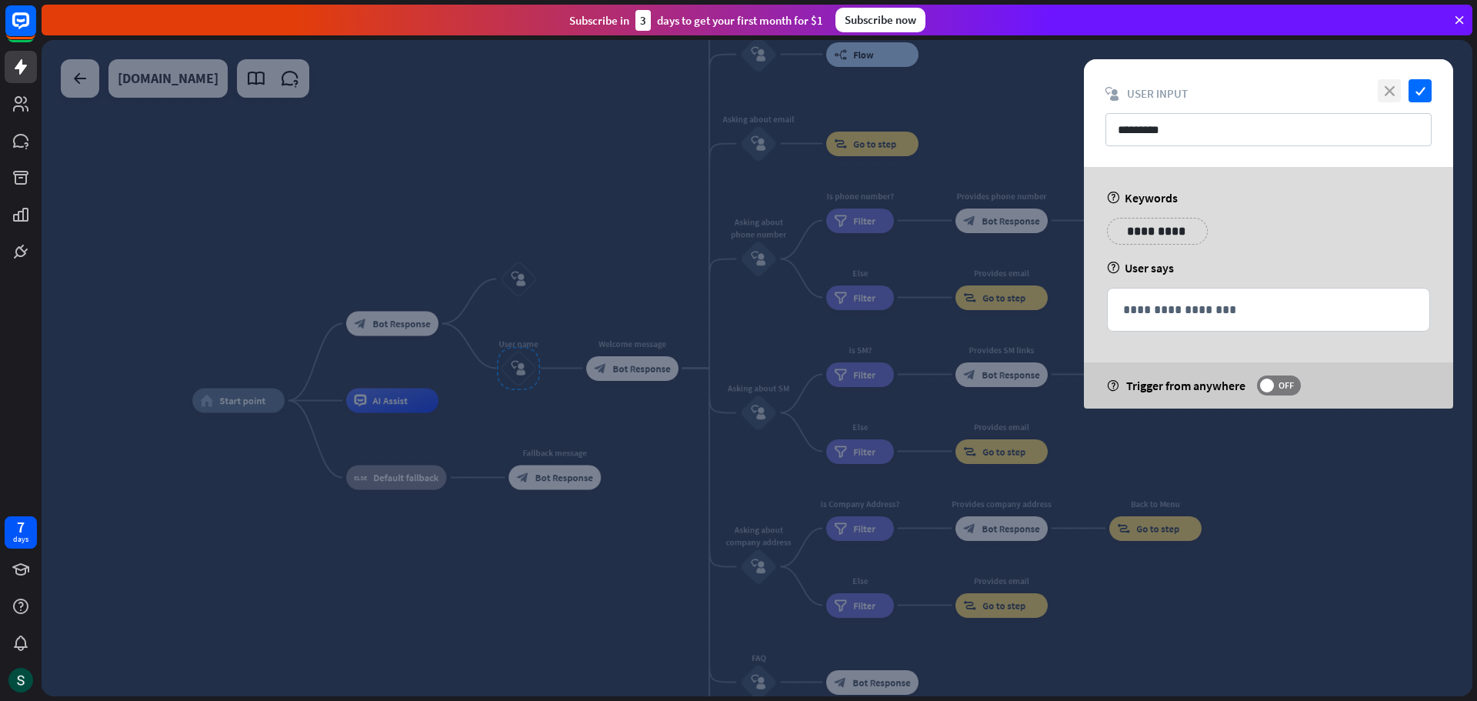
click at [1393, 88] on icon "close" at bounding box center [1389, 90] width 23 height 23
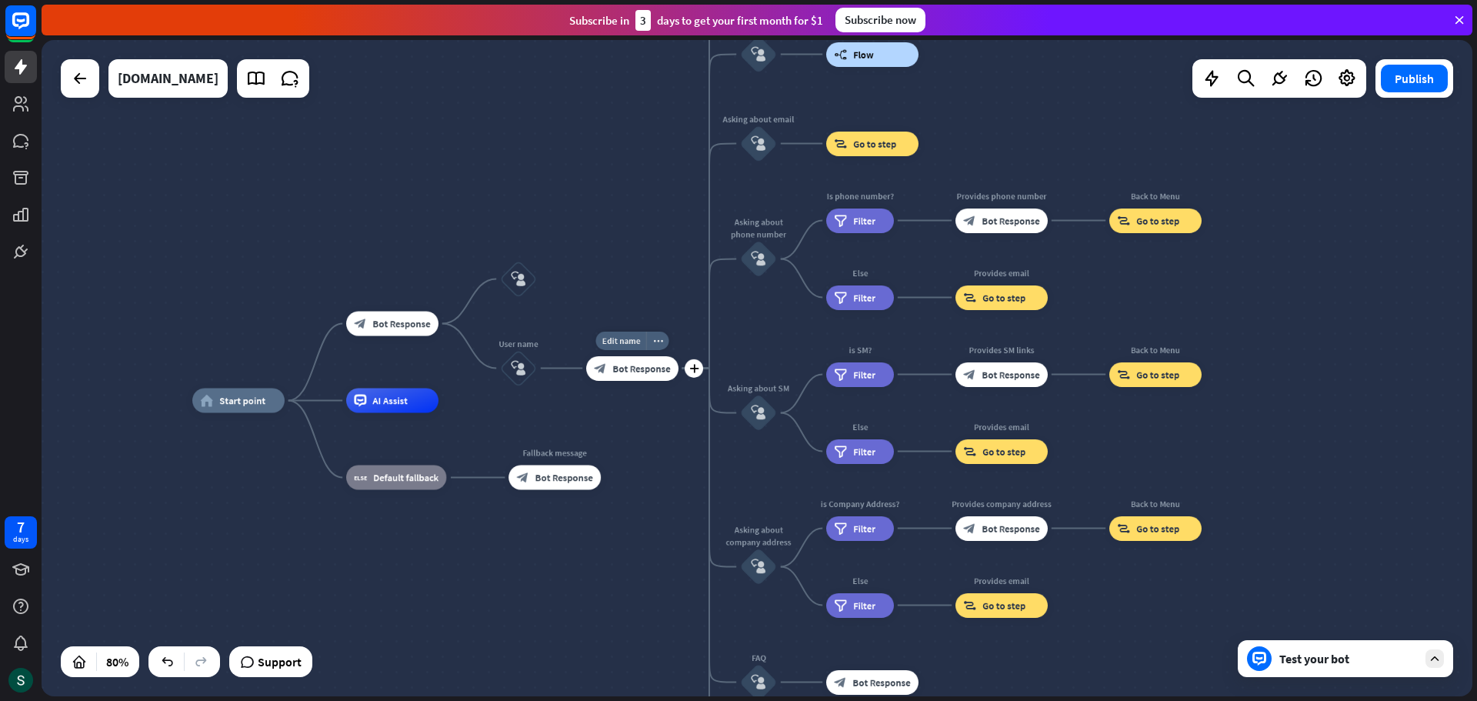
click at [642, 377] on div "block_bot_response Bot Response" at bounding box center [632, 368] width 92 height 25
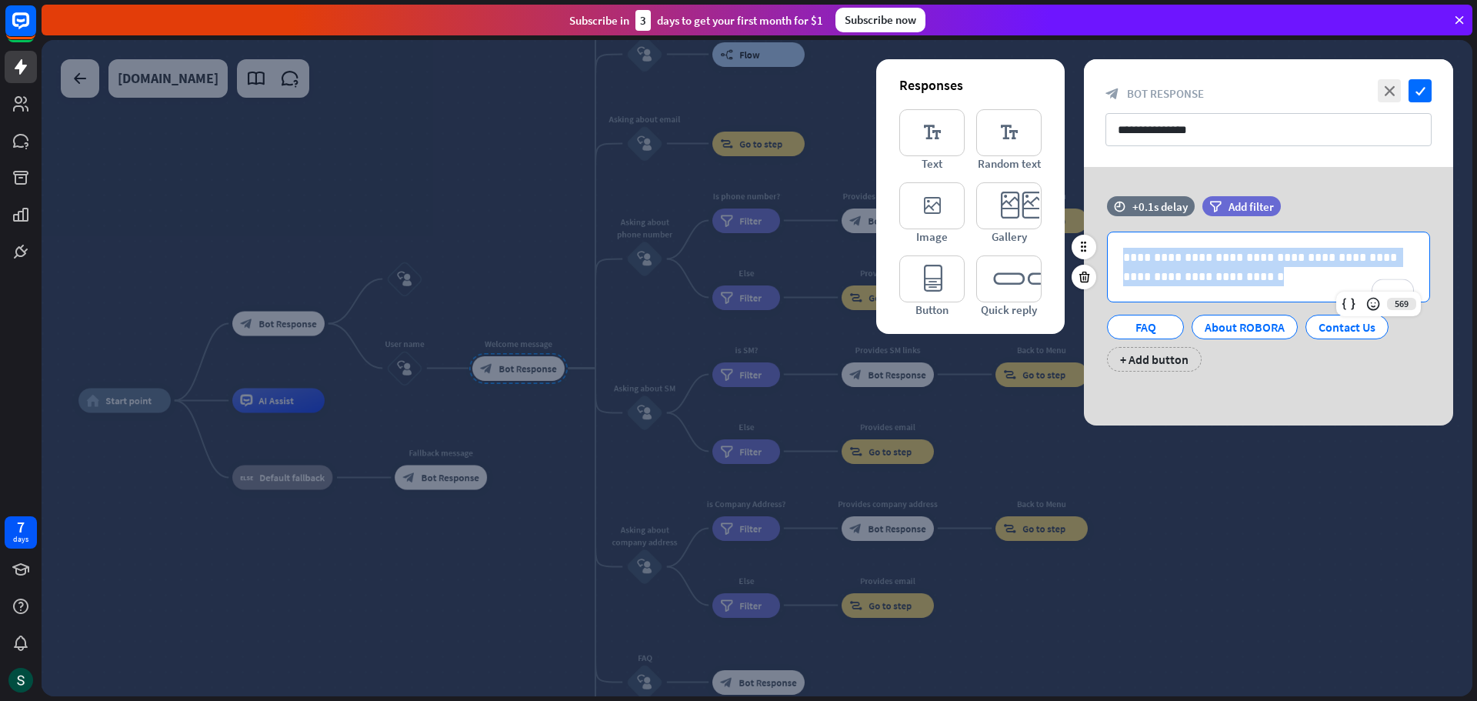
drag, startPoint x: 1249, startPoint y: 281, endPoint x: 1106, endPoint y: 253, distance: 145.0
click at [1106, 253] on div "**********" at bounding box center [1268, 302] width 369 height 140
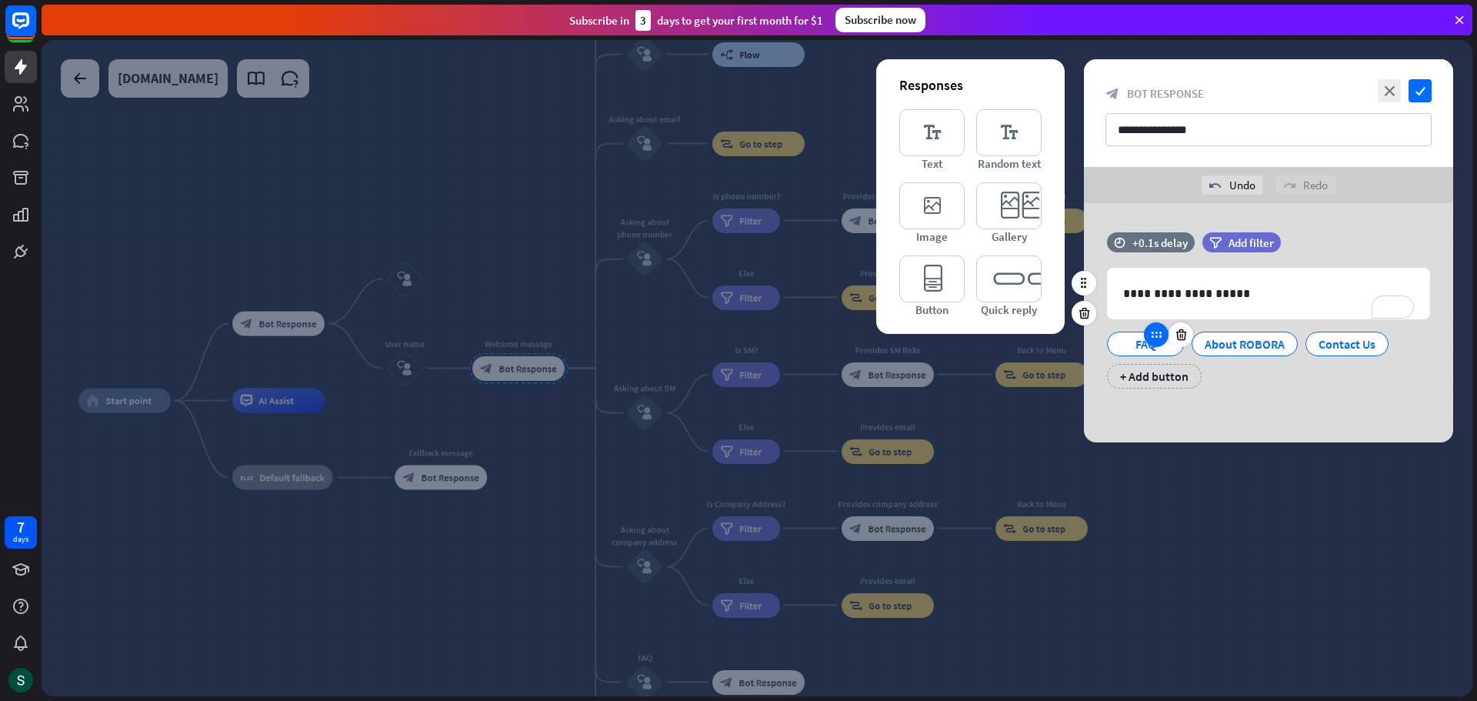
click at [1157, 338] on icon at bounding box center [1156, 335] width 14 height 14
click at [1176, 338] on icon at bounding box center [1181, 335] width 15 height 14
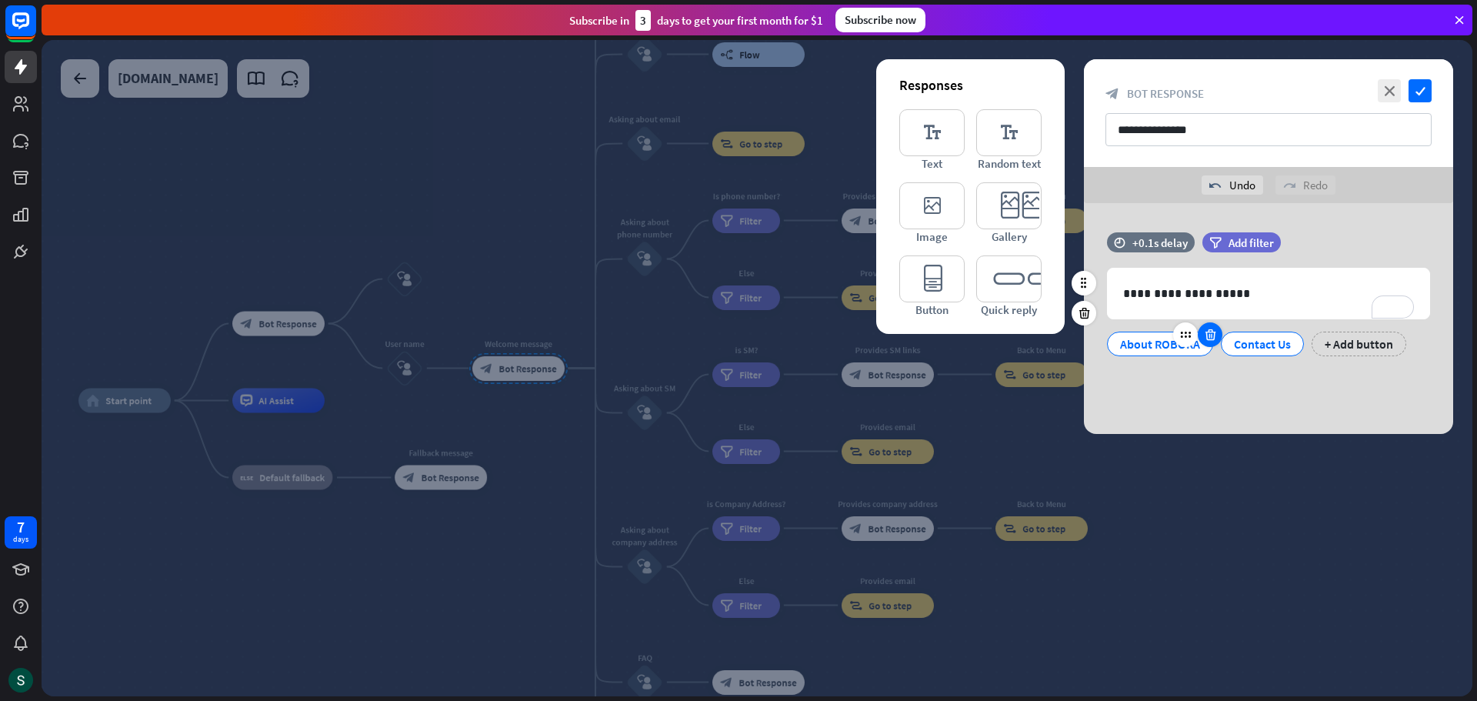
click at [1212, 338] on icon at bounding box center [1210, 335] width 15 height 14
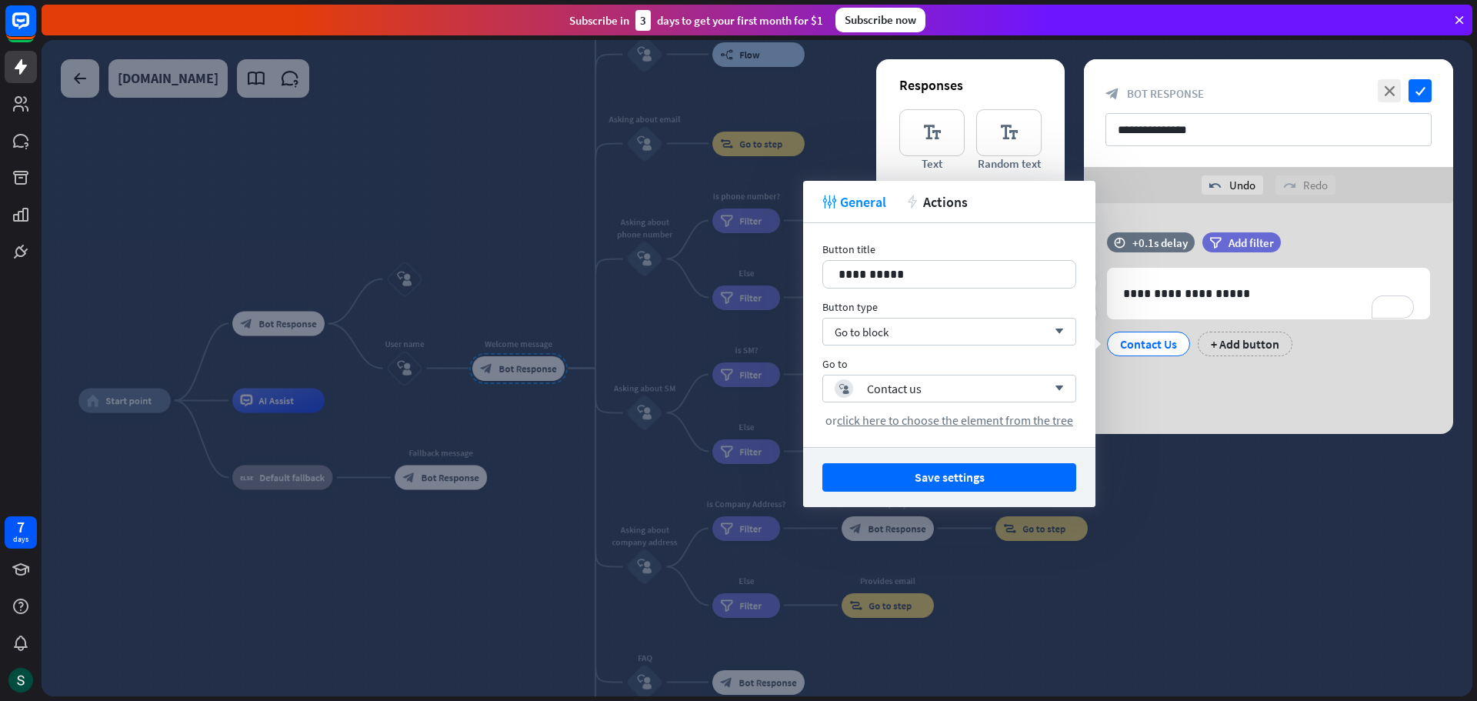
click at [1199, 331] on div "Contact Us + Add button" at bounding box center [1264, 340] width 323 height 32
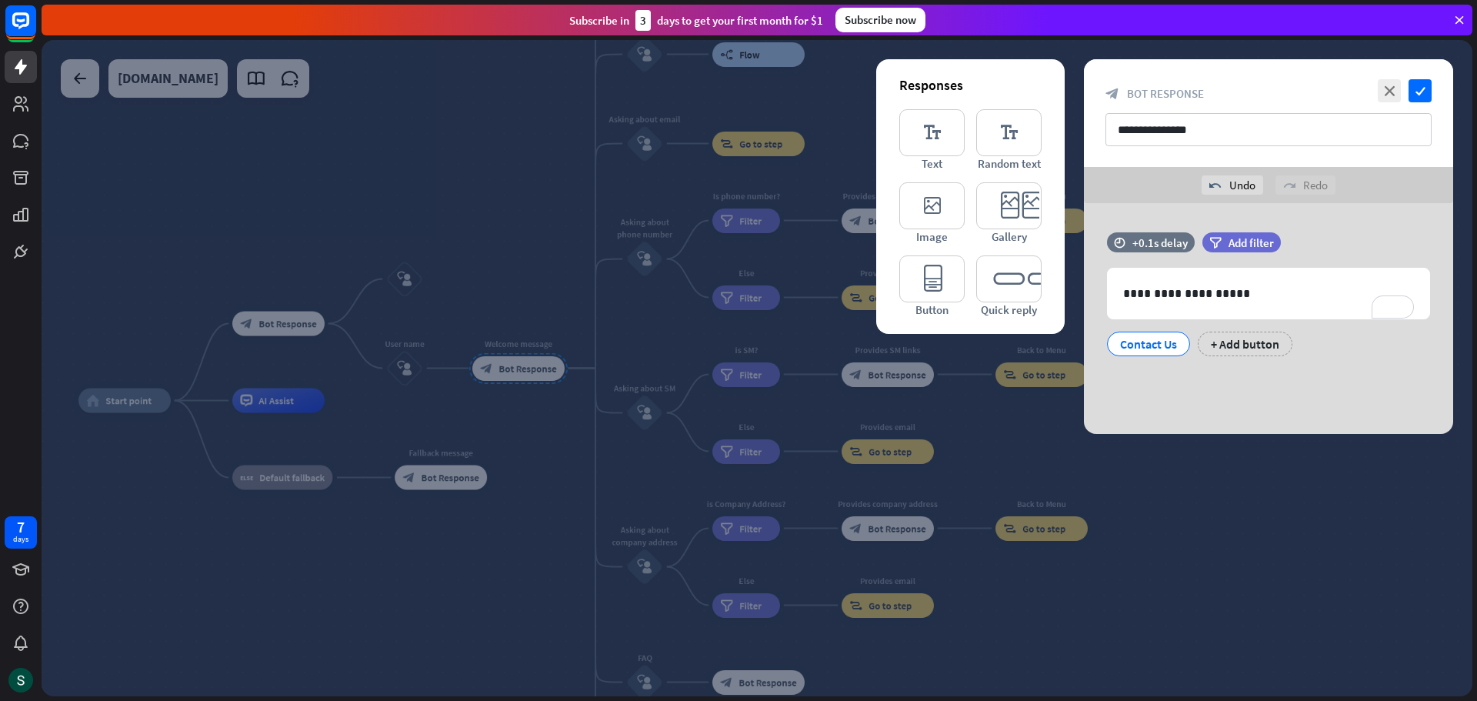
click at [1175, 341] on div "Contact Us" at bounding box center [1148, 343] width 57 height 23
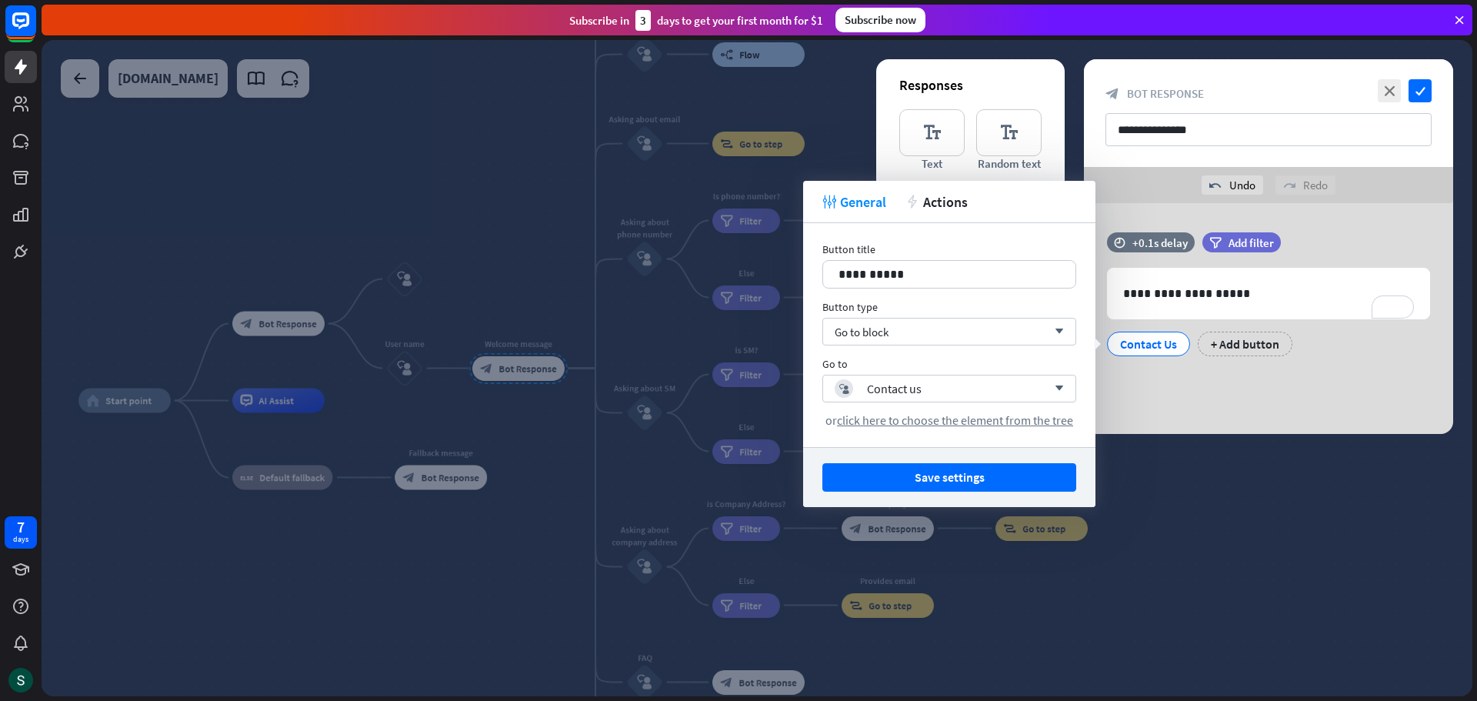
click at [1130, 409] on div "**********" at bounding box center [1268, 318] width 369 height 231
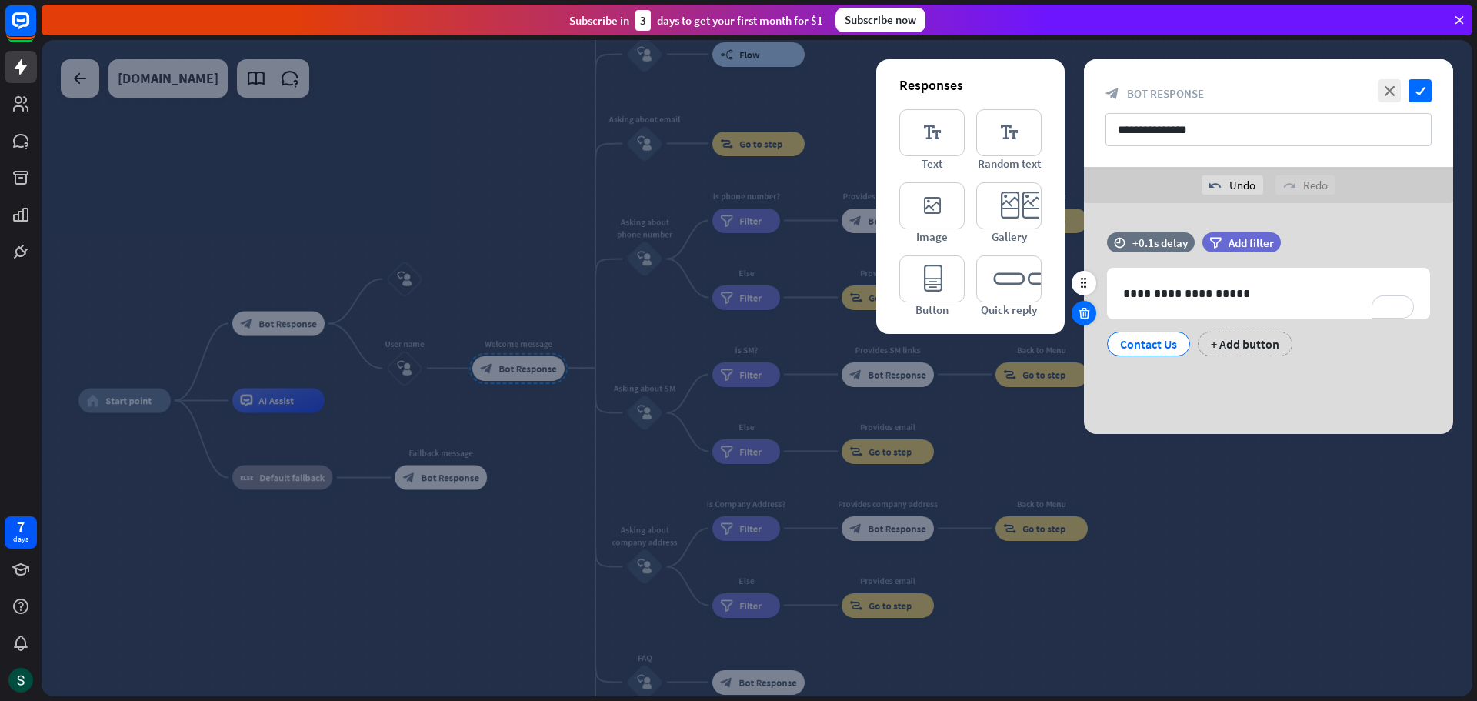
click at [1085, 313] on icon at bounding box center [1084, 313] width 15 height 14
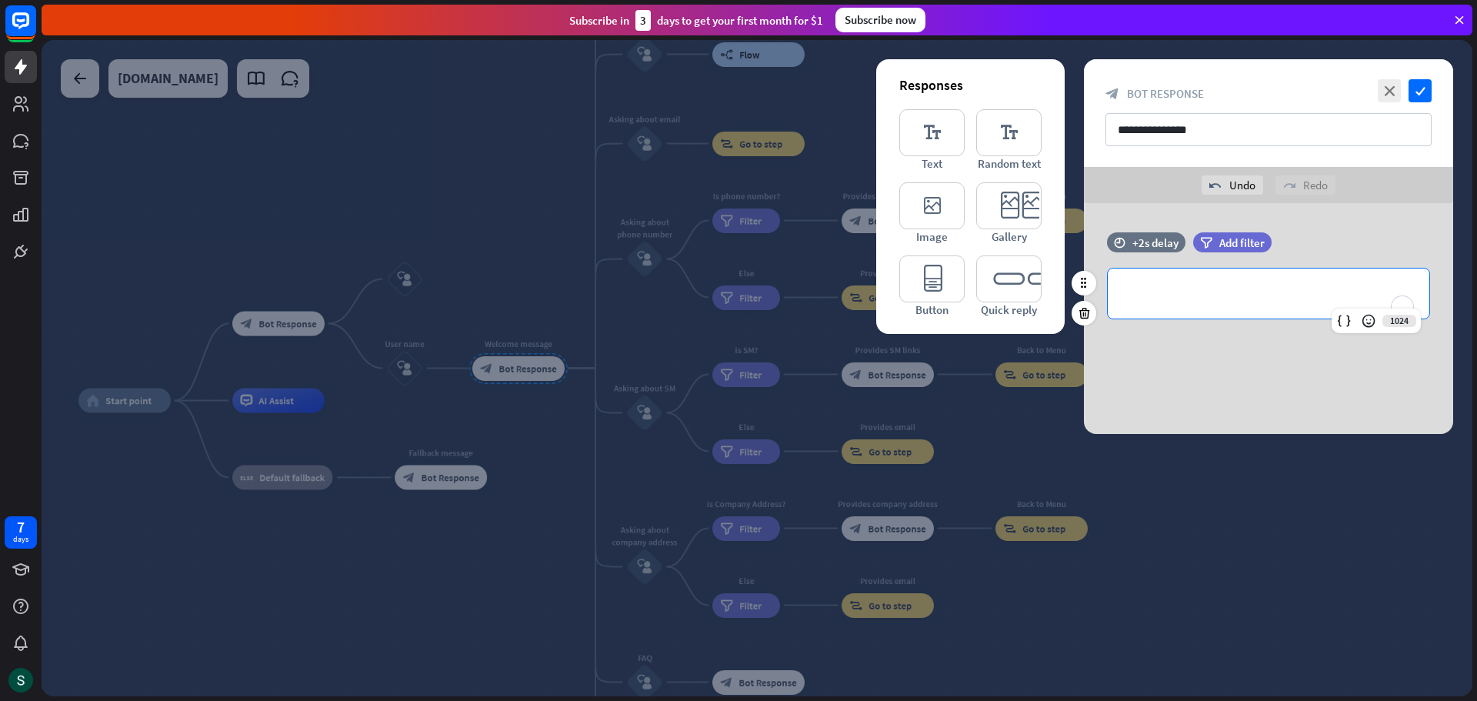
click at [1182, 298] on p "**********" at bounding box center [1268, 293] width 291 height 19
click at [1272, 352] on div "**********" at bounding box center [1268, 318] width 369 height 231
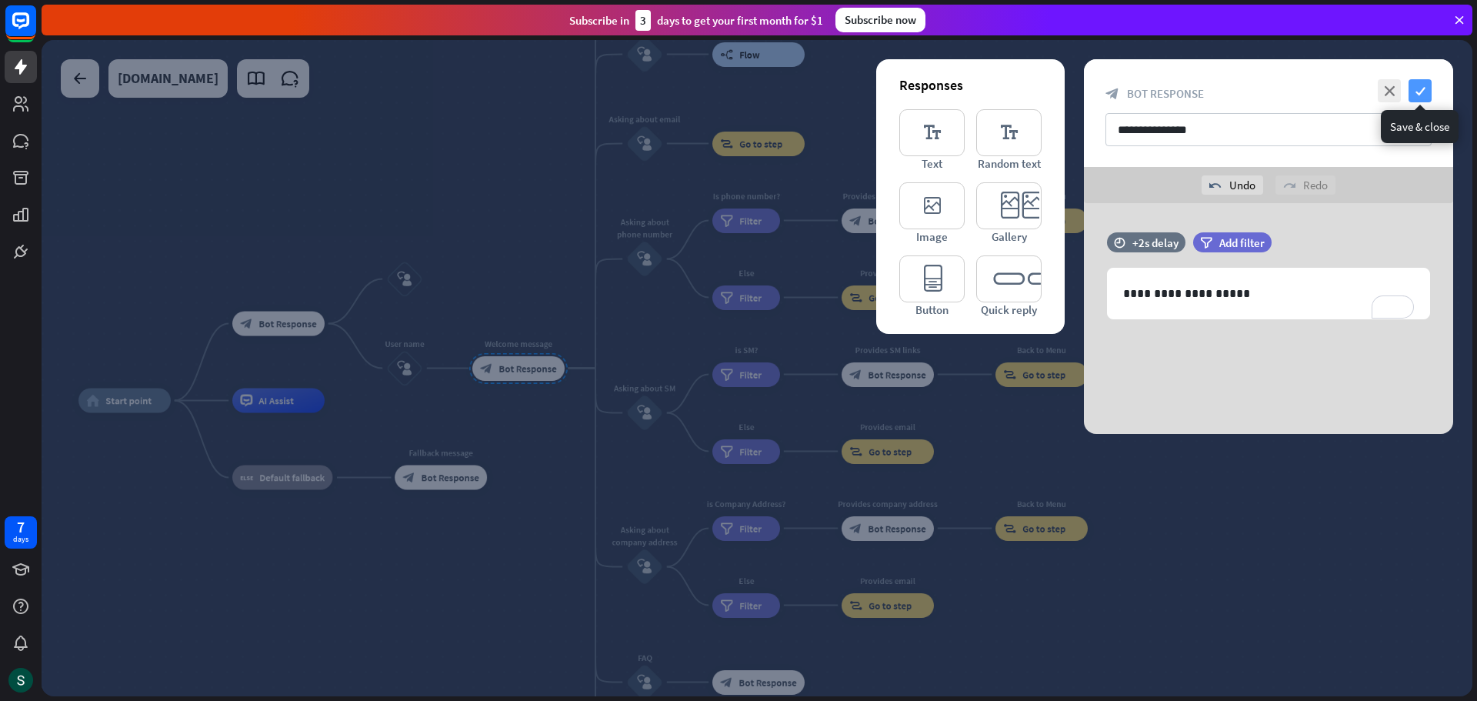
click at [1414, 91] on icon "check" at bounding box center [1420, 90] width 23 height 23
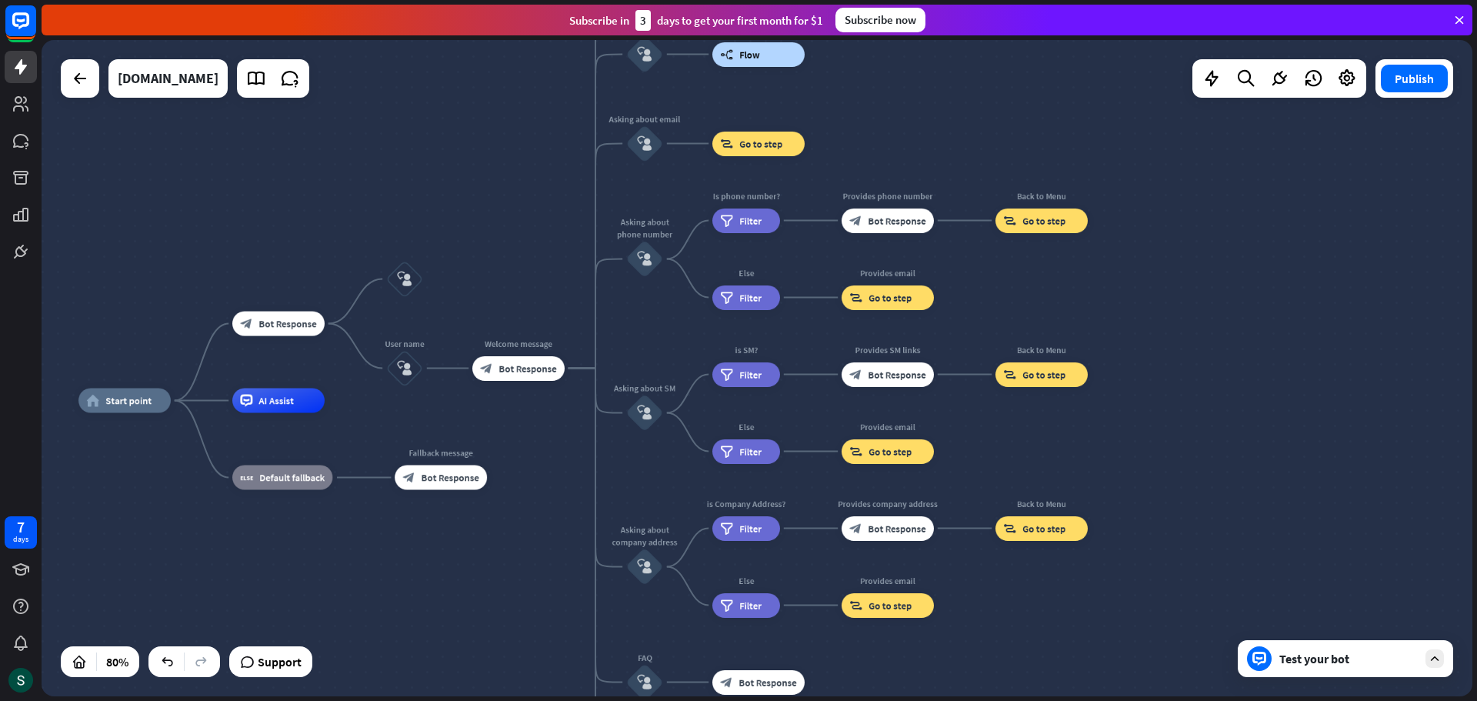
click at [1307, 652] on div "Test your bot" at bounding box center [1348, 658] width 138 height 15
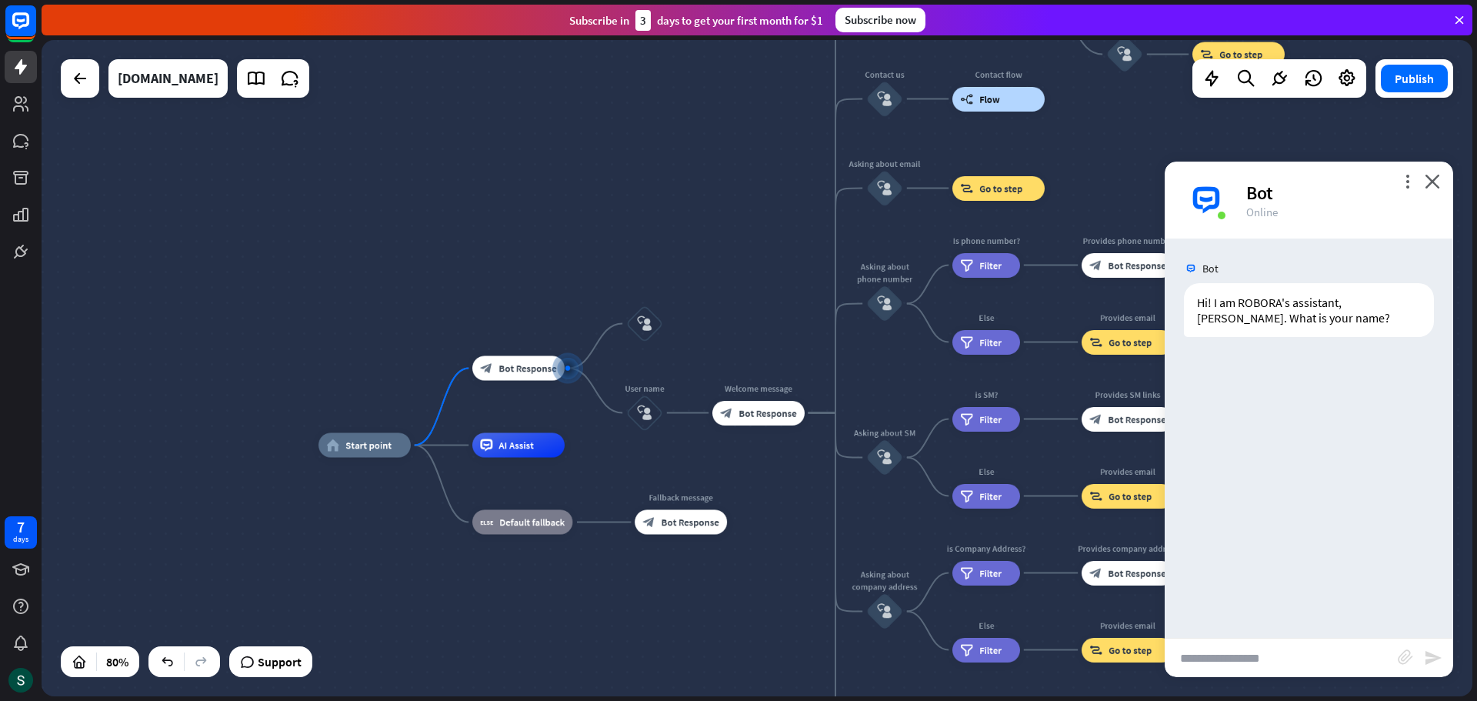
click at [1316, 656] on input "text" at bounding box center [1281, 658] width 233 height 38
type input "******"
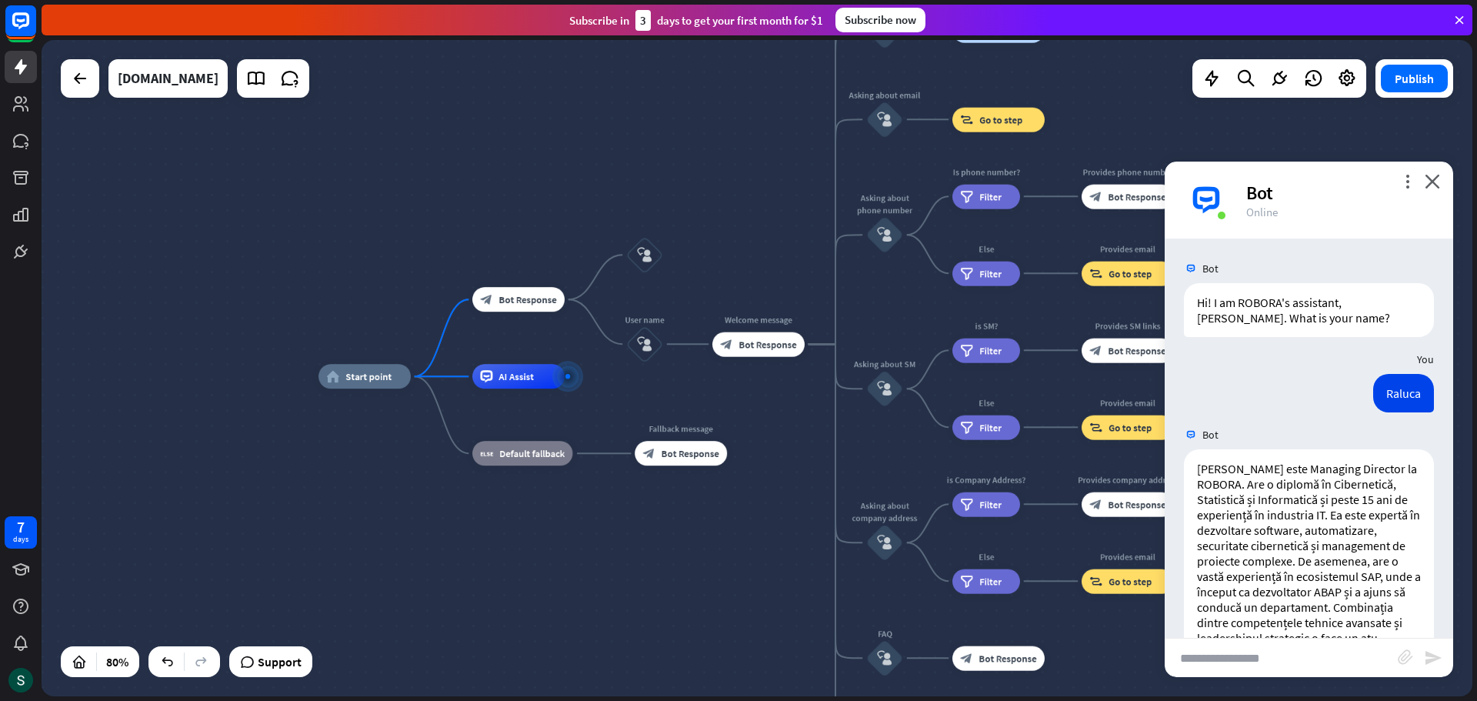
scroll to position [119, 0]
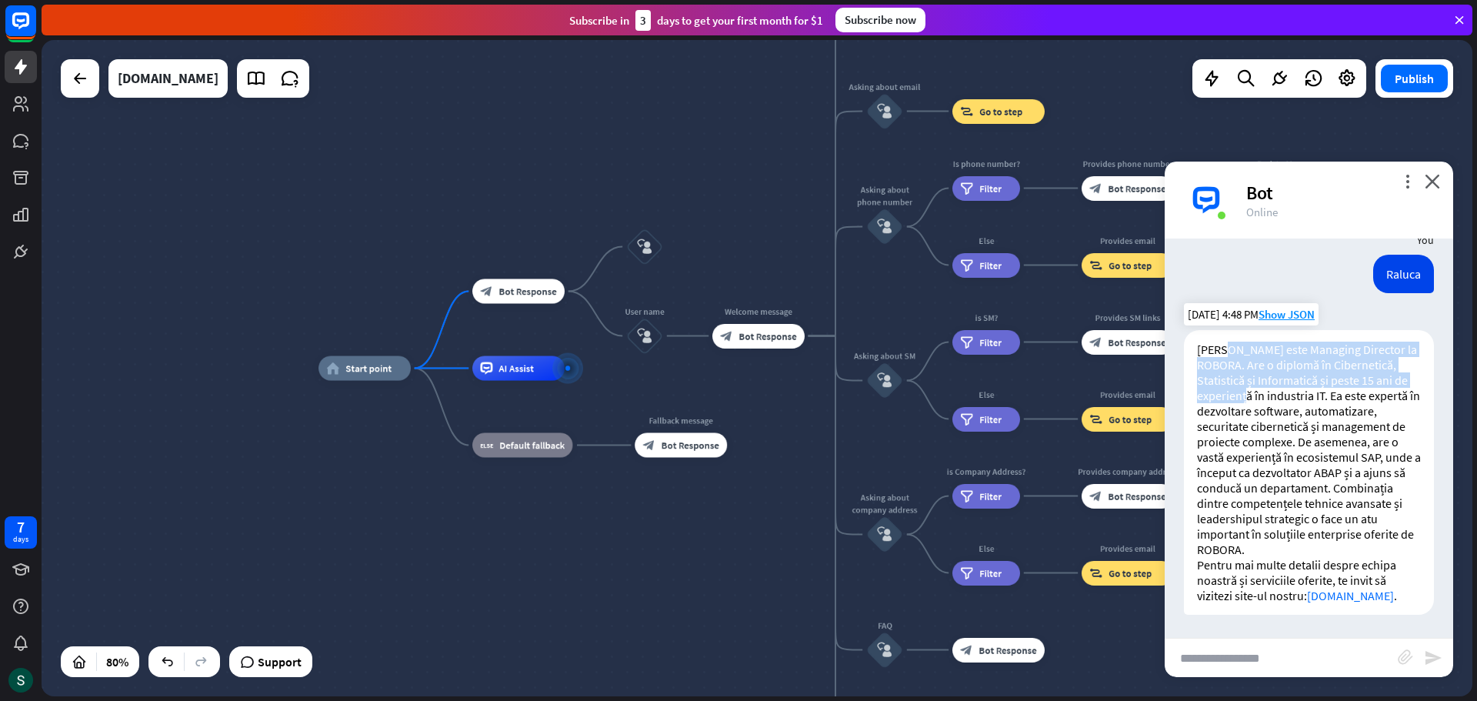
drag, startPoint x: 1228, startPoint y: 348, endPoint x: 1243, endPoint y: 390, distance: 45.0
click at [1243, 390] on p "[PERSON_NAME] este Managing Director la ROBORA. Are o diplomă în Cibernetică, S…" at bounding box center [1309, 449] width 224 height 215
click at [1267, 426] on p "[PERSON_NAME] este Managing Director la ROBORA. Are o diplomă în Cibernetică, S…" at bounding box center [1309, 449] width 224 height 215
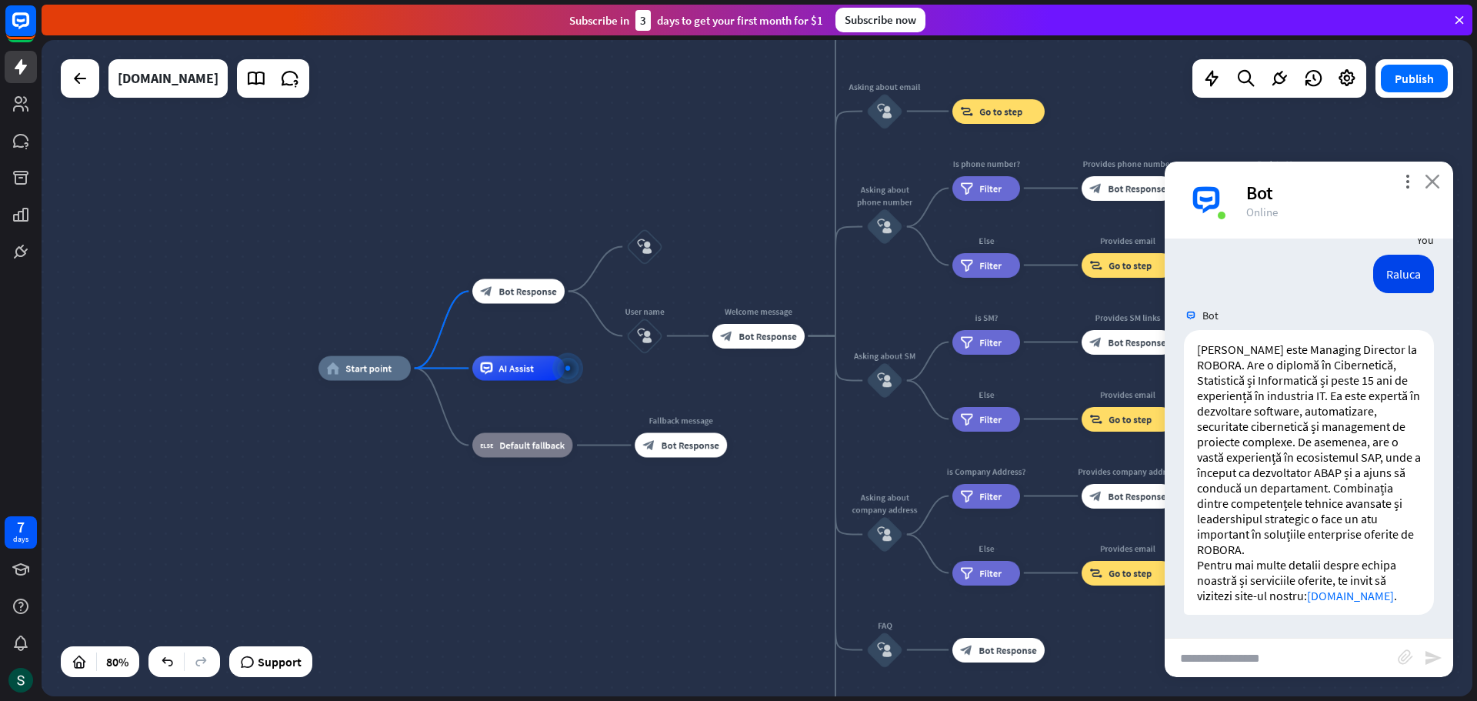
click at [1432, 178] on icon "close" at bounding box center [1432, 181] width 15 height 15
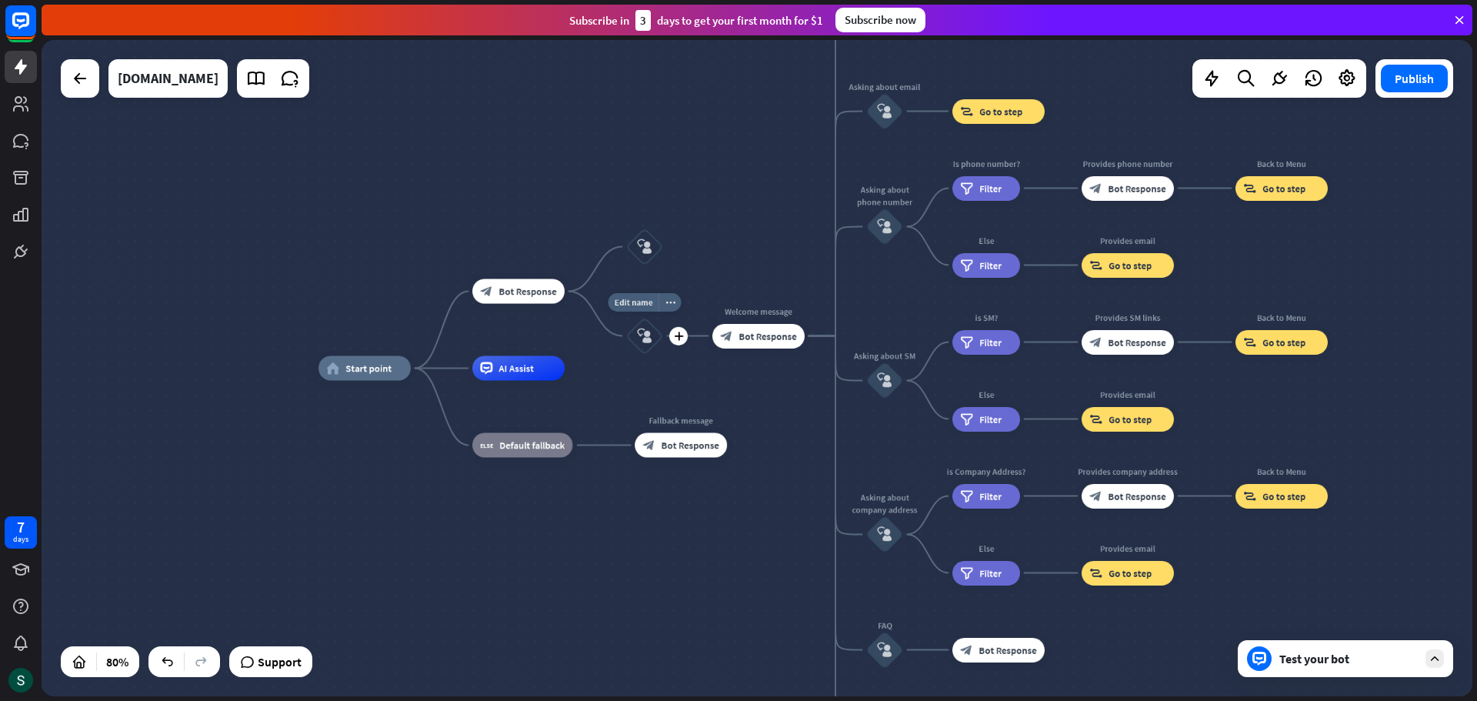
click at [640, 345] on div "block_user_input" at bounding box center [644, 336] width 37 height 37
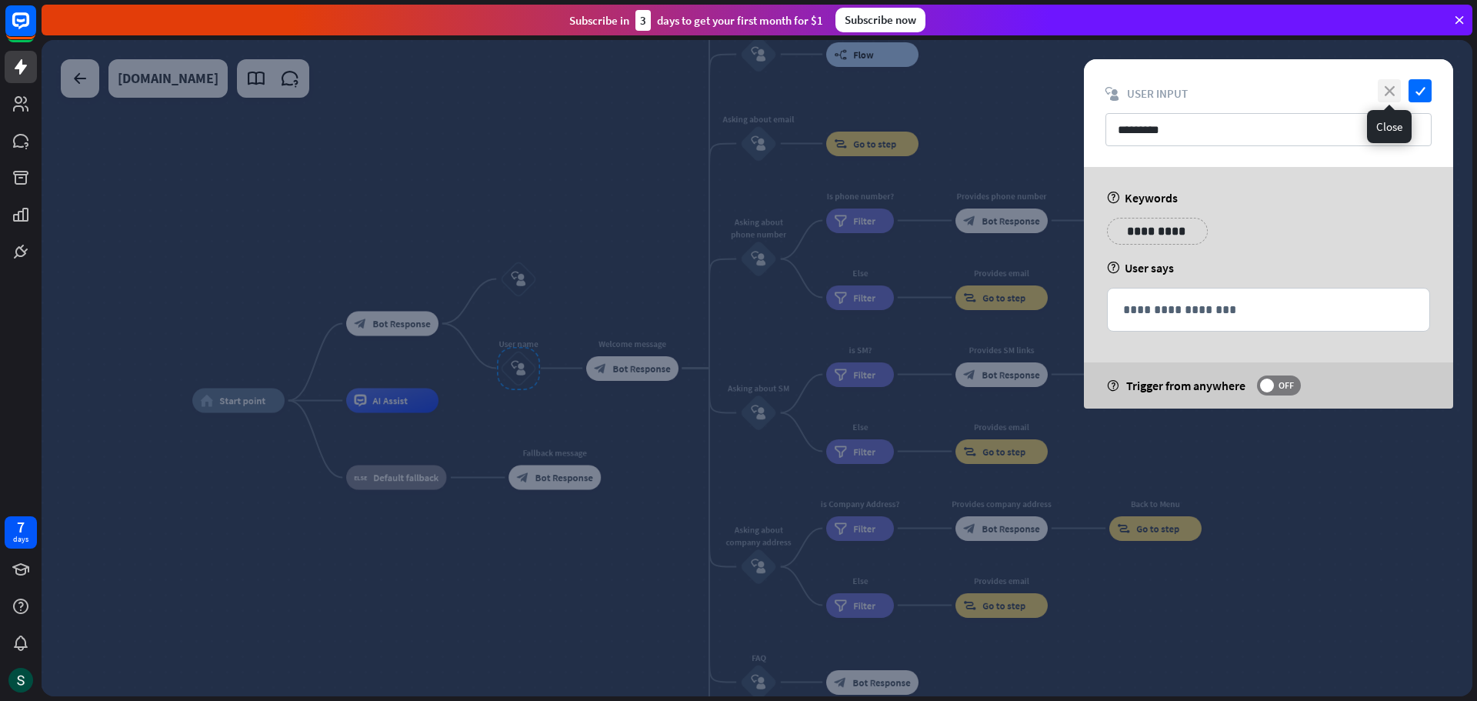
click at [1392, 88] on icon "close" at bounding box center [1389, 90] width 23 height 23
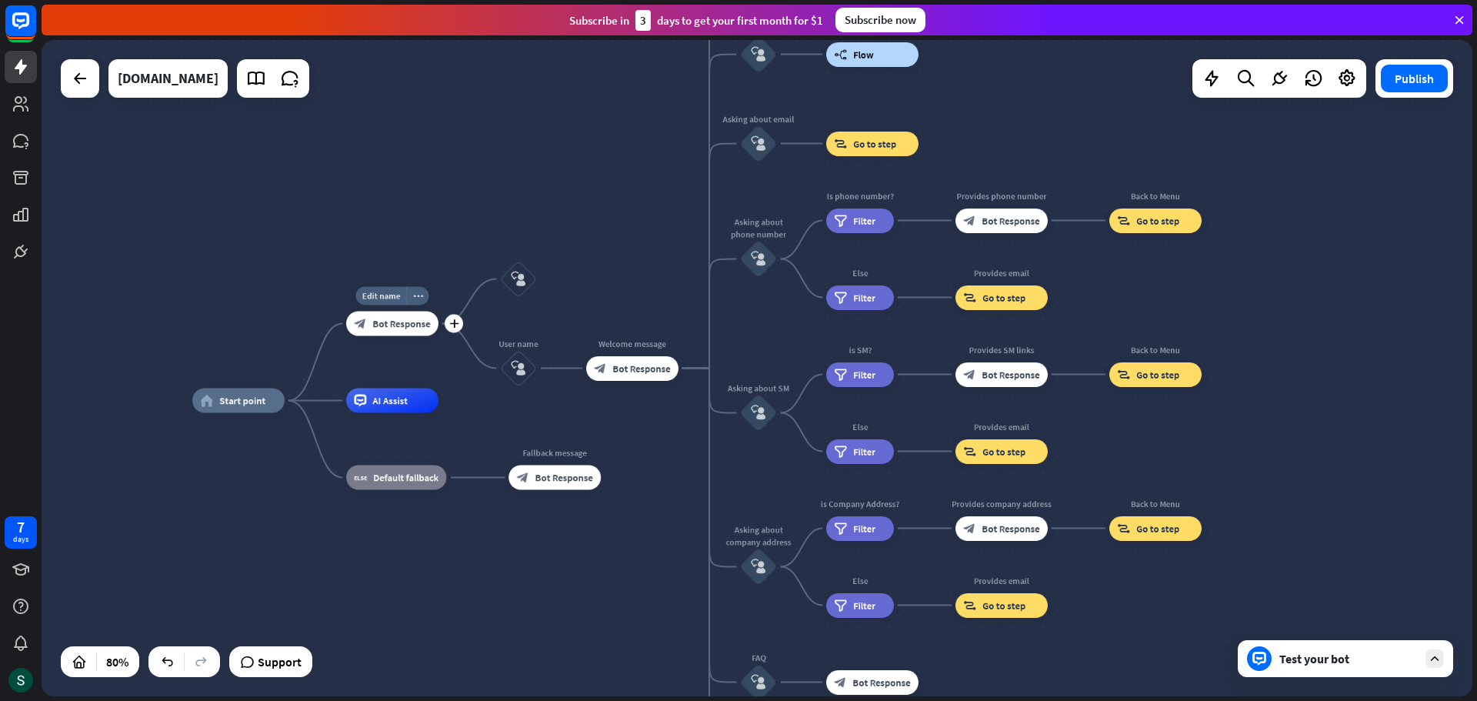
click at [395, 324] on span "Bot Response" at bounding box center [401, 324] width 58 height 12
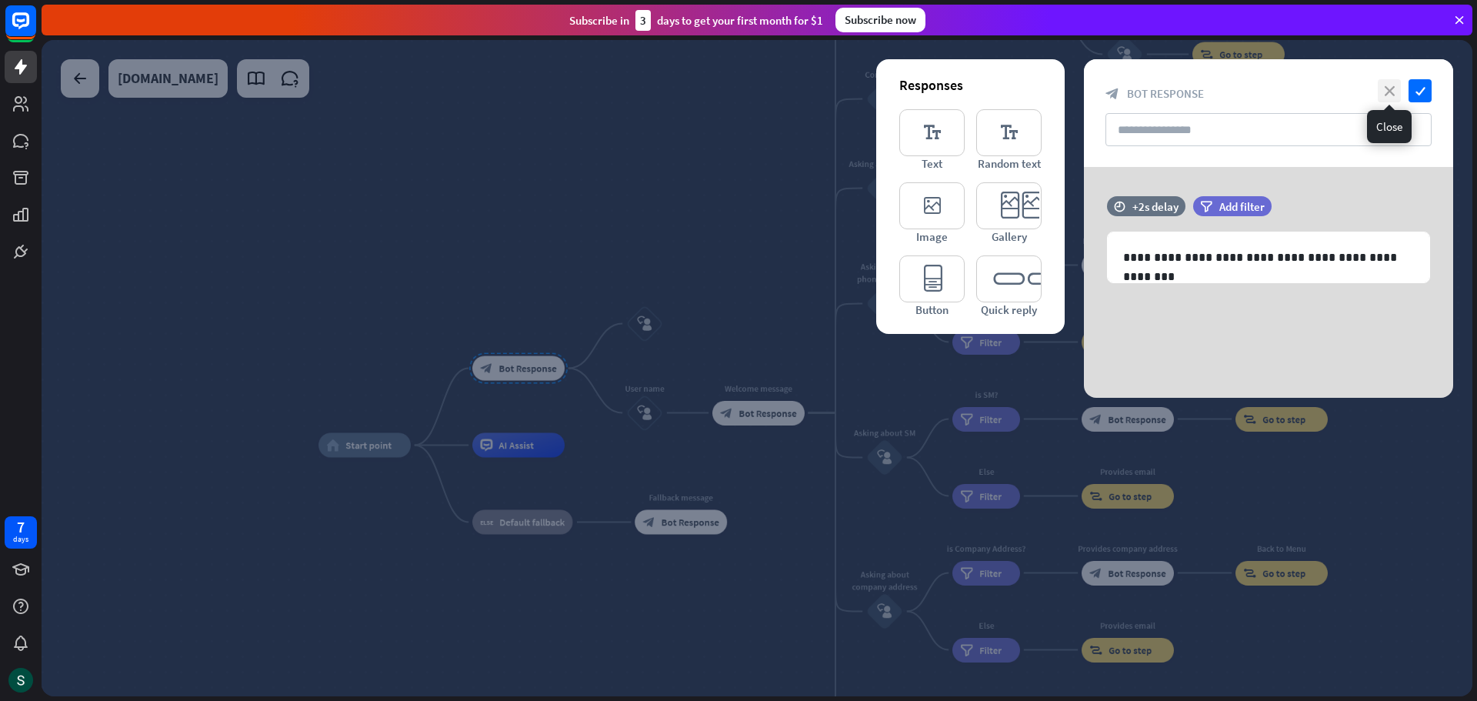
click at [1388, 88] on icon "close" at bounding box center [1389, 90] width 23 height 23
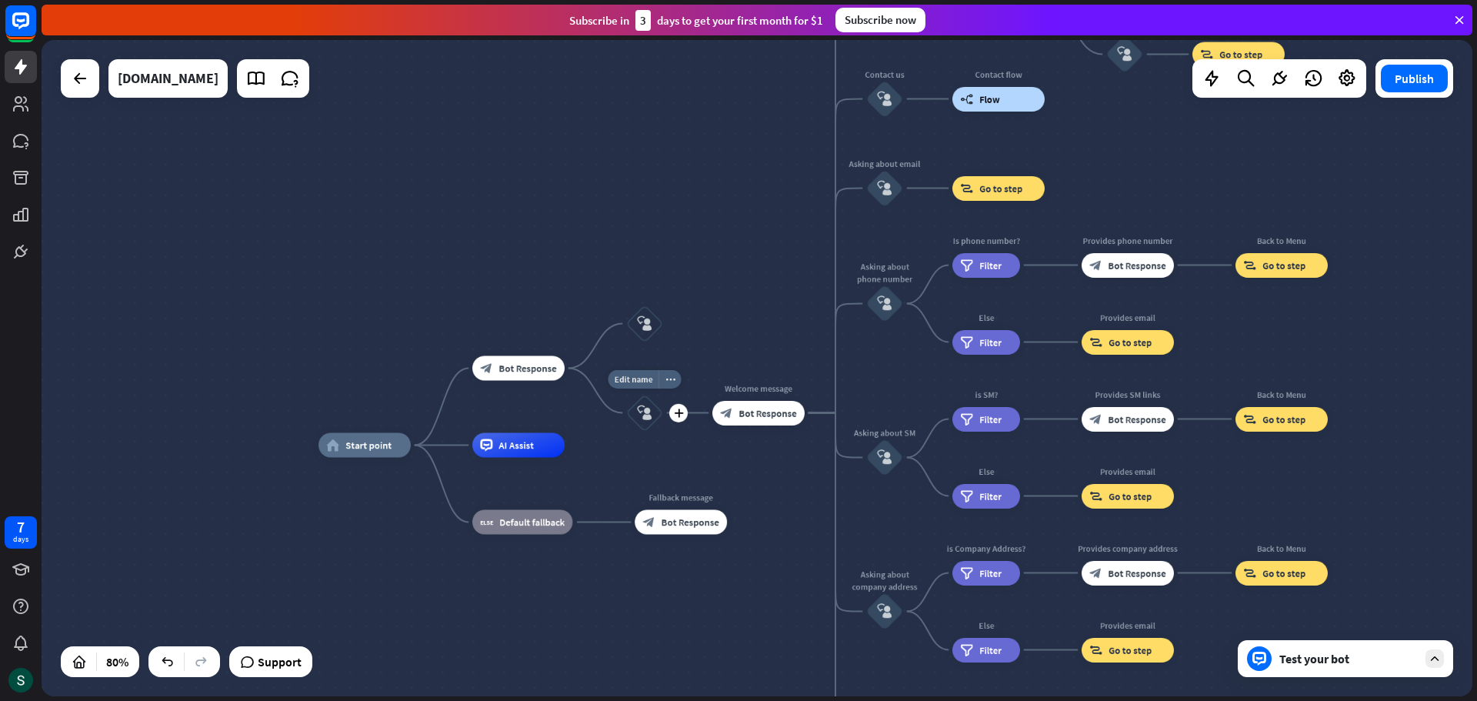
click at [643, 419] on icon "block_user_input" at bounding box center [644, 412] width 15 height 15
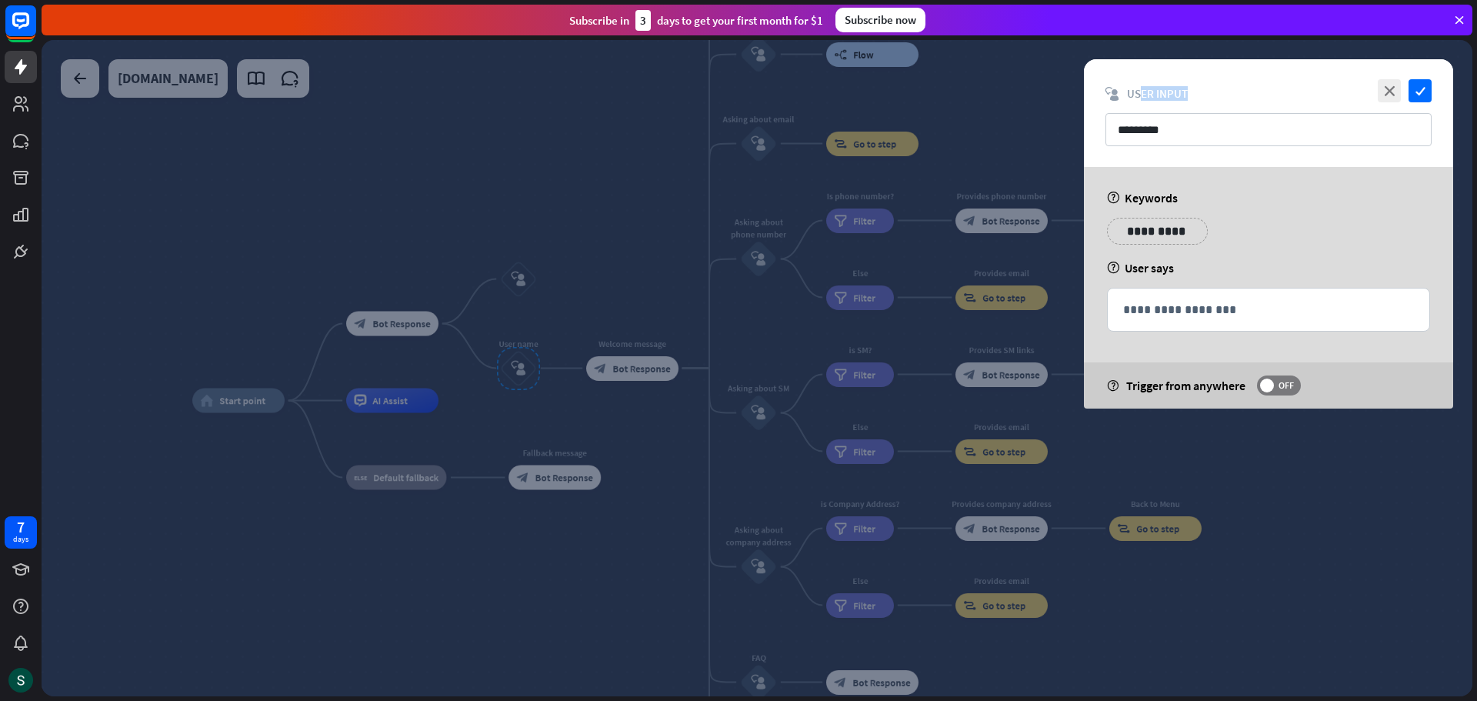
drag, startPoint x: 1139, startPoint y: 92, endPoint x: 1230, endPoint y: 92, distance: 91.5
click at [1230, 92] on div "block_user_input User Input" at bounding box center [1268, 93] width 326 height 15
click at [1393, 92] on icon "close" at bounding box center [1389, 90] width 23 height 23
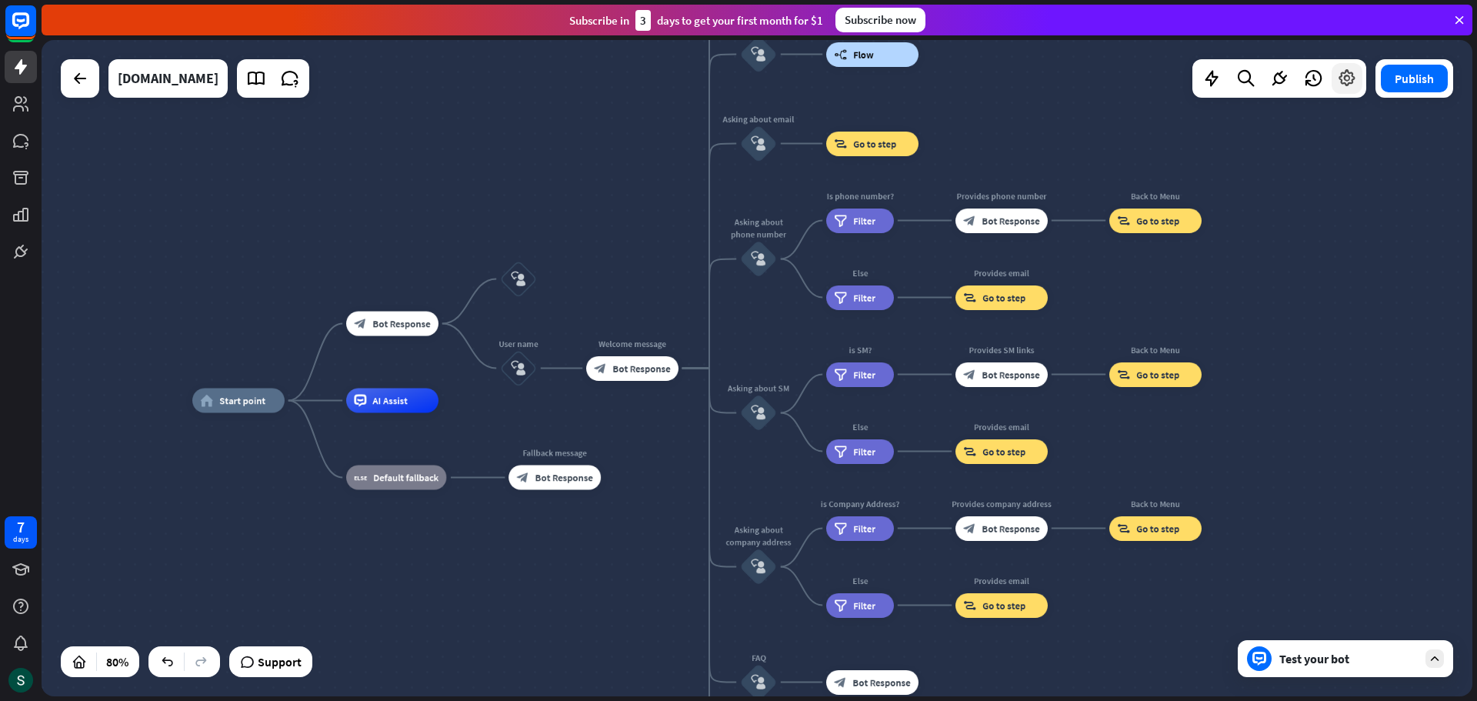
click at [1349, 80] on icon at bounding box center [1347, 78] width 20 height 20
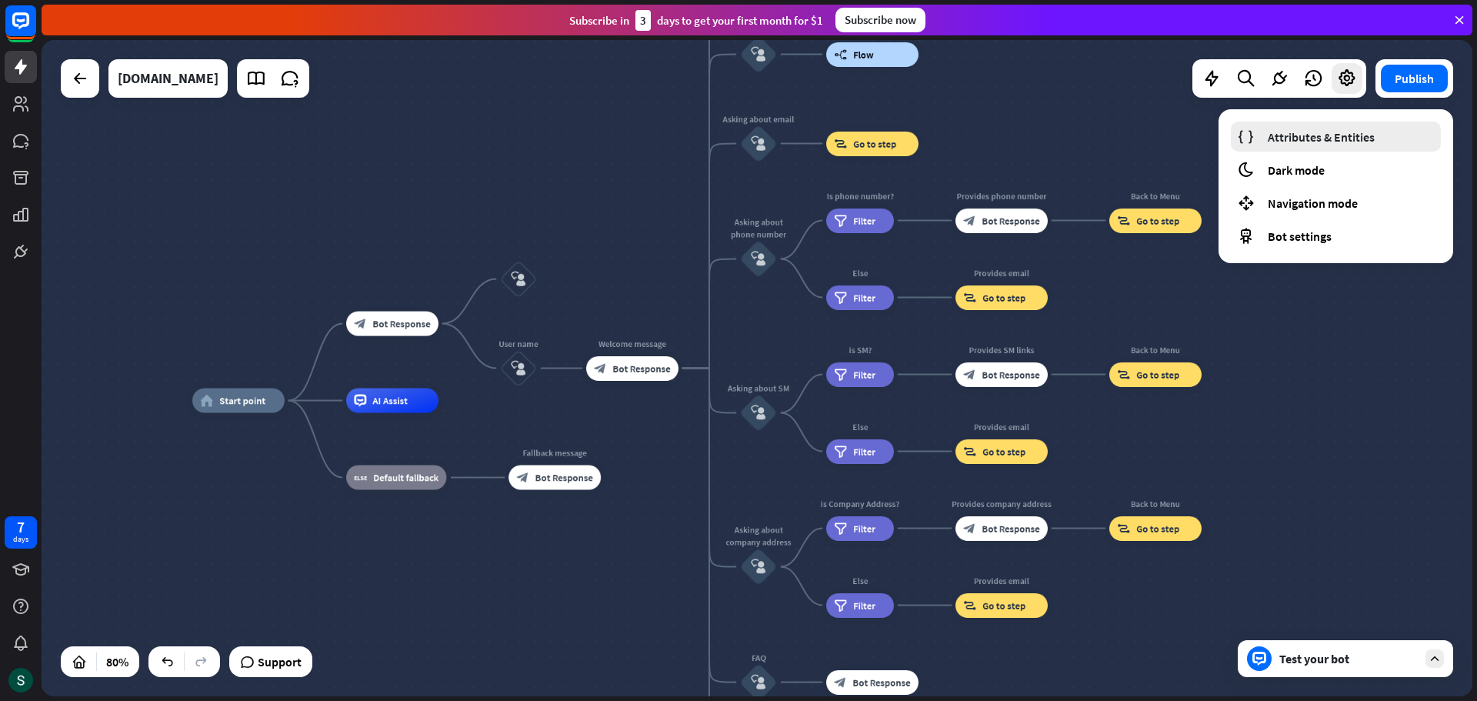
click at [1272, 132] on span "Attributes & Entities" at bounding box center [1321, 136] width 107 height 15
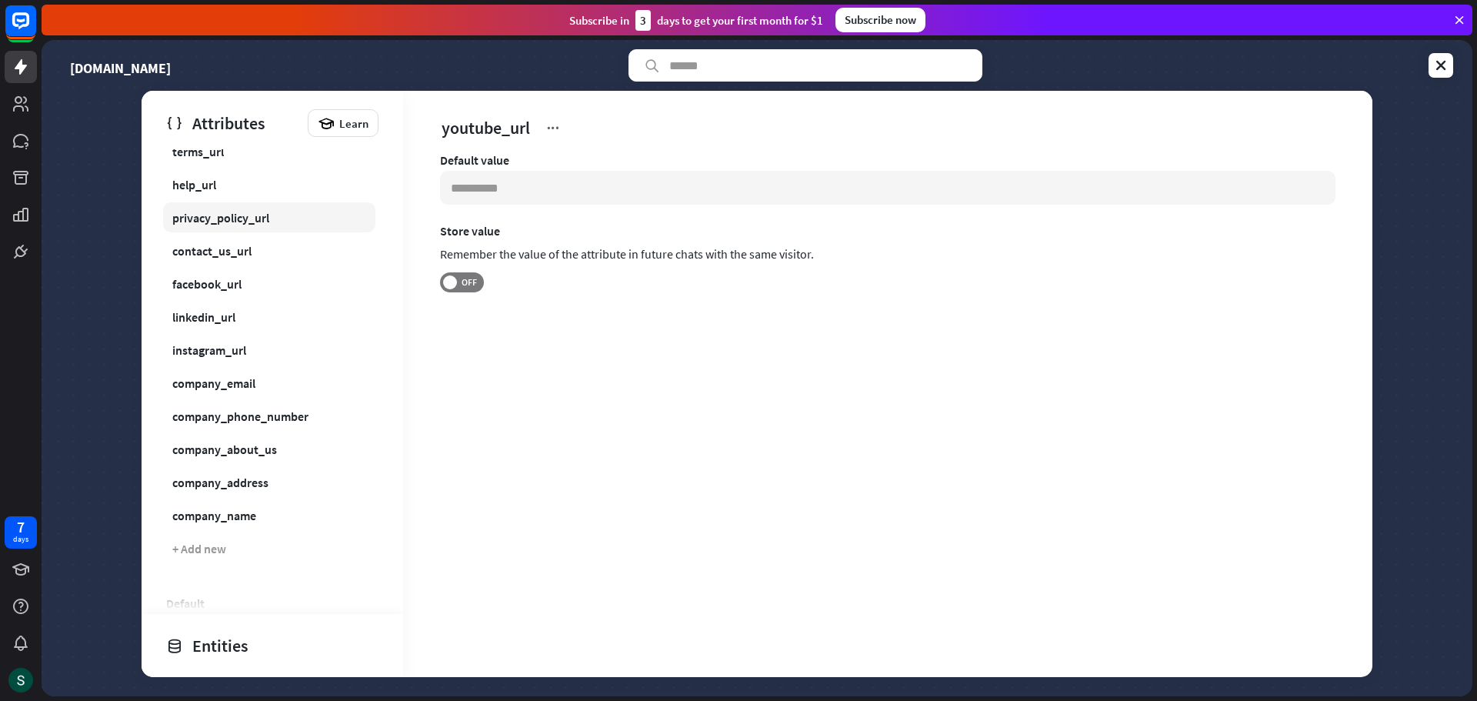
scroll to position [154, 0]
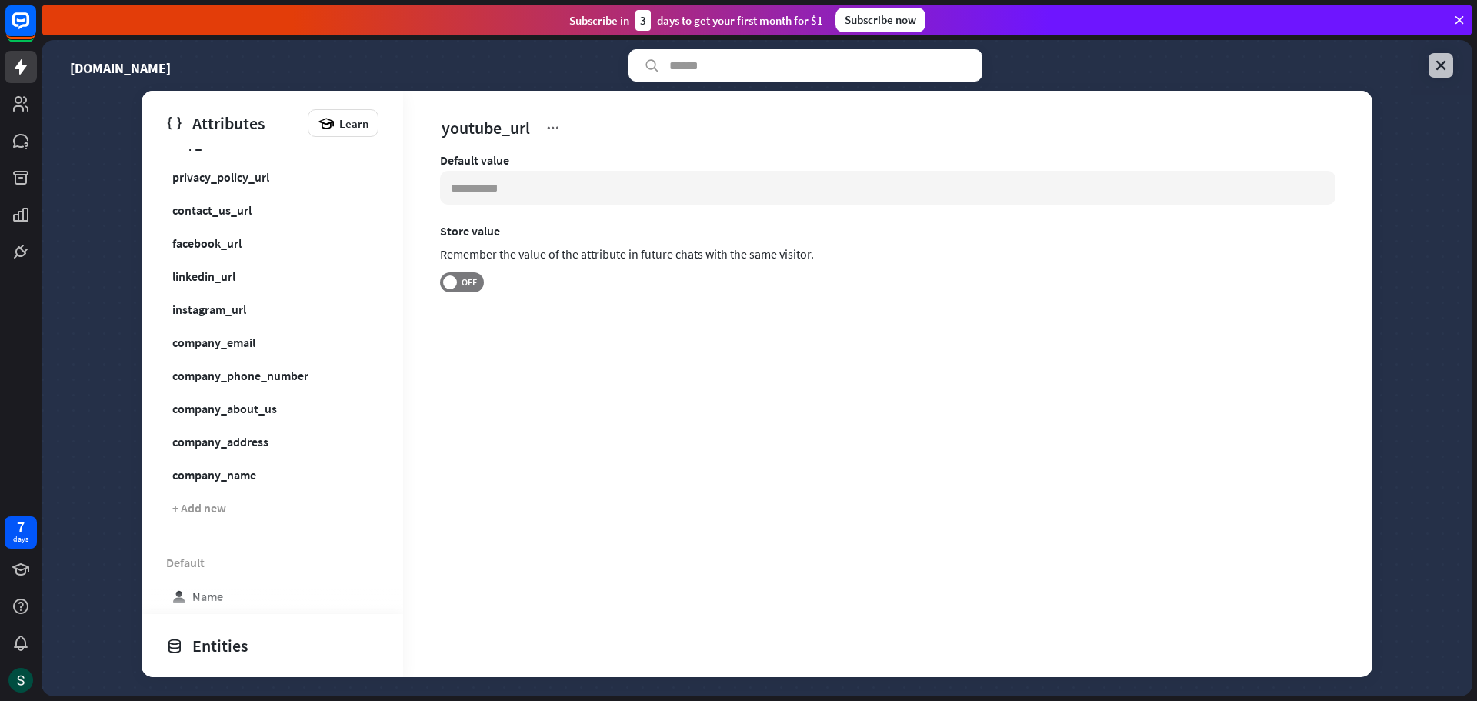
click at [1441, 61] on icon at bounding box center [1440, 65] width 15 height 15
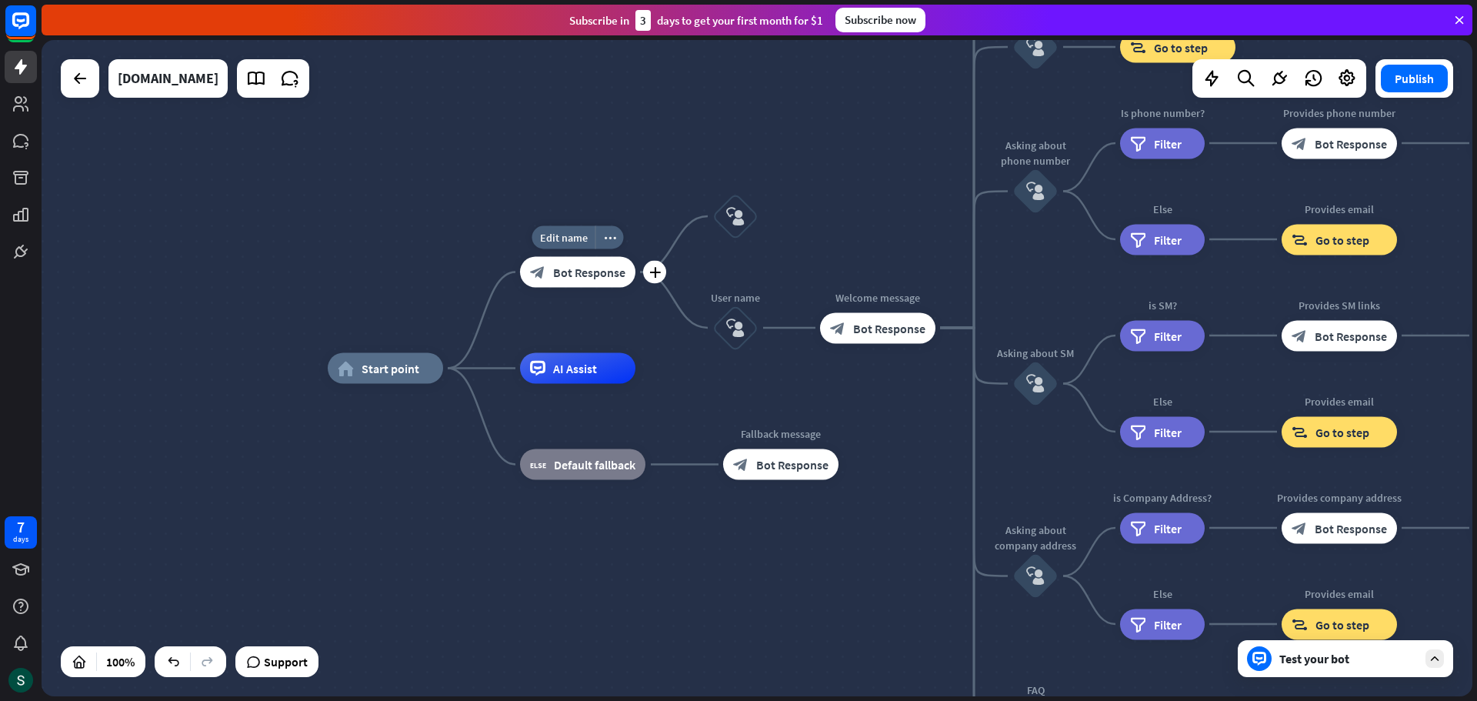
click at [611, 268] on span "Bot Response" at bounding box center [589, 272] width 72 height 15
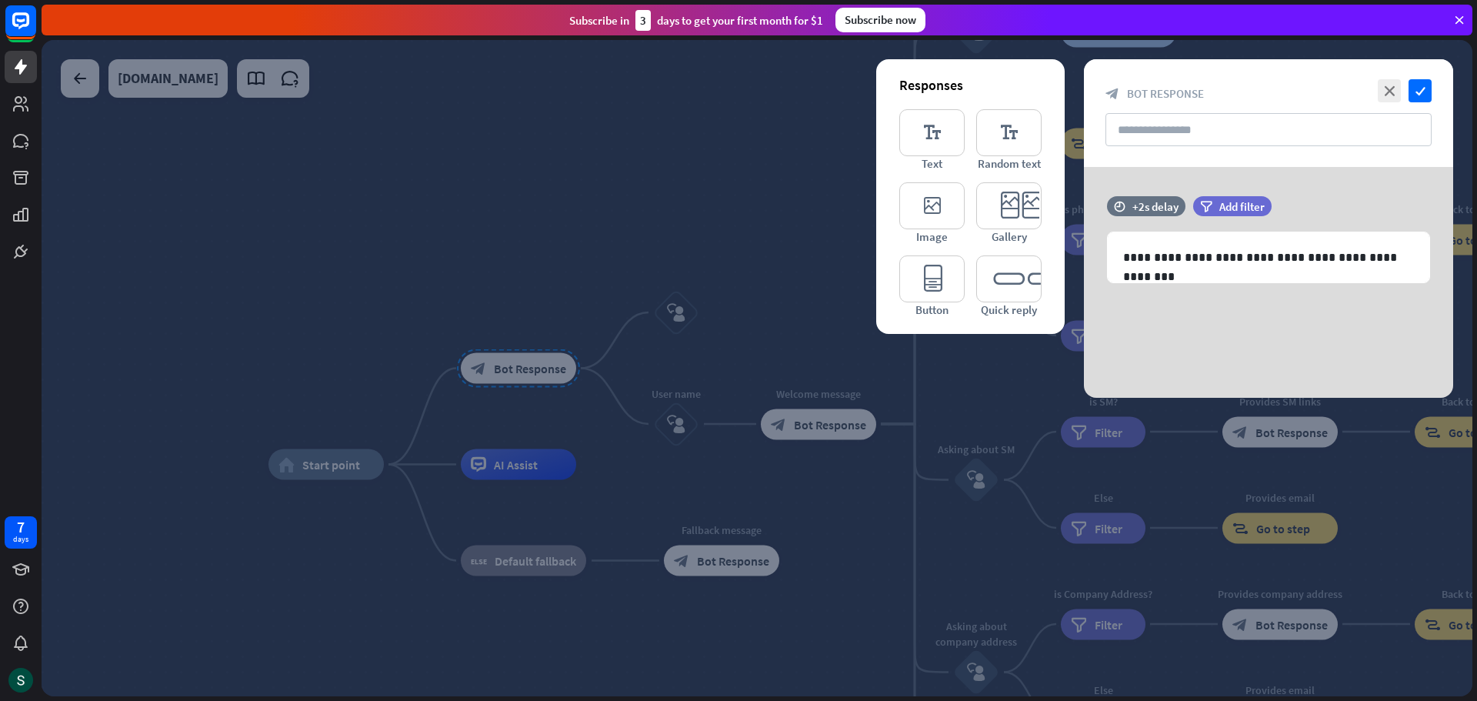
drag, startPoint x: 705, startPoint y: 344, endPoint x: 728, endPoint y: 338, distance: 23.7
click at [705, 344] on div at bounding box center [757, 368] width 1431 height 656
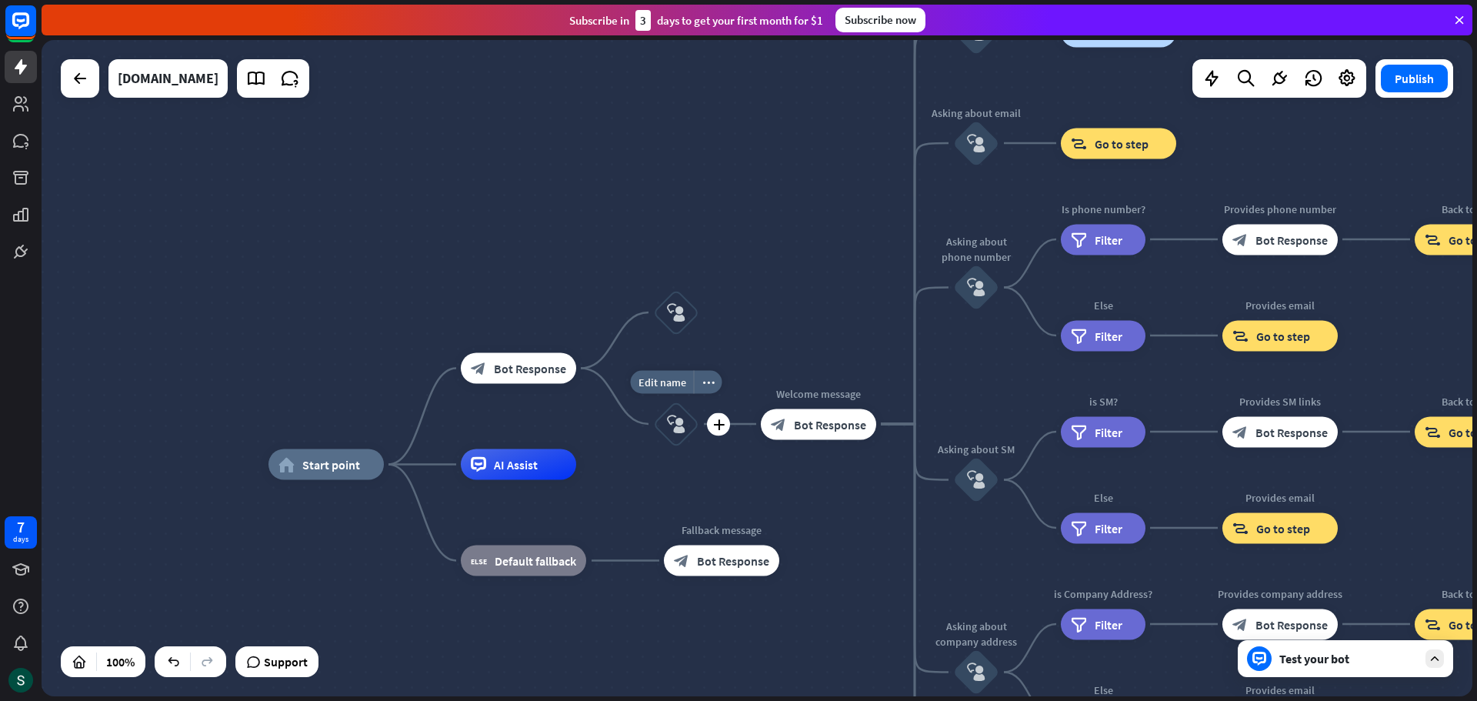
click at [681, 415] on icon "block_user_input" at bounding box center [676, 424] width 18 height 18
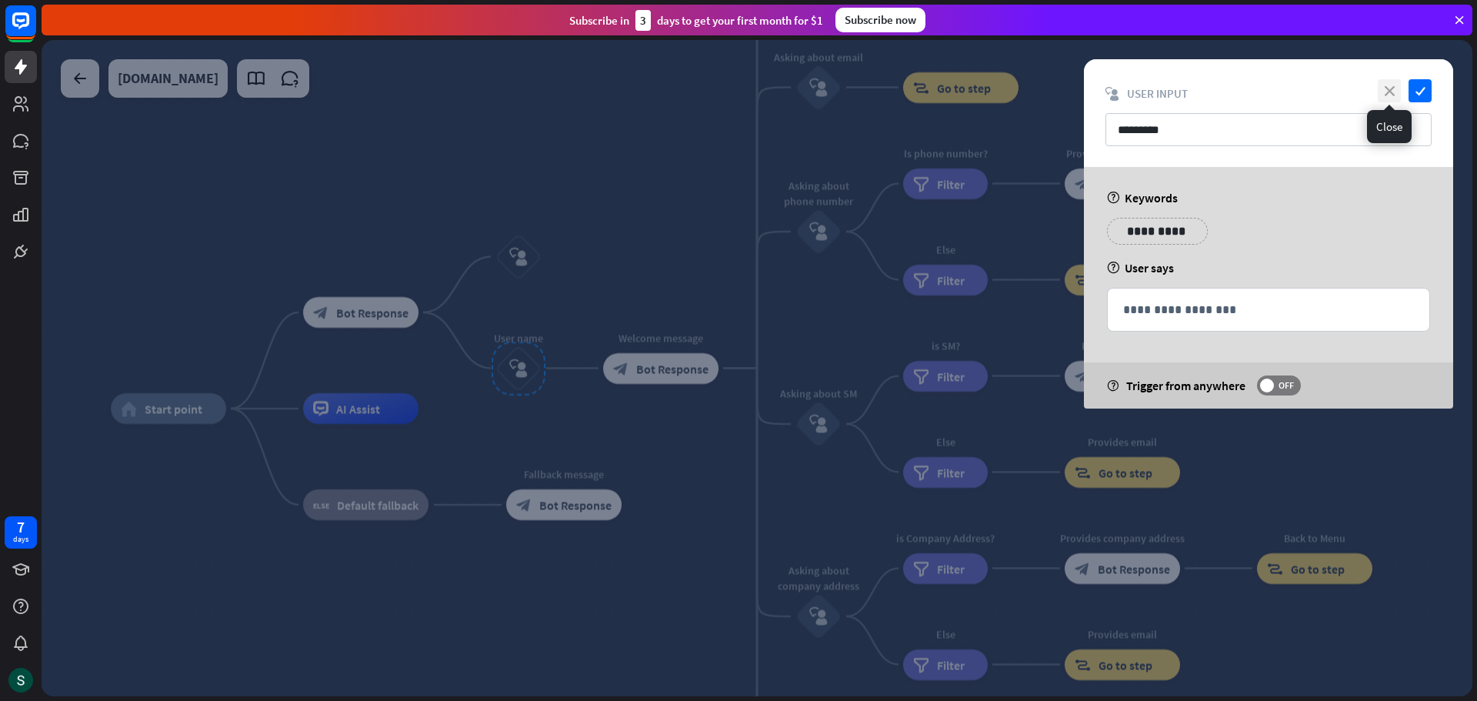
click at [1385, 98] on icon "close" at bounding box center [1389, 90] width 23 height 23
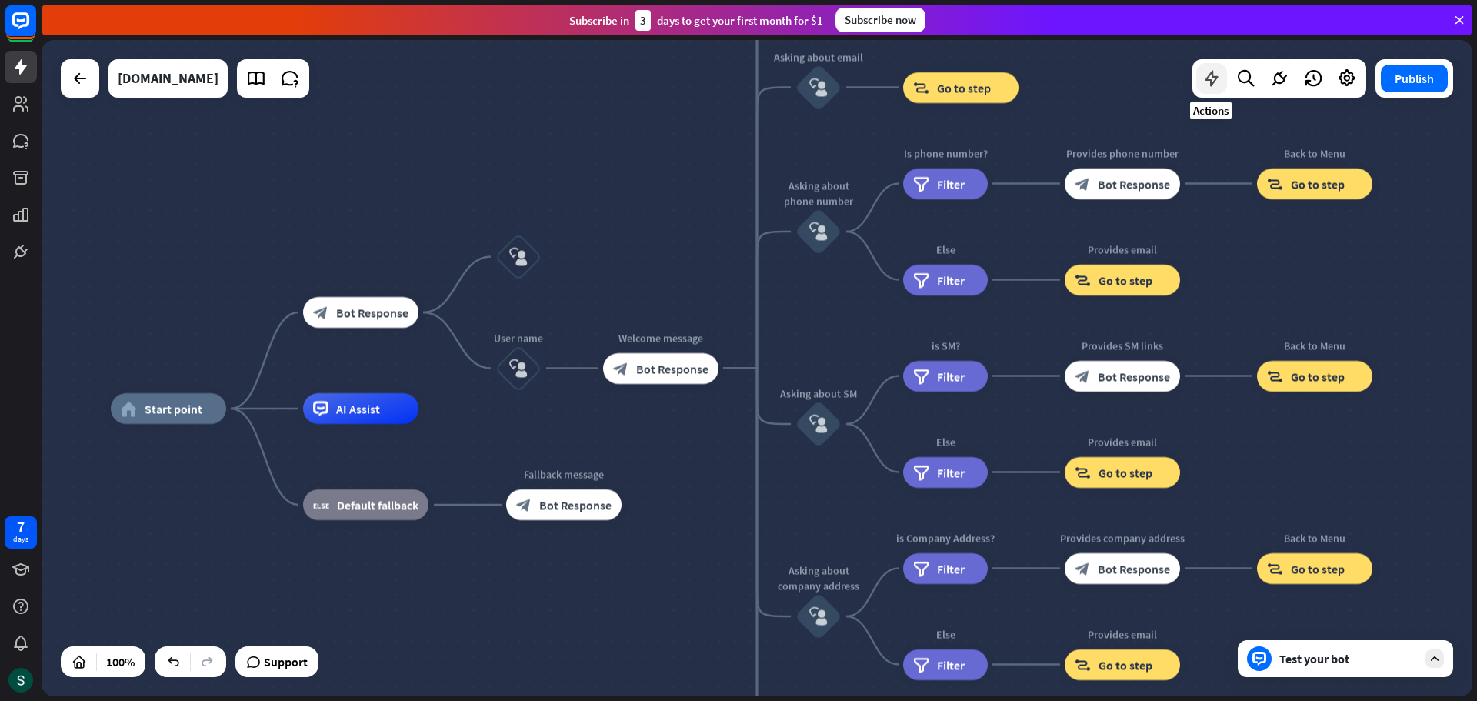
click at [1212, 82] on icon at bounding box center [1212, 78] width 20 height 20
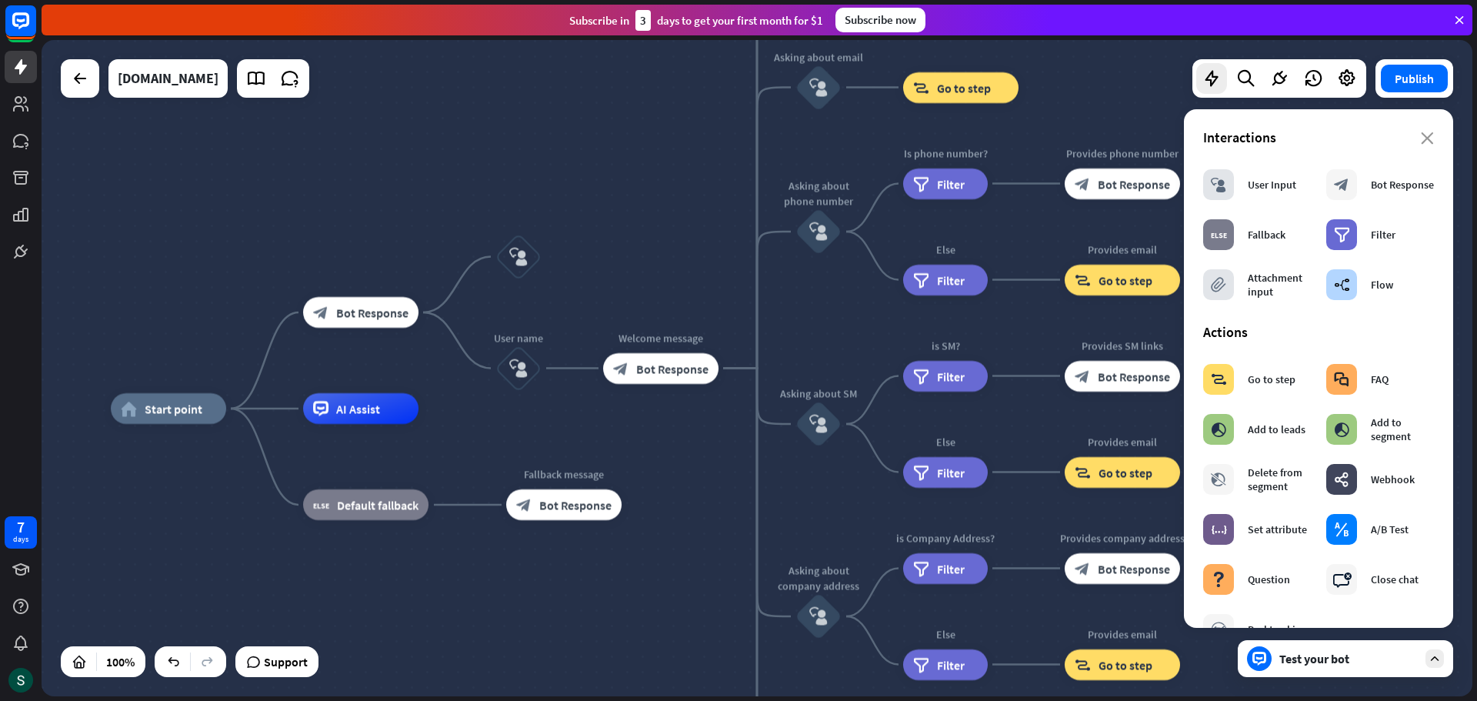
click at [1404, 145] on div "Interactions" at bounding box center [1318, 137] width 231 height 18
click at [1405, 141] on div "Interactions" at bounding box center [1318, 137] width 231 height 18
click at [1427, 126] on div "close Interactions block_user_input User Input block_bot_response Bot Response …" at bounding box center [1318, 368] width 269 height 518
click at [1421, 138] on icon "close" at bounding box center [1427, 138] width 13 height 12
